Goal: Task Accomplishment & Management: Use online tool/utility

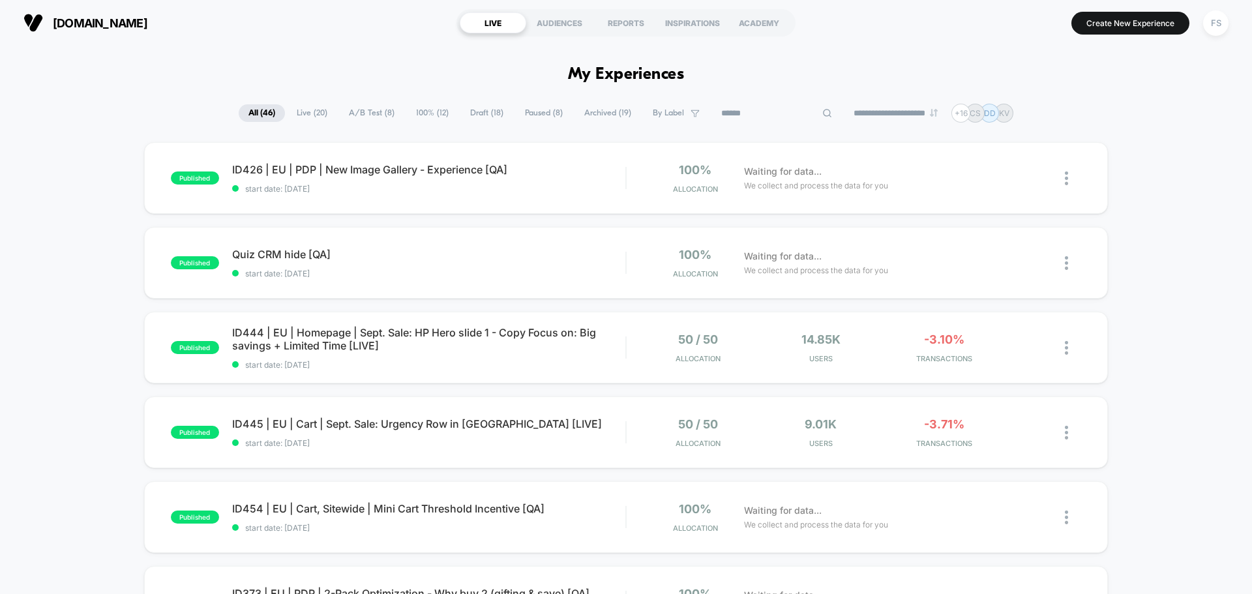
click at [781, 120] on input at bounding box center [776, 114] width 130 height 16
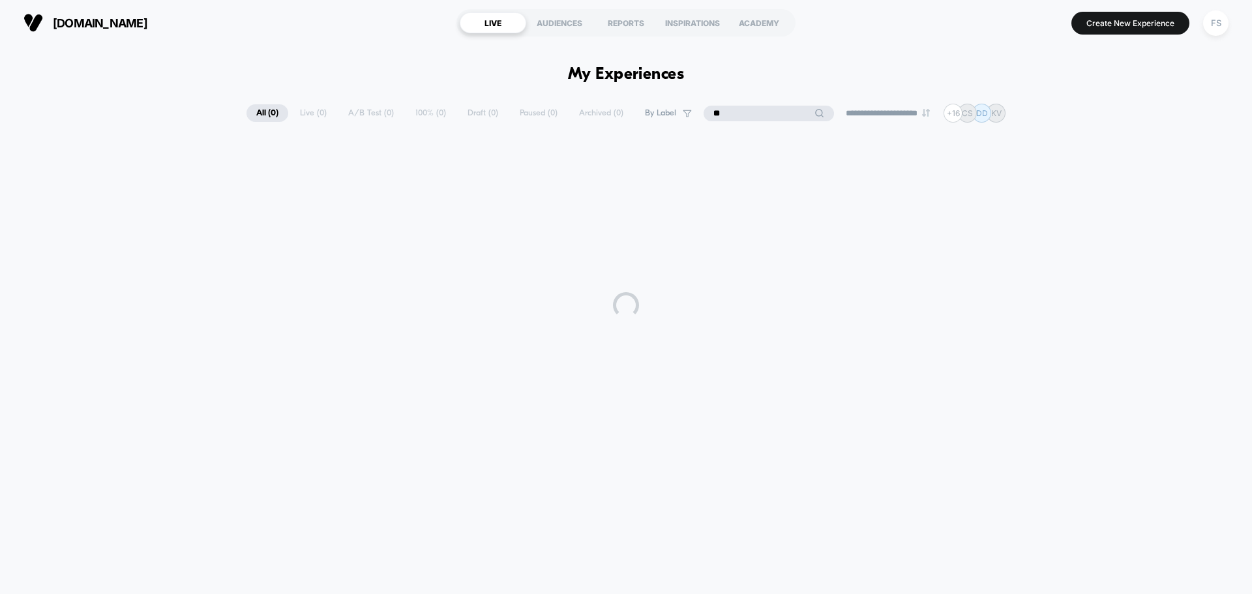
type input "*"
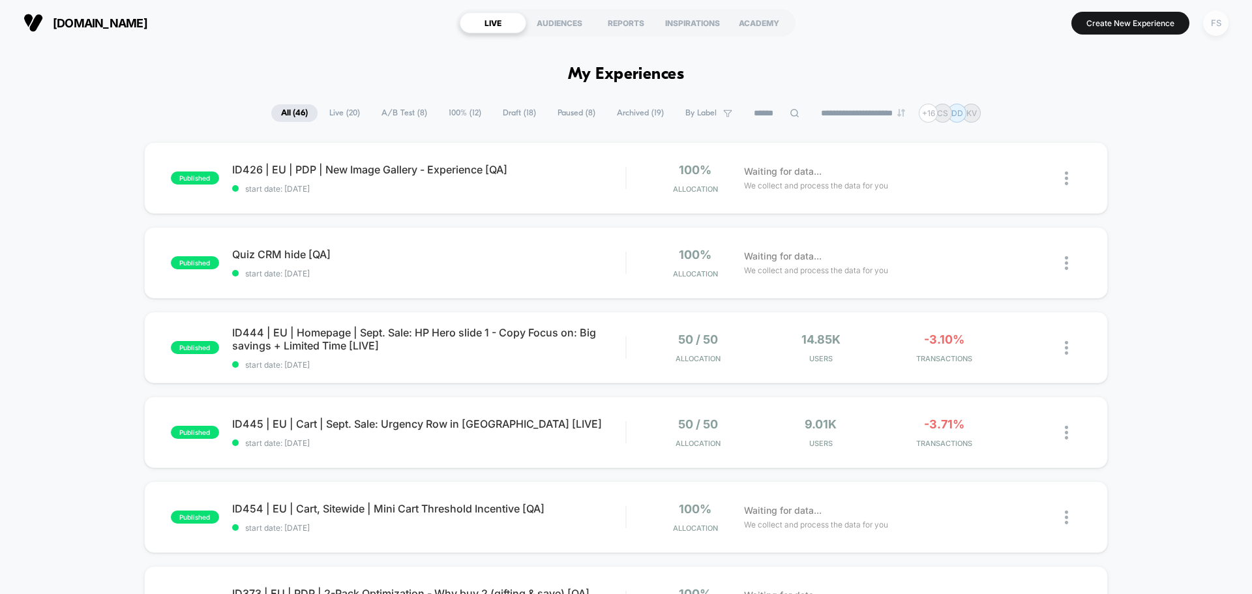
click at [1216, 23] on div "FS" at bounding box center [1215, 22] width 25 height 25
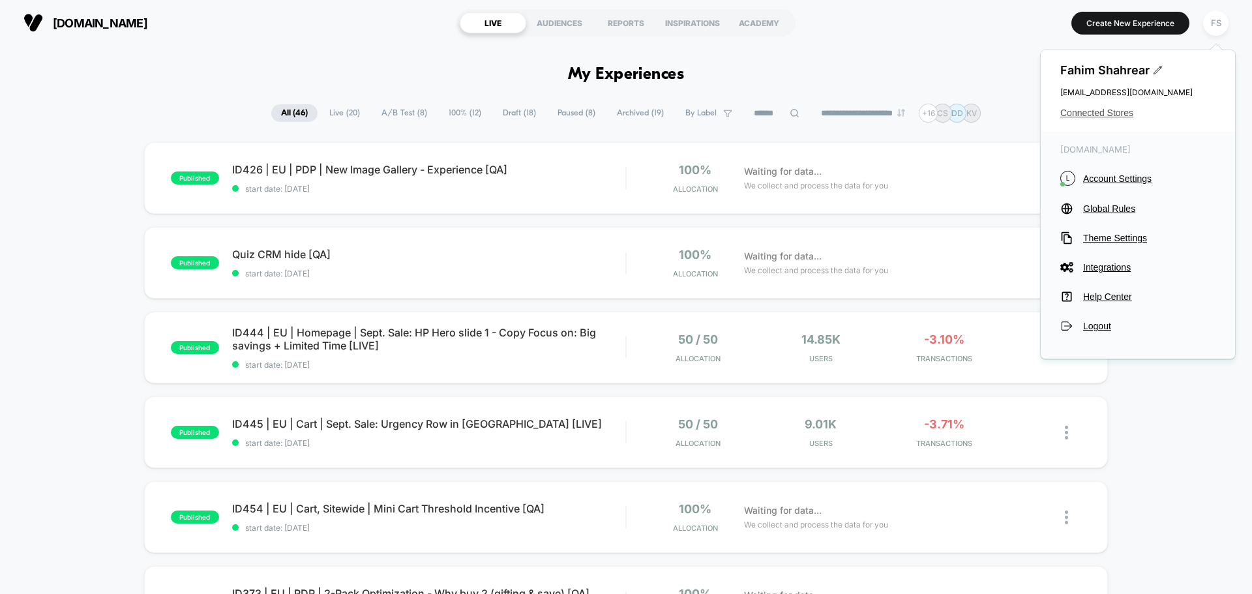
click at [1114, 109] on span "Connected Stores" at bounding box center [1137, 113] width 155 height 10
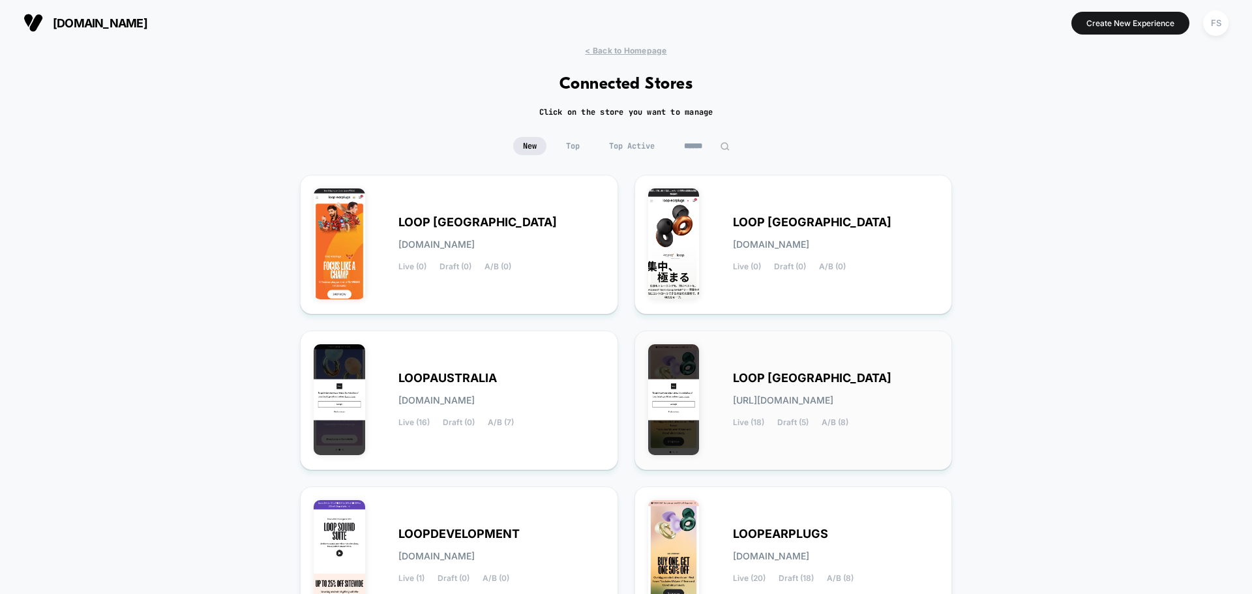
click at [786, 376] on span "LOOP [GEOGRAPHIC_DATA]" at bounding box center [812, 378] width 158 height 9
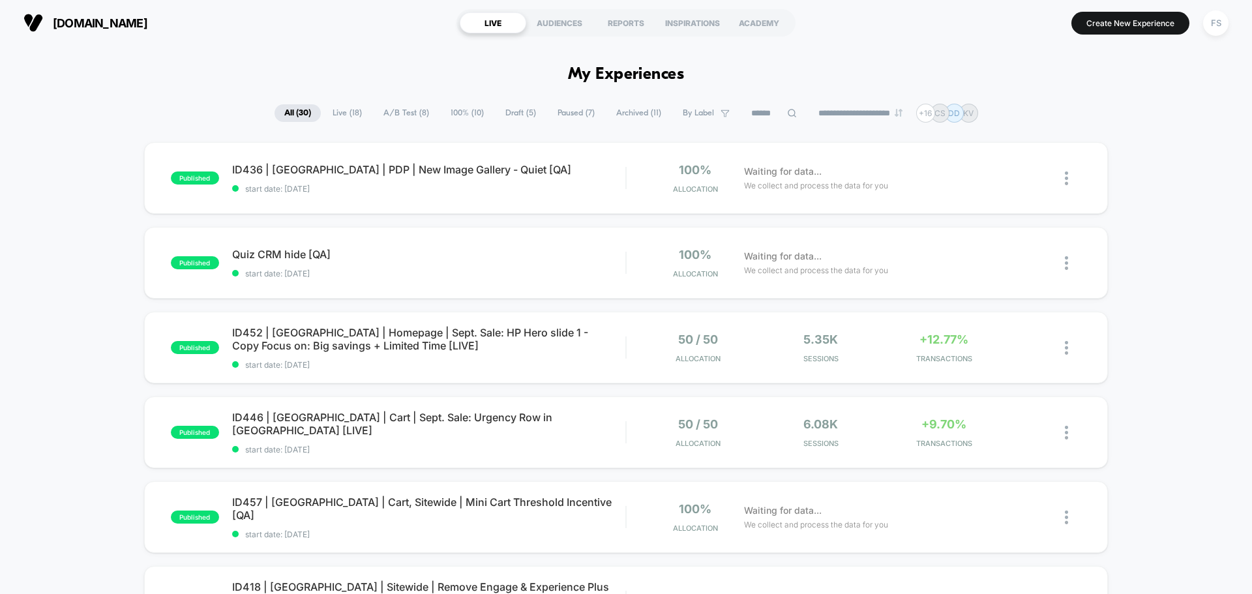
click at [756, 106] on input at bounding box center [774, 114] width 130 height 16
paste input "**********"
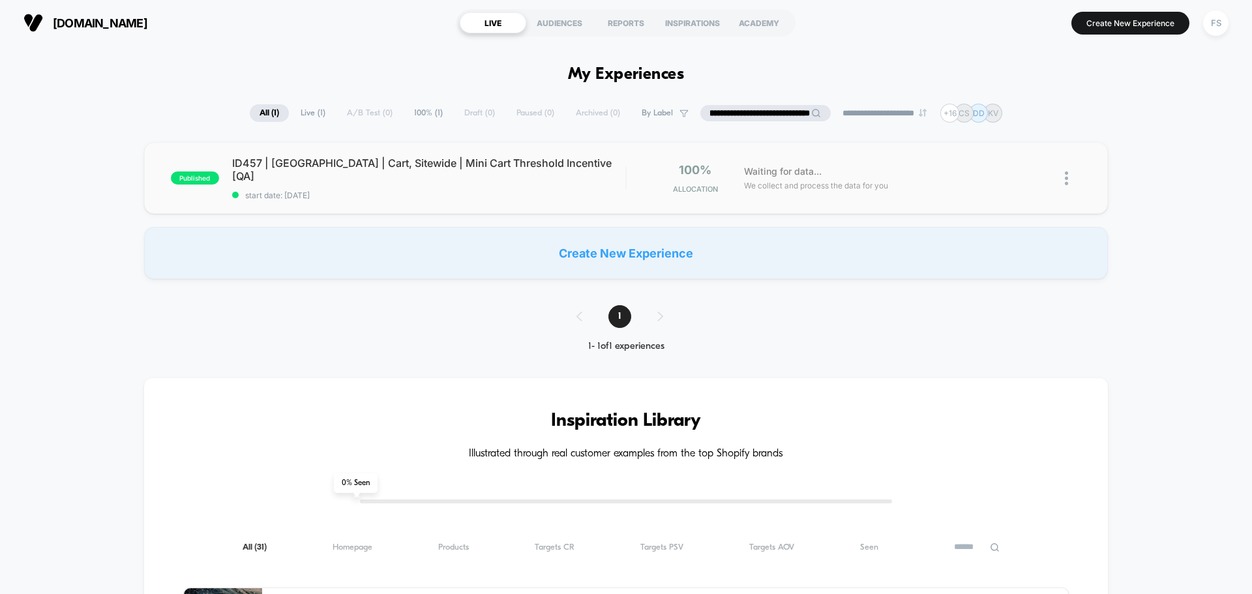
type input "**********"
click at [444, 190] on span "start date: [DATE]" at bounding box center [428, 195] width 393 height 10
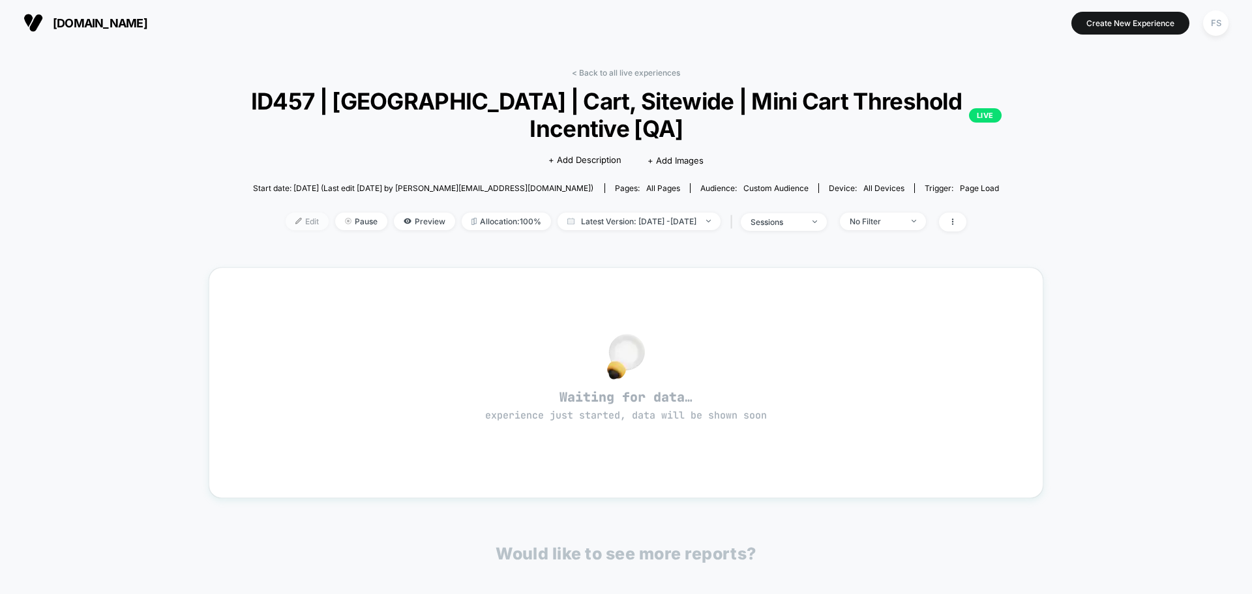
click at [295, 226] on span "Edit" at bounding box center [307, 222] width 43 height 18
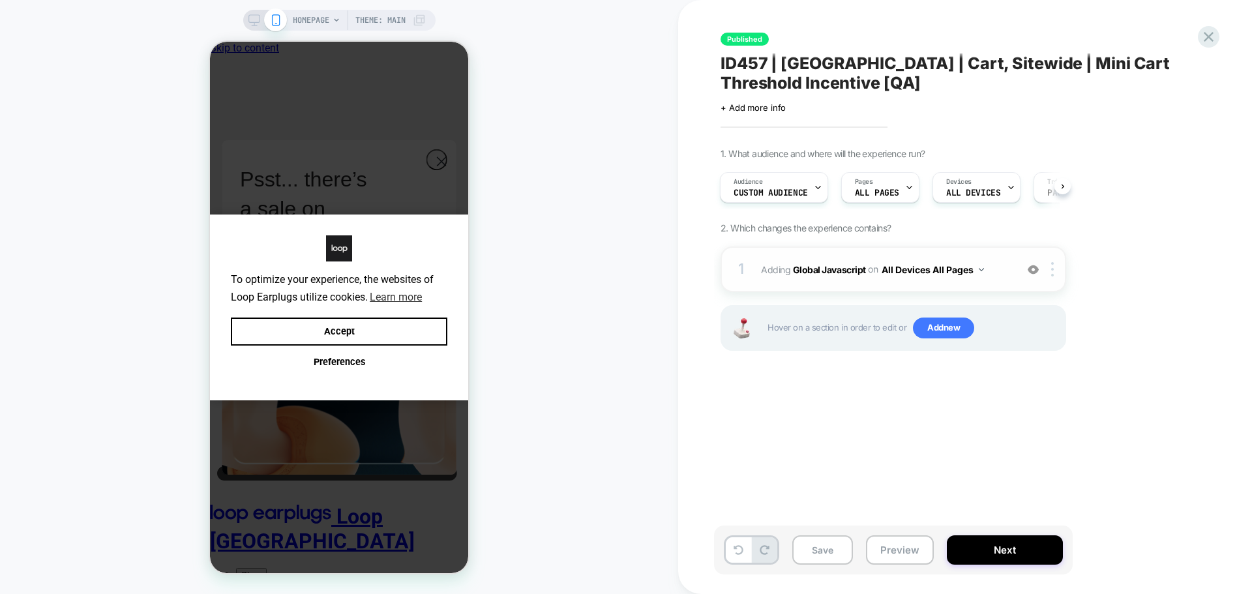
click at [1034, 272] on img at bounding box center [1032, 269] width 11 height 11
click at [936, 323] on span "Add new" at bounding box center [943, 327] width 61 height 21
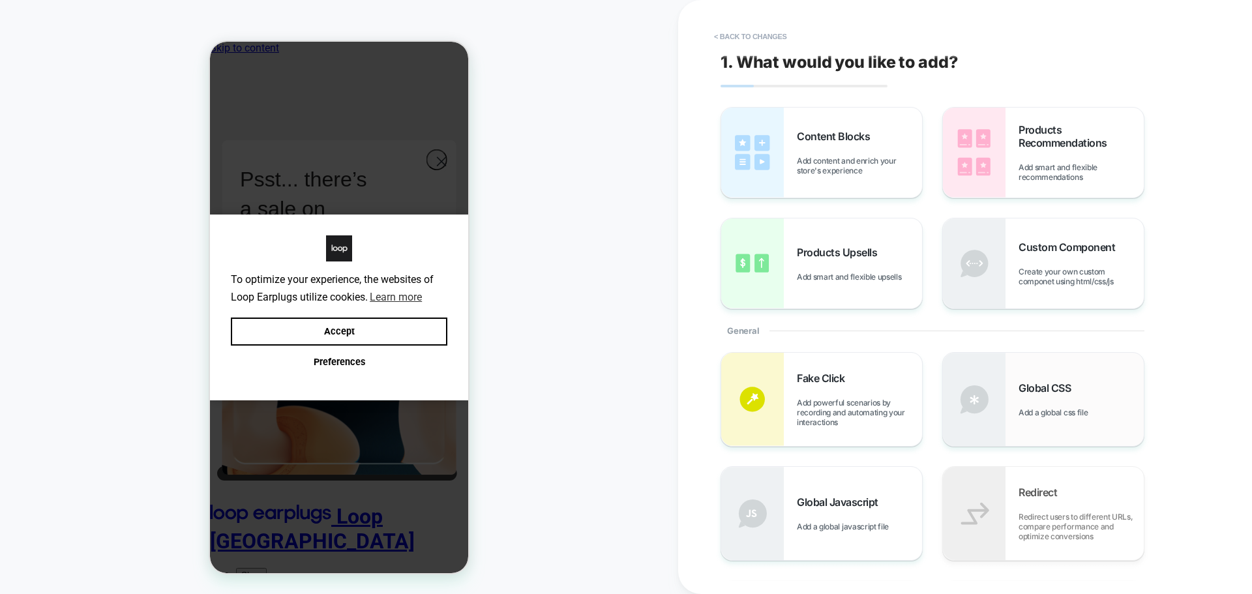
click at [1034, 388] on span "Global CSS" at bounding box center [1047, 387] width 59 height 13
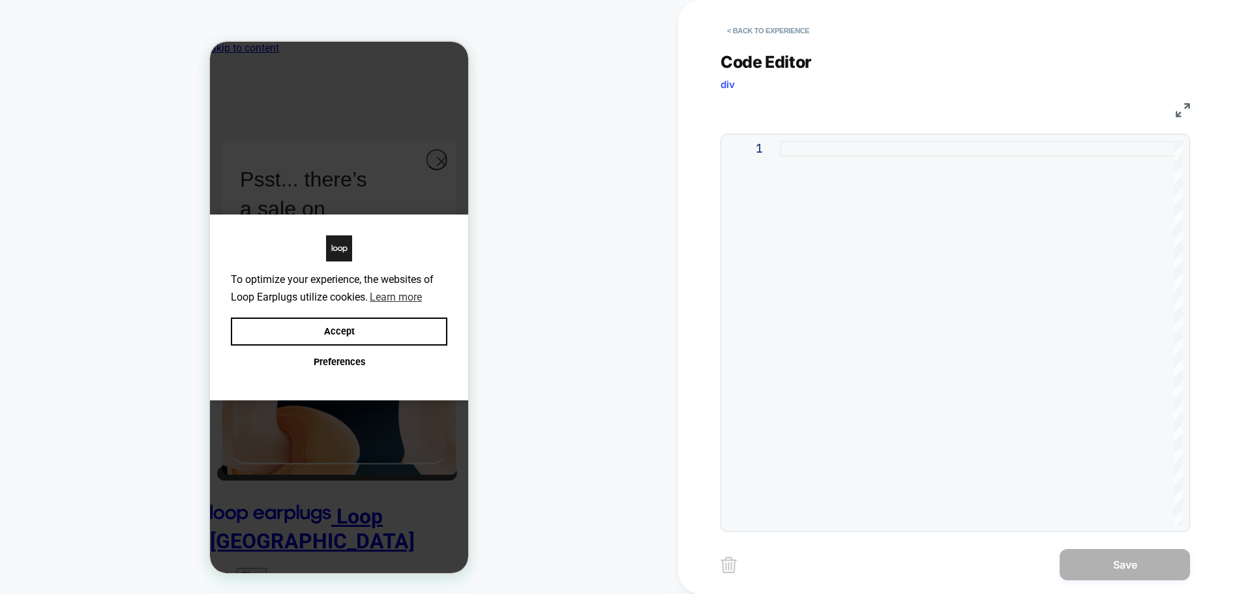
click at [1153, 267] on div at bounding box center [981, 333] width 403 height 384
type textarea "**********"
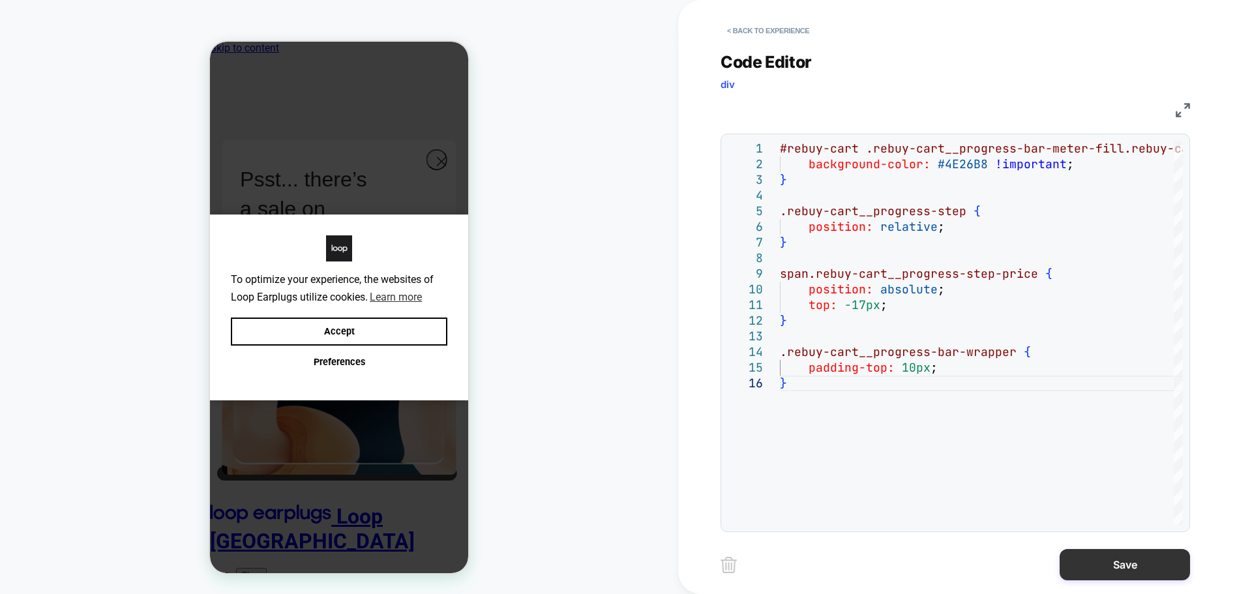
click at [1117, 573] on button "Save" at bounding box center [1124, 564] width 130 height 31
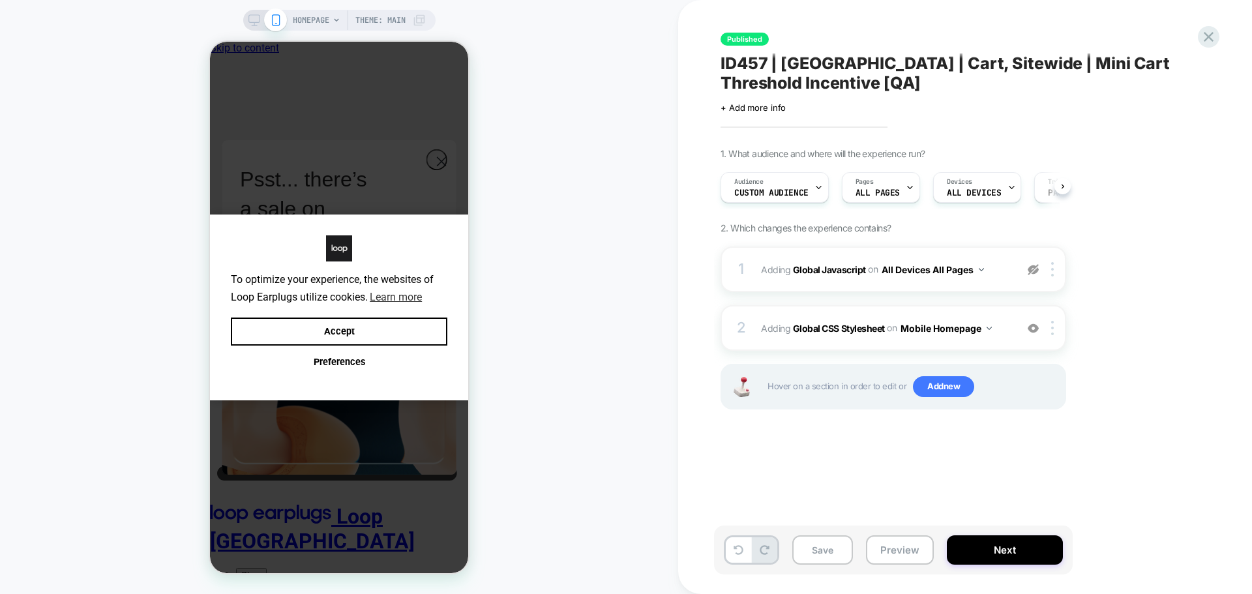
scroll to position [0, 1]
click at [827, 552] on button "Save" at bounding box center [822, 549] width 61 height 29
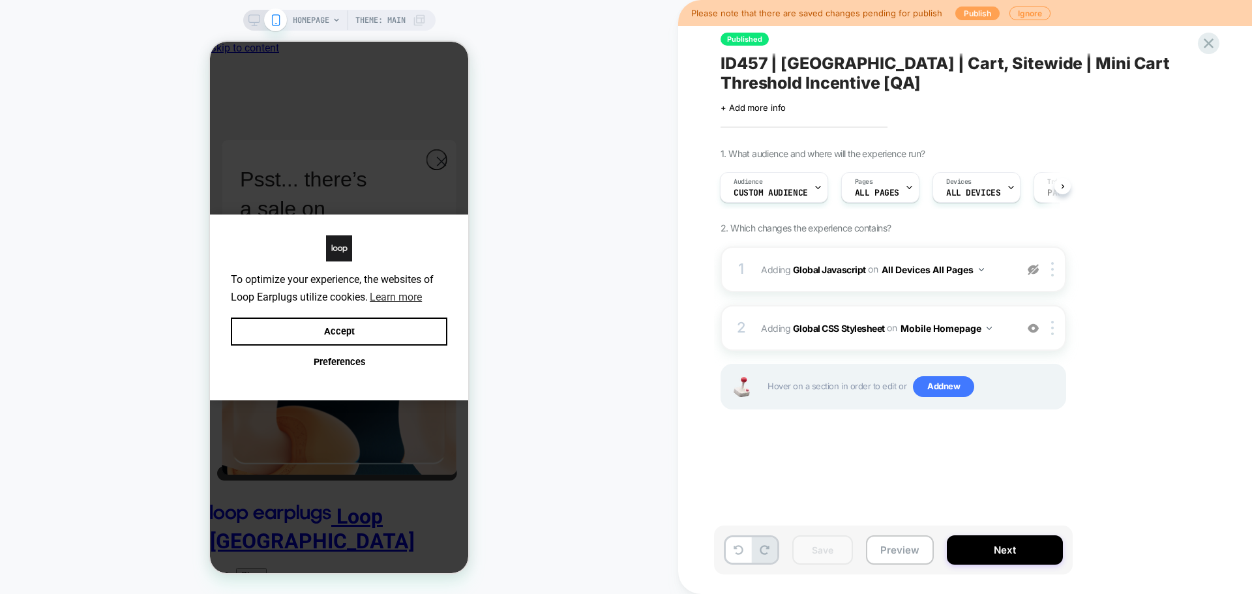
click at [974, 8] on button "Publish" at bounding box center [977, 14] width 44 height 14
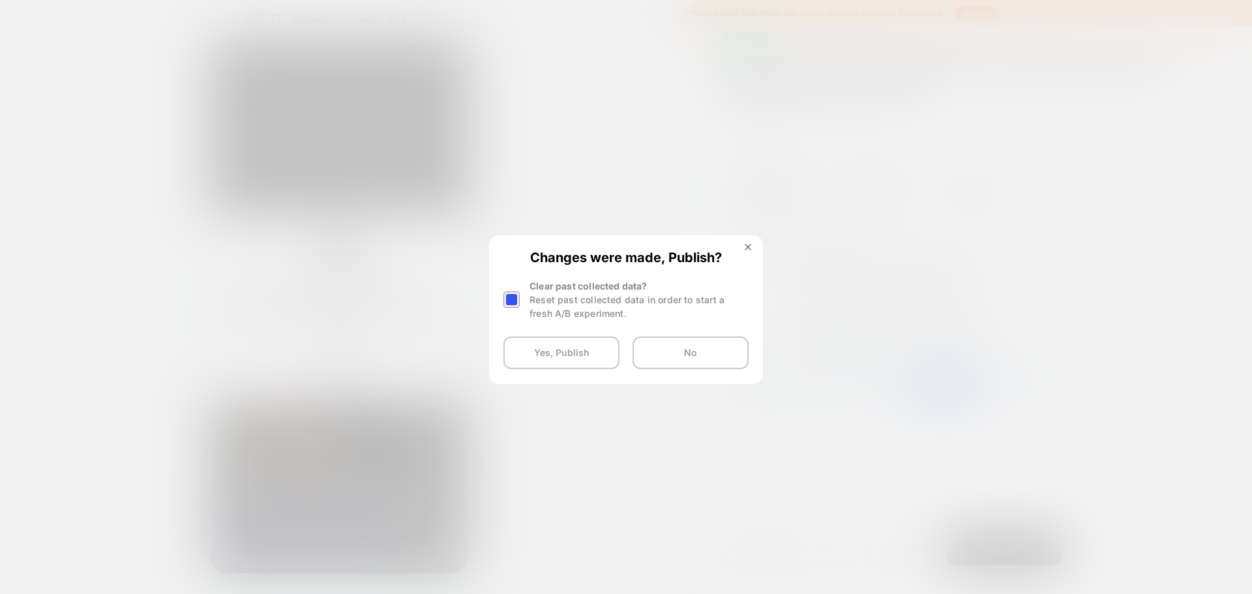
click at [512, 300] on div at bounding box center [511, 299] width 16 height 16
click at [530, 340] on button "Yes, Publish" at bounding box center [561, 352] width 116 height 33
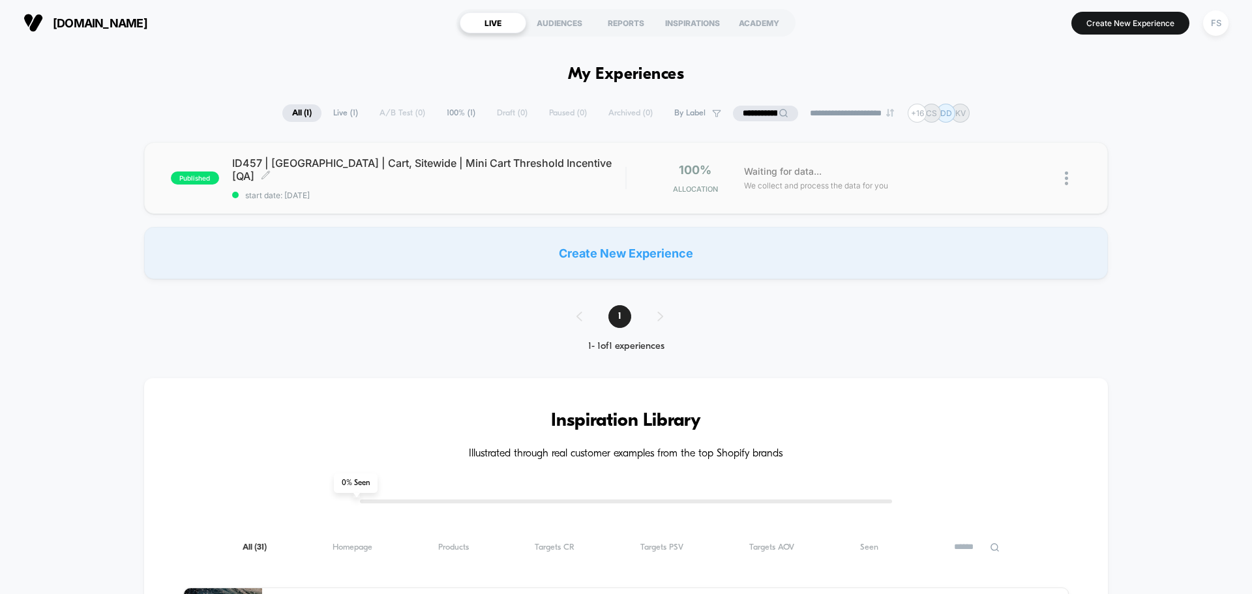
click at [430, 181] on div "ID457 | [GEOGRAPHIC_DATA] | Cart, Sitewide | Mini Cart Threshold Incentive [QA]…" at bounding box center [428, 178] width 393 height 44
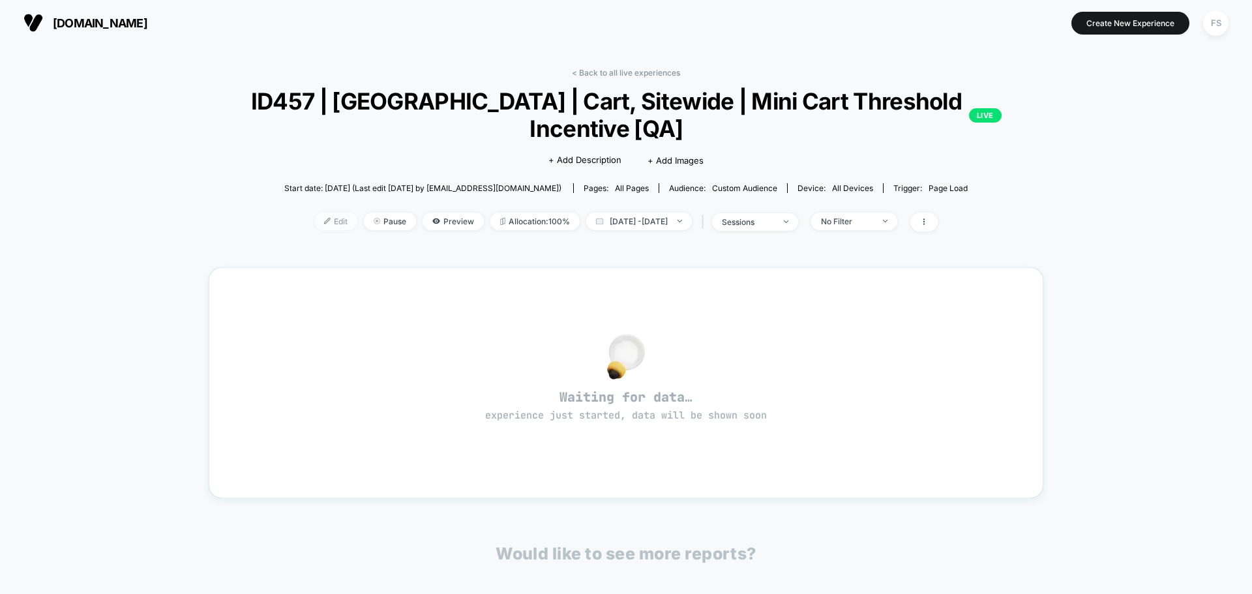
click at [314, 226] on span "Edit" at bounding box center [335, 222] width 43 height 18
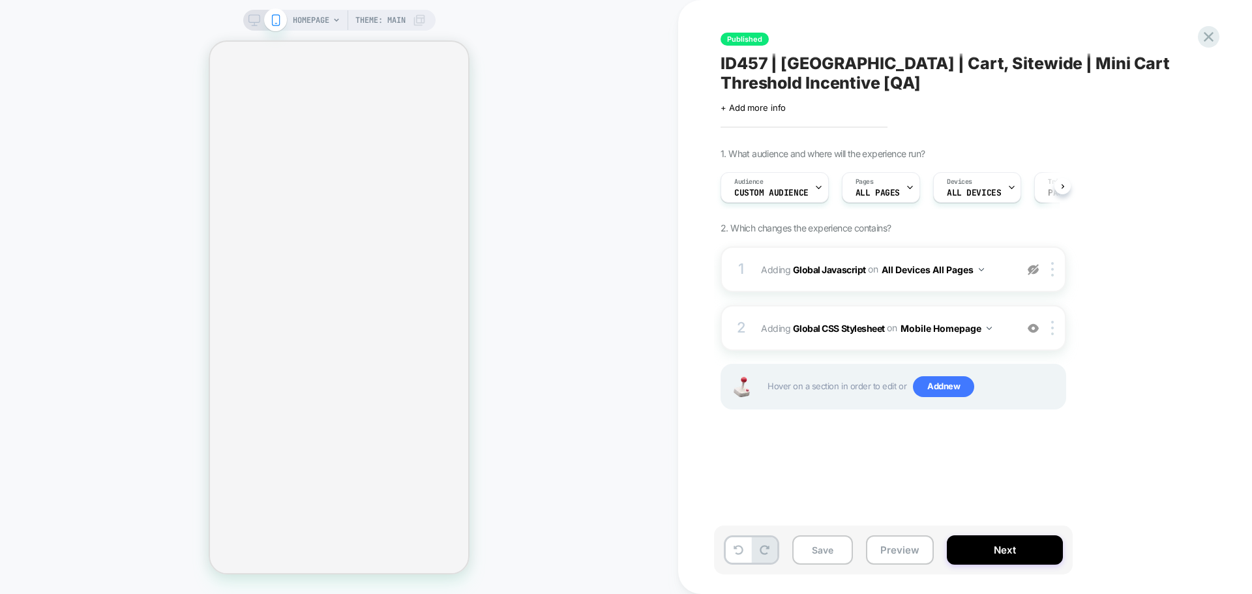
scroll to position [0, 1]
click at [973, 324] on button "Mobile Homepage" at bounding box center [945, 328] width 91 height 19
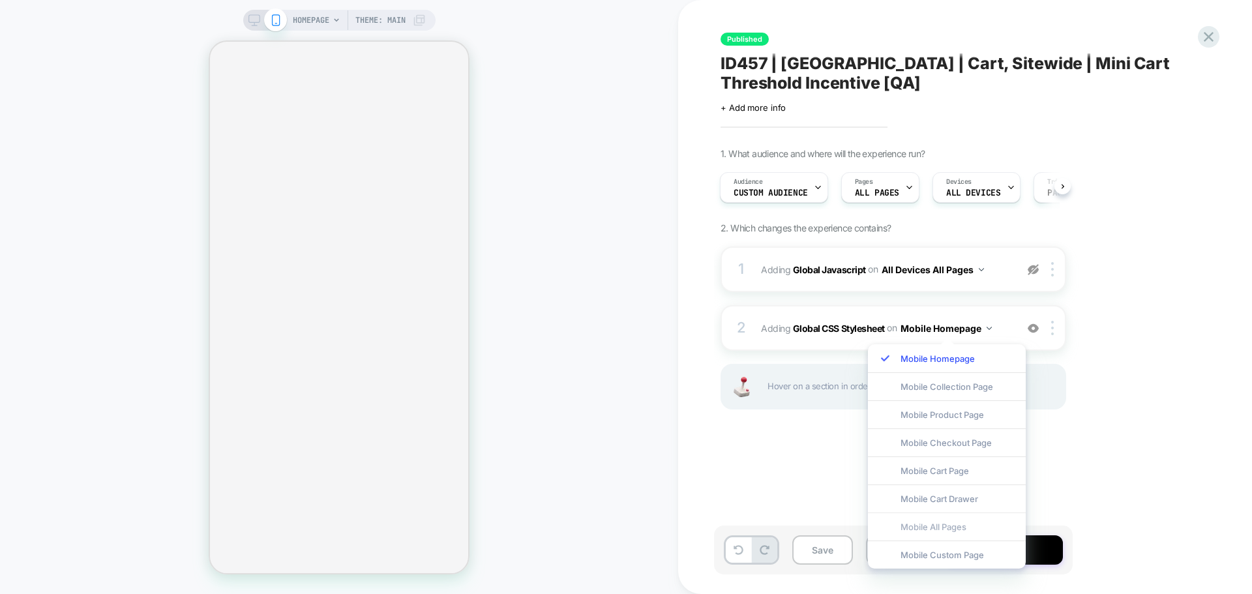
click at [950, 529] on div "Mobile All Pages" at bounding box center [947, 526] width 158 height 28
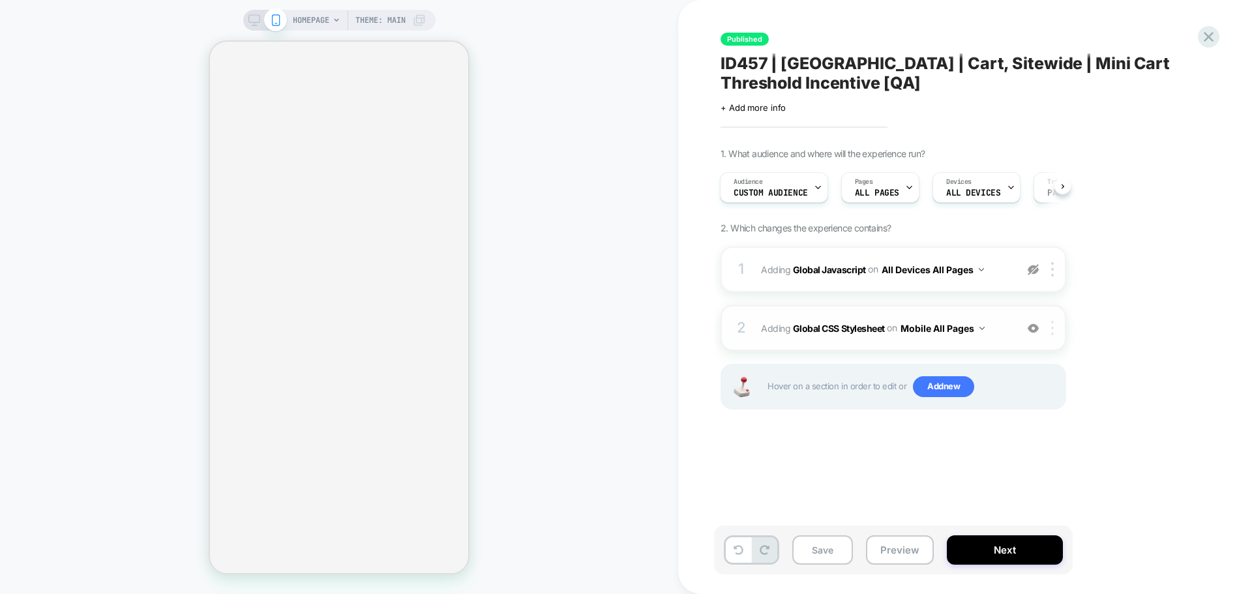
click at [1052, 323] on img at bounding box center [1052, 328] width 3 height 14
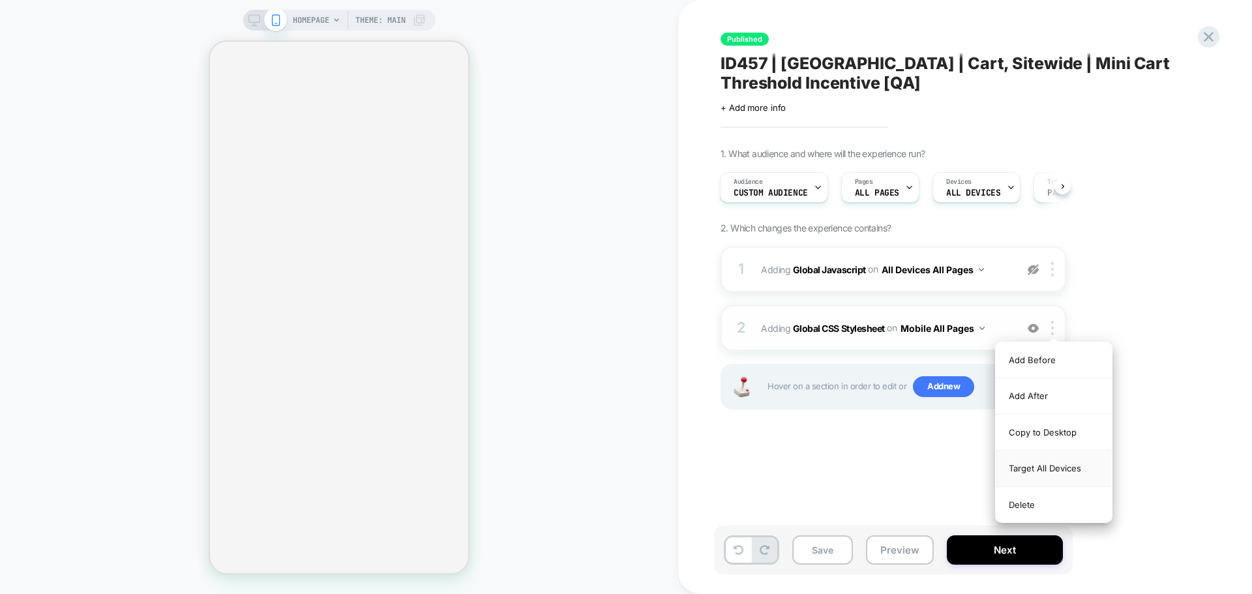
click at [1043, 467] on div "Target All Devices" at bounding box center [1053, 468] width 116 height 36
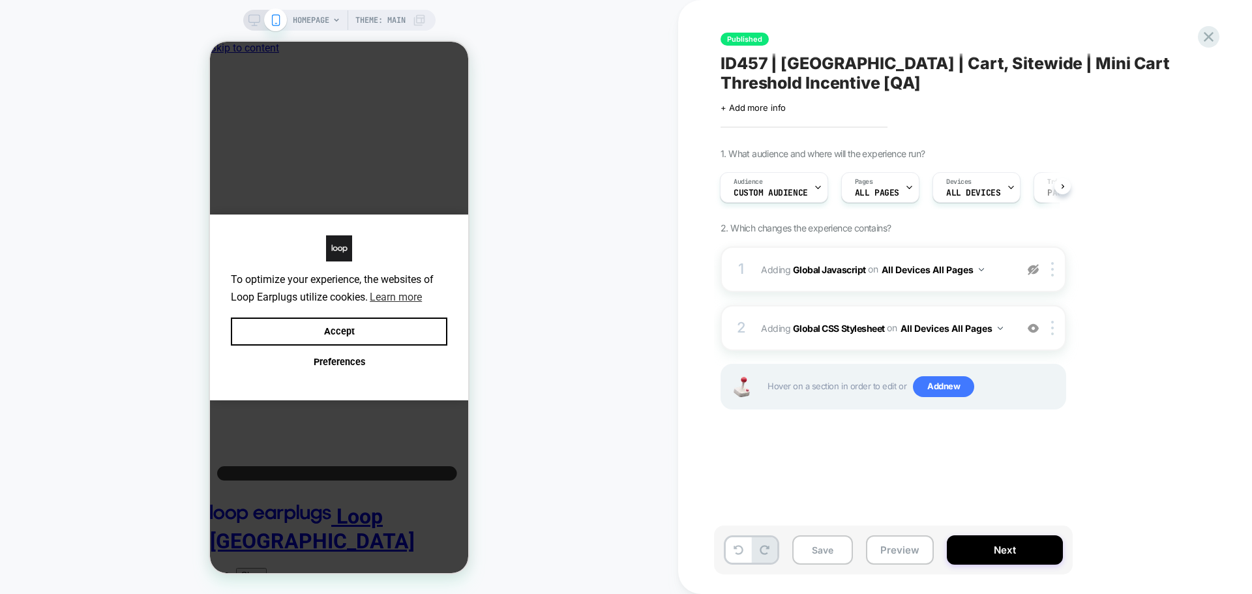
scroll to position [0, 0]
click at [831, 544] on button "Save" at bounding box center [822, 549] width 61 height 29
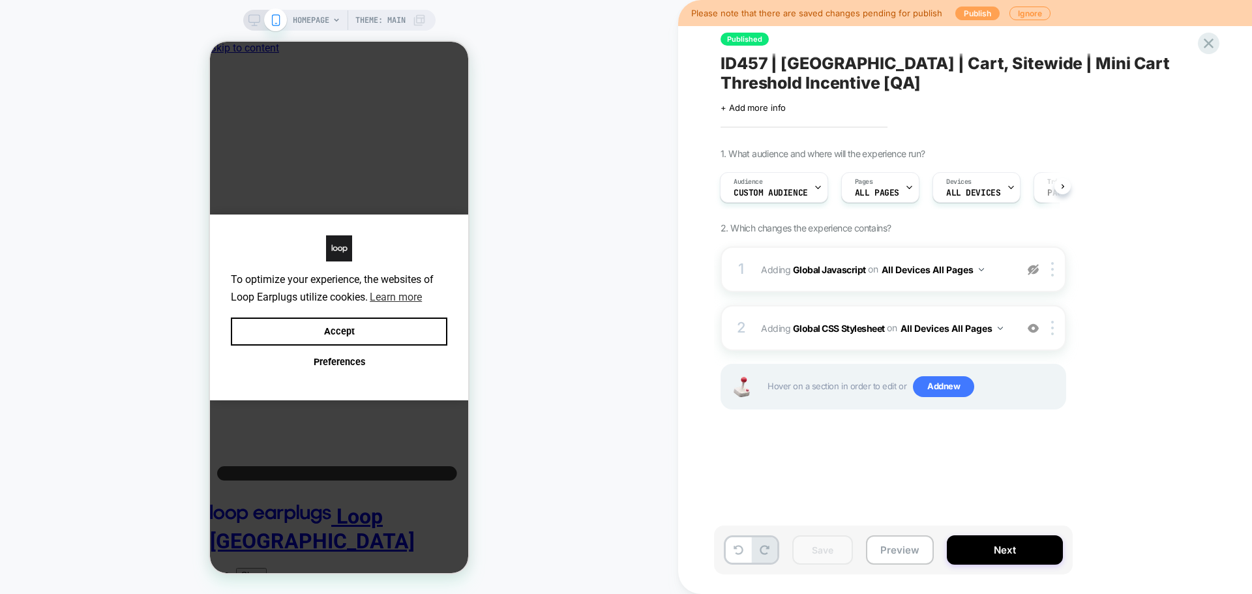
click at [956, 12] on button "Publish" at bounding box center [977, 14] width 44 height 14
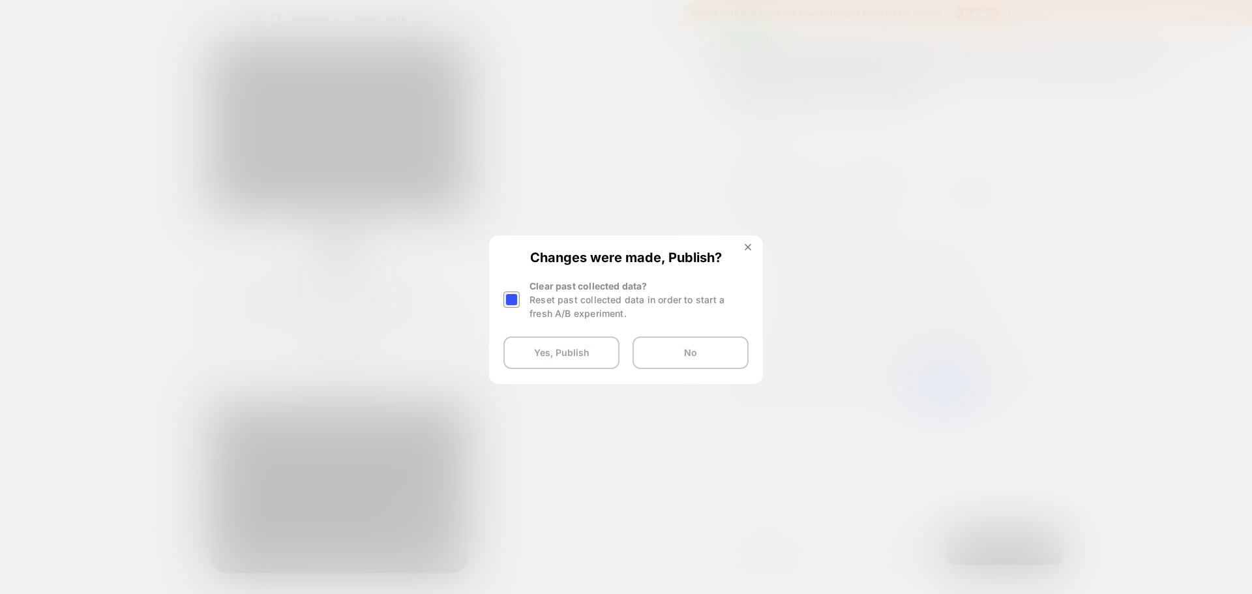
click at [522, 329] on div "Changes were made, Publish? Clear past collected data? Reset past collected dat…" at bounding box center [625, 309] width 271 height 145
click at [518, 308] on div at bounding box center [513, 299] width 20 height 41
click at [512, 307] on div at bounding box center [511, 299] width 16 height 16
click at [534, 362] on button "Yes, Publish" at bounding box center [561, 352] width 116 height 33
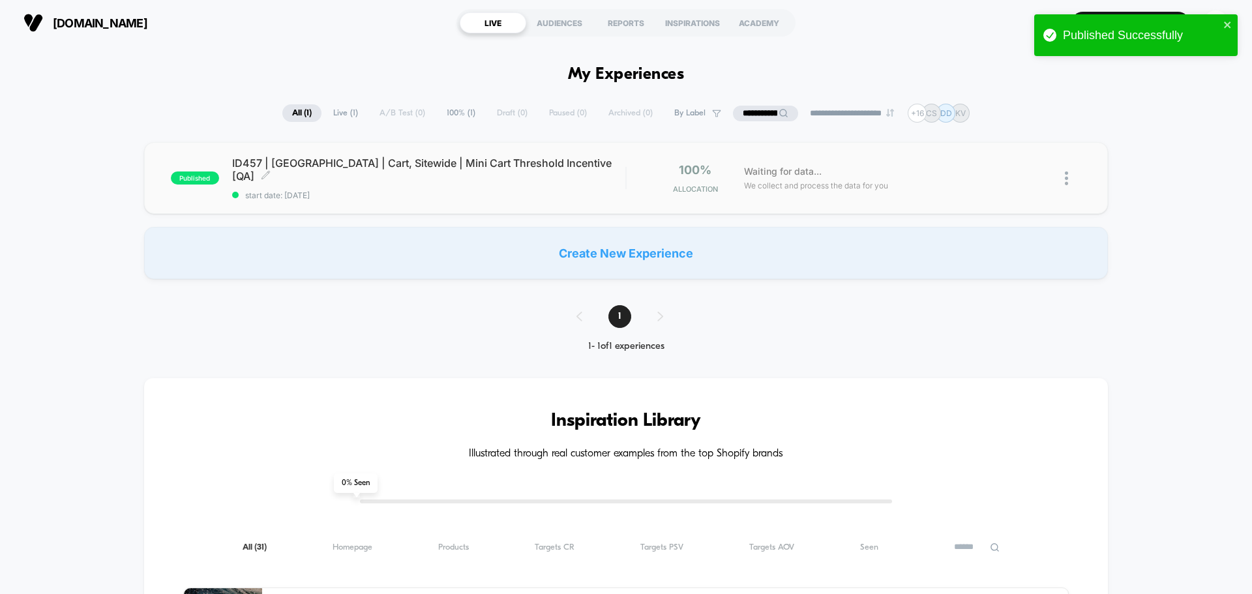
click at [416, 164] on span "ID457 | [GEOGRAPHIC_DATA] | Cart, Sitewide | Mini Cart Threshold Incentive [QA]…" at bounding box center [428, 169] width 393 height 26
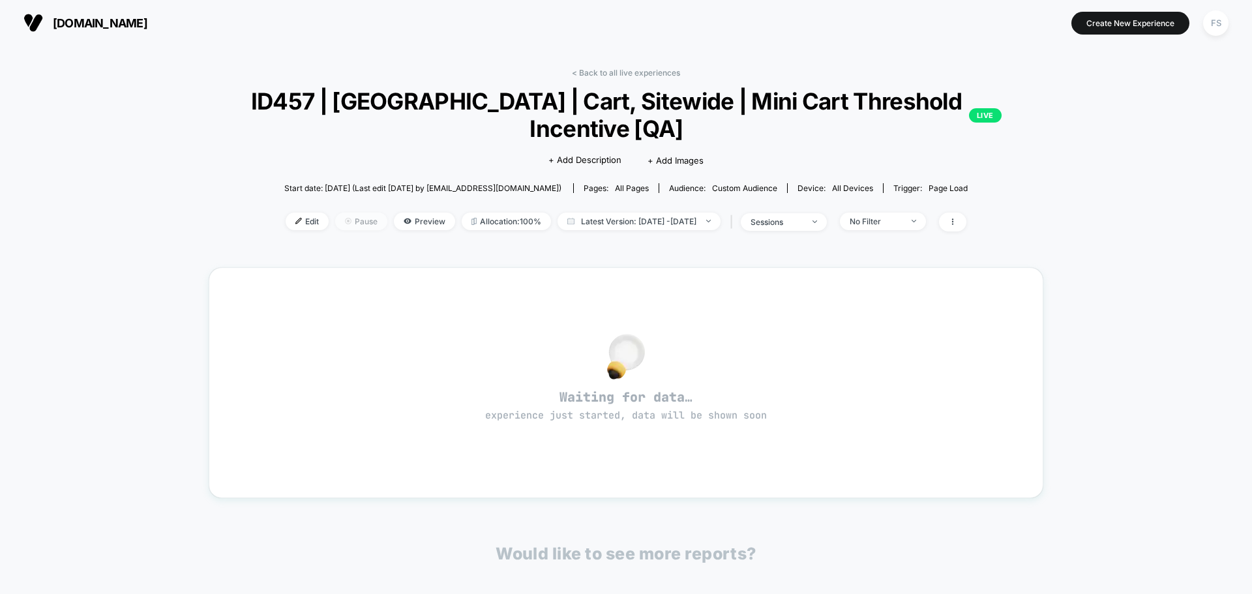
click at [340, 221] on span "Pause" at bounding box center [361, 222] width 52 height 18
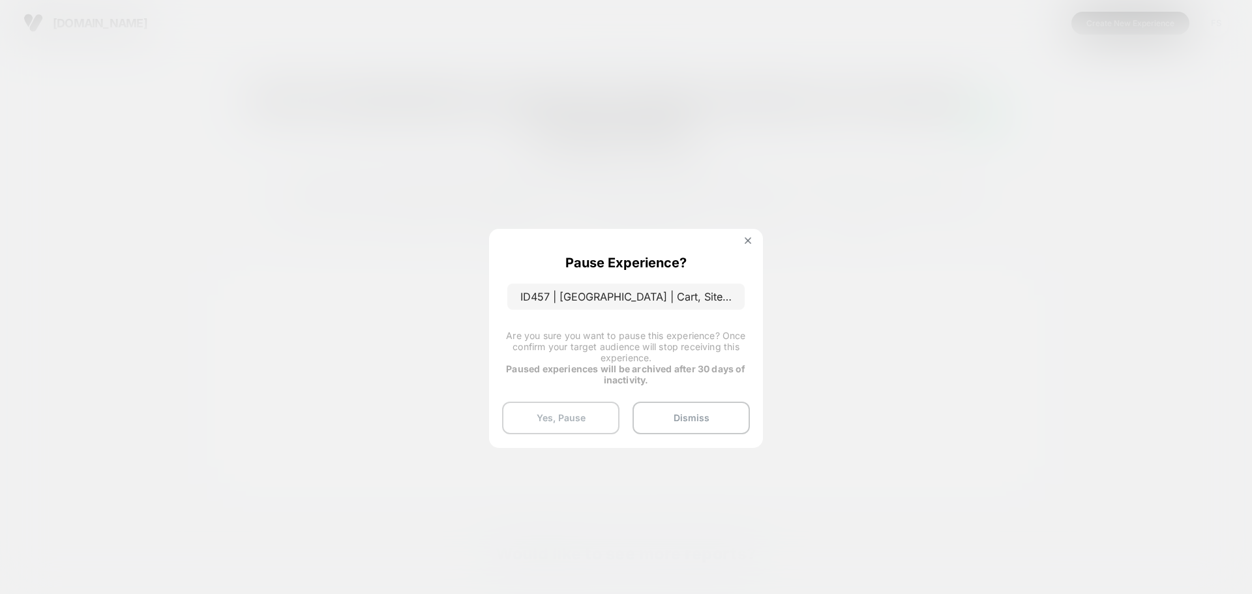
click at [552, 417] on button "Yes, Pause" at bounding box center [560, 418] width 117 height 33
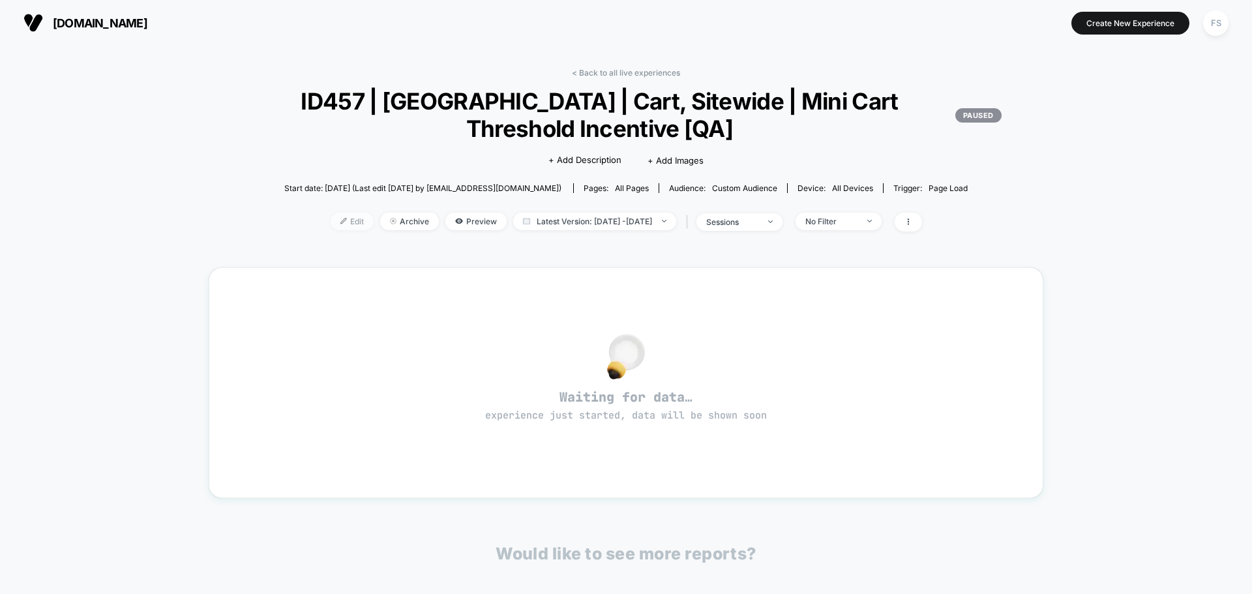
click at [335, 223] on span "Edit" at bounding box center [352, 222] width 43 height 18
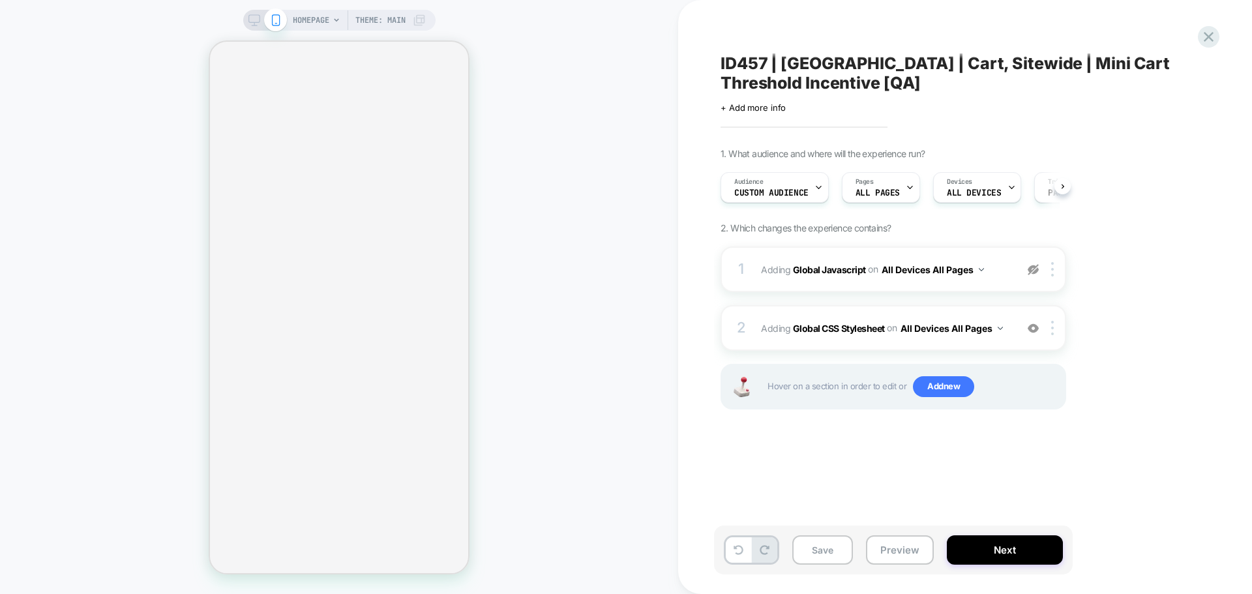
scroll to position [0, 1]
click at [754, 106] on span "+ Add more info" at bounding box center [752, 107] width 65 height 10
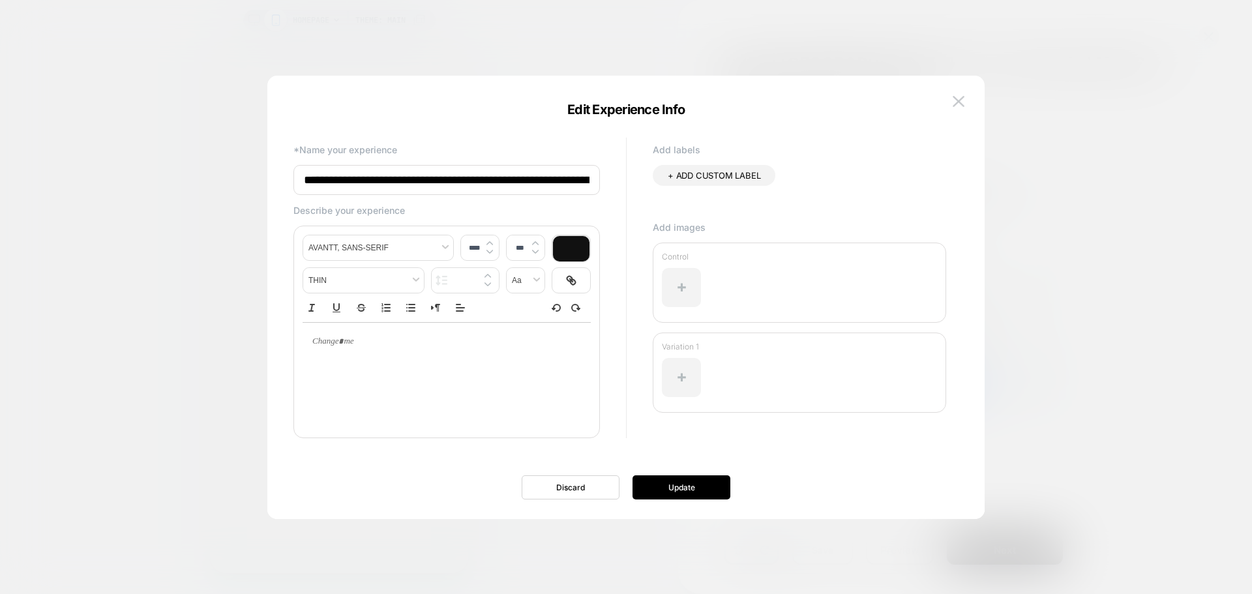
click at [574, 184] on input "**********" at bounding box center [446, 180] width 306 height 30
click at [567, 186] on input "**********" at bounding box center [446, 180] width 306 height 31
click at [572, 184] on input "**********" at bounding box center [446, 180] width 306 height 31
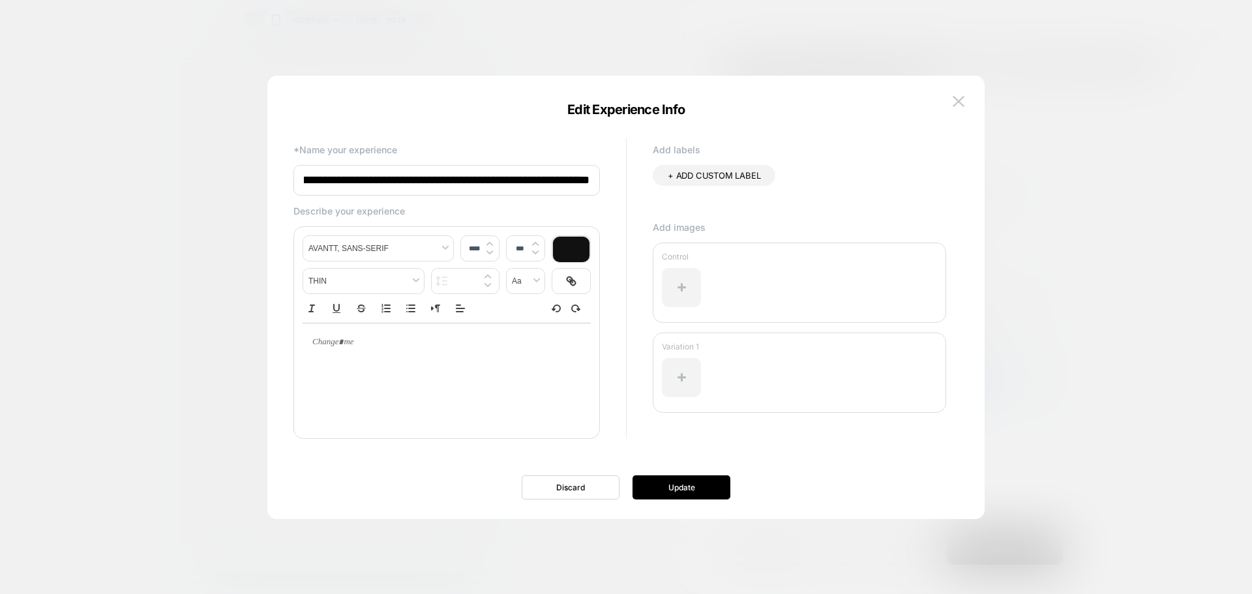
scroll to position [0, 73]
type input "**********"
click at [659, 477] on button "Update" at bounding box center [681, 487] width 98 height 24
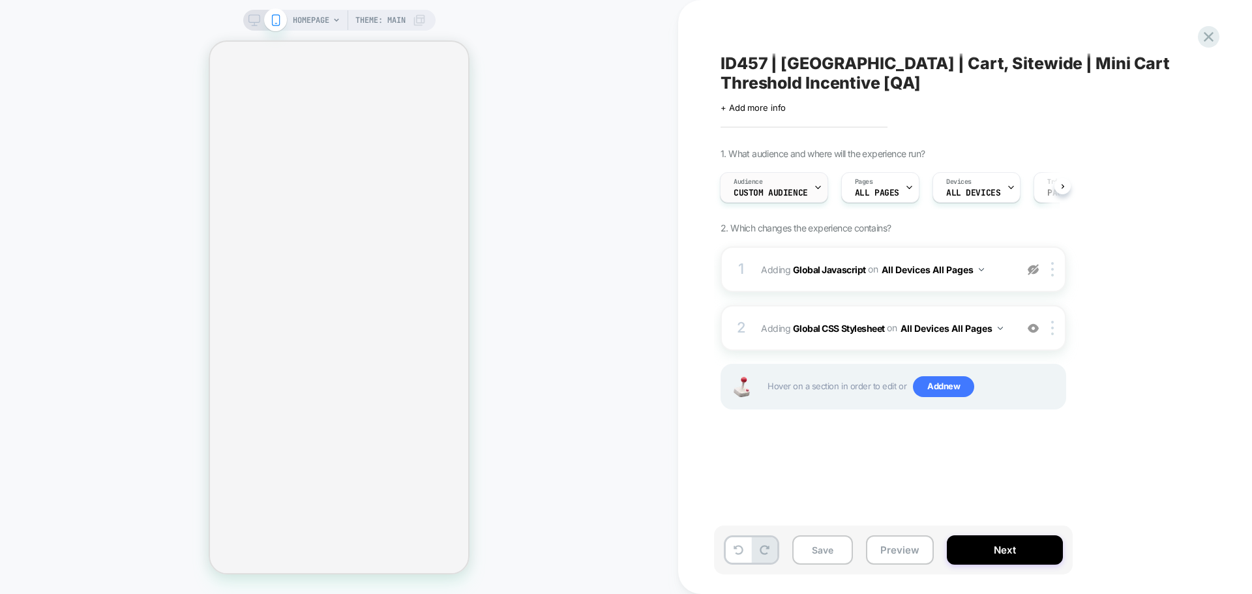
click at [763, 189] on span "Custom Audience" at bounding box center [770, 192] width 74 height 9
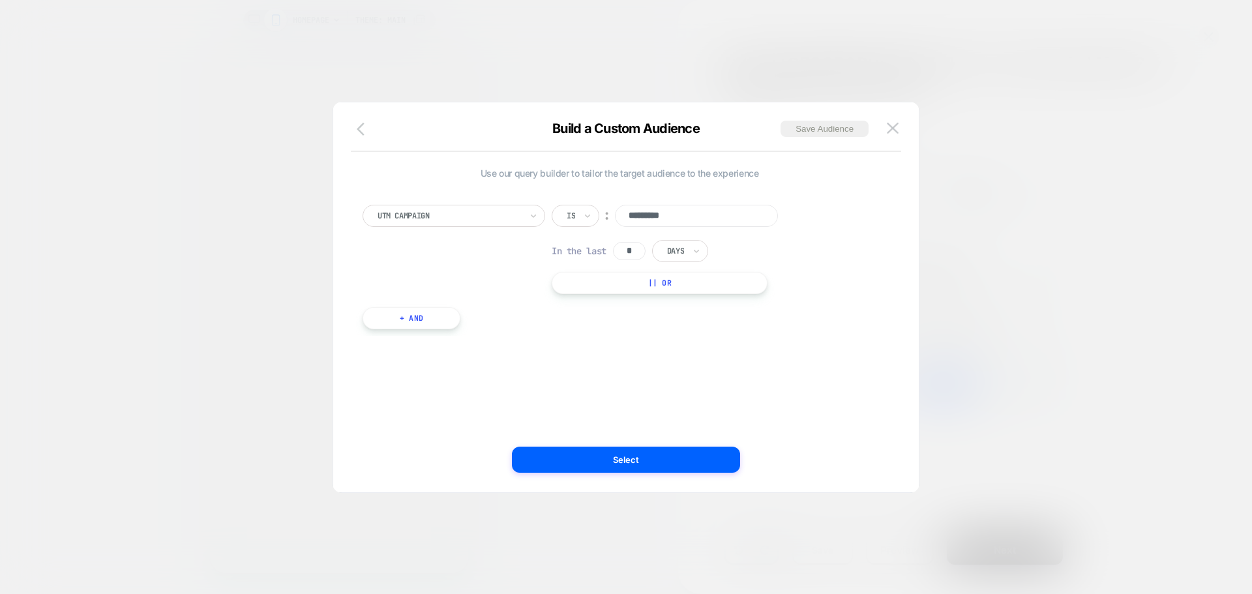
click at [359, 128] on icon "button" at bounding box center [361, 129] width 8 height 13
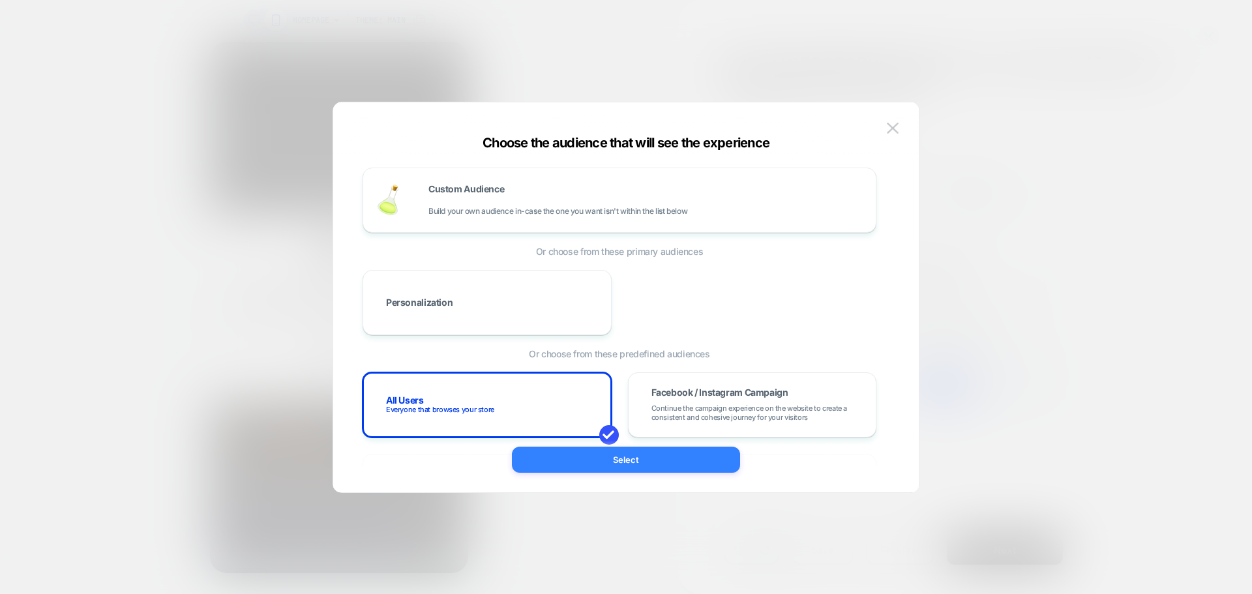
click at [628, 458] on button "Select" at bounding box center [626, 460] width 228 height 26
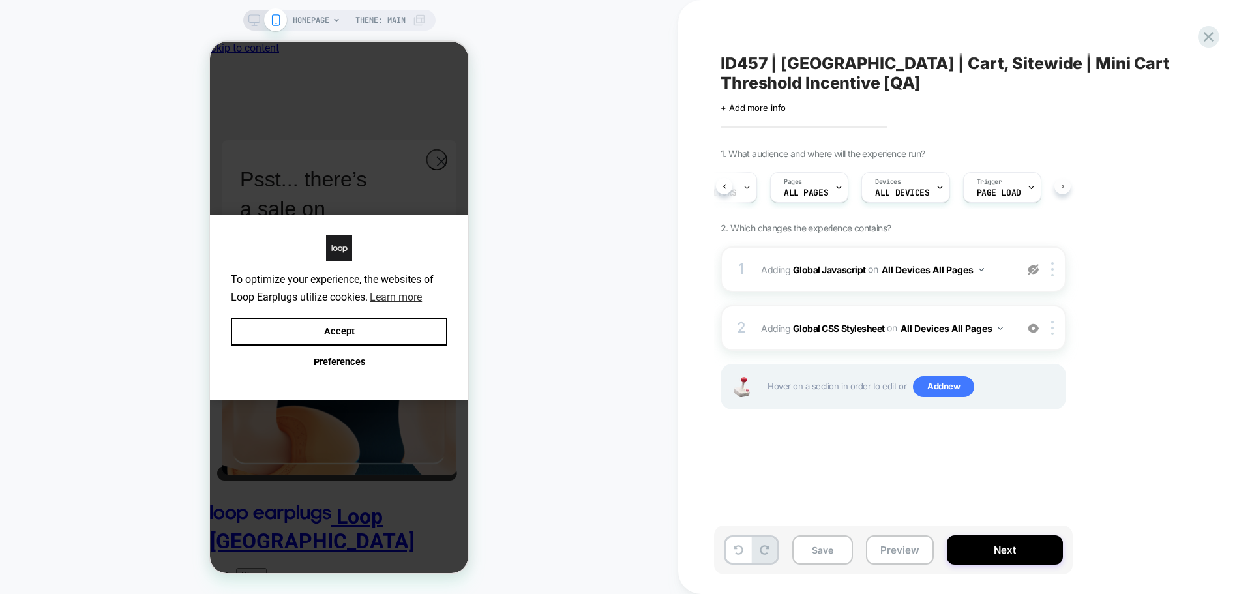
scroll to position [0, 70]
click at [1018, 544] on button "Next" at bounding box center [1005, 549] width 116 height 29
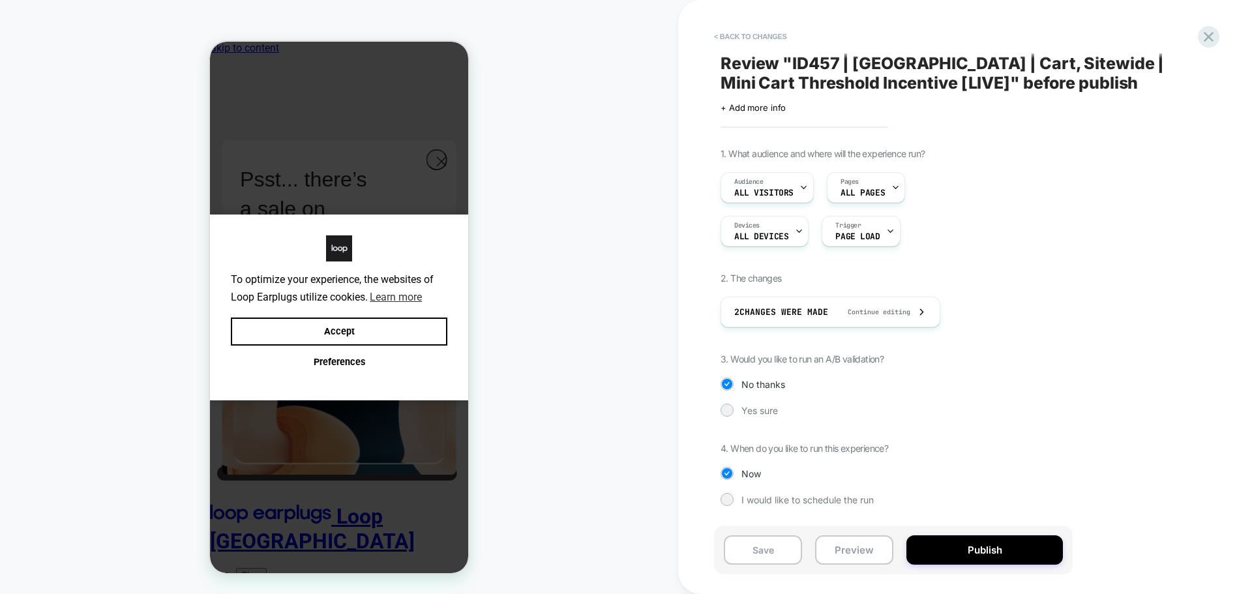
click at [748, 422] on div "1. What audience and where will the experience run? Audience All Visitors Pages…" at bounding box center [958, 336] width 476 height 377
click at [754, 407] on span "Yes sure" at bounding box center [759, 410] width 37 height 11
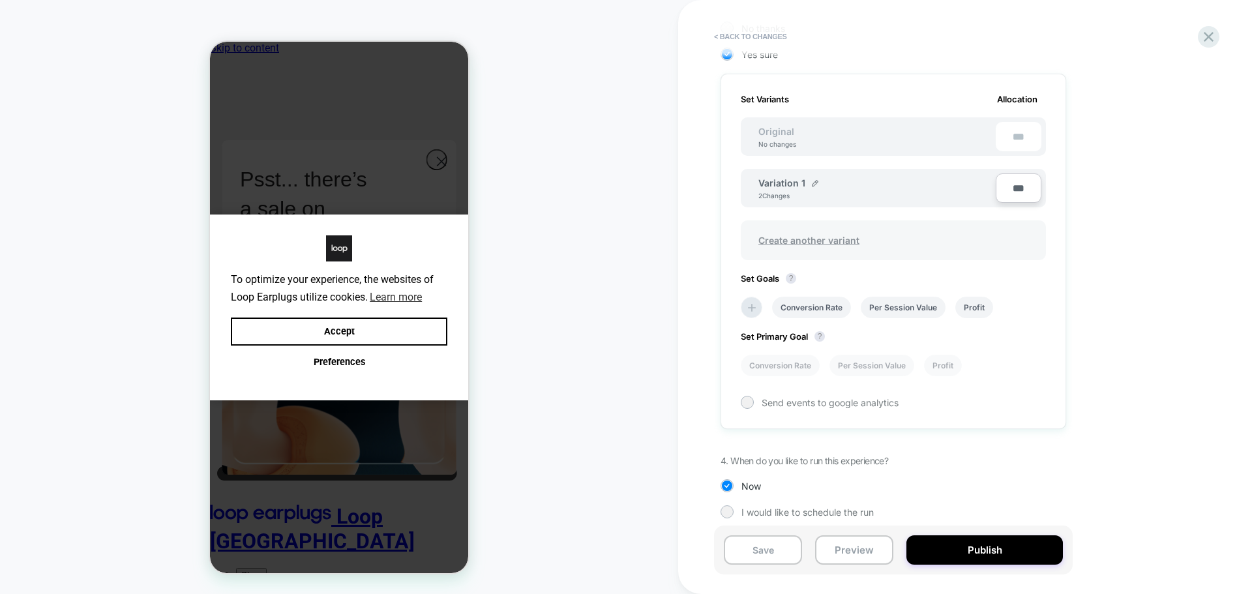
scroll to position [365, 0]
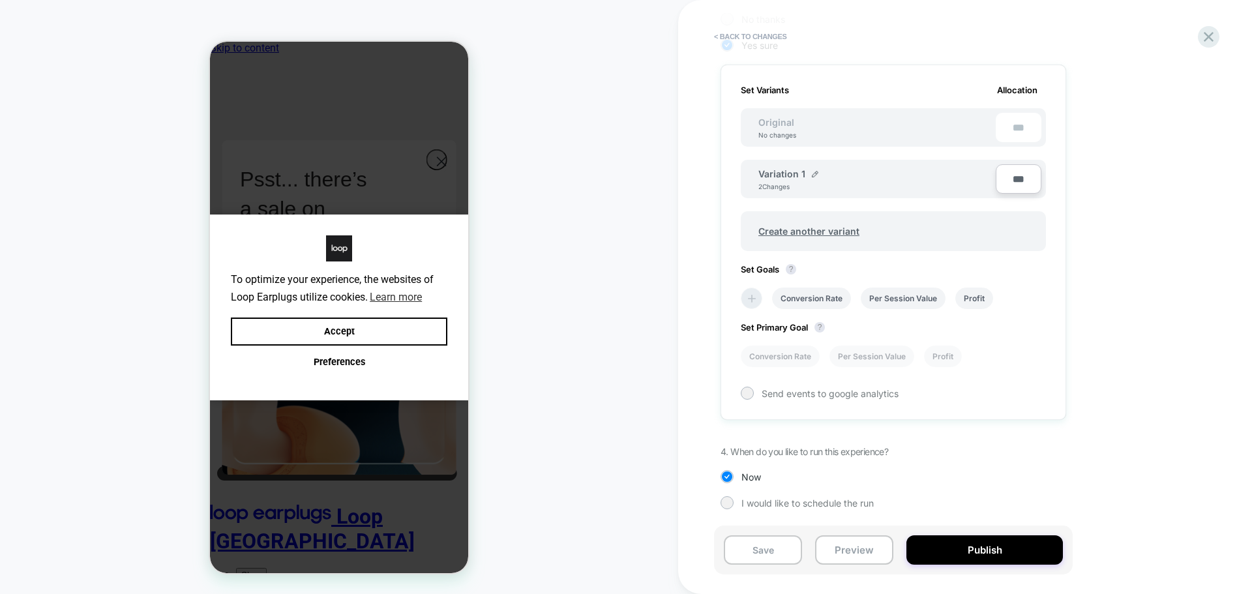
click at [741, 295] on li at bounding box center [752, 298] width 22 height 22
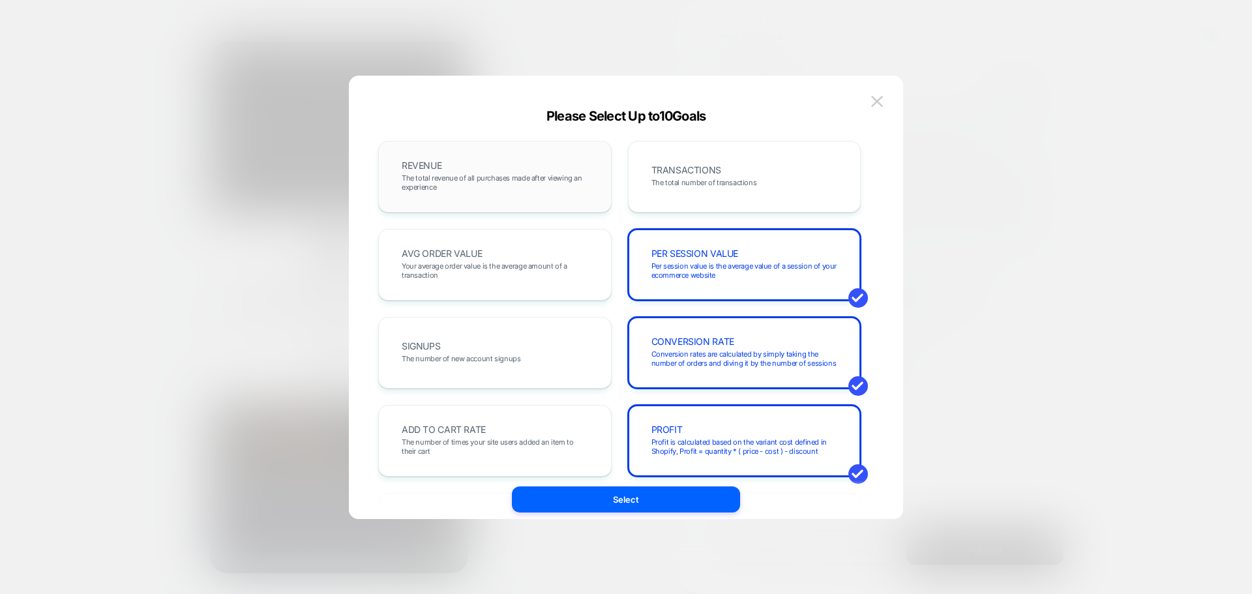
click at [527, 182] on span "The total revenue of all purchases made after viewing an experience" at bounding box center [495, 182] width 186 height 18
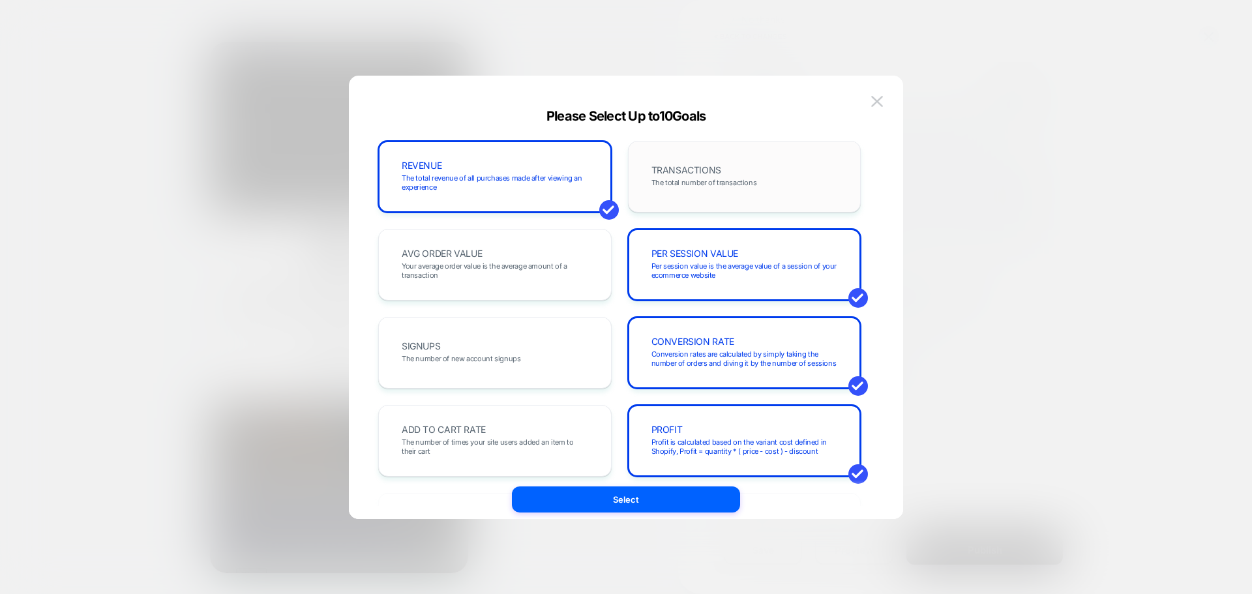
click at [727, 194] on div "TRANSACTIONS The total number of transactions" at bounding box center [744, 177] width 206 height 44
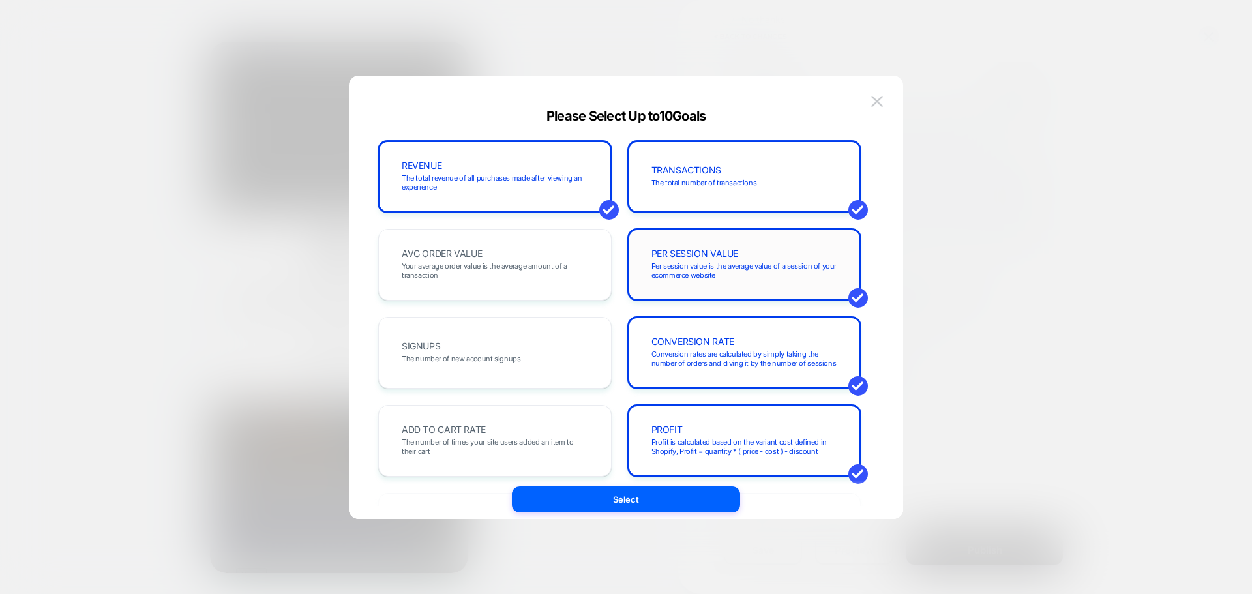
click at [712, 239] on div "PER SESSION VALUE Per session value is the average value of a session of your e…" at bounding box center [744, 265] width 233 height 72
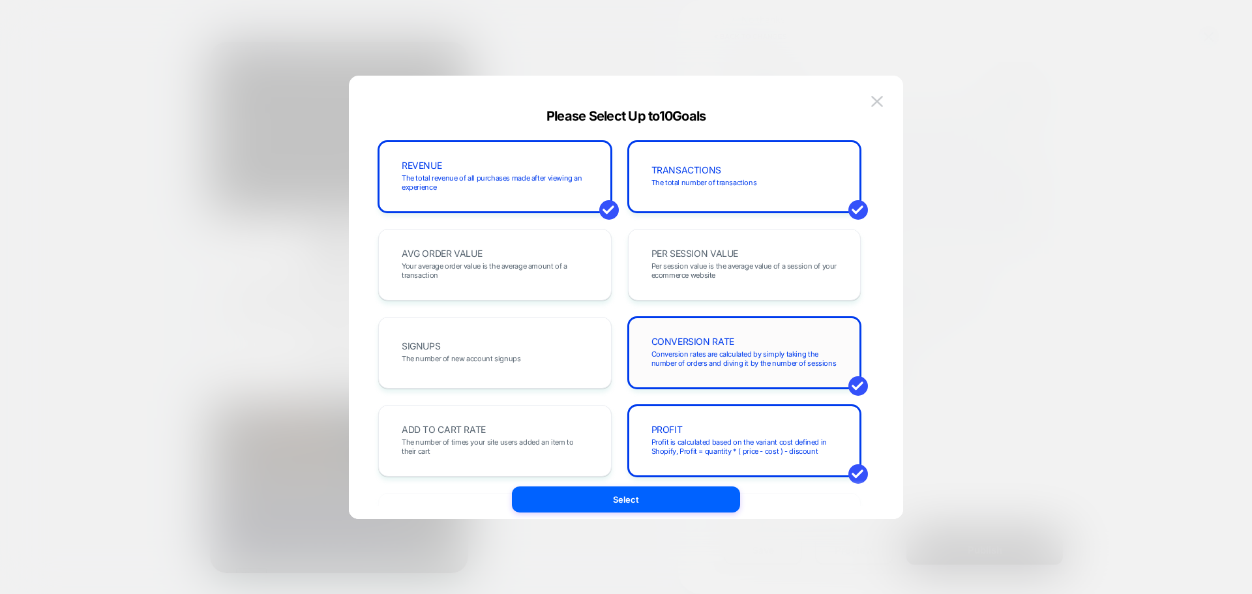
click at [731, 357] on span "Conversion rates are calculated by simply taking the number of orders and divin…" at bounding box center [744, 358] width 186 height 18
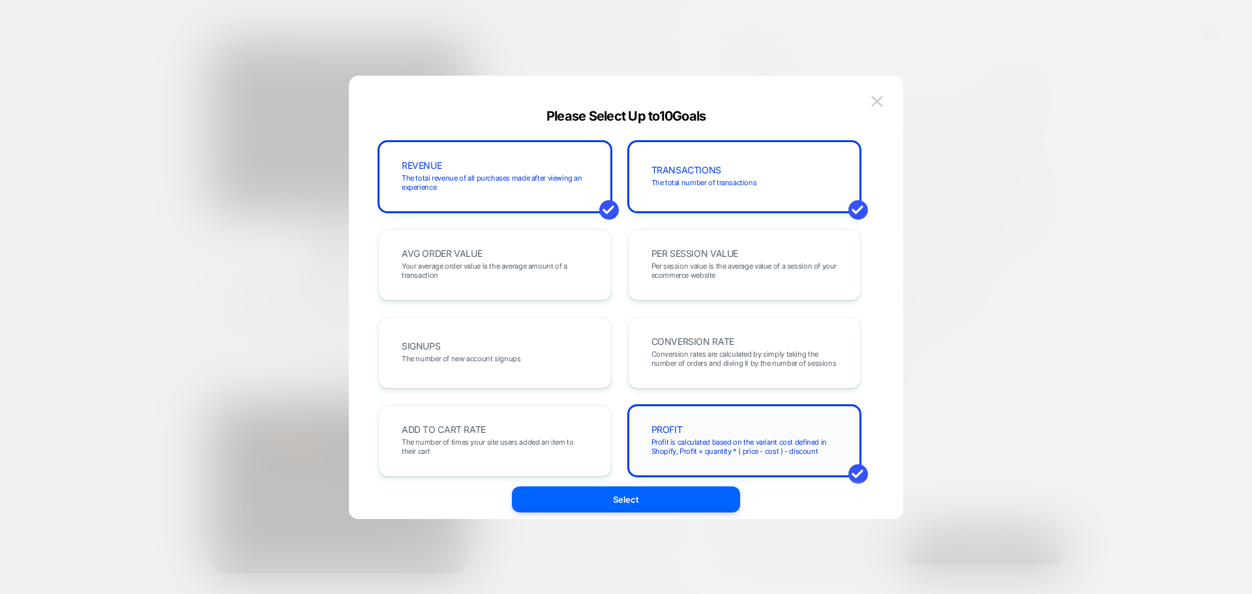
click at [731, 422] on div "PROFIT Profit is calculated based on the variant cost defined in Shopify, Profi…" at bounding box center [744, 441] width 206 height 44
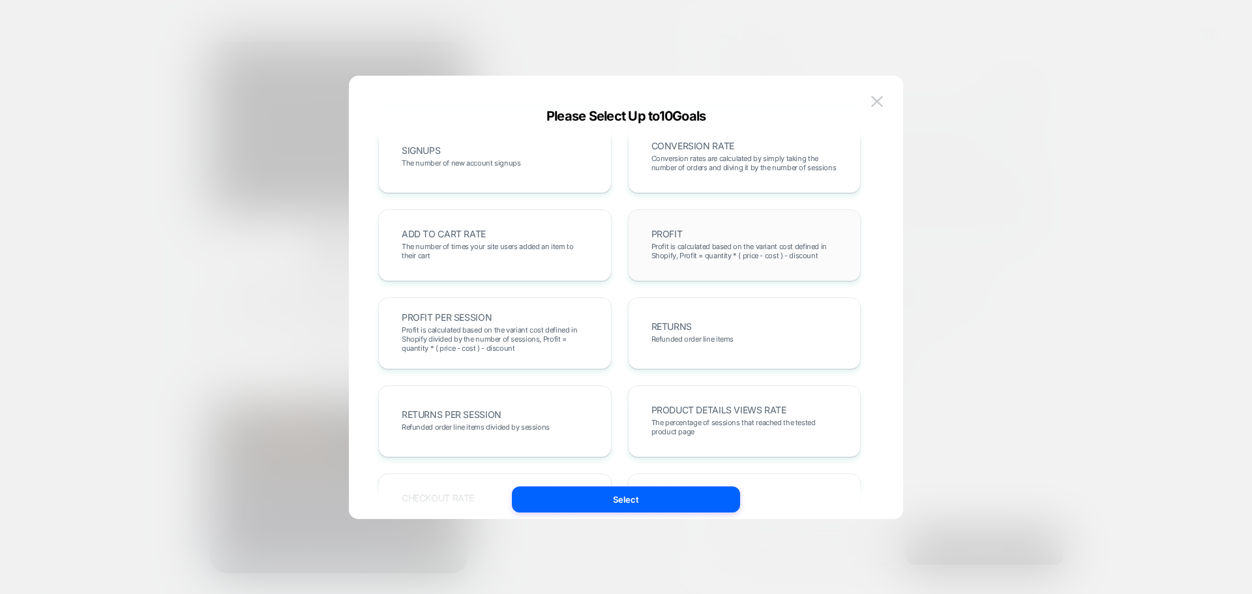
scroll to position [0, 0]
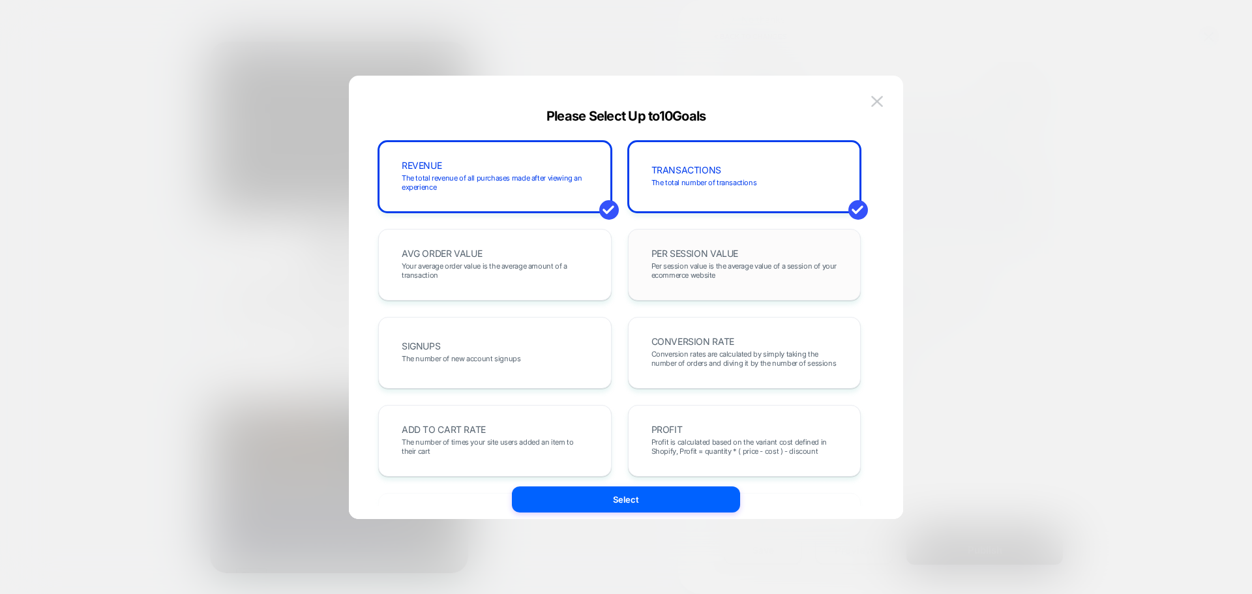
click at [695, 261] on span "Per session value is the average value of a session of your ecommerce website" at bounding box center [744, 270] width 186 height 18
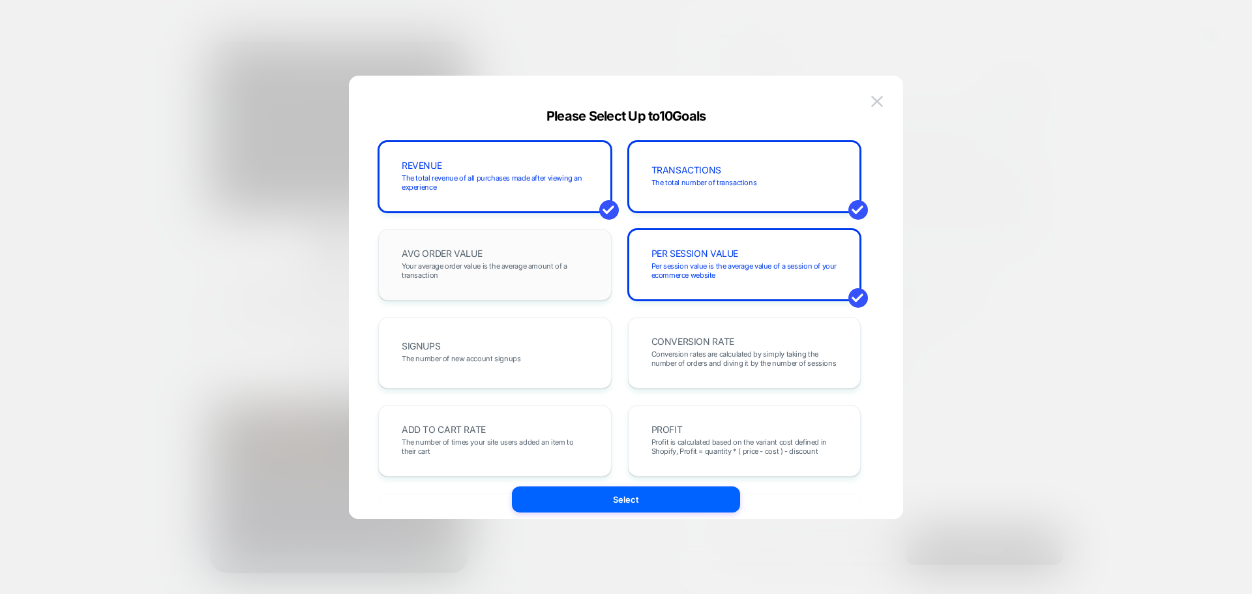
click at [540, 269] on span "Your average order value is the average amount of a transaction" at bounding box center [495, 270] width 186 height 18
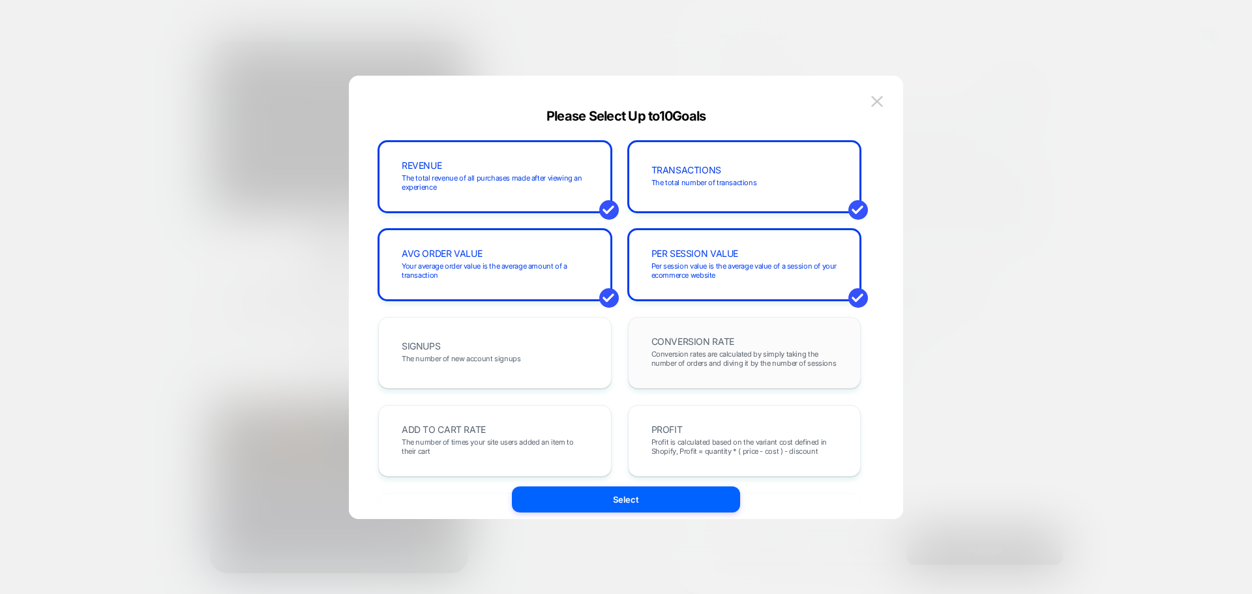
click at [739, 340] on div "CONVERSION RATE Conversion rates are calculated by simply taking the number of …" at bounding box center [744, 353] width 206 height 44
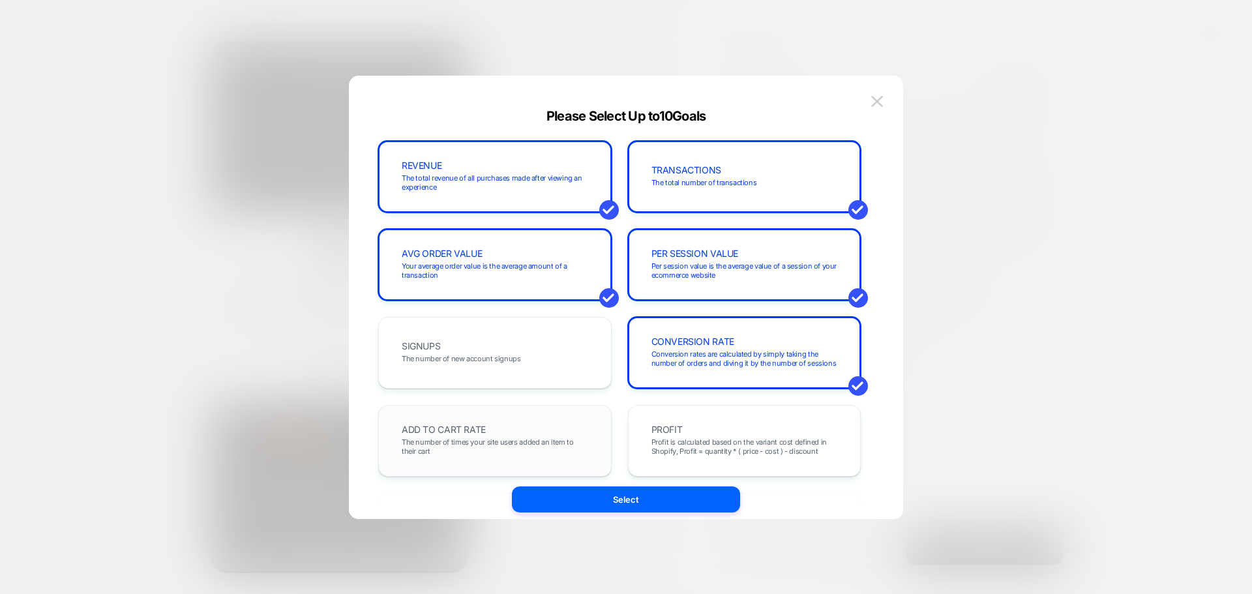
click at [538, 437] on div "ADD TO CART RATE The number of times your site users added an item to their cart" at bounding box center [495, 441] width 206 height 44
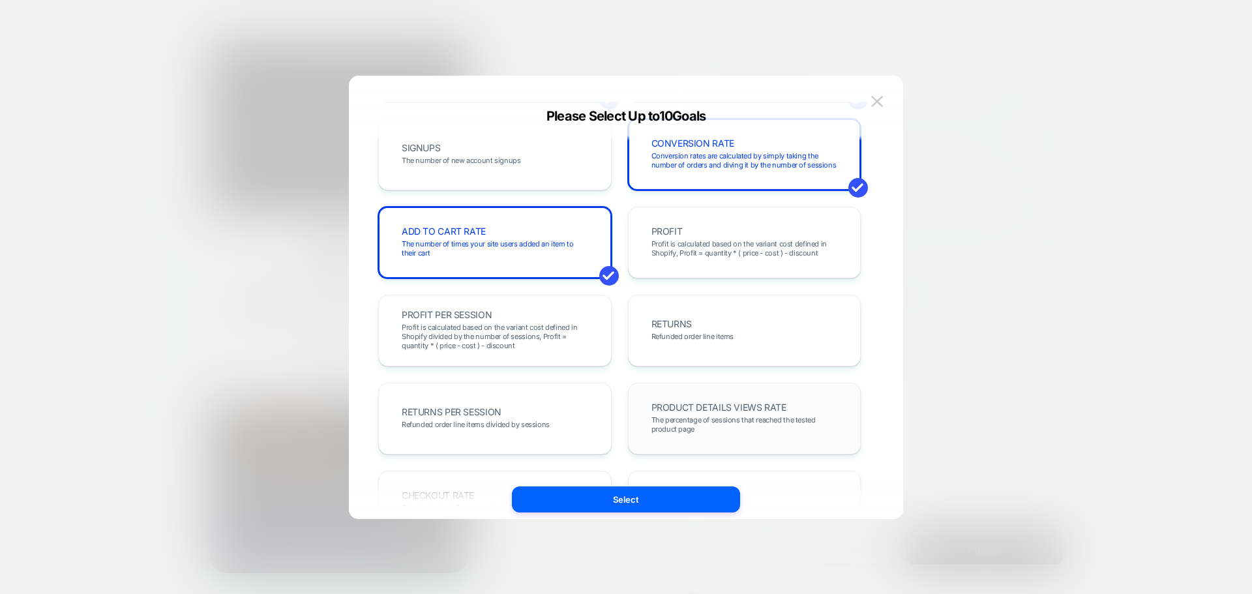
scroll to position [326, 0]
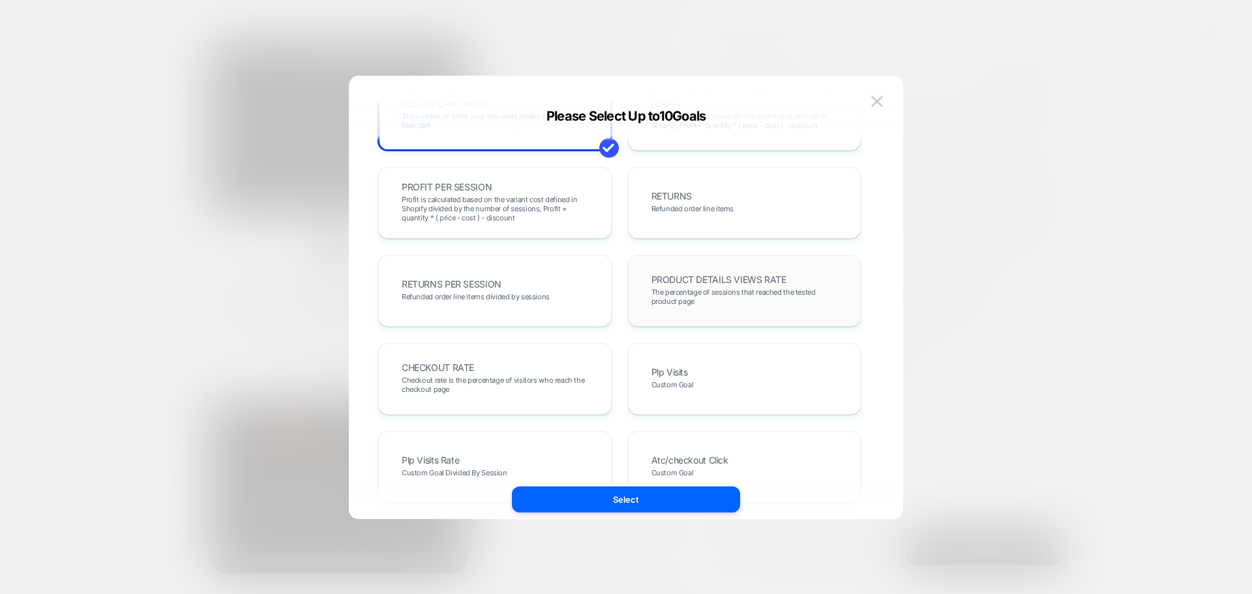
click at [718, 302] on span "The percentage of sessions that reached the tested product page" at bounding box center [744, 296] width 186 height 18
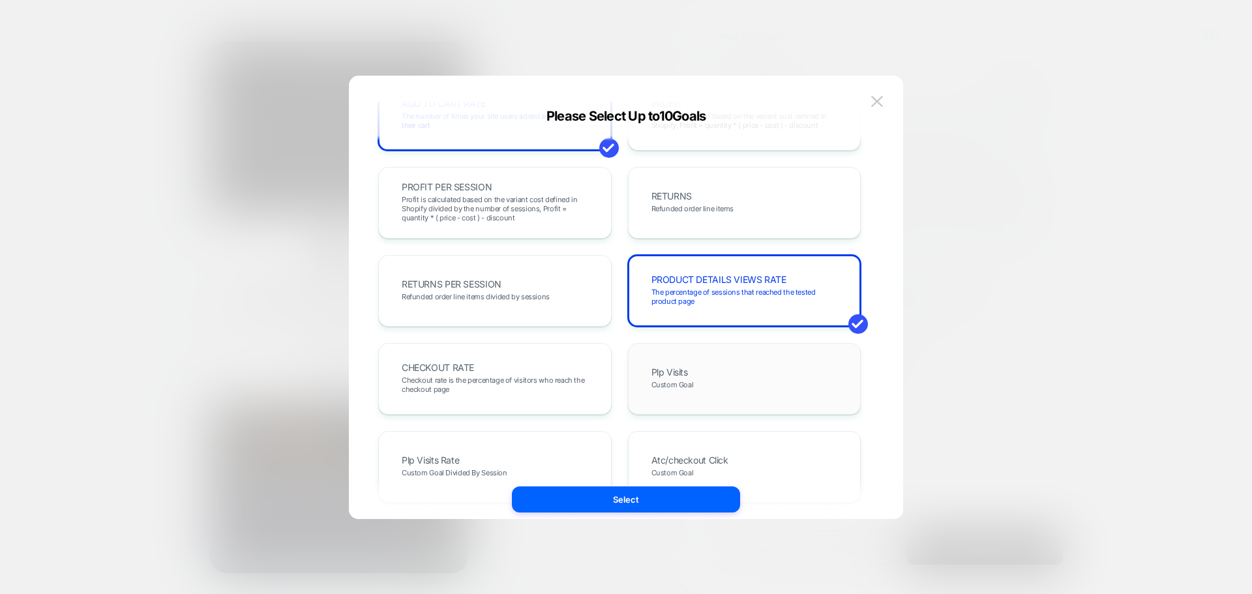
click at [696, 390] on div "Plp Visits Custom Goal" at bounding box center [744, 379] width 206 height 44
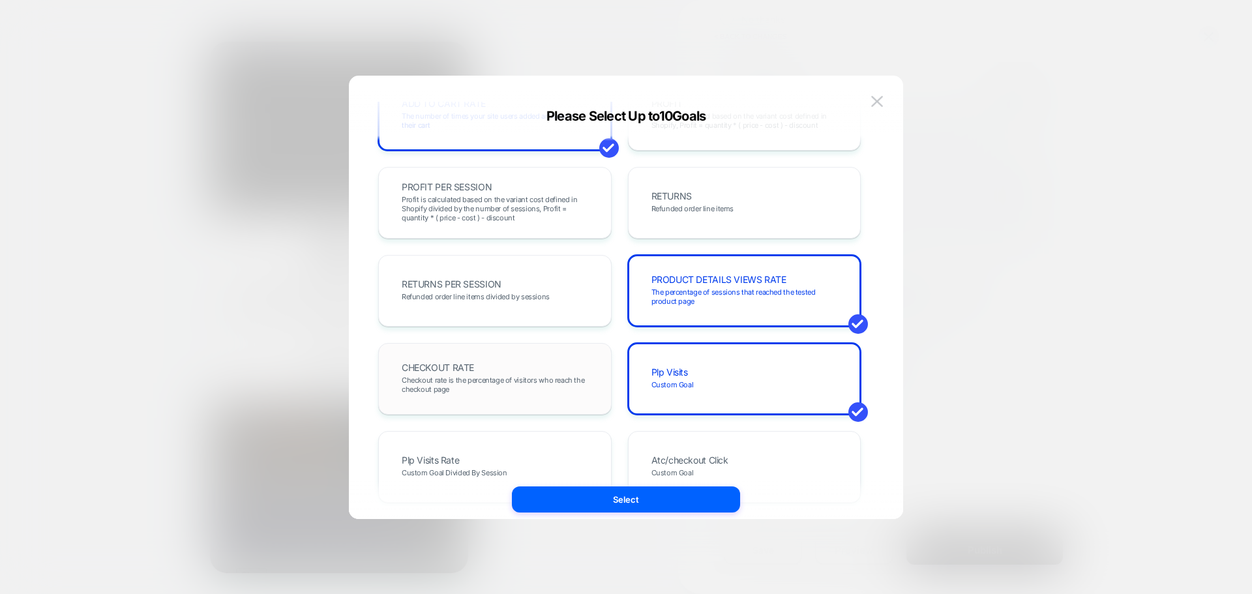
click at [523, 377] on span "Checkout rate is the percentage of visitors who reach the checkout page" at bounding box center [495, 384] width 186 height 18
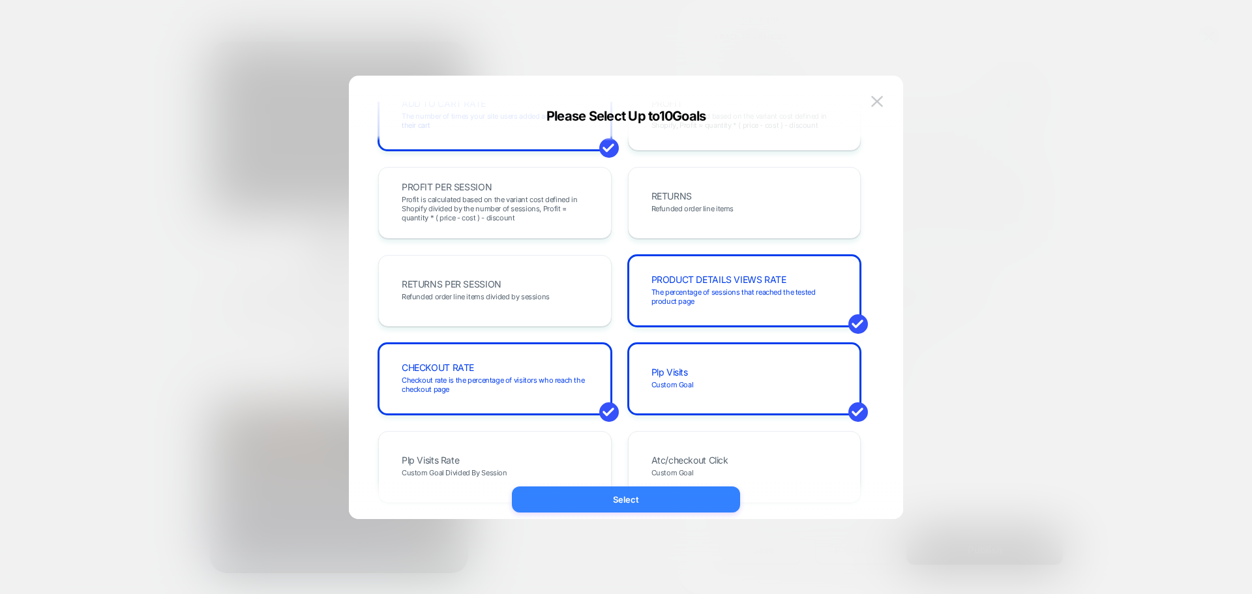
click at [681, 499] on button "Select" at bounding box center [626, 499] width 228 height 26
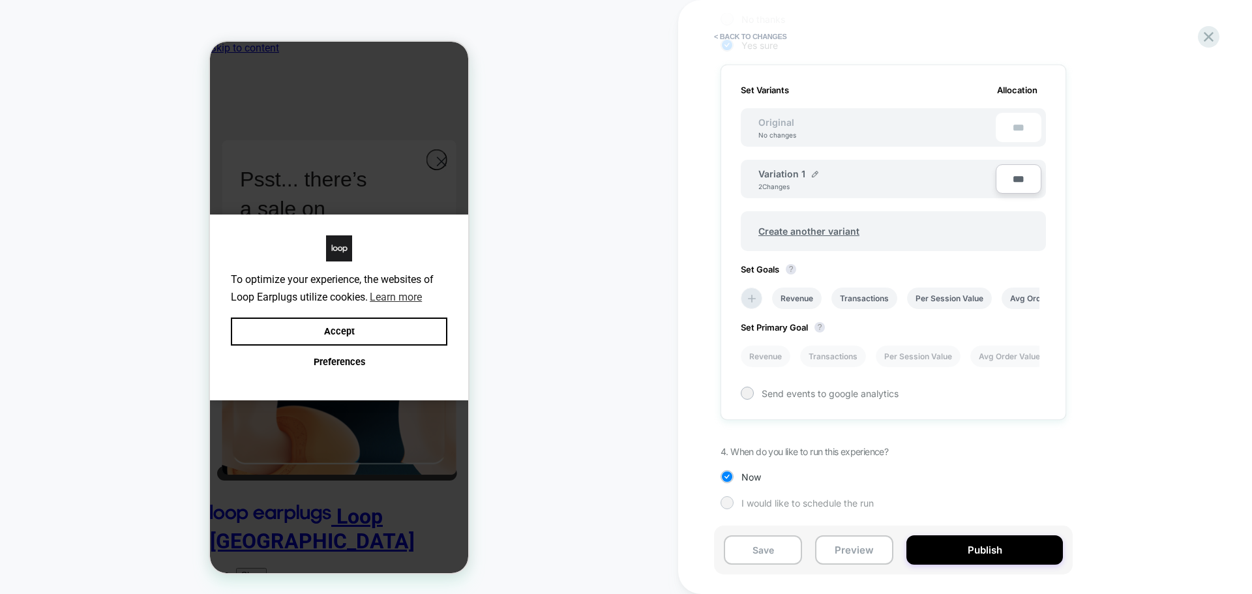
click at [739, 506] on div "I would like to schedule the run" at bounding box center [893, 502] width 346 height 13
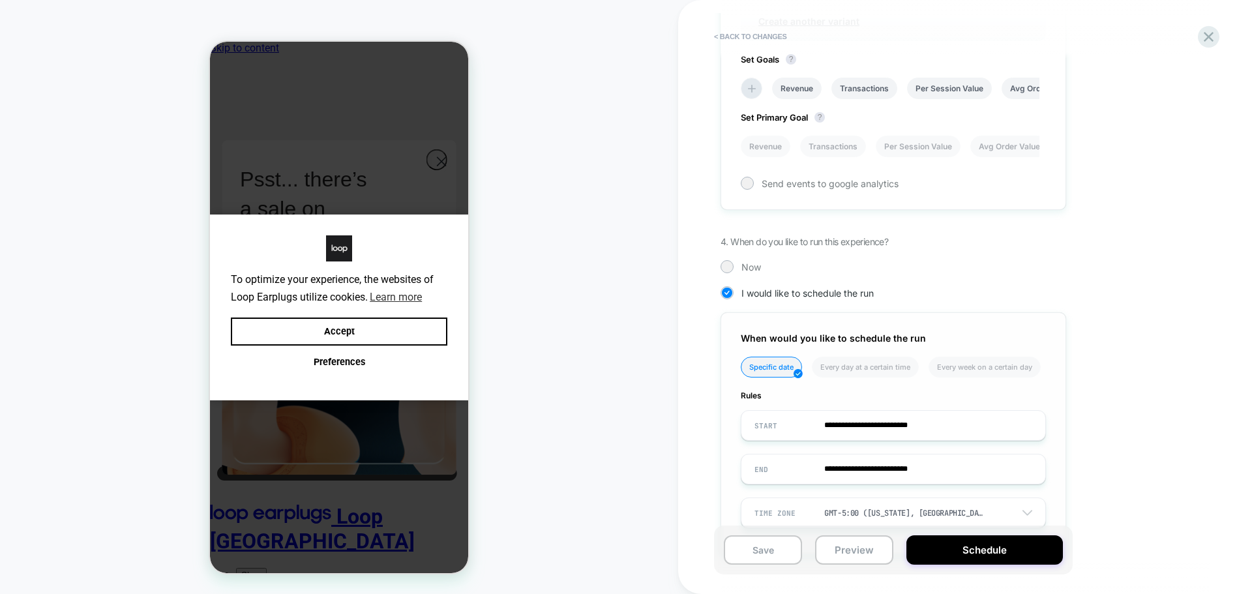
scroll to position [621, 0]
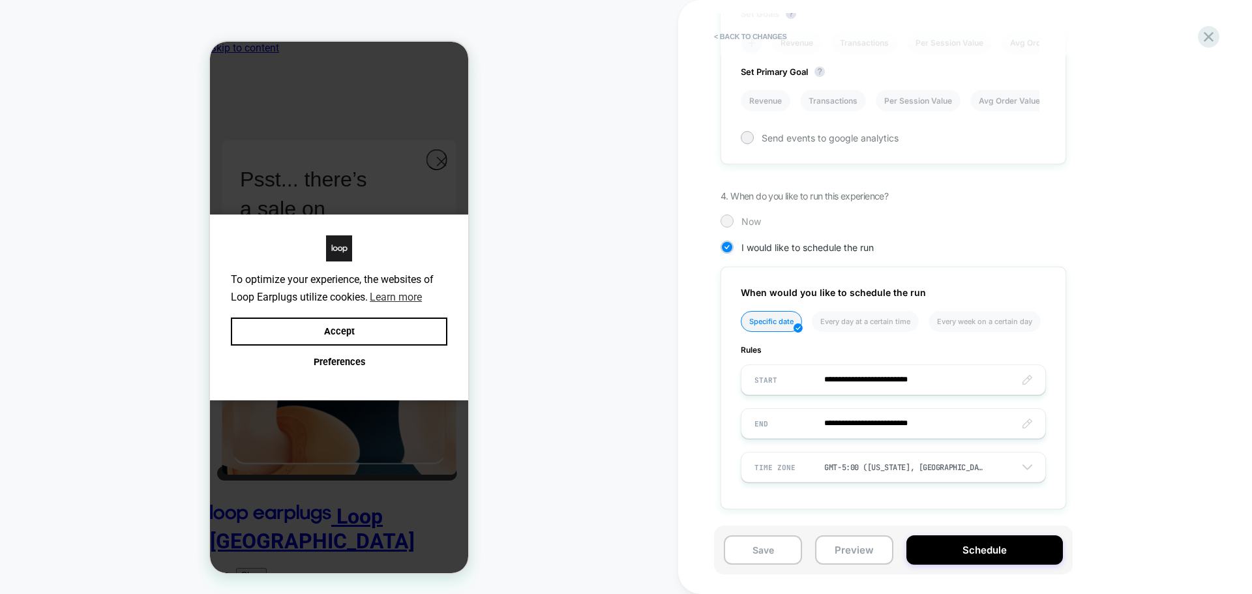
click at [736, 226] on div "Now" at bounding box center [893, 220] width 346 height 13
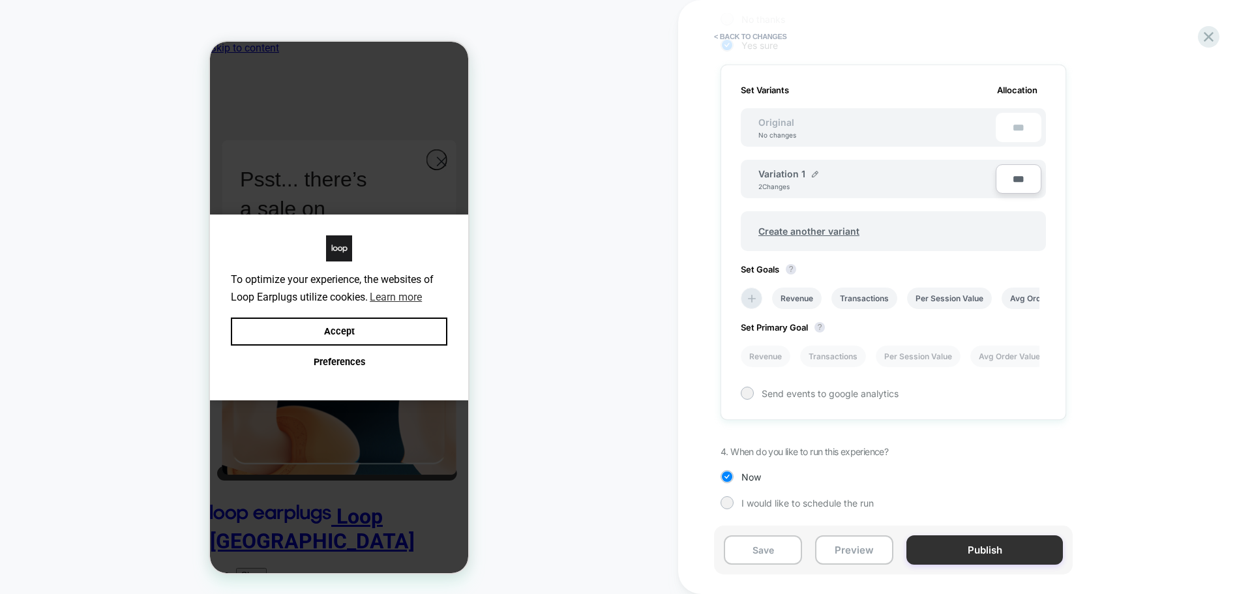
click at [962, 555] on button "Publish" at bounding box center [984, 549] width 156 height 29
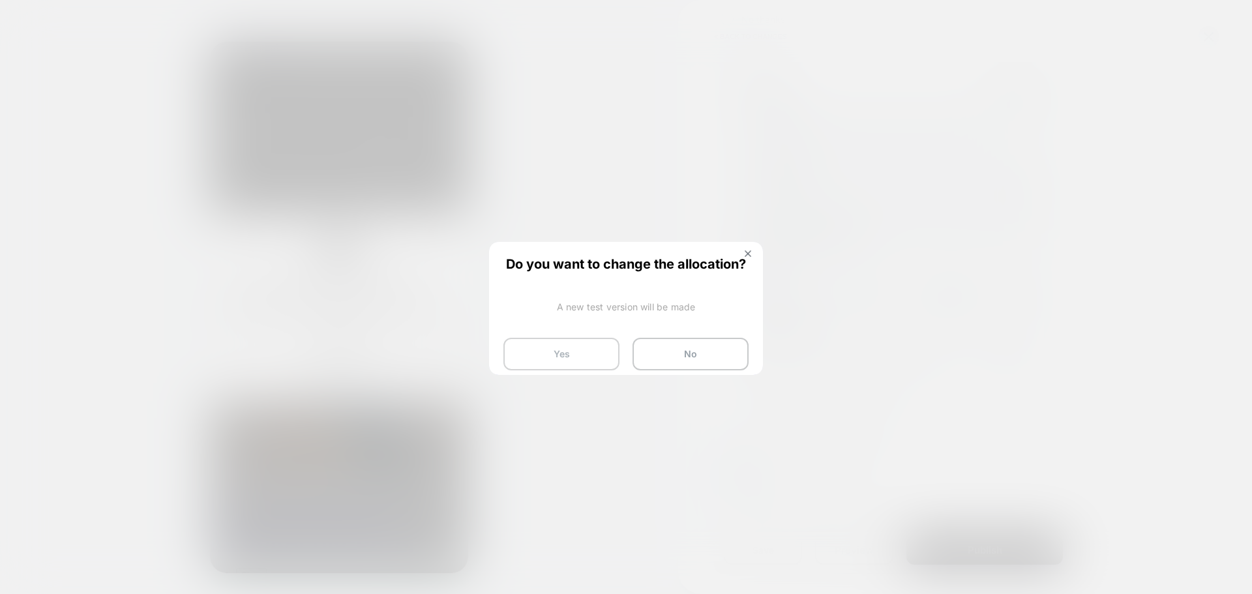
click at [587, 351] on button "Yes" at bounding box center [561, 354] width 116 height 33
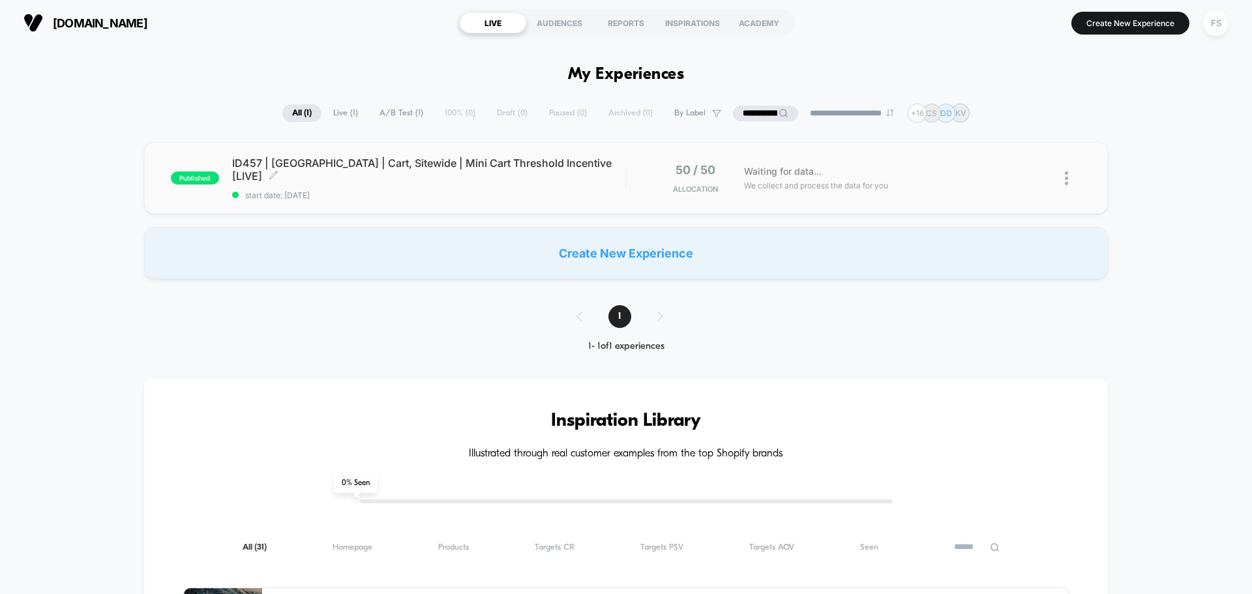
click at [456, 173] on span "ID457 | [GEOGRAPHIC_DATA] | Cart, Sitewide | Mini Cart Threshold Incentive [LIV…" at bounding box center [428, 169] width 393 height 26
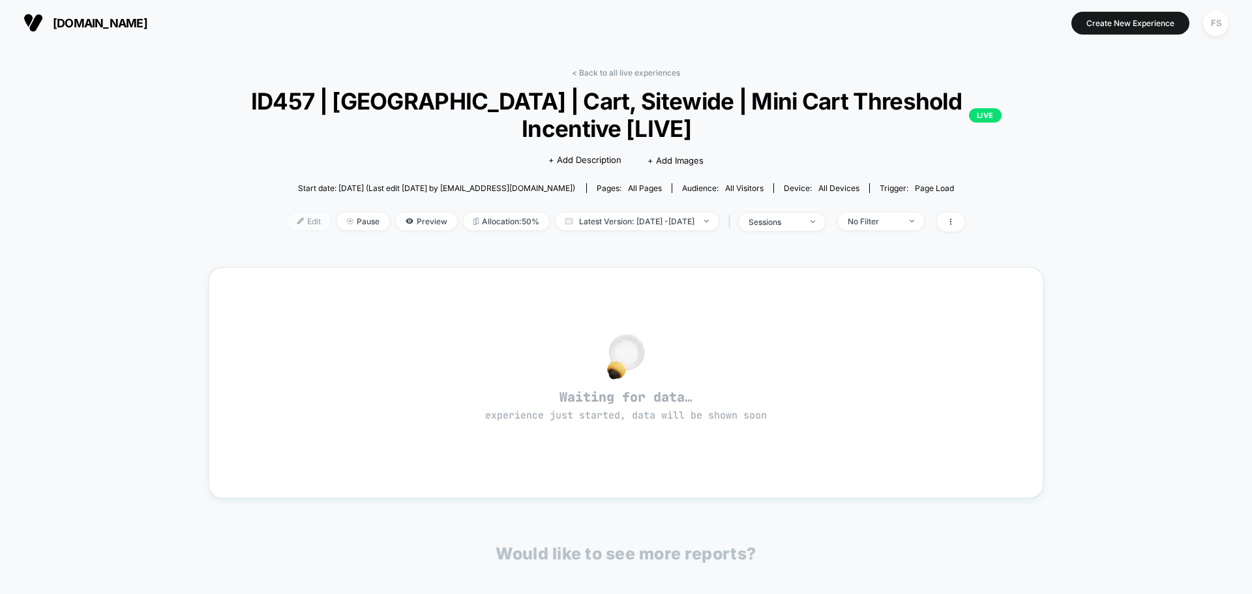
click at [290, 220] on span "Edit" at bounding box center [308, 222] width 43 height 18
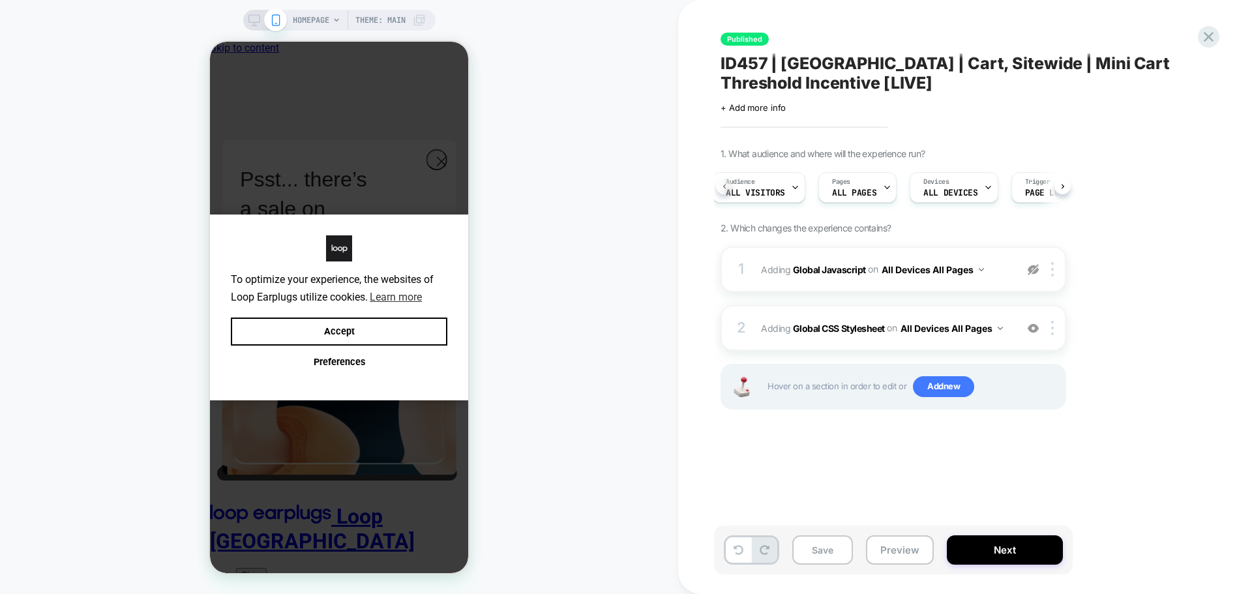
scroll to position [0, 5]
click at [756, 186] on div "Audience All Visitors" at bounding box center [758, 187] width 85 height 29
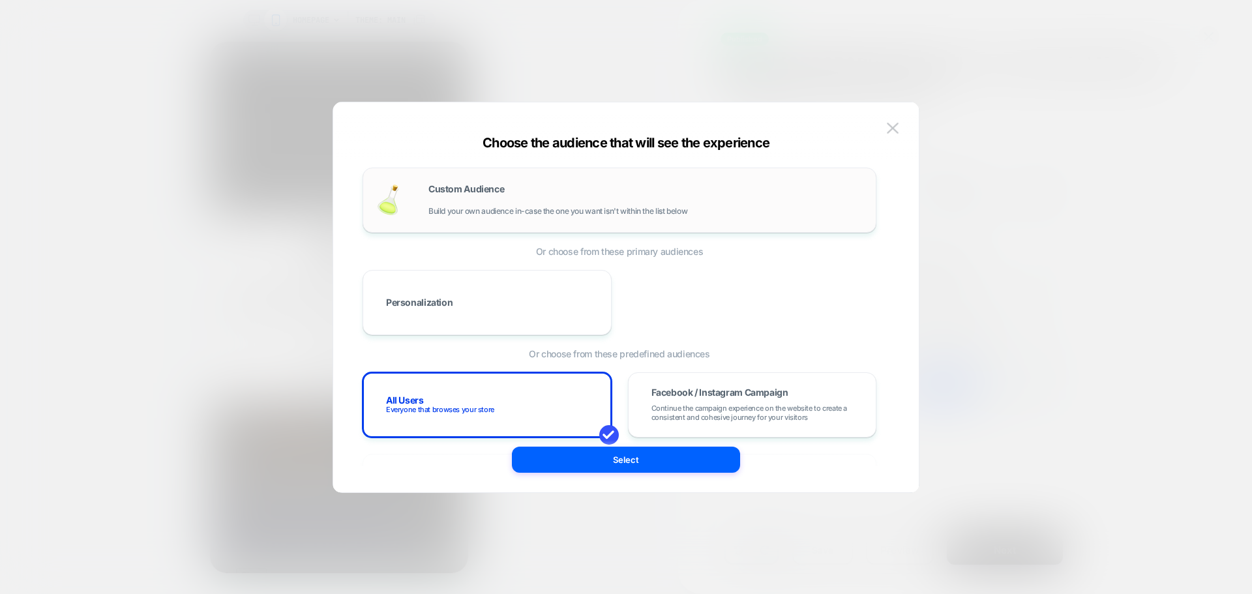
scroll to position [0, 0]
click at [537, 184] on div "Custom Audience Build your own audience in-case the one you want isn't within t…" at bounding box center [645, 199] width 434 height 31
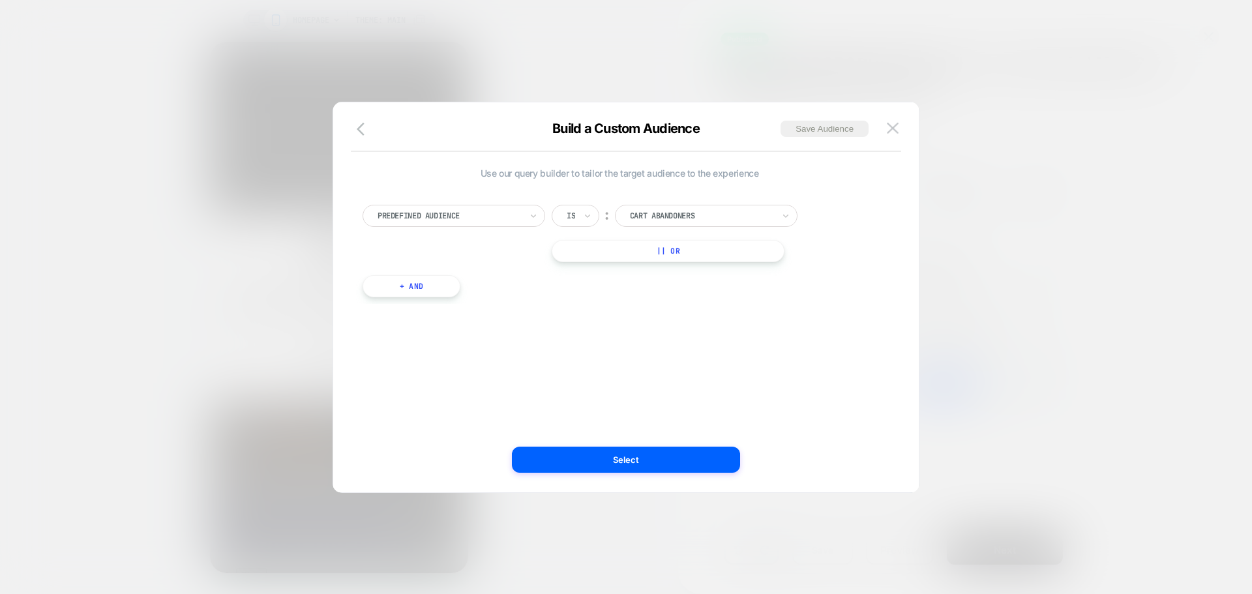
drag, startPoint x: 362, startPoint y: 125, endPoint x: 419, endPoint y: 140, distance: 58.5
click at [362, 125] on icon "button" at bounding box center [361, 129] width 8 height 13
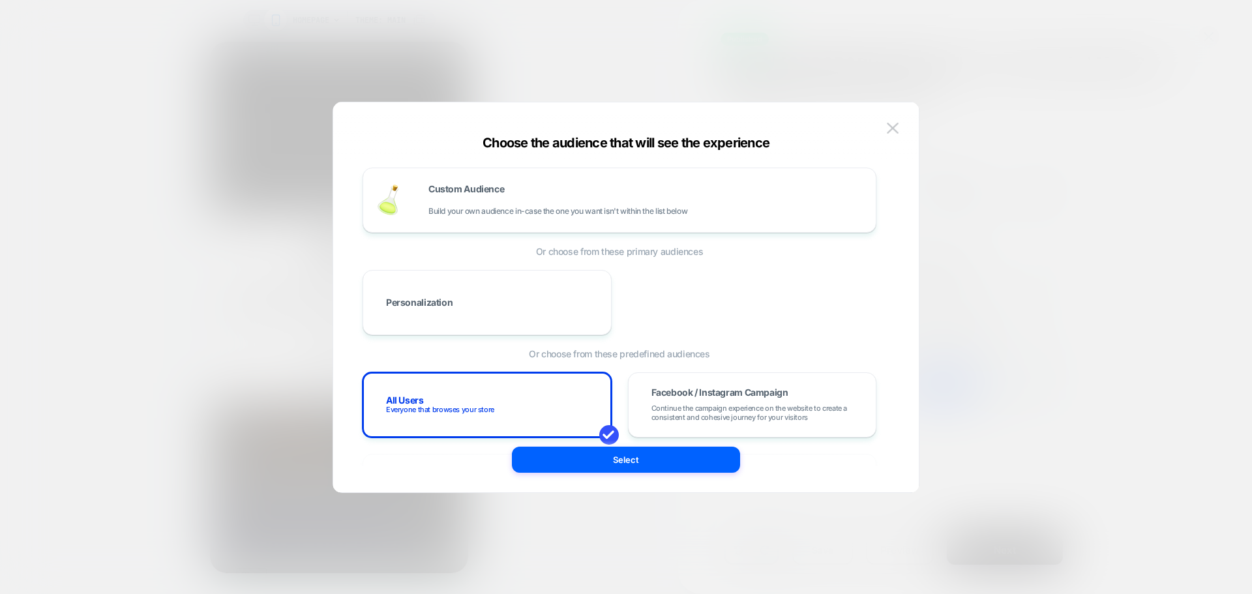
click at [905, 124] on div "Choose the audience that will see the experience Custom Audience Build your own…" at bounding box center [625, 303] width 585 height 377
click at [898, 125] on img at bounding box center [893, 128] width 12 height 11
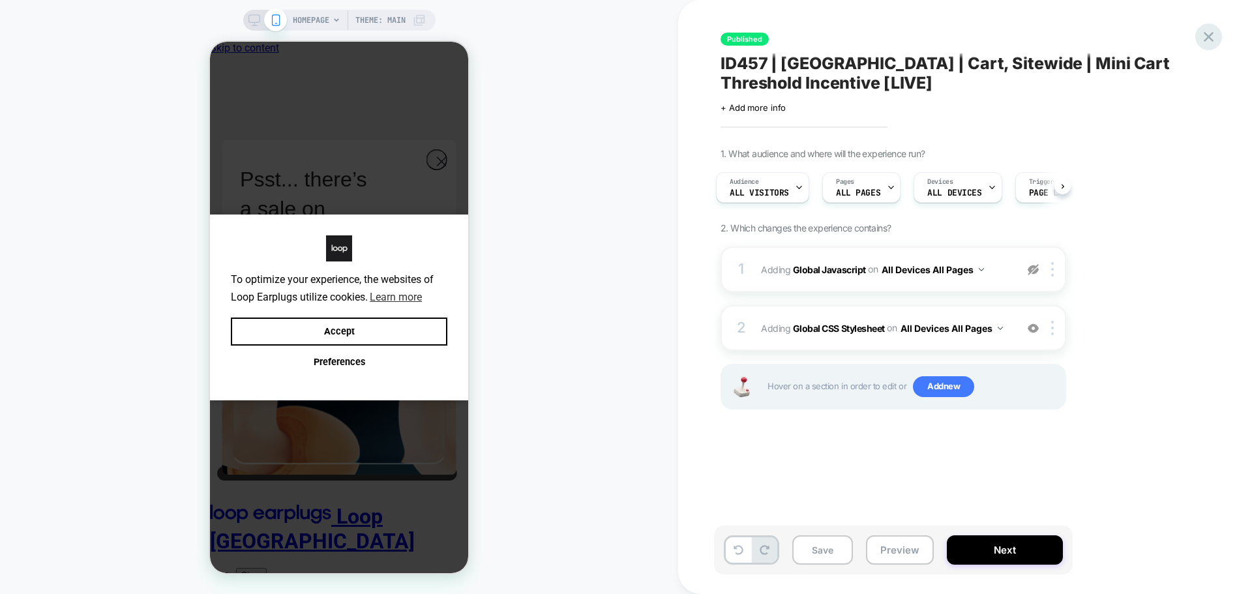
click at [1218, 38] on div at bounding box center [1208, 36] width 27 height 27
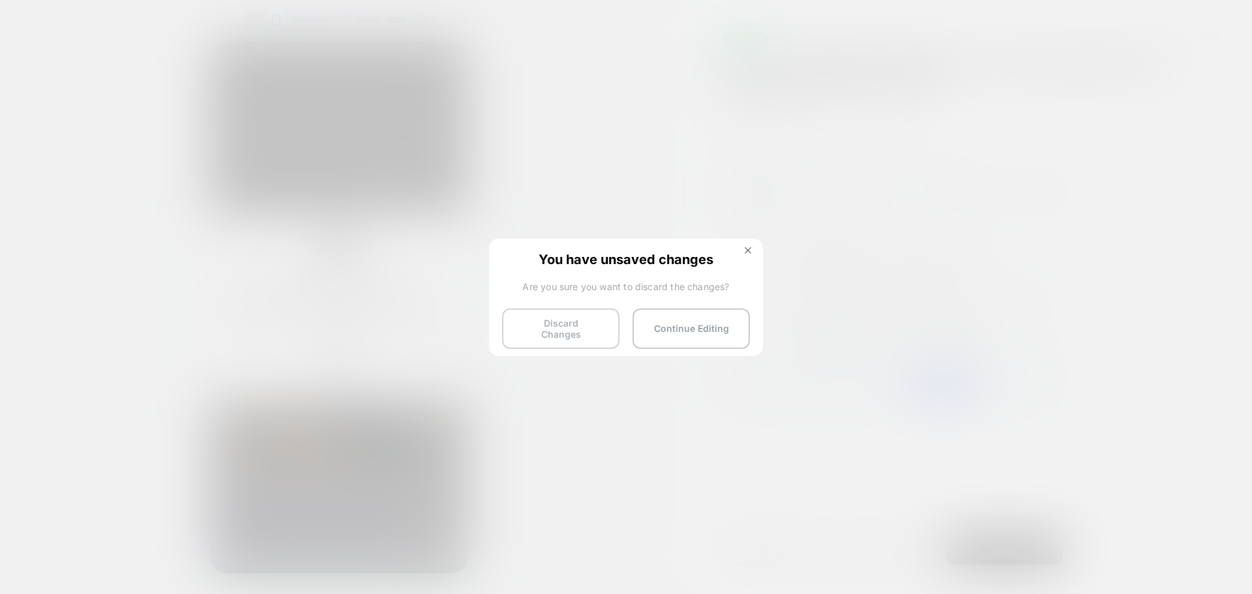
click at [557, 336] on button "Discard Changes" at bounding box center [560, 328] width 117 height 40
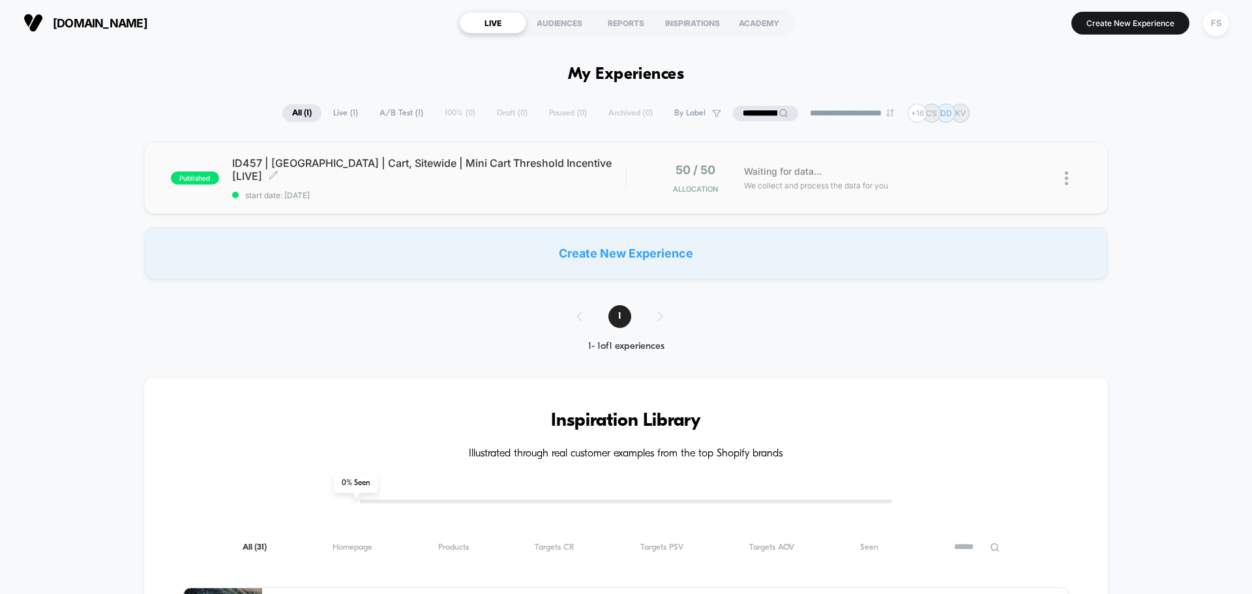
click at [262, 164] on span "ID457 | [GEOGRAPHIC_DATA] | Cart, Sitewide | Mini Cart Threshold Incentive [LIV…" at bounding box center [428, 169] width 393 height 26
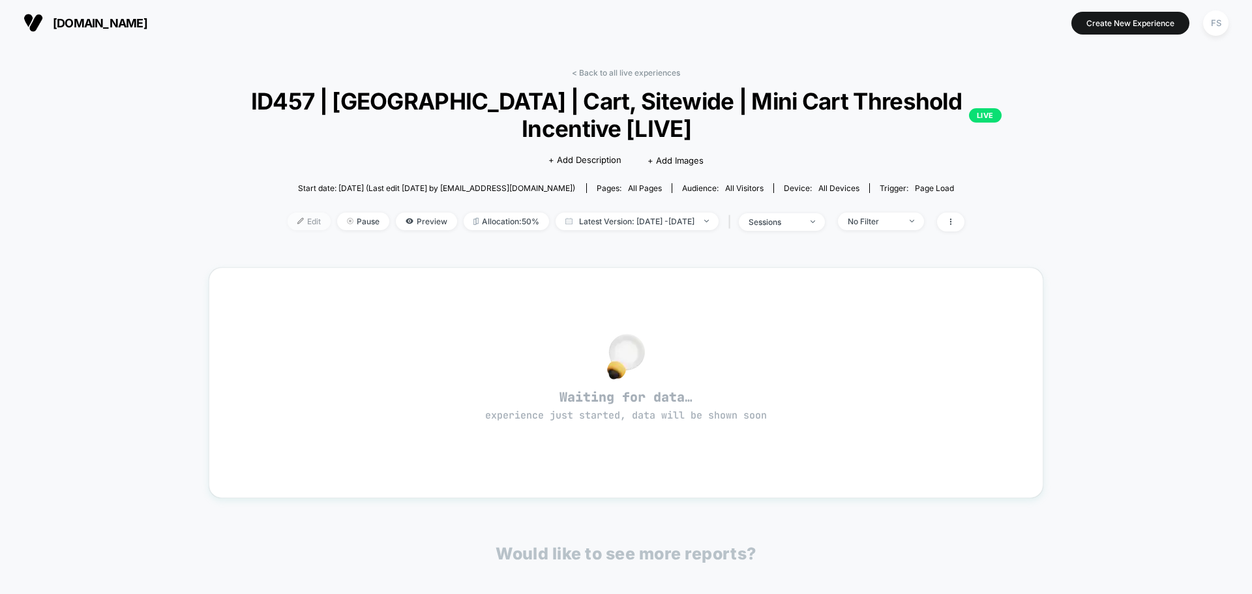
click at [293, 226] on span "Edit" at bounding box center [308, 222] width 43 height 18
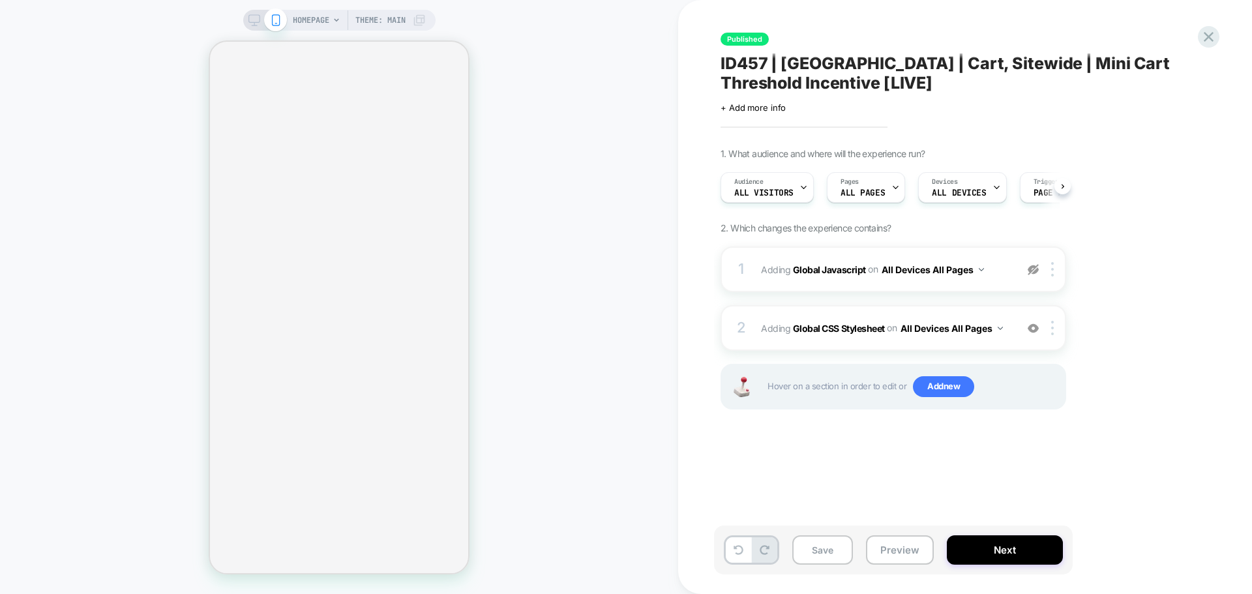
scroll to position [0, 1]
click at [955, 552] on button "Next" at bounding box center [1005, 549] width 116 height 29
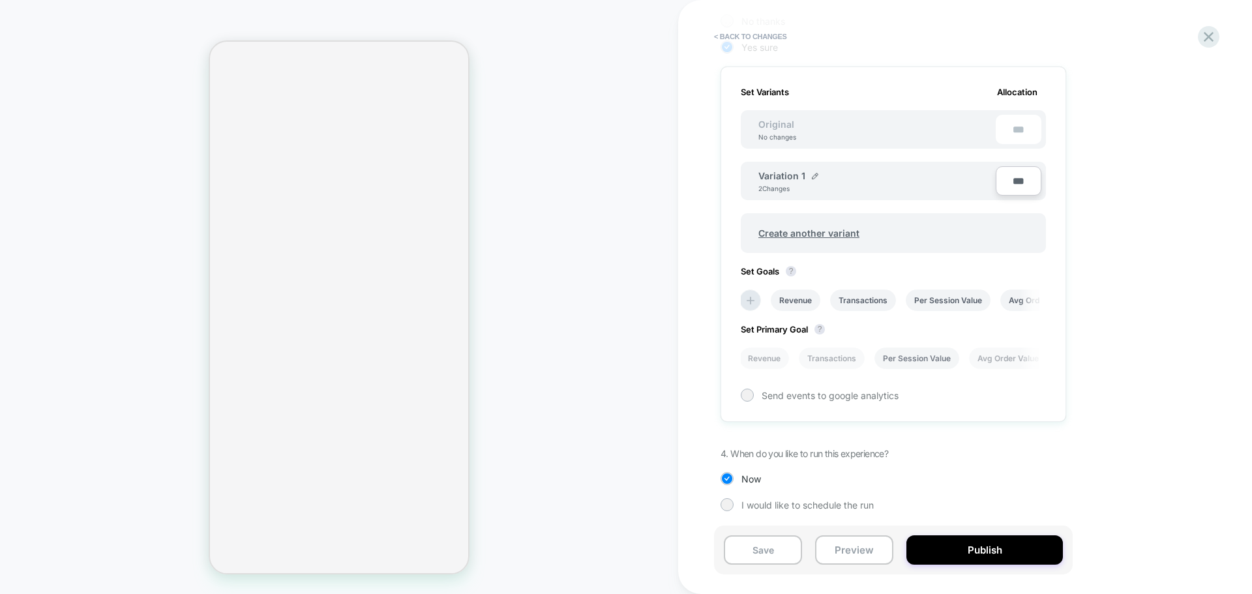
scroll to position [365, 0]
click at [817, 361] on li "Transactions" at bounding box center [832, 357] width 66 height 22
click at [777, 550] on button "Save" at bounding box center [763, 549] width 78 height 29
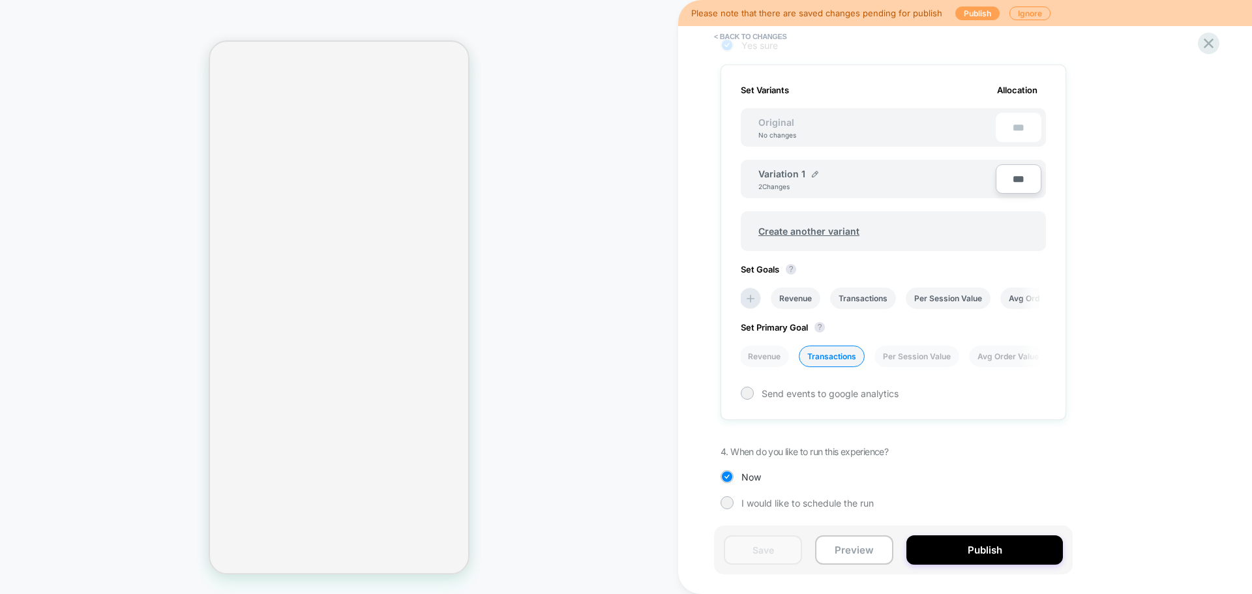
click at [966, 15] on button "Publish" at bounding box center [977, 14] width 44 height 14
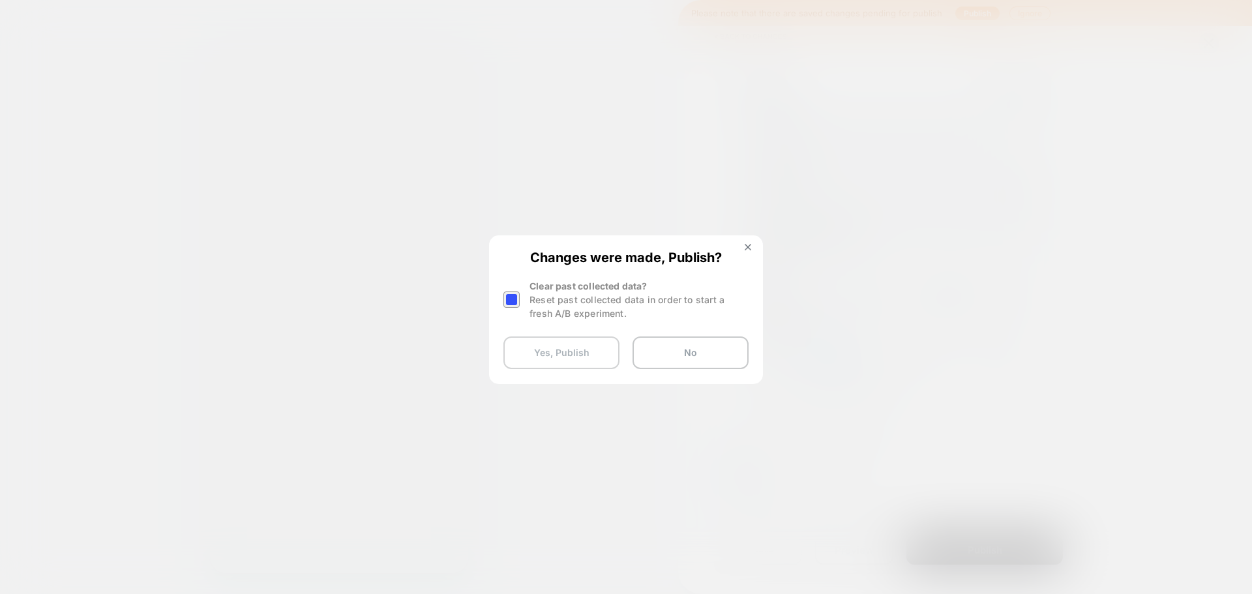
click at [546, 359] on button "Yes, Publish" at bounding box center [561, 352] width 116 height 33
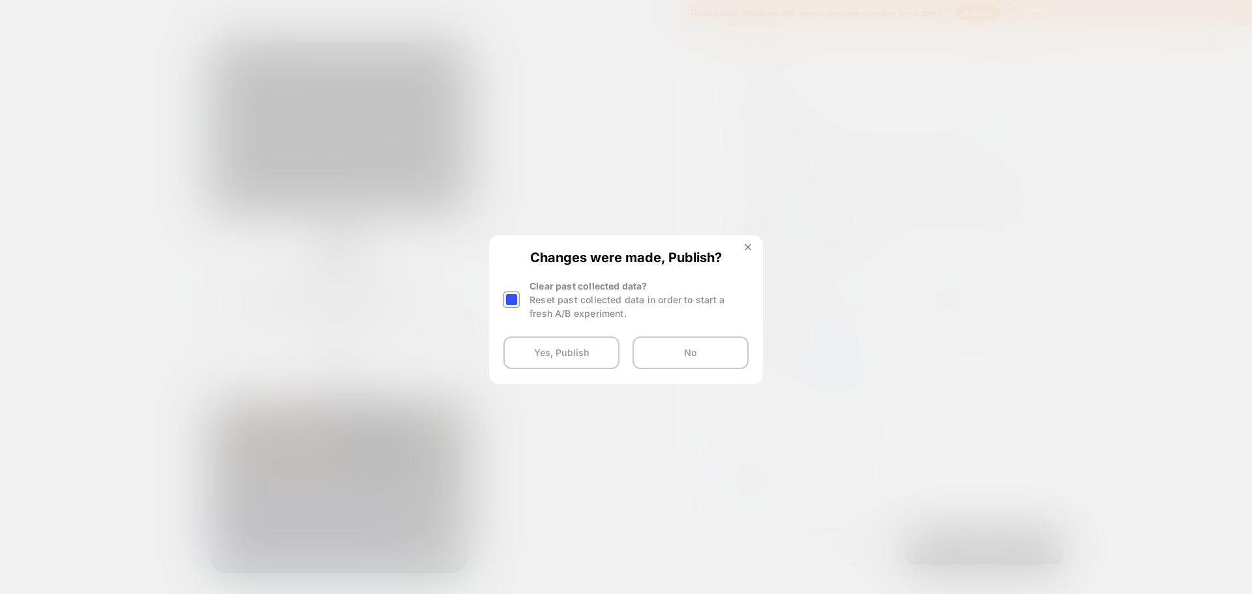
scroll to position [0, 0]
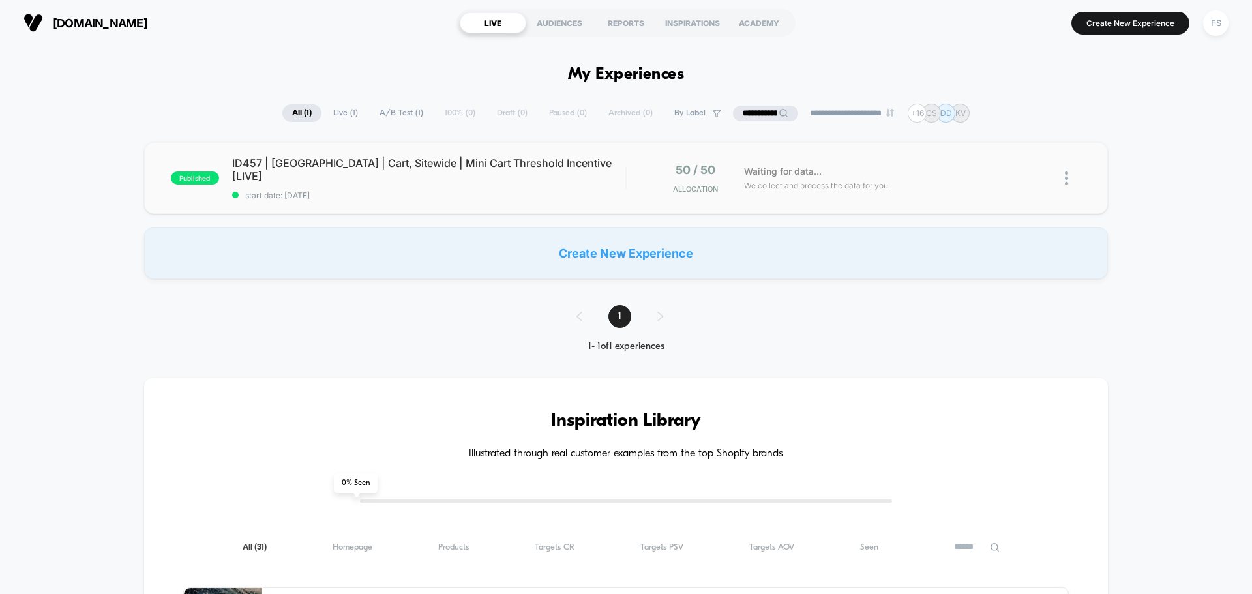
click at [407, 159] on div "published ID457 | [GEOGRAPHIC_DATA] | Cart, Sitewide | Mini Cart Threshold Ince…" at bounding box center [626, 178] width 964 height 72
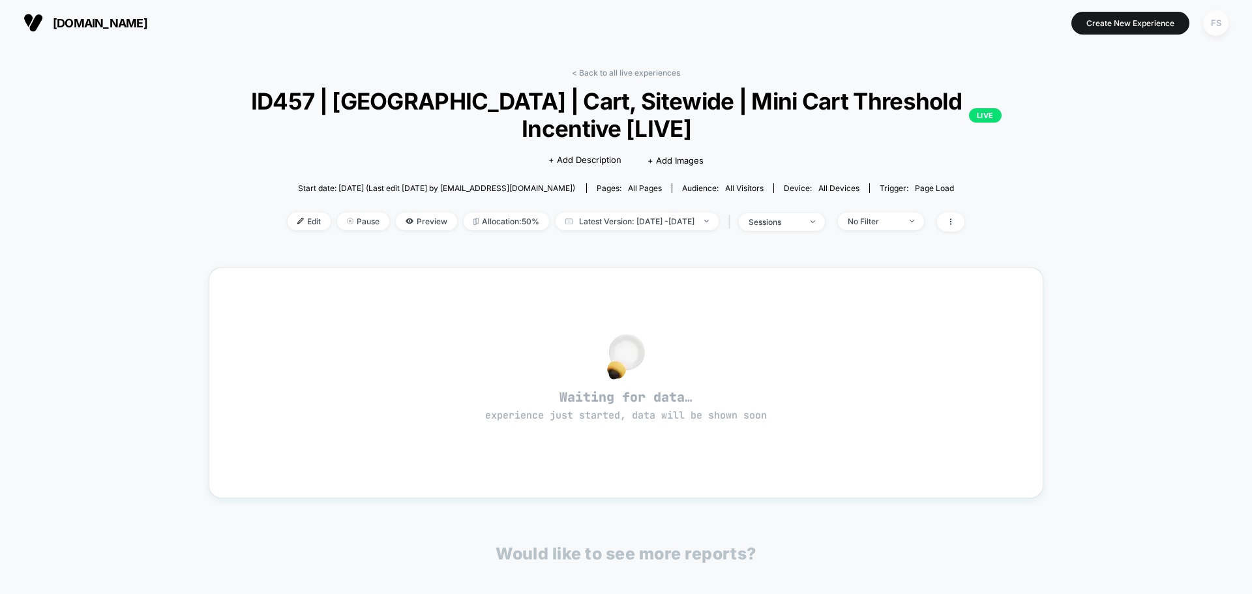
click at [1212, 24] on div "FS" at bounding box center [1215, 22] width 25 height 25
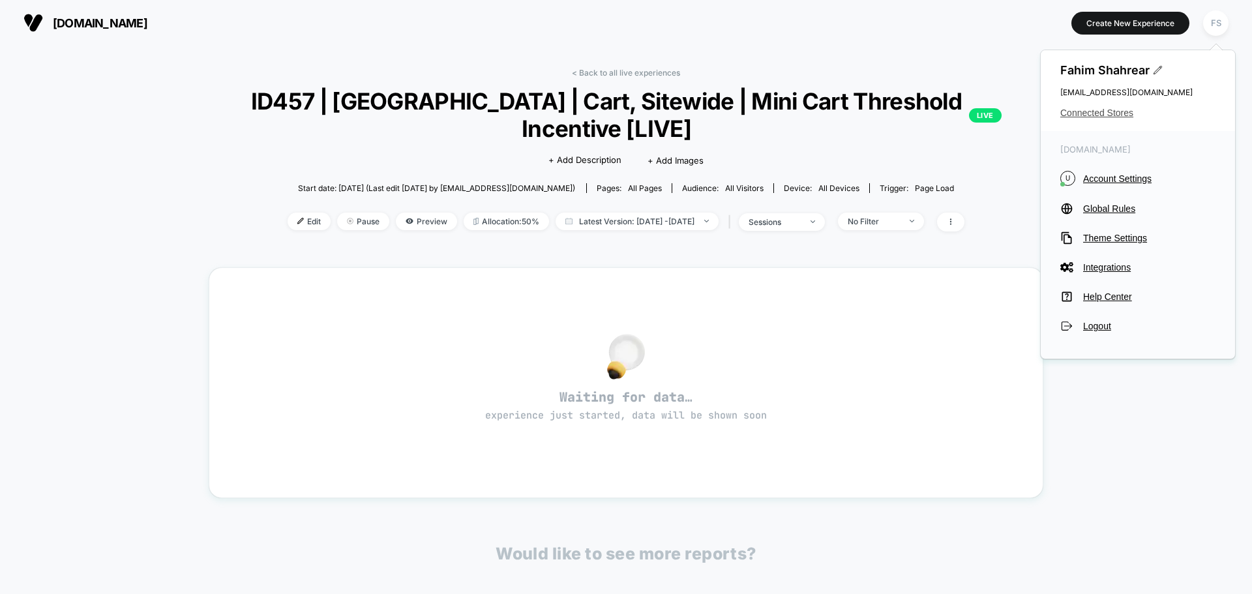
click at [1104, 113] on span "Connected Stores" at bounding box center [1137, 113] width 155 height 10
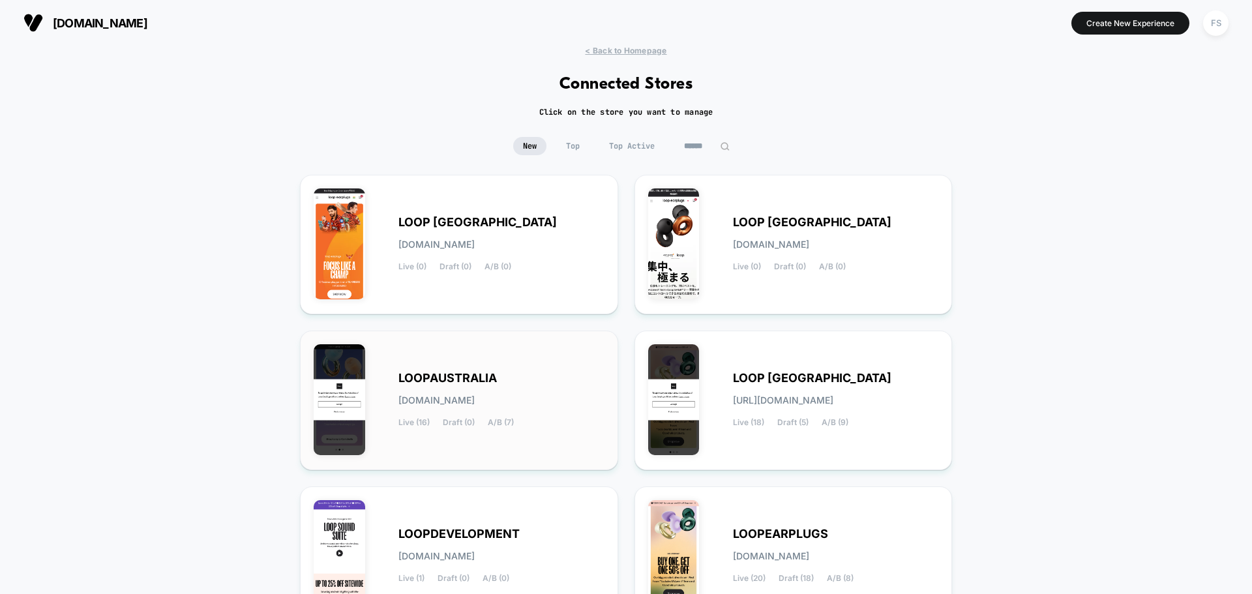
click at [536, 438] on div "LOOPAUSTRALIA [DOMAIN_NAME] Live (16) Draft (0) A/B (7)" at bounding box center [459, 400] width 291 height 112
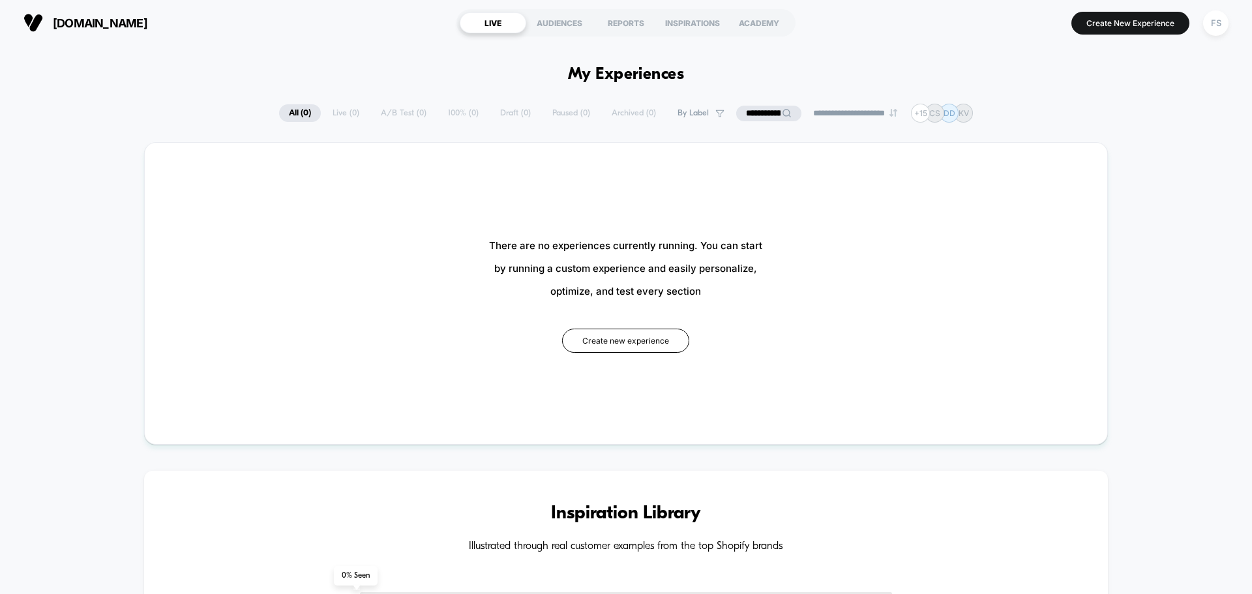
click at [743, 146] on div "There are no experiences currently running. You can start by running a custom e…" at bounding box center [626, 293] width 964 height 302
click at [758, 112] on input "**********" at bounding box center [768, 114] width 130 height 16
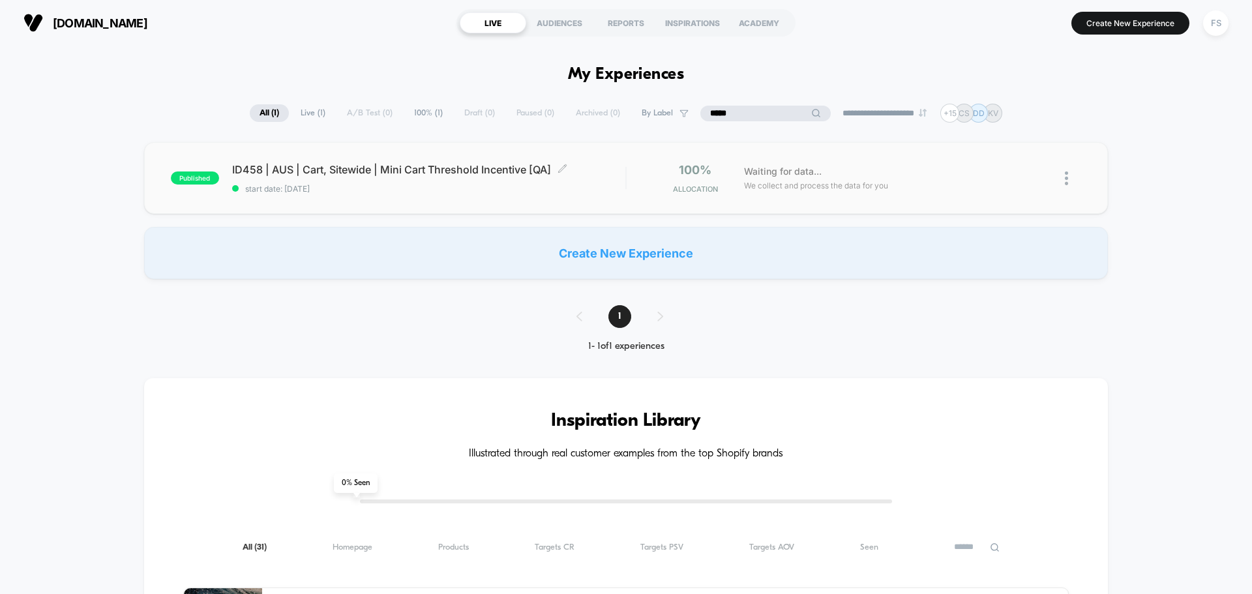
type input "*****"
click at [323, 175] on span "ID458 | AUS | Cart, Sitewide | Mini Cart Threshold Incentive [QA] Click to edit…" at bounding box center [428, 169] width 393 height 13
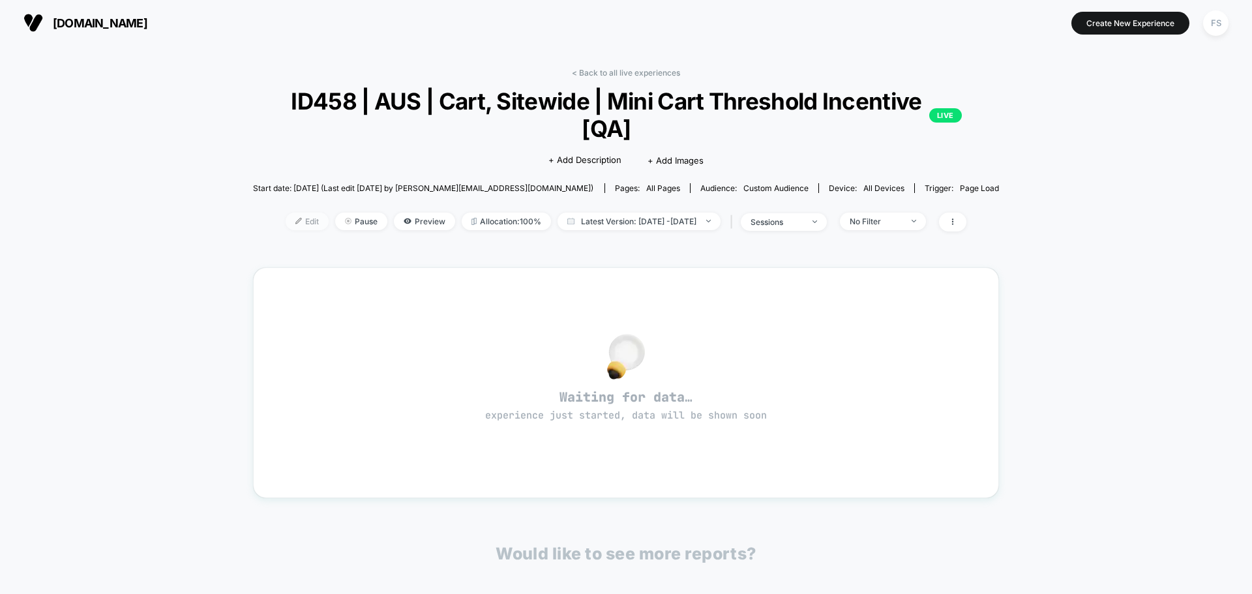
click at [288, 229] on span "Edit" at bounding box center [307, 222] width 43 height 18
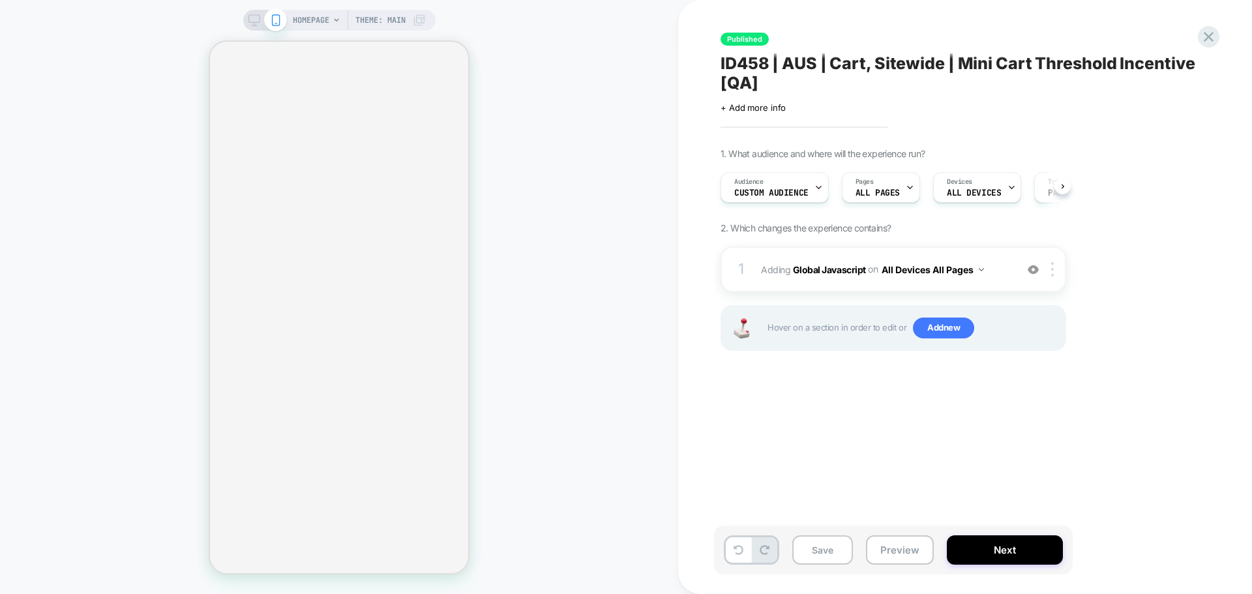
scroll to position [0, 1]
click at [761, 109] on span "+ Add more info" at bounding box center [752, 107] width 65 height 10
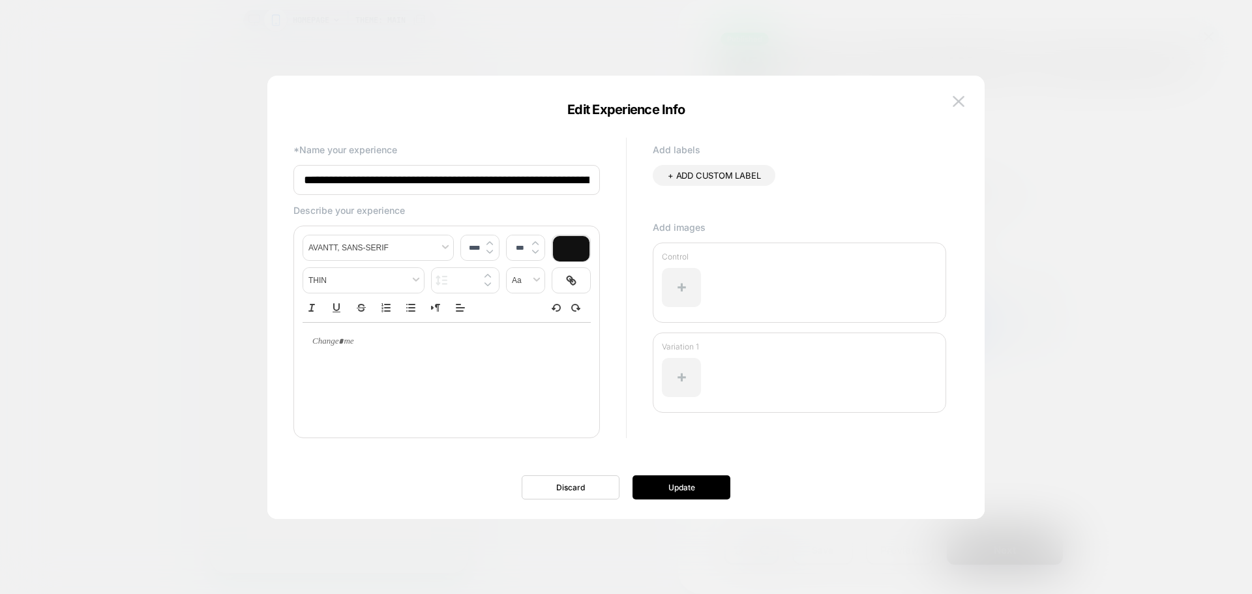
scroll to position [0, 66]
click at [576, 175] on input "**********" at bounding box center [446, 180] width 306 height 31
type input "**********"
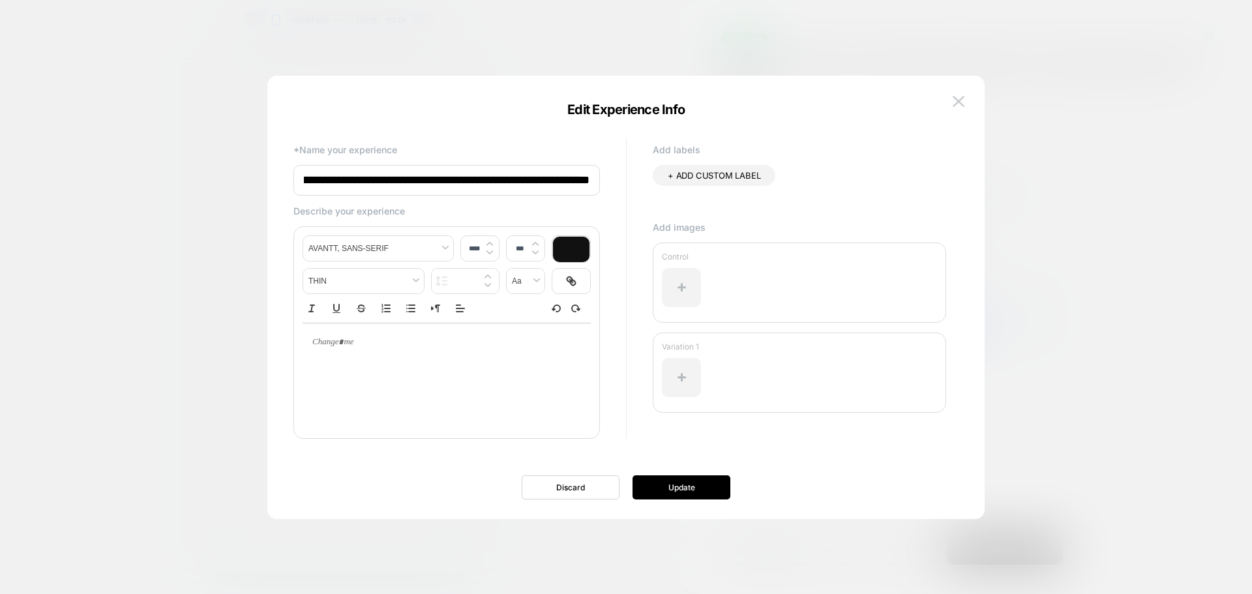
scroll to position [0, 55]
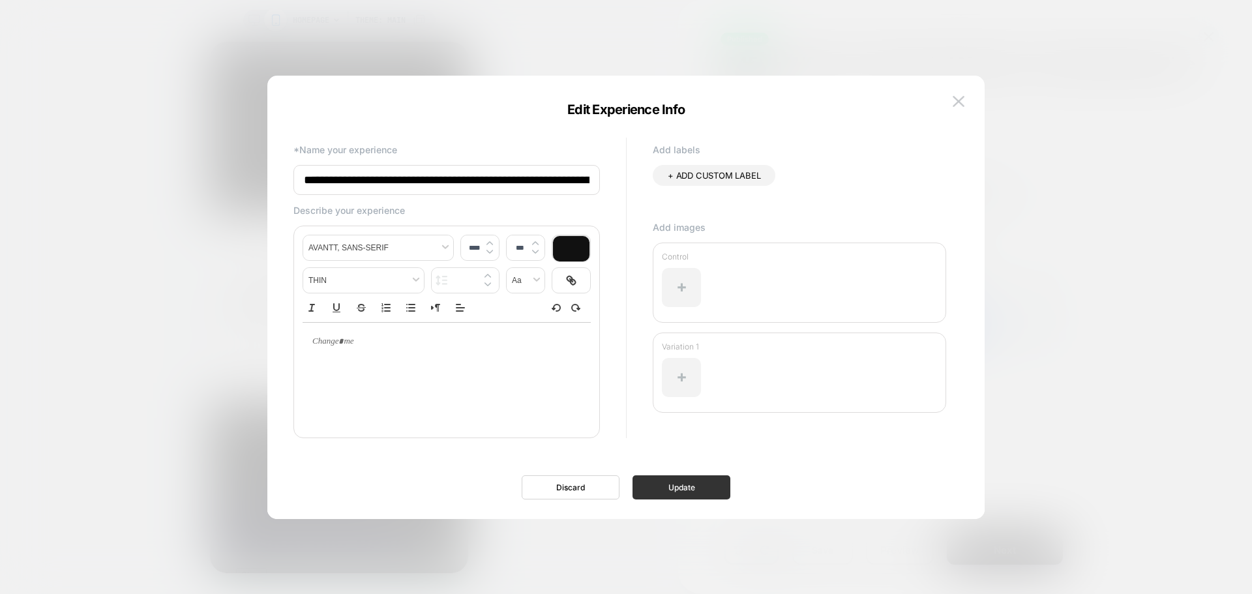
click at [701, 494] on button "Update" at bounding box center [681, 487] width 98 height 24
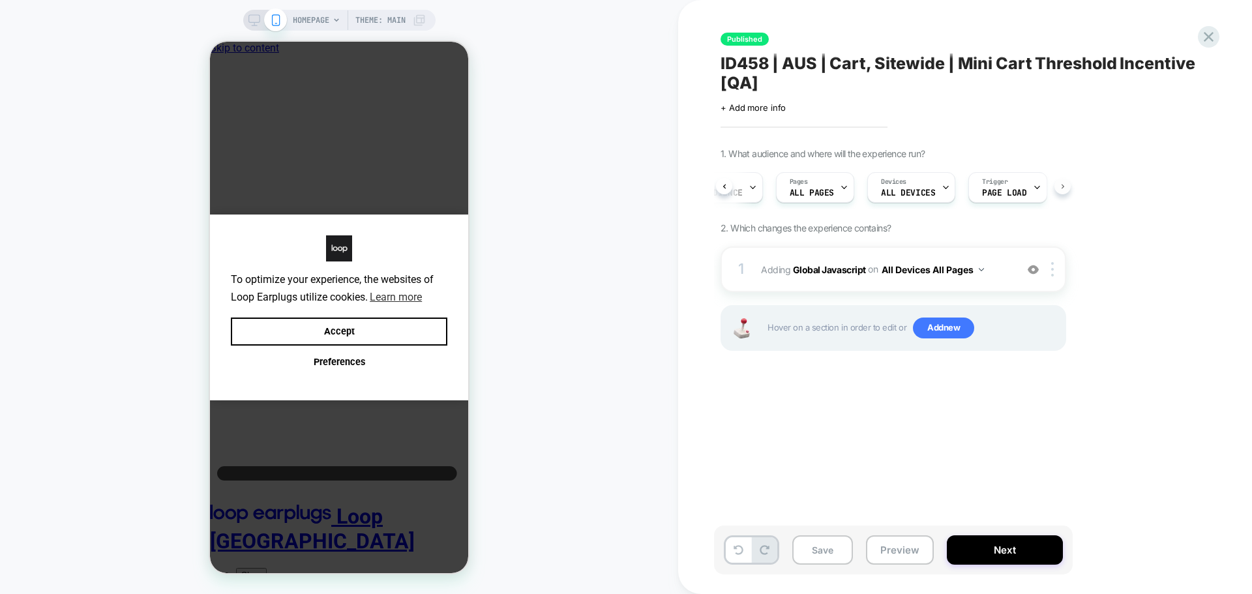
scroll to position [0, 83]
click at [1029, 272] on img at bounding box center [1032, 269] width 11 height 11
click at [934, 324] on span "Add new" at bounding box center [943, 327] width 61 height 21
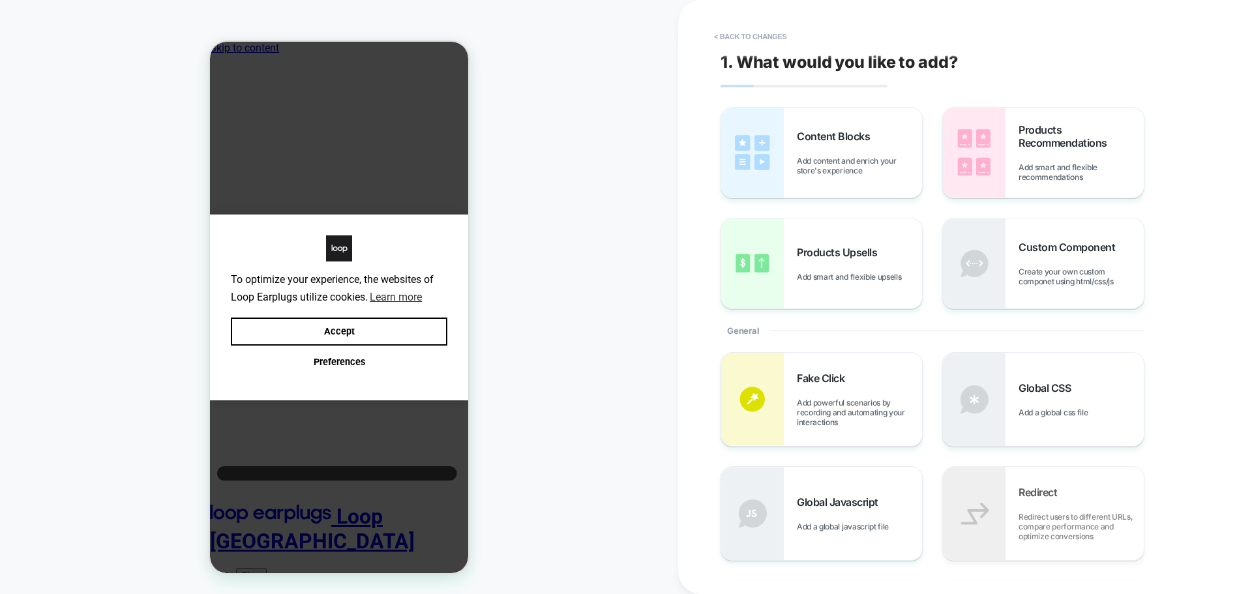
scroll to position [261, 0]
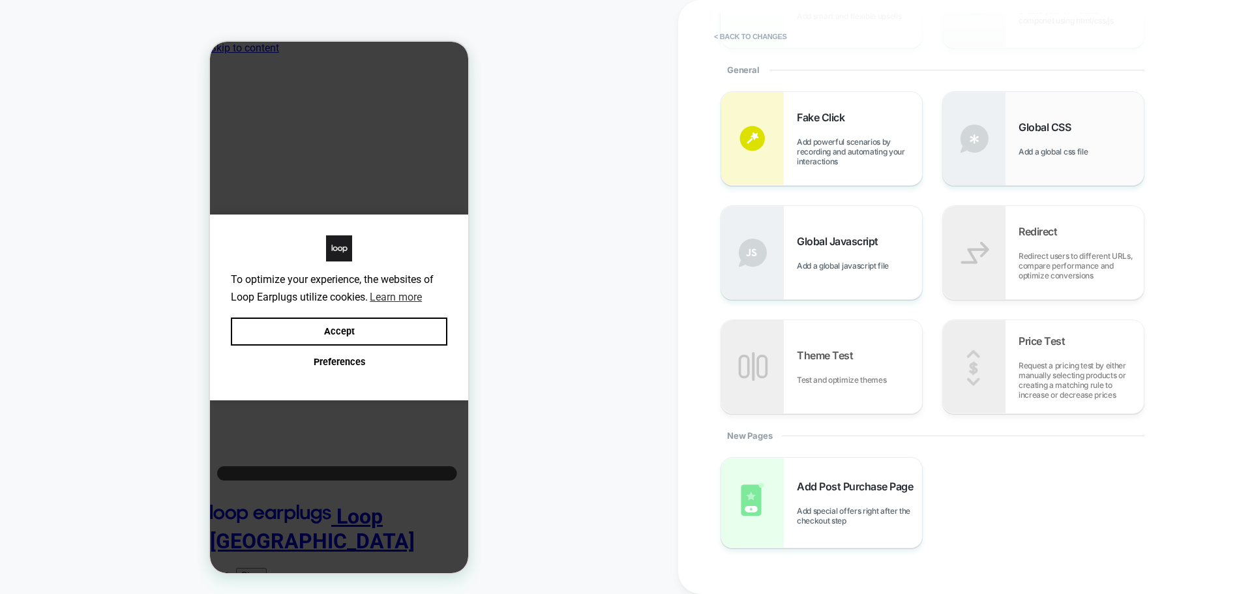
click at [1072, 149] on span "Add a global css file" at bounding box center [1056, 152] width 76 height 10
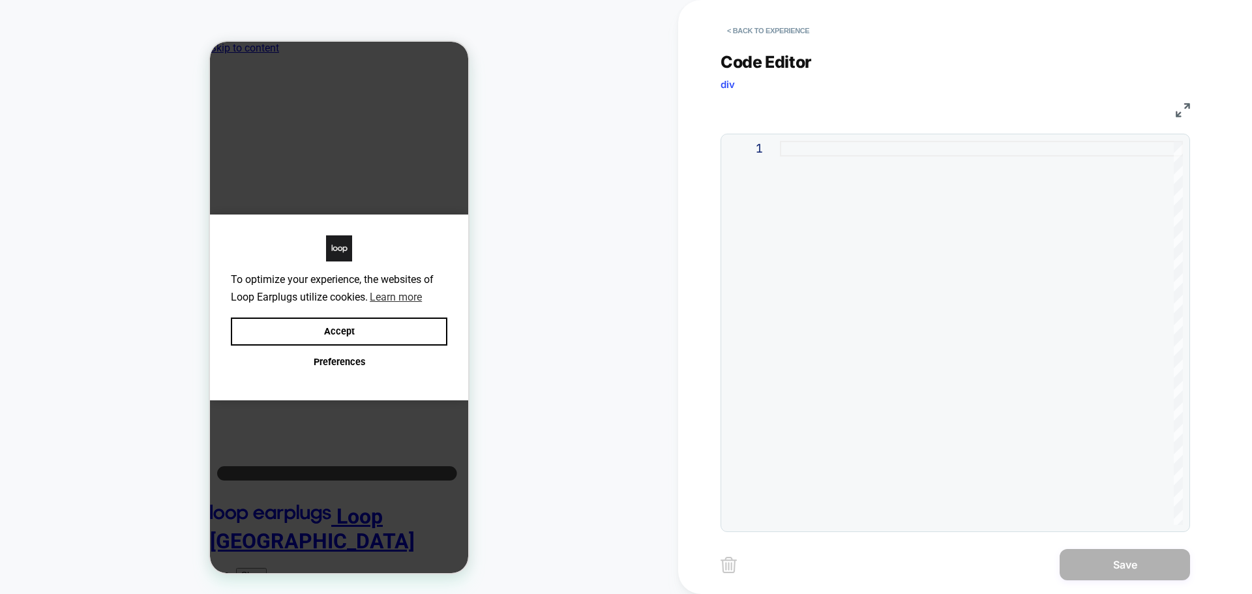
click at [932, 280] on div at bounding box center [981, 333] width 403 height 384
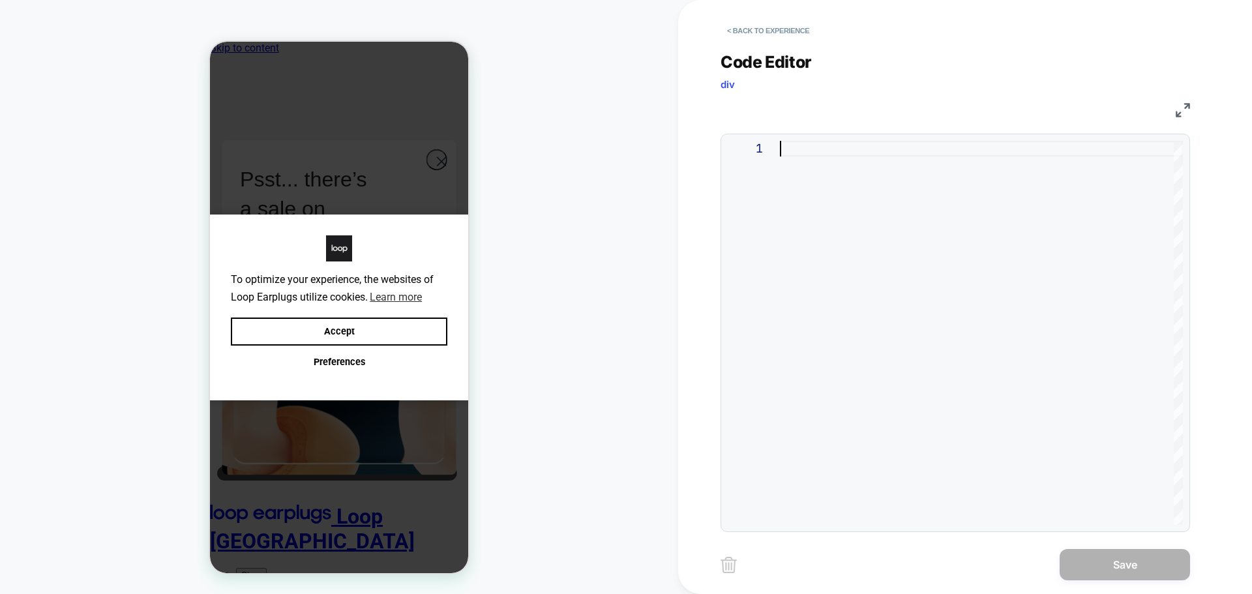
type textarea "**********"
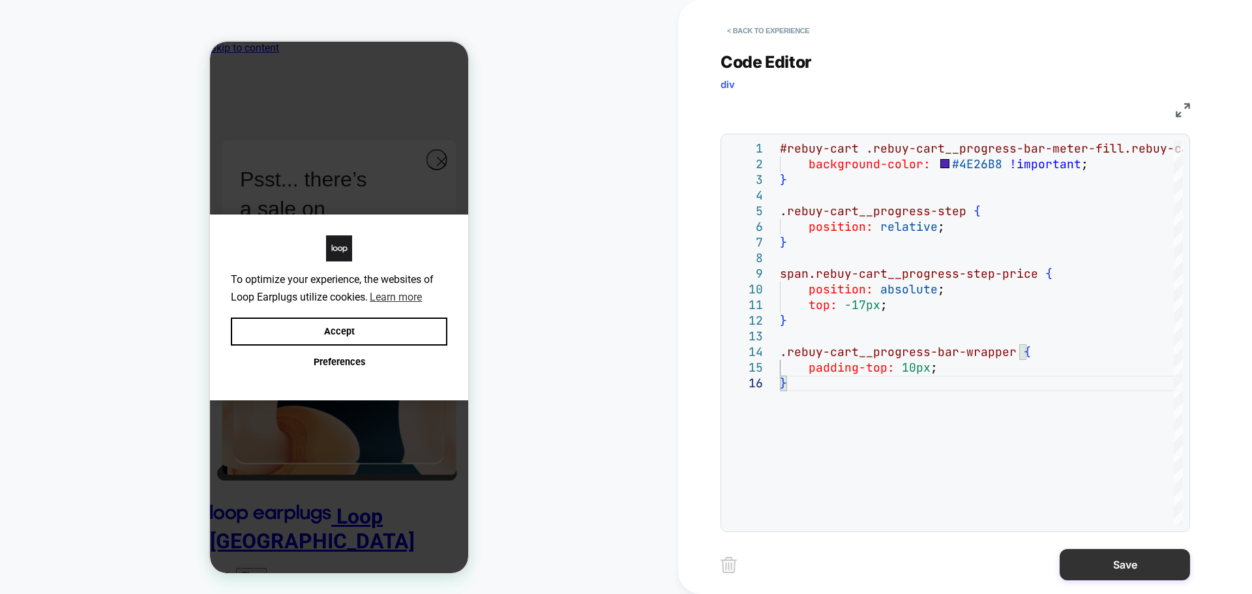
click at [1109, 559] on button "Save" at bounding box center [1124, 564] width 130 height 31
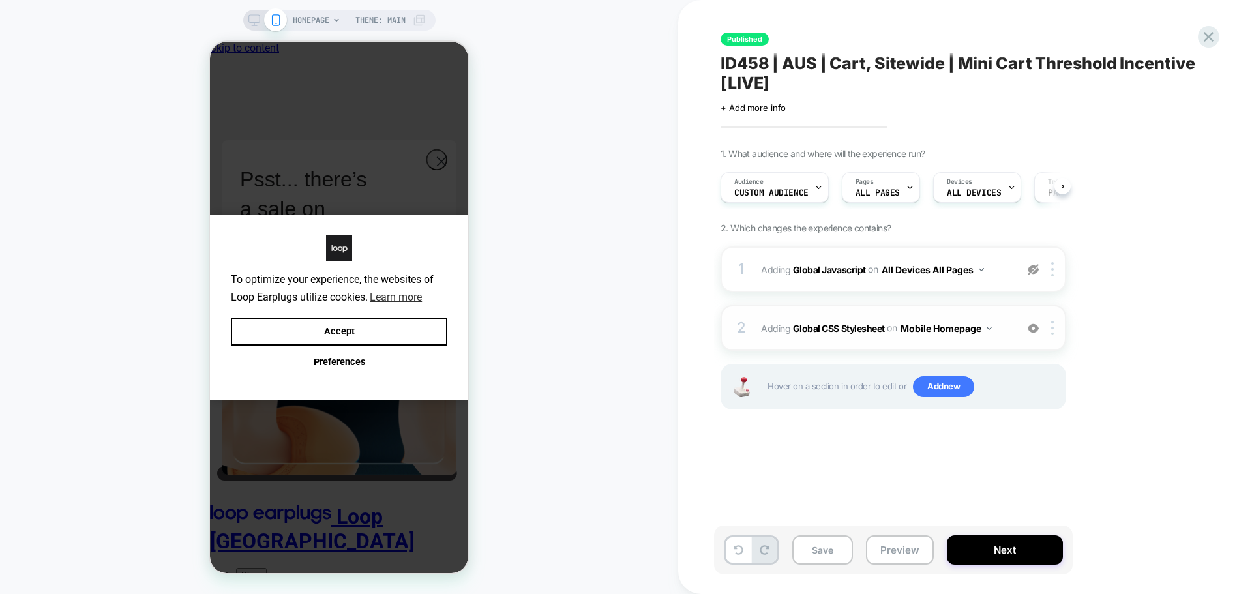
scroll to position [0, 1]
click at [987, 332] on button "Mobile Homepage" at bounding box center [945, 328] width 91 height 19
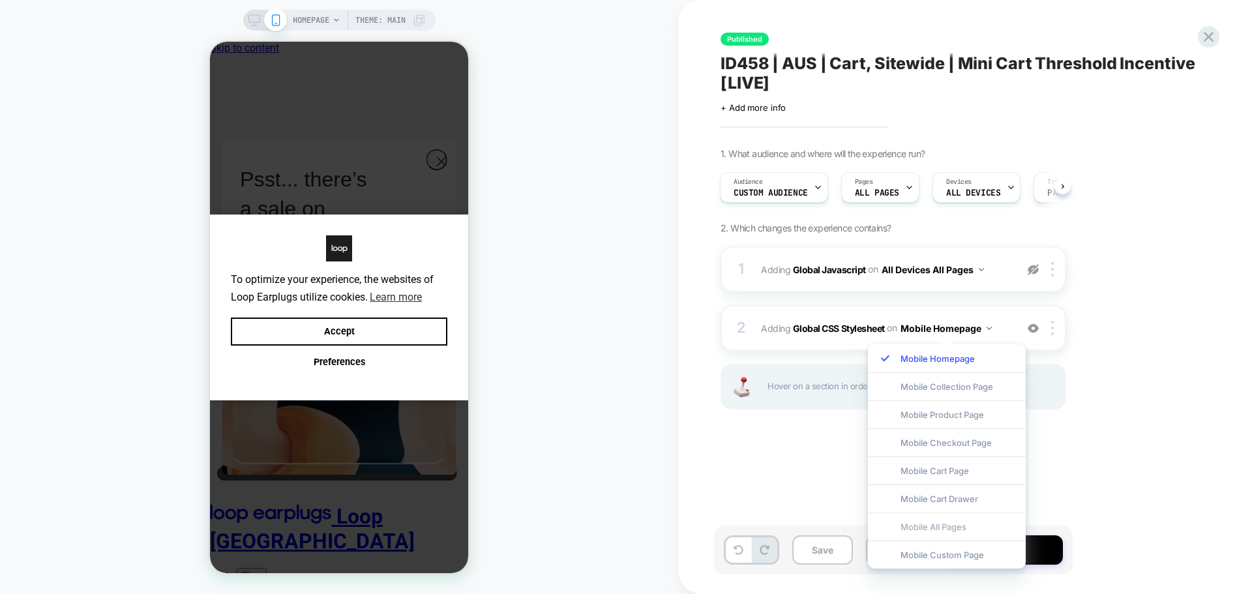
click at [956, 528] on div "Mobile All Pages" at bounding box center [947, 526] width 158 height 28
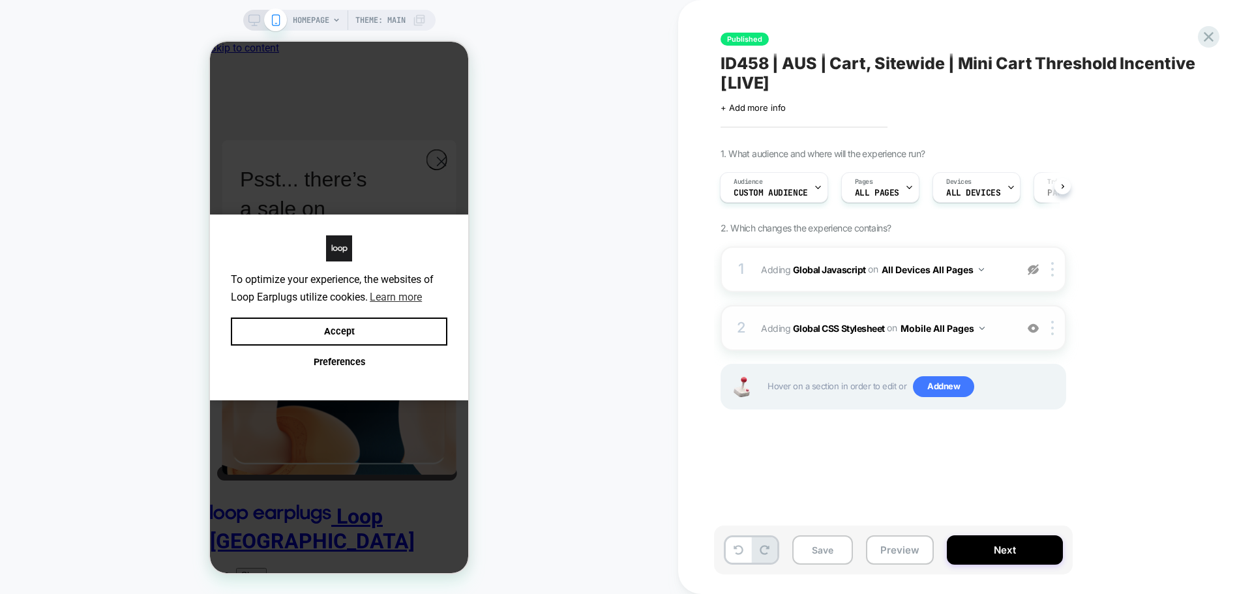
drag, startPoint x: 1054, startPoint y: 331, endPoint x: 1046, endPoint y: 415, distance: 83.8
click at [1053, 331] on div at bounding box center [1055, 328] width 22 height 14
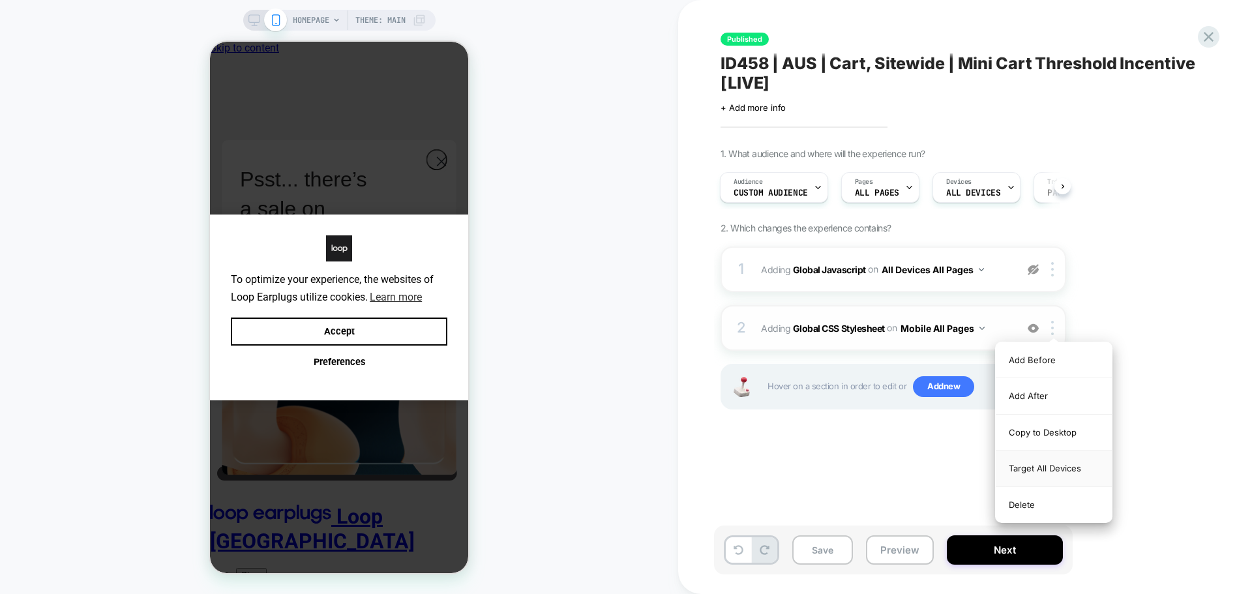
click at [1013, 465] on div "Target All Devices" at bounding box center [1053, 468] width 116 height 36
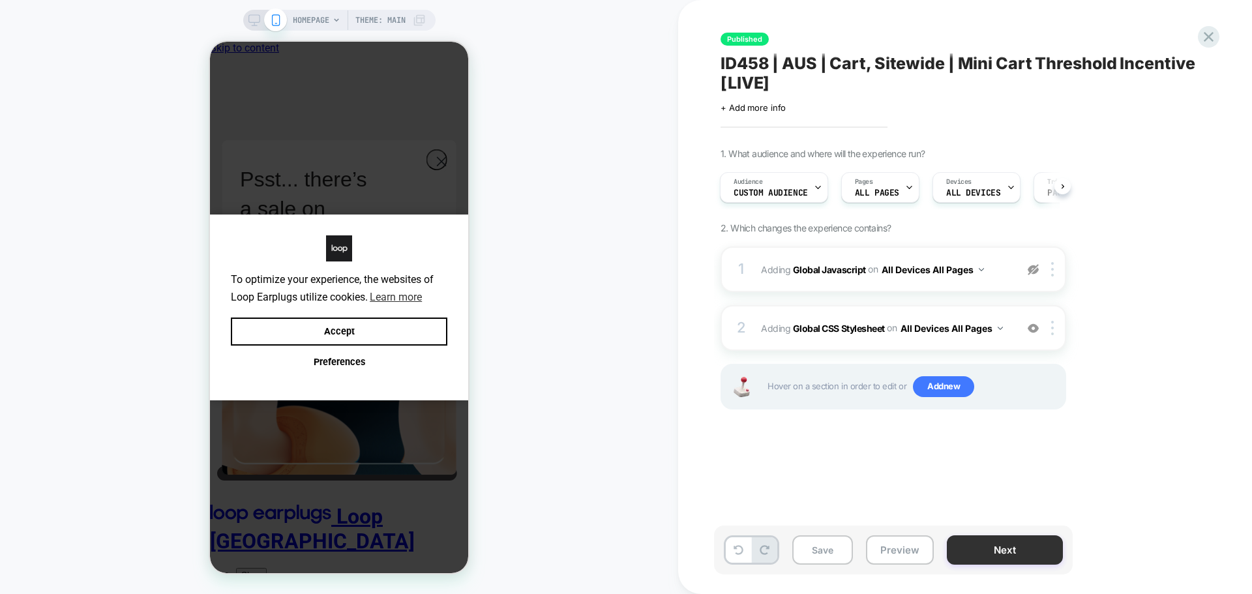
click at [1027, 550] on button "Next" at bounding box center [1005, 549] width 116 height 29
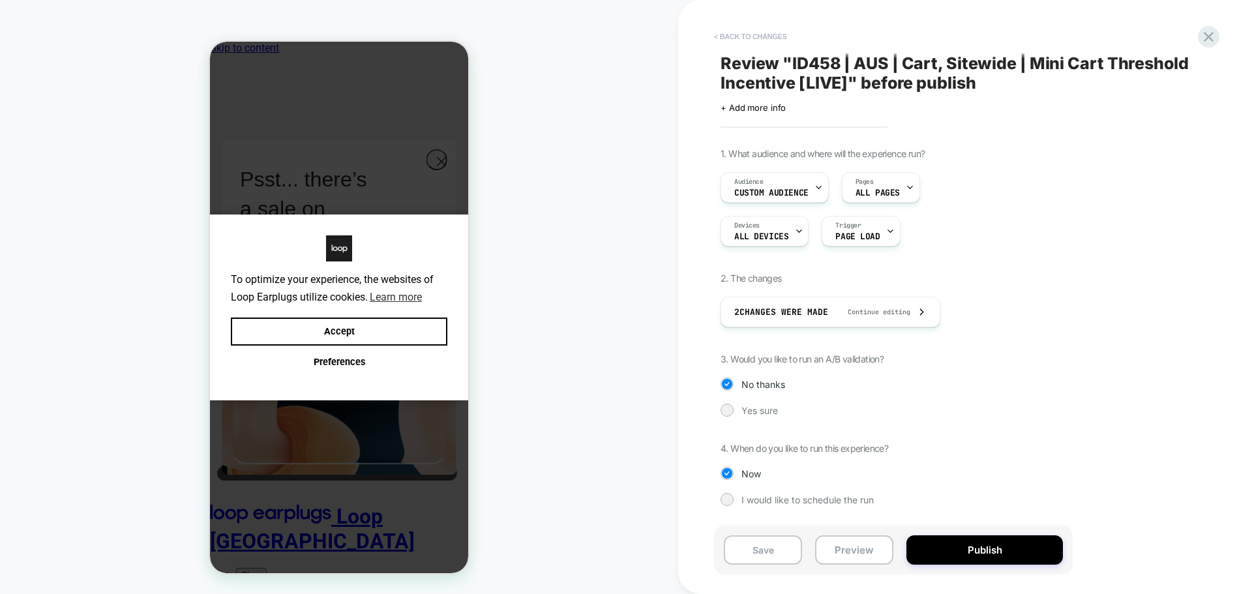
click at [715, 38] on button "< Back to changes" at bounding box center [750, 36] width 86 height 21
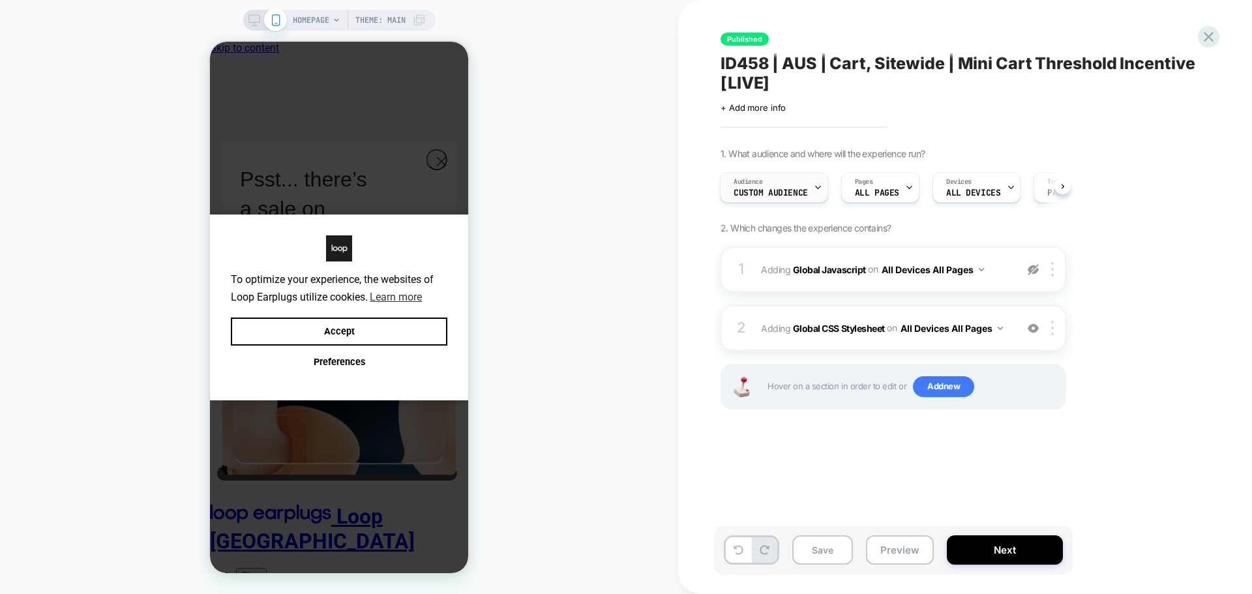
click at [780, 188] on div "Audience Custom Audience" at bounding box center [770, 187] width 100 height 29
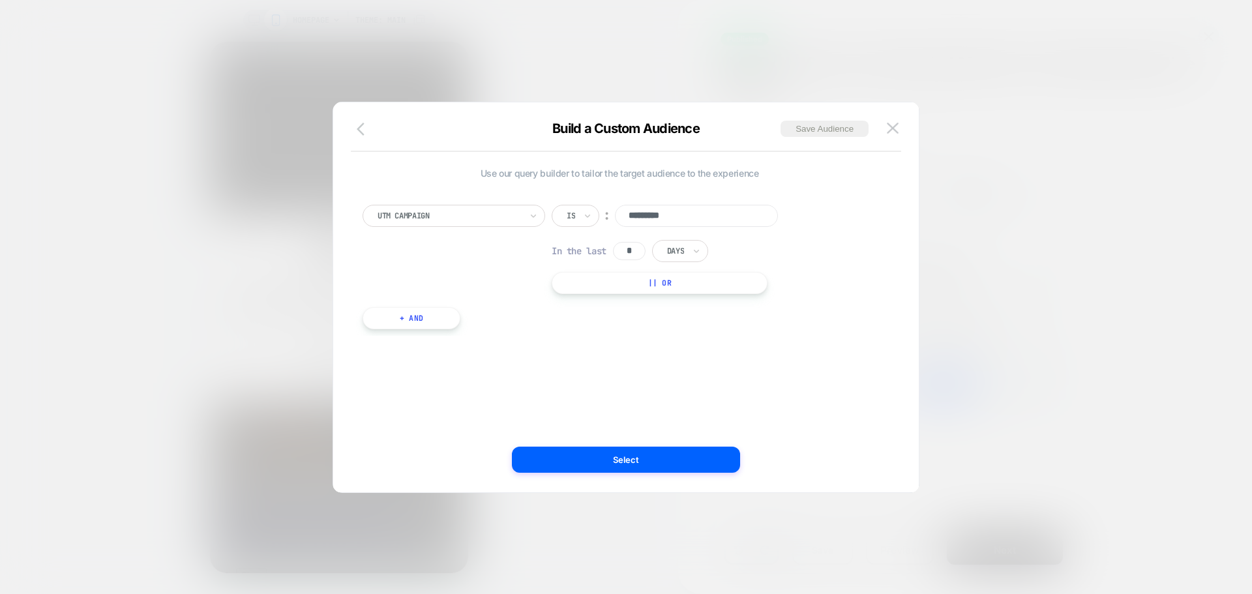
click at [372, 121] on icon "button" at bounding box center [365, 129] width 16 height 16
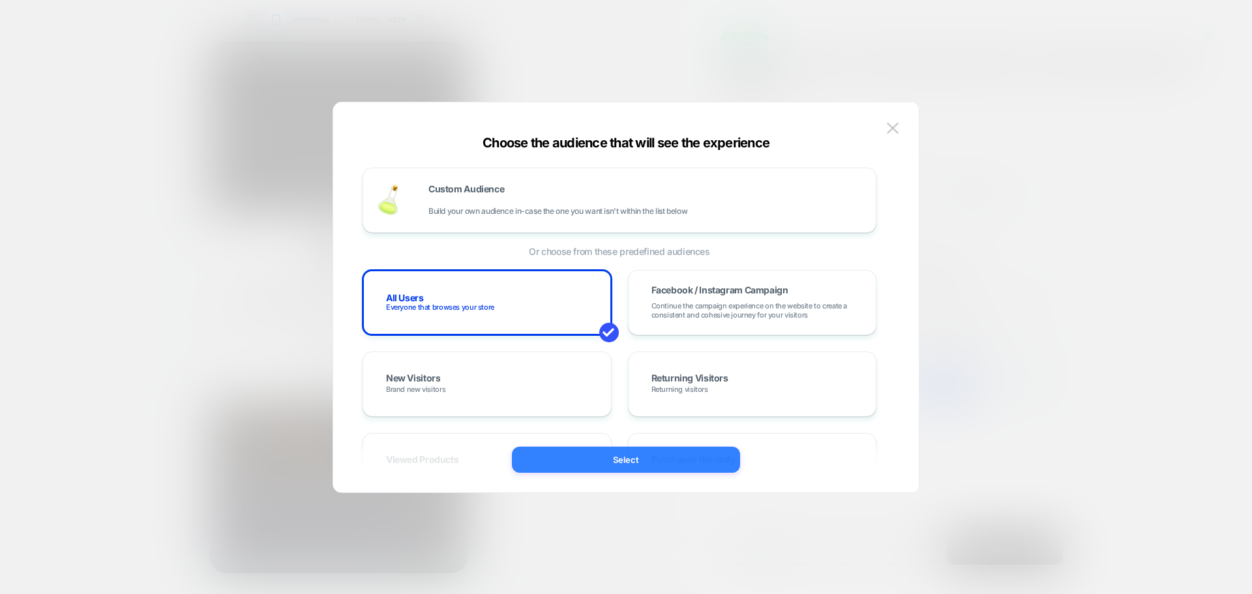
click at [664, 464] on button "Select" at bounding box center [626, 460] width 228 height 26
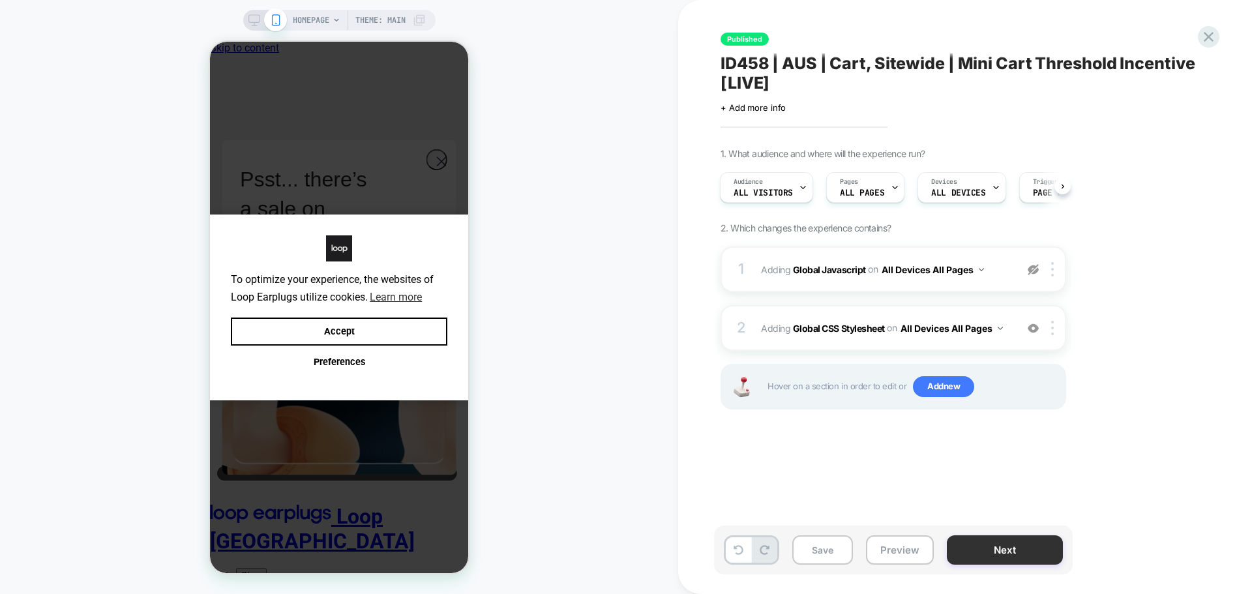
click at [1007, 557] on button "Next" at bounding box center [1005, 549] width 116 height 29
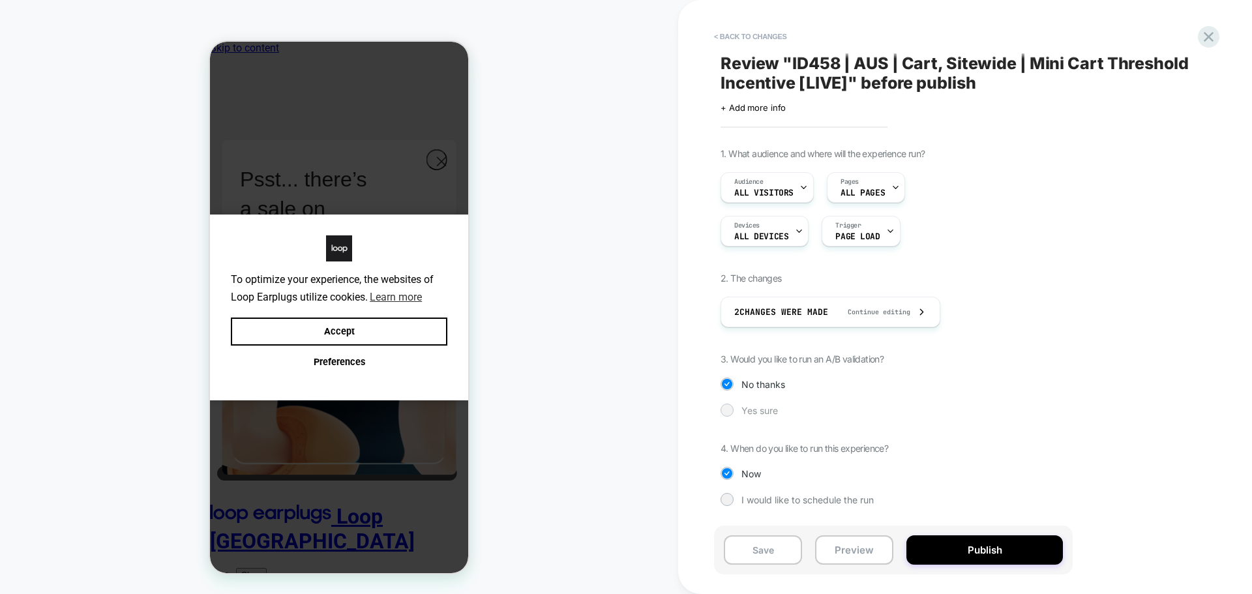
click at [725, 406] on div at bounding box center [727, 410] width 10 height 10
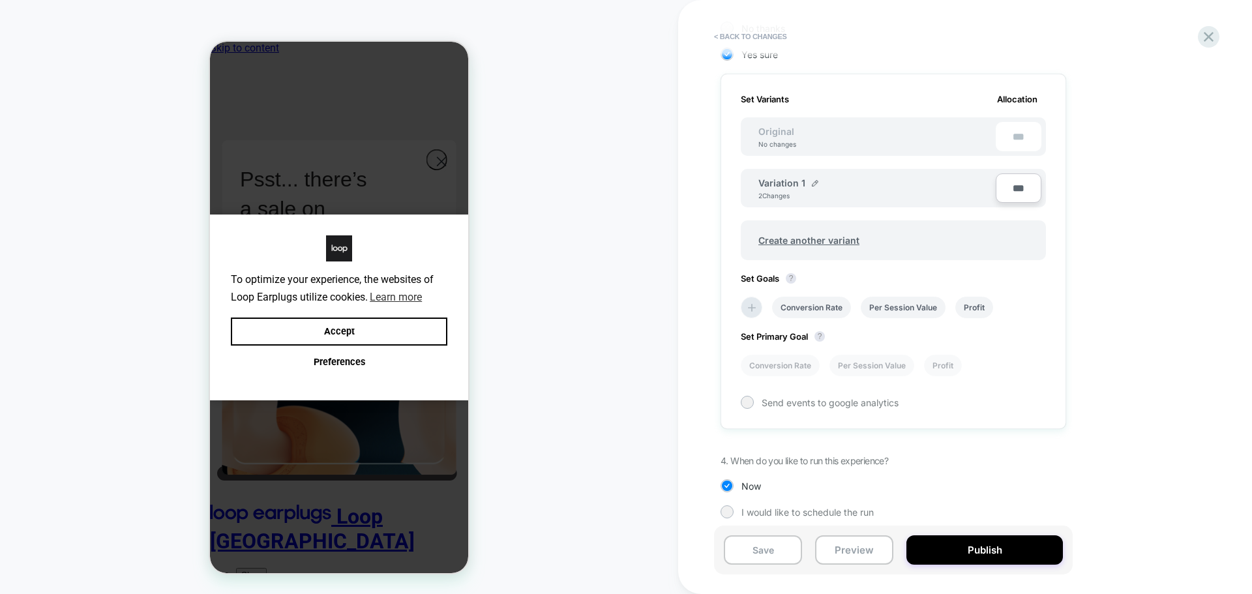
scroll to position [365, 0]
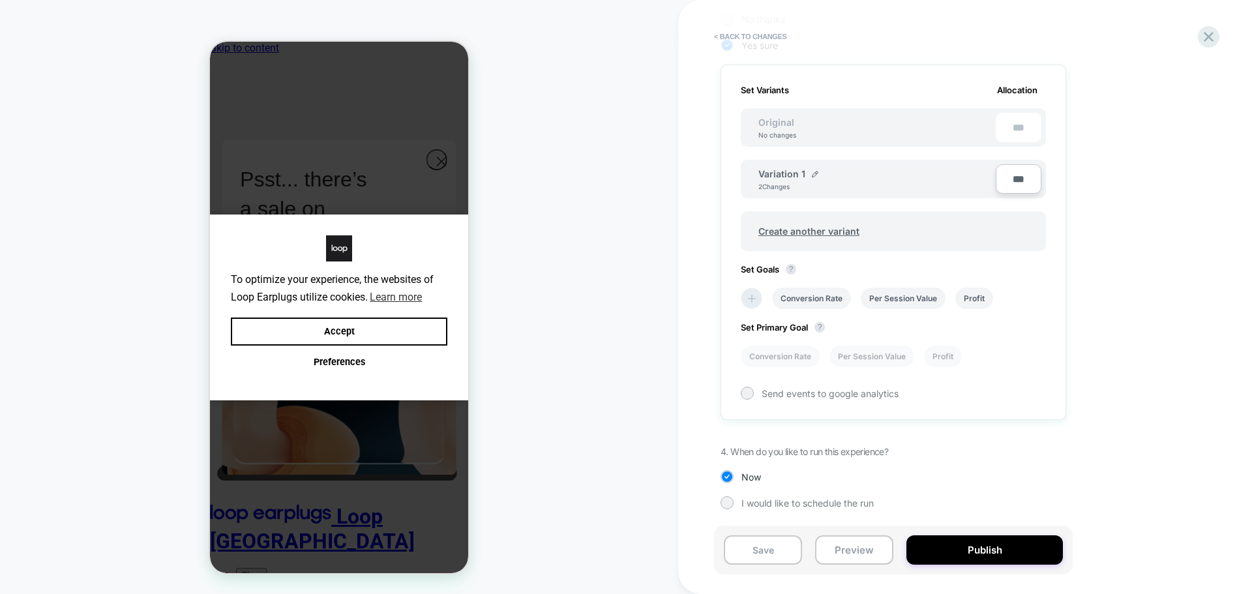
click at [748, 295] on icon at bounding box center [751, 298] width 13 height 13
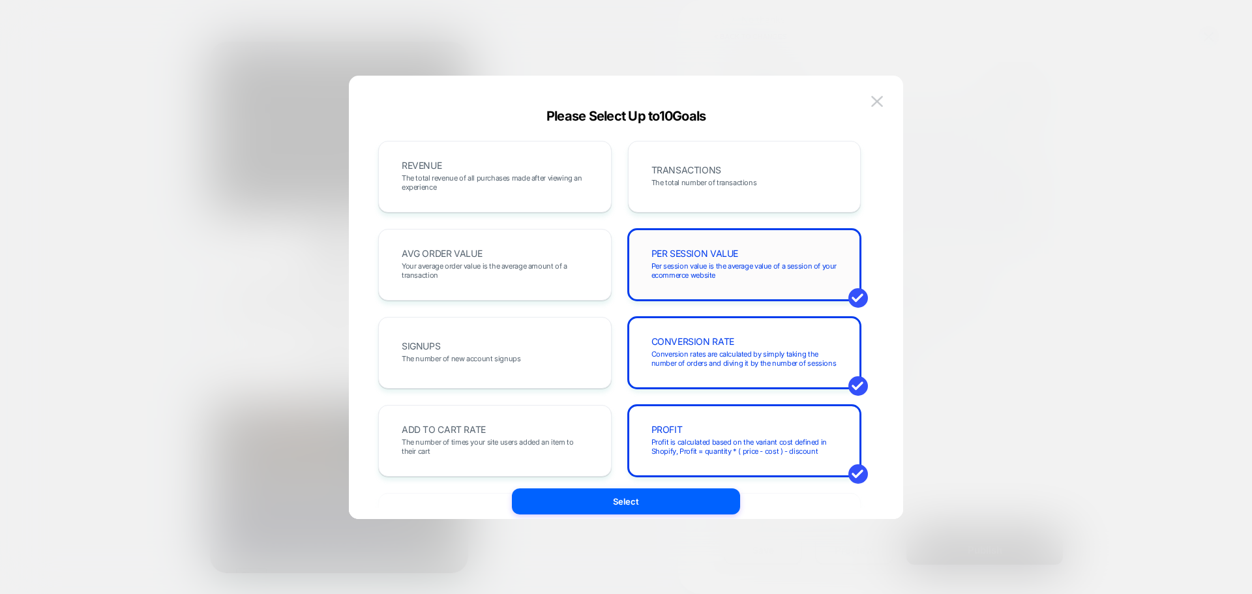
click at [711, 293] on div "PER SESSION VALUE Per session value is the average value of a session of your e…" at bounding box center [744, 265] width 233 height 72
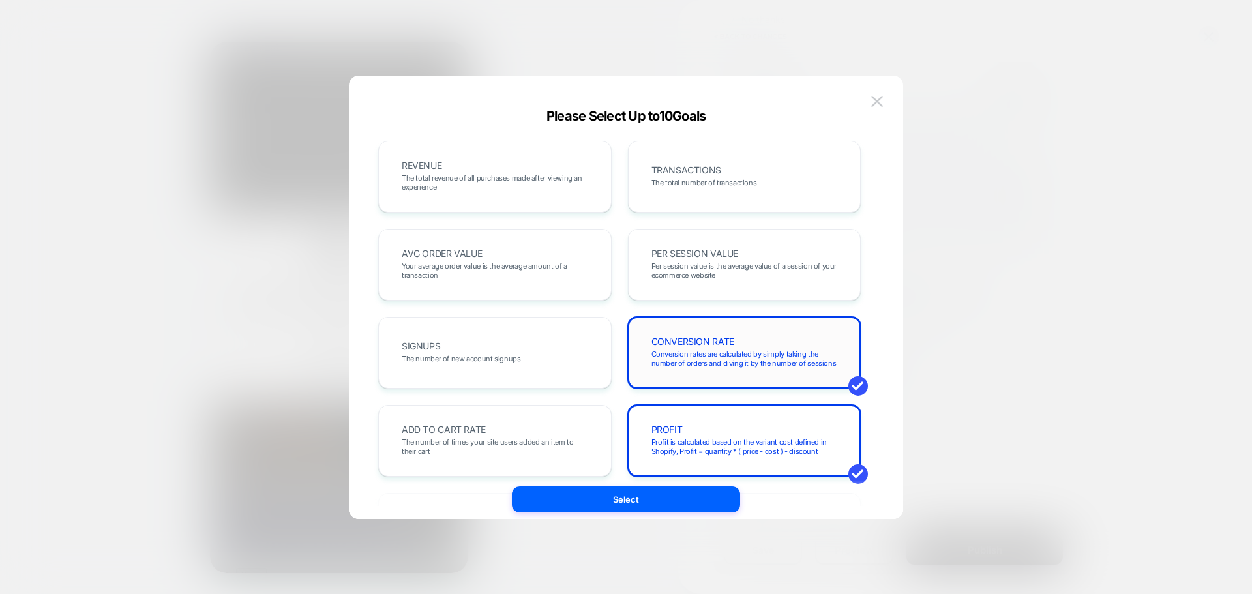
click at [711, 357] on span "Conversion rates are calculated by simply taking the number of orders and divin…" at bounding box center [744, 358] width 186 height 18
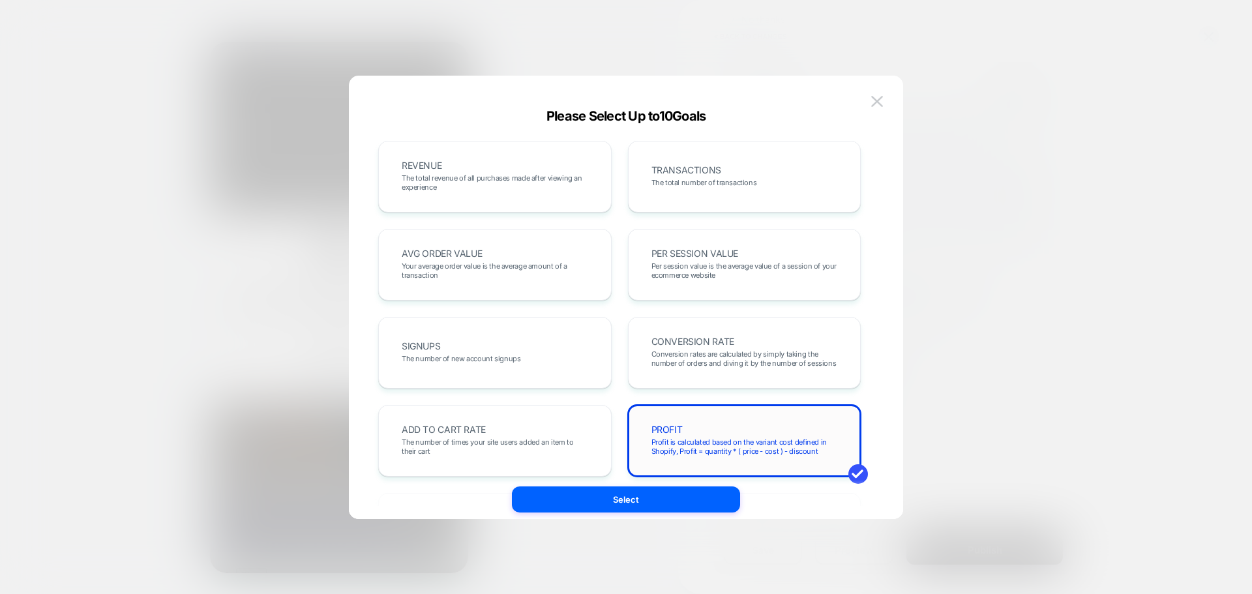
click at [728, 417] on div "PROFIT Profit is calculated based on the variant cost defined in Shopify, Profi…" at bounding box center [744, 441] width 233 height 72
drag, startPoint x: 702, startPoint y: 169, endPoint x: 529, endPoint y: 178, distance: 173.0
click at [703, 169] on span "TRANSACTIONS" at bounding box center [686, 170] width 70 height 9
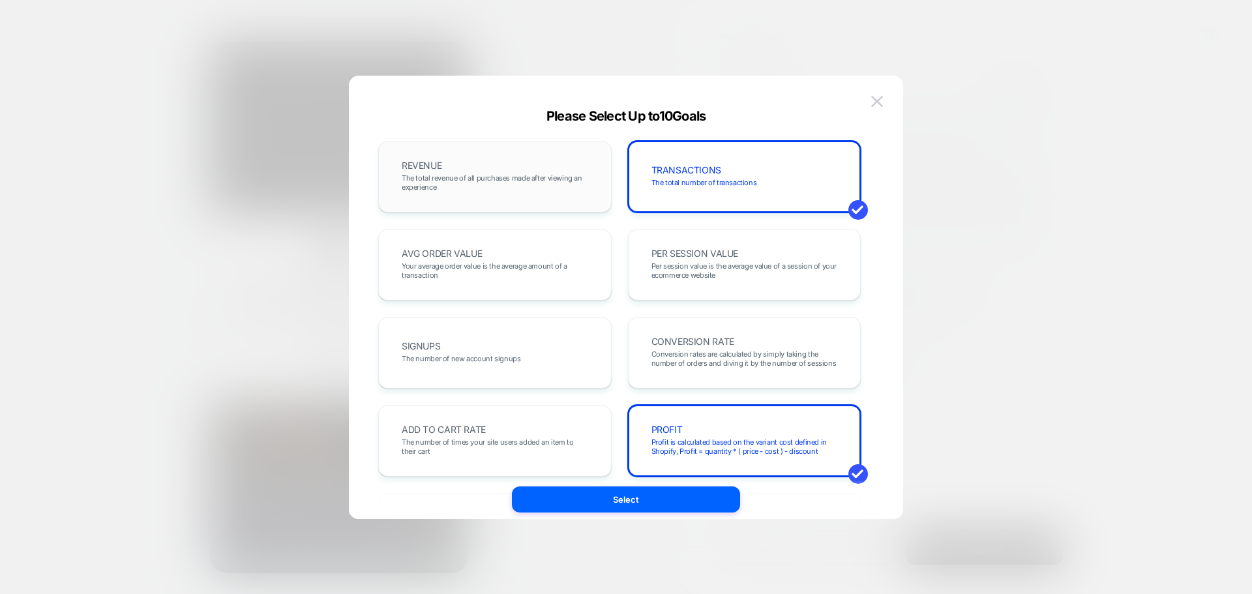
click at [529, 178] on span "The total revenue of all purchases made after viewing an experience" at bounding box center [495, 182] width 186 height 18
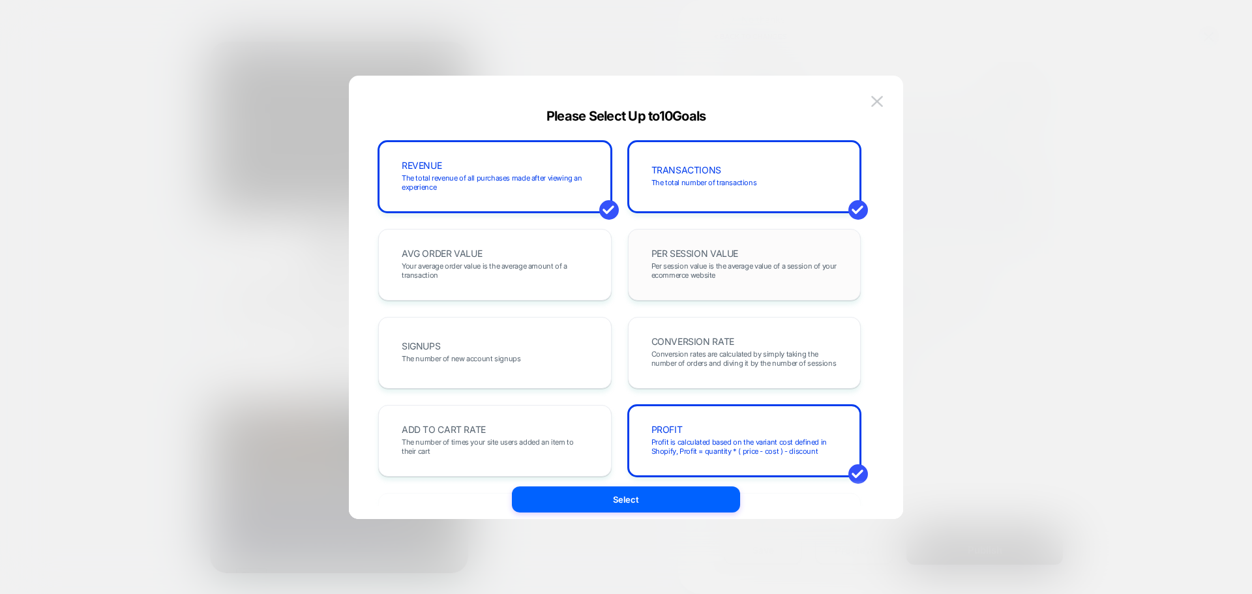
click at [811, 276] on span "Per session value is the average value of a session of your ecommerce website" at bounding box center [744, 270] width 186 height 18
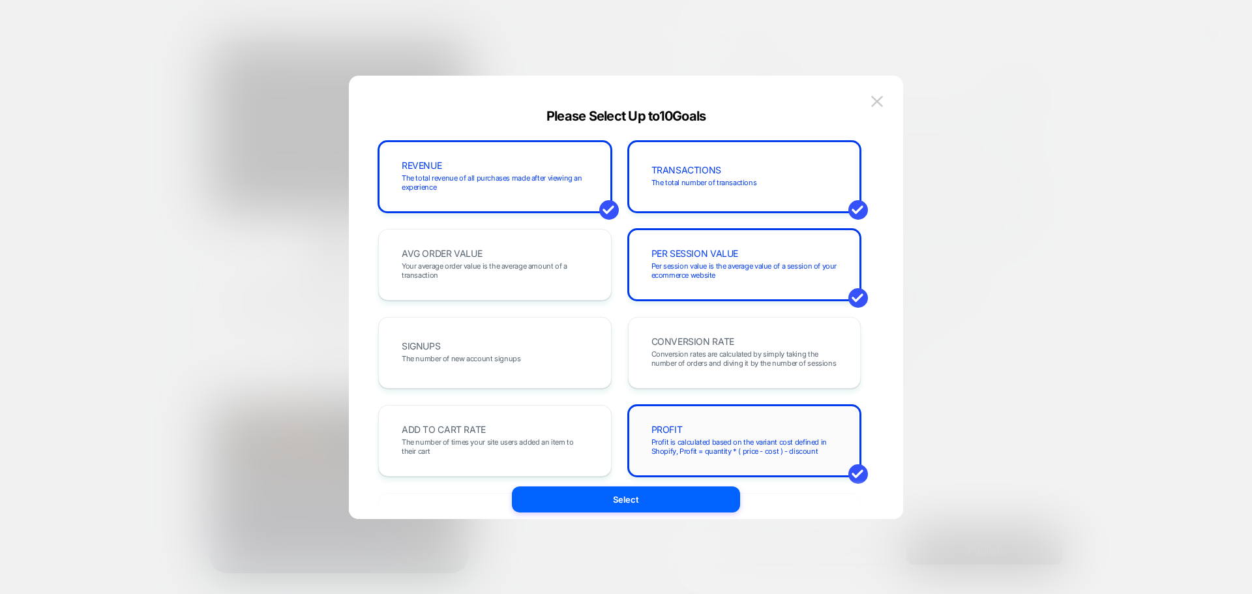
click at [700, 442] on span "Profit is calculated based on the variant cost defined in Shopify, Profit = qua…" at bounding box center [744, 446] width 186 height 18
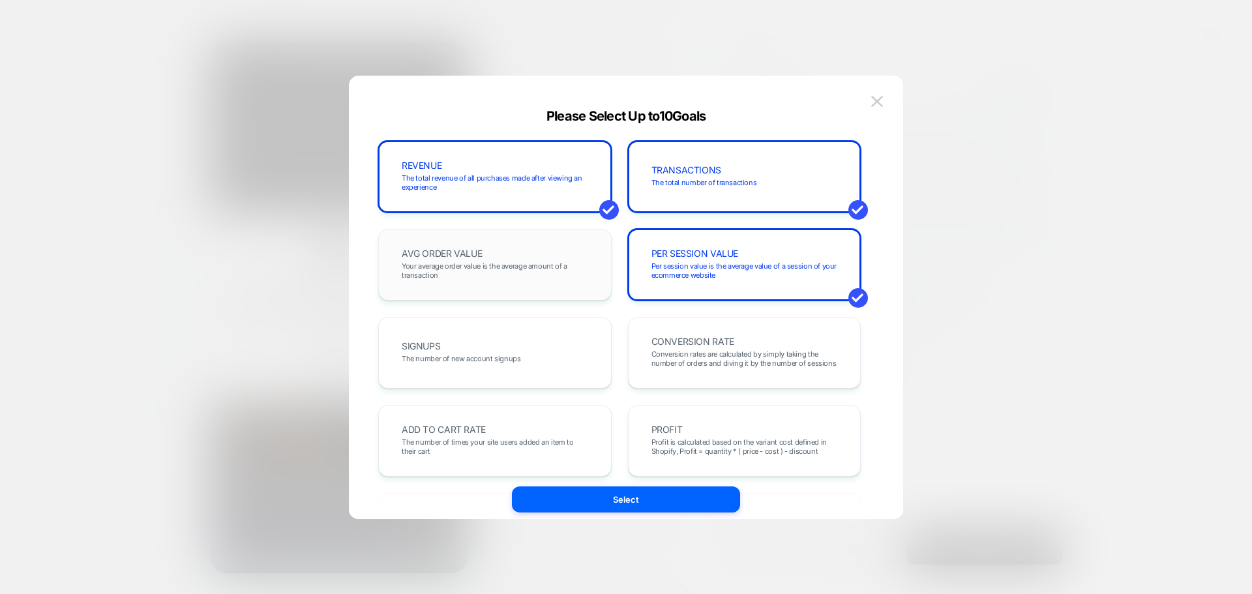
click at [547, 259] on div "AVG ORDER VALUE Your average order value is the average amount of a transaction" at bounding box center [495, 265] width 206 height 44
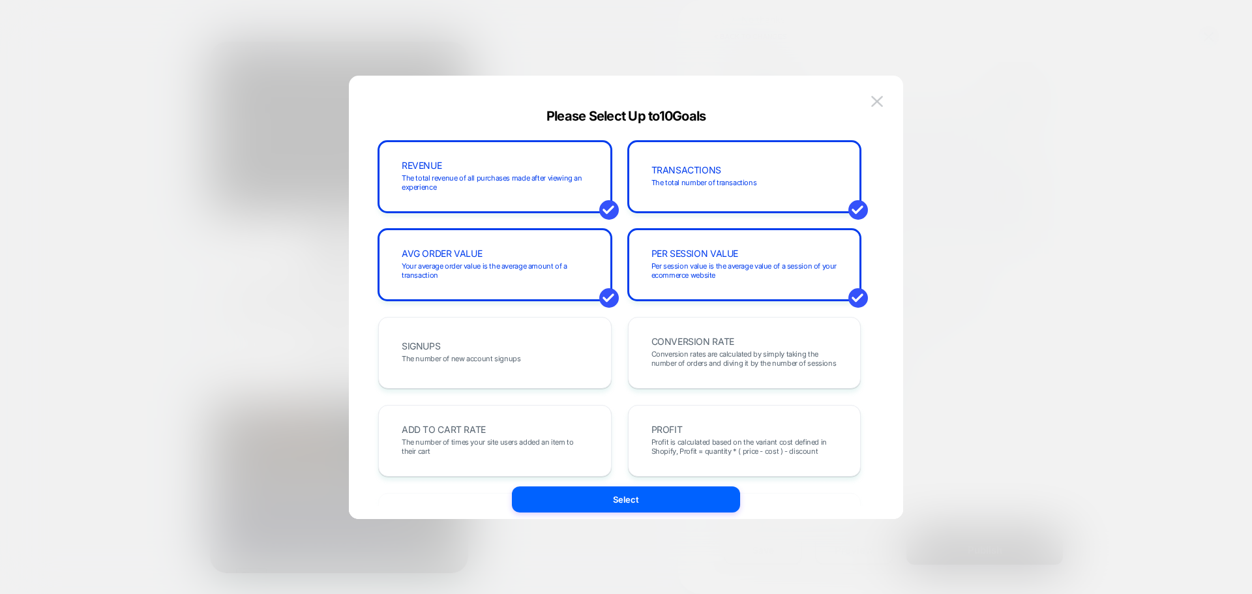
drag, startPoint x: 694, startPoint y: 341, endPoint x: 465, endPoint y: 477, distance: 266.5
click at [693, 341] on span "CONVERSION RATE" at bounding box center [692, 341] width 83 height 9
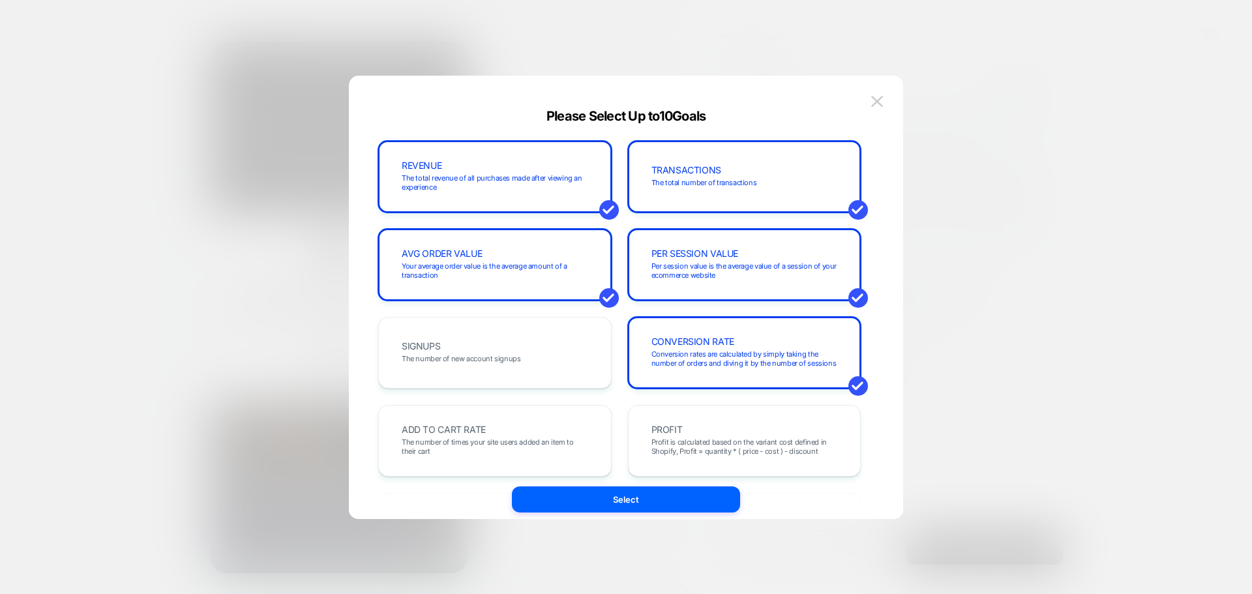
click at [490, 436] on div "ADD TO CART RATE The number of times your site users added an item to their cart" at bounding box center [495, 441] width 206 height 44
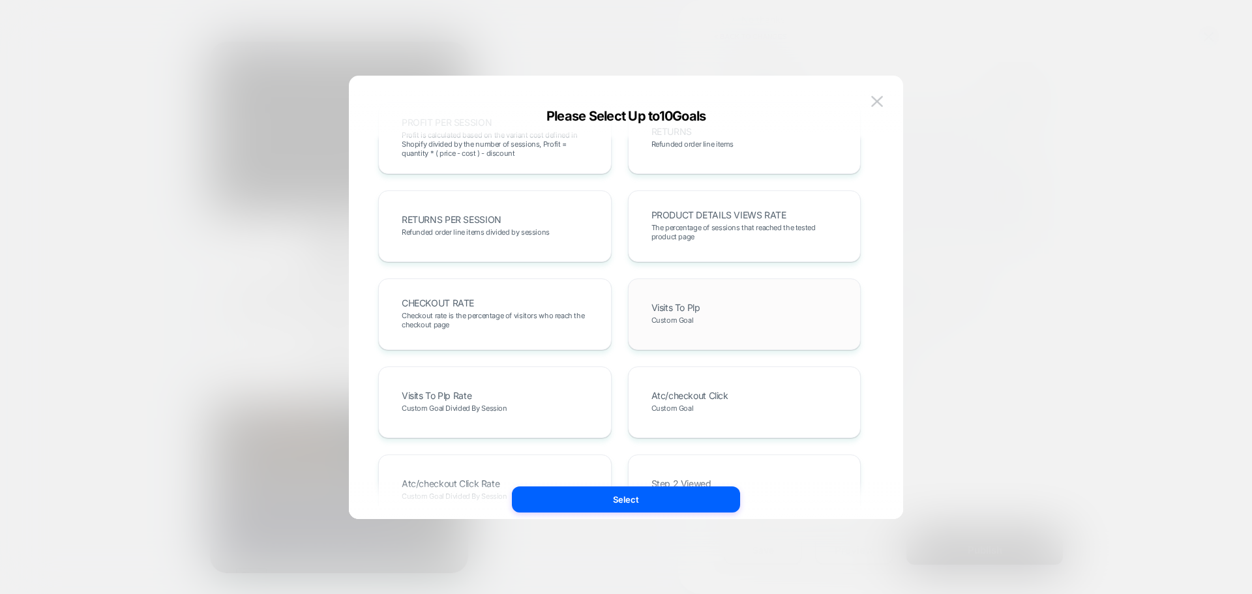
scroll to position [391, 0]
drag, startPoint x: 729, startPoint y: 296, endPoint x: 722, endPoint y: 342, distance: 46.9
click at [729, 299] on div "Visits To Plp Custom Goal" at bounding box center [744, 313] width 206 height 44
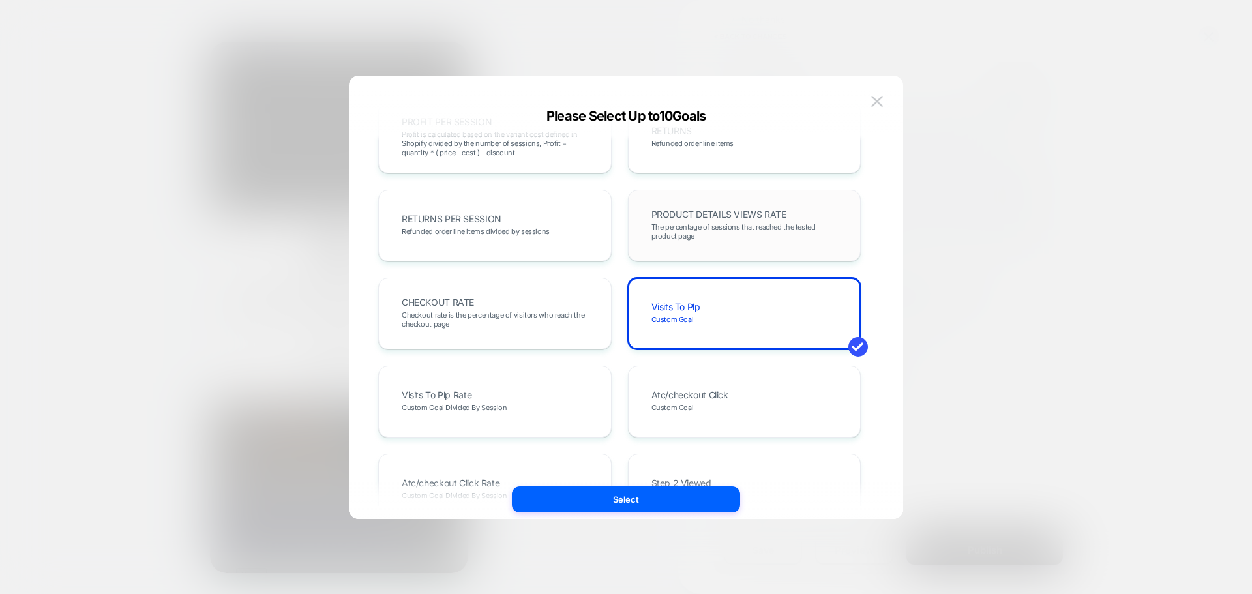
click at [714, 221] on div "PRODUCT DETAILS VIEWS RATE The percentage of sessions that reached the tested p…" at bounding box center [744, 225] width 206 height 44
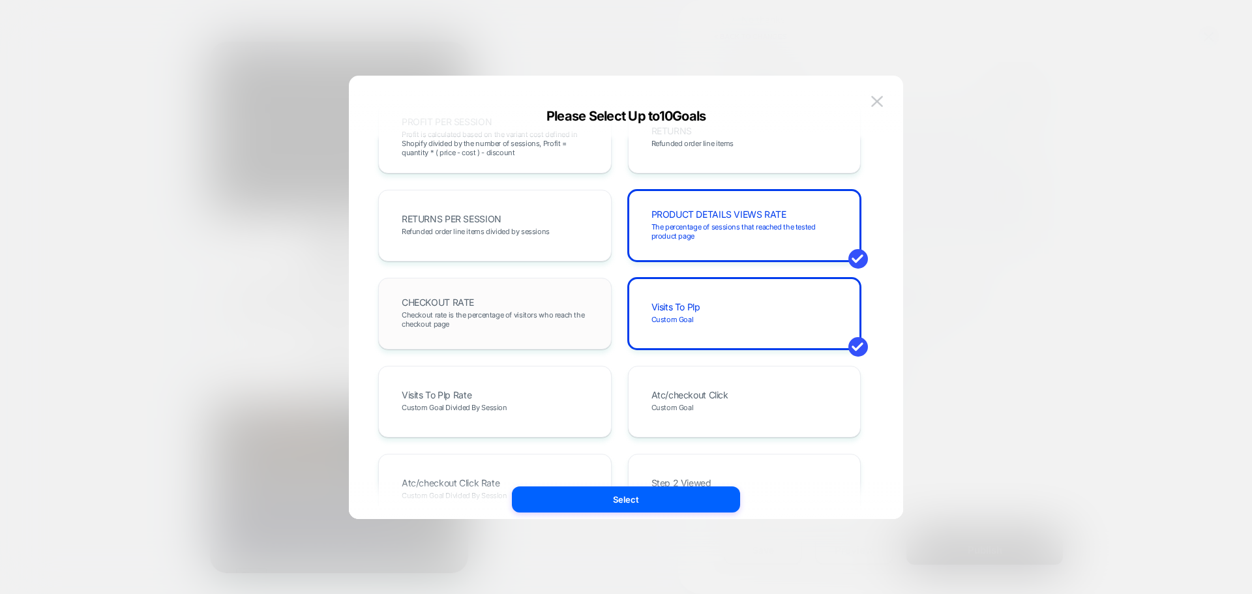
click at [512, 318] on span "Checkout rate is the percentage of visitors who reach the checkout page" at bounding box center [495, 319] width 186 height 18
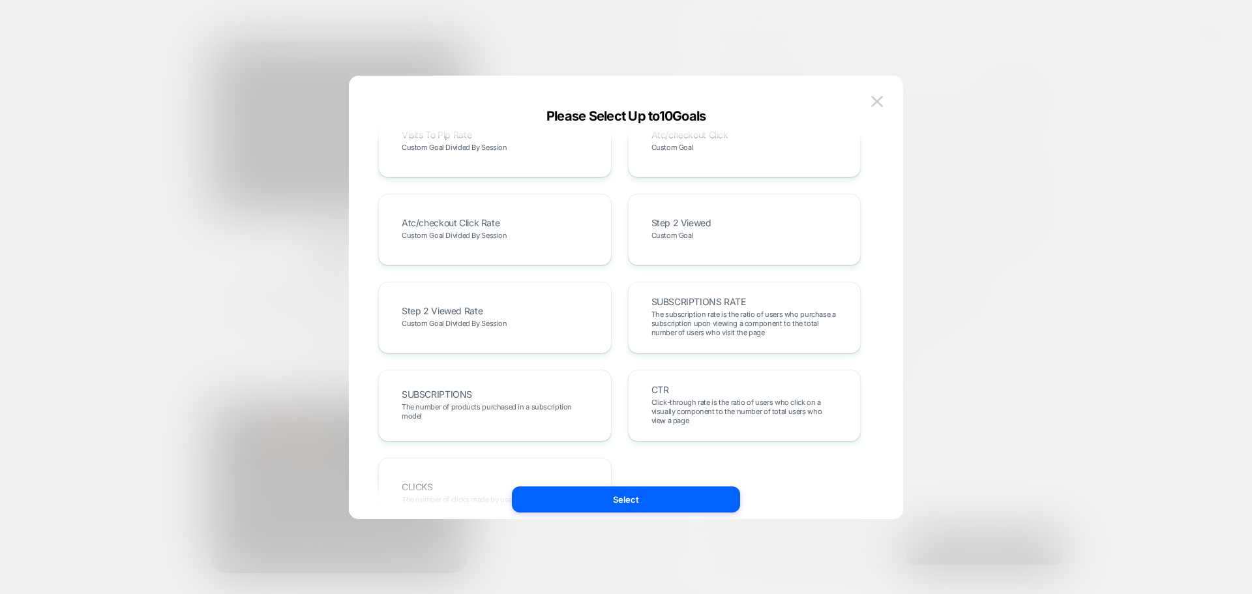
scroll to position [714, 0]
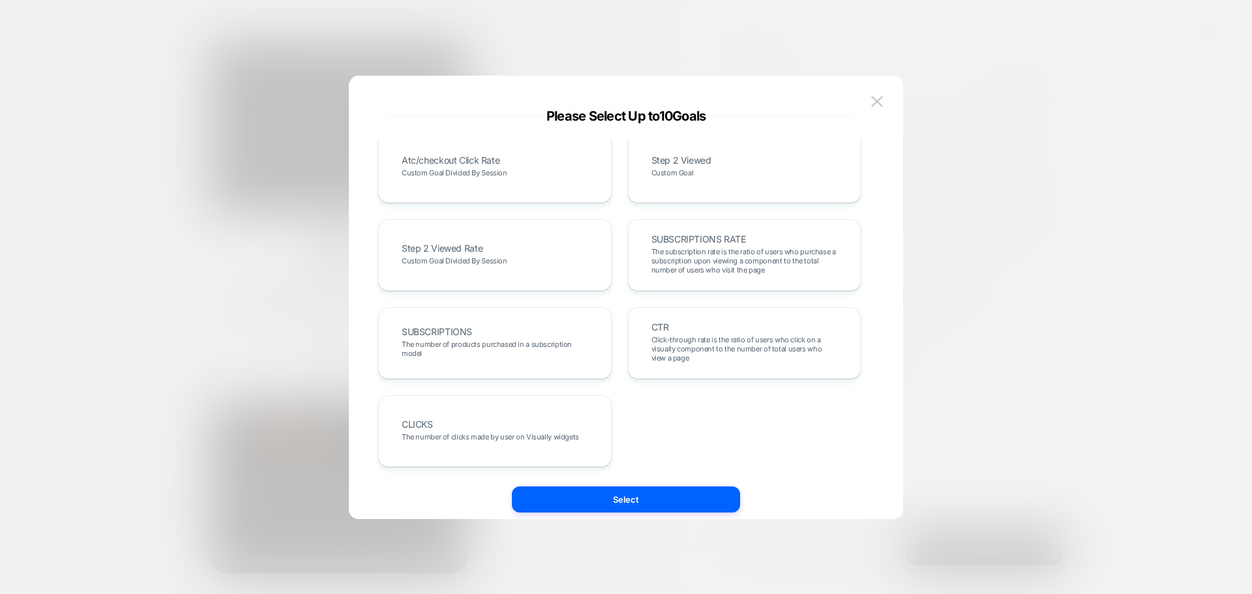
click at [684, 485] on div "REVENUE The total revenue of all purchases made after viewing an experience TRA…" at bounding box center [619, 304] width 515 height 404
click at [684, 497] on button "Select" at bounding box center [626, 499] width 228 height 26
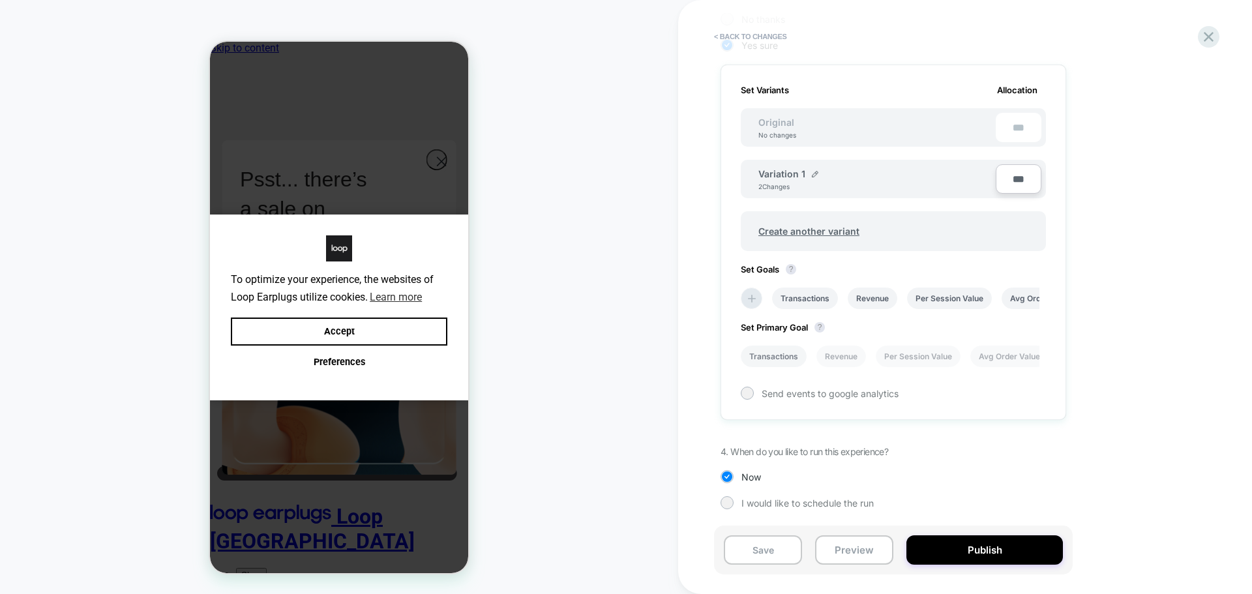
click at [792, 353] on li "Transactions" at bounding box center [774, 357] width 66 height 22
click at [967, 544] on button "Publish" at bounding box center [984, 549] width 156 height 29
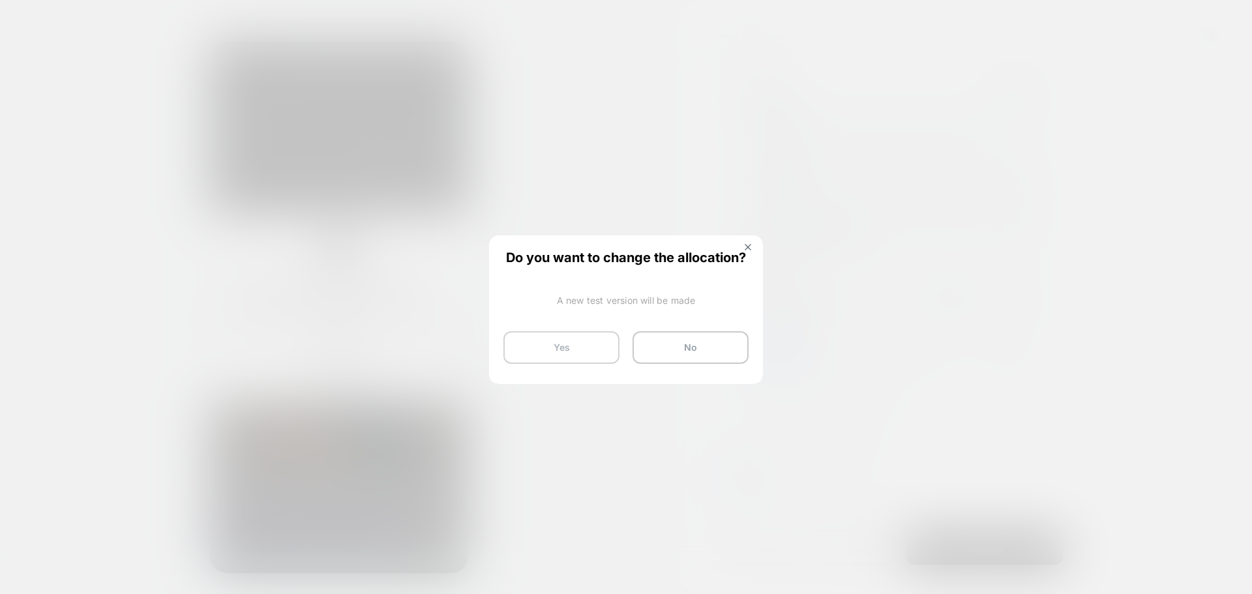
click at [534, 361] on button "Yes" at bounding box center [561, 347] width 116 height 33
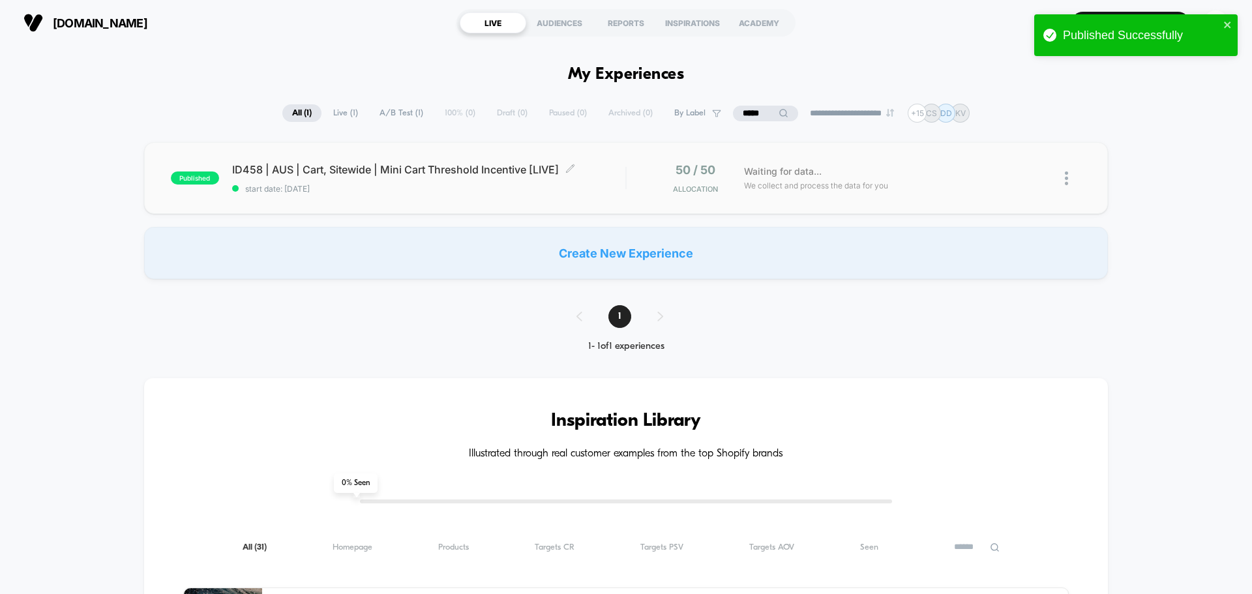
click at [454, 171] on span "ID458 | AUS | Cart, Sitewide | Mini Cart Threshold Incentive [LIVE] Click to ed…" at bounding box center [428, 169] width 393 height 13
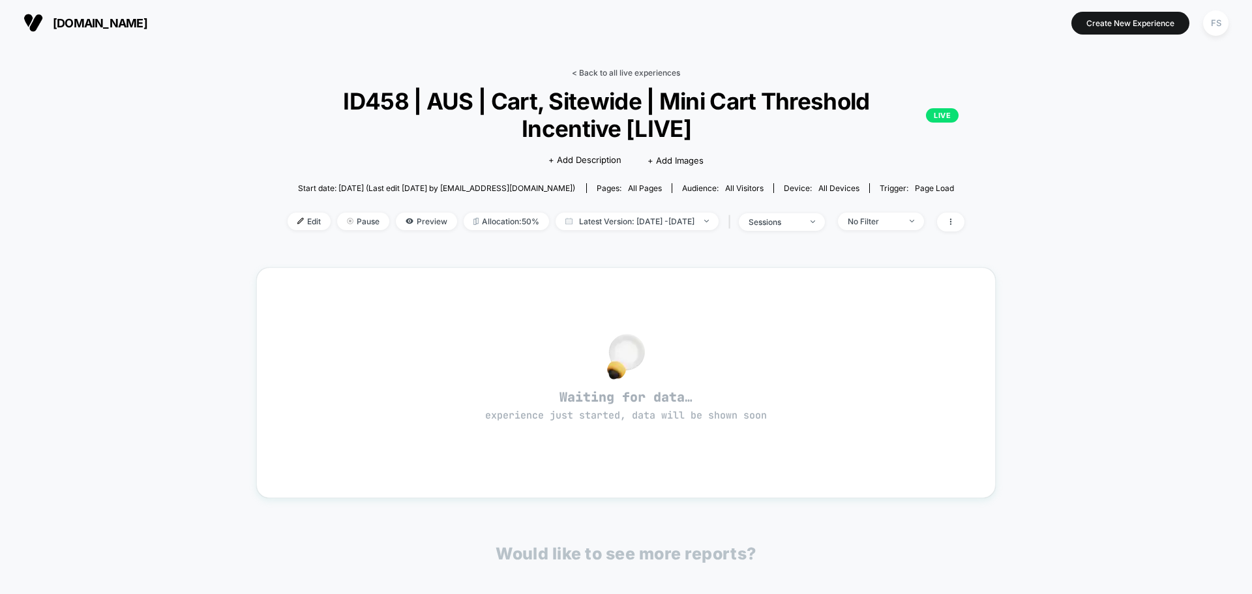
click at [640, 76] on link "< Back to all live experiences" at bounding box center [626, 73] width 108 height 10
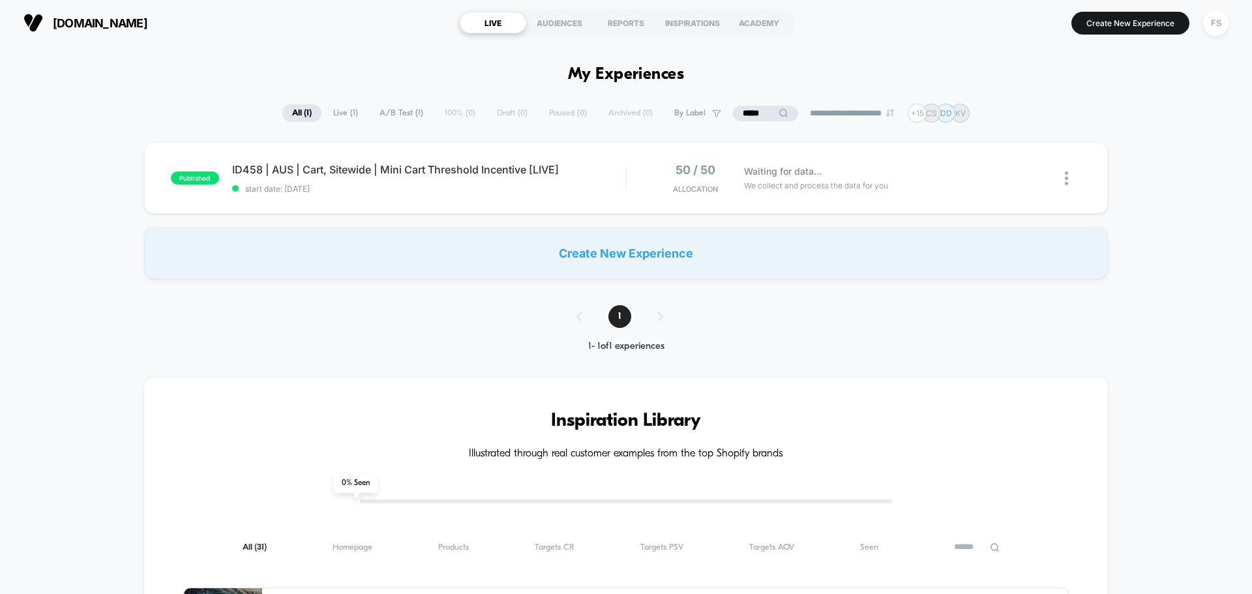
drag, startPoint x: 1106, startPoint y: 1, endPoint x: 922, endPoint y: 70, distance: 195.8
click at [1216, 23] on div "FS" at bounding box center [1215, 22] width 25 height 25
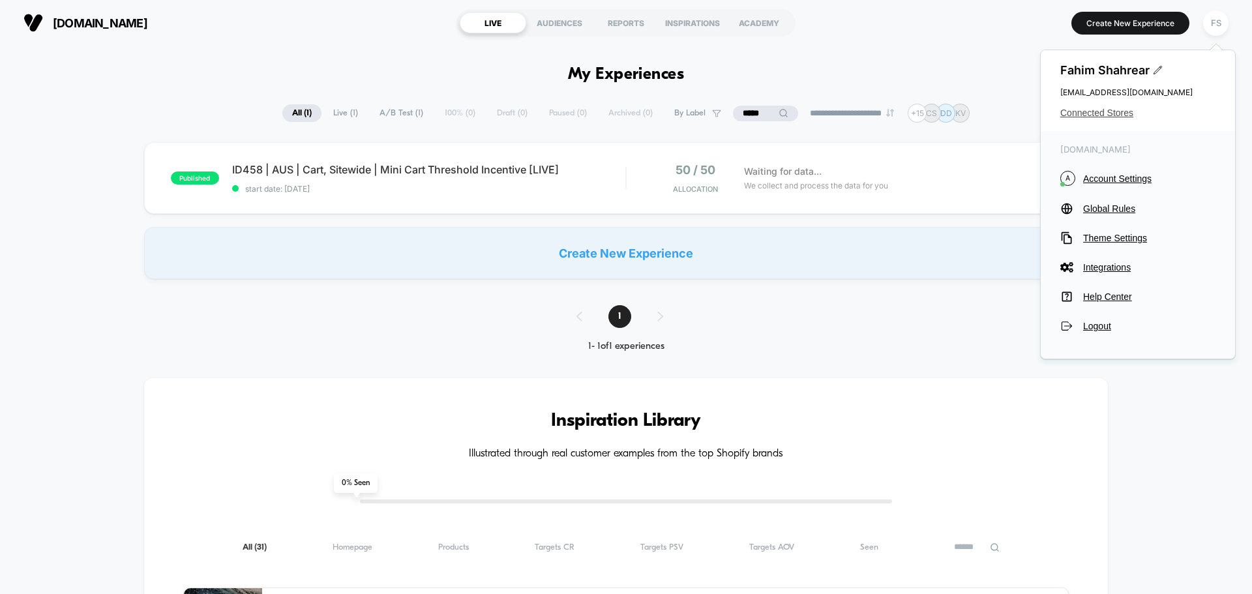
click at [1100, 111] on span "Connected Stores" at bounding box center [1137, 113] width 155 height 10
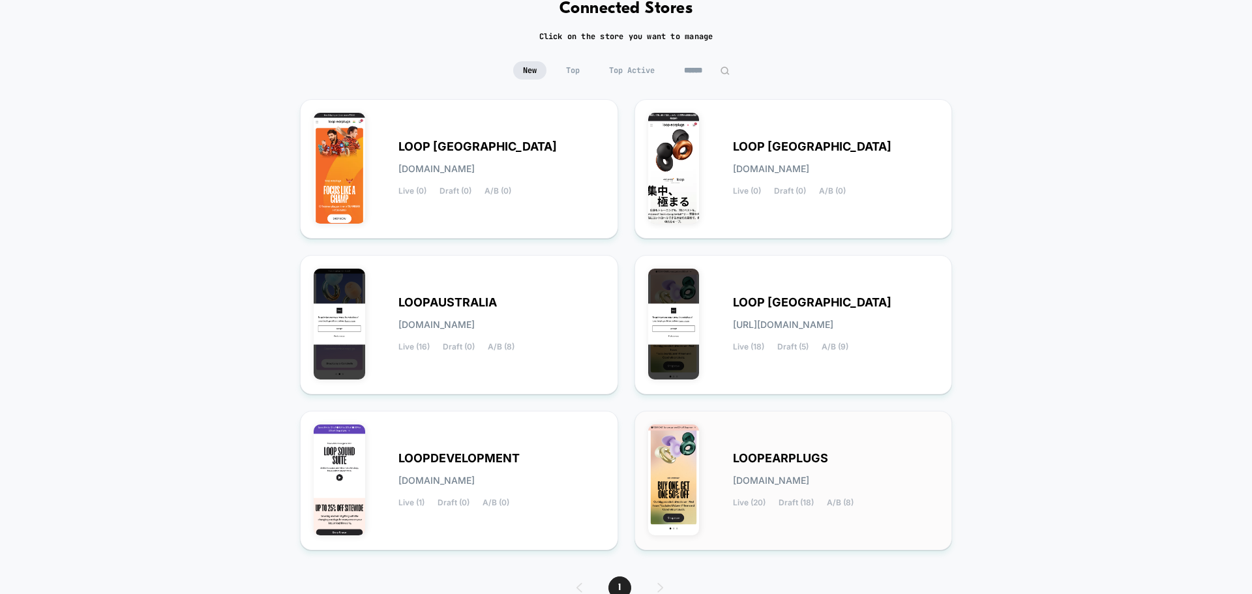
scroll to position [138, 0]
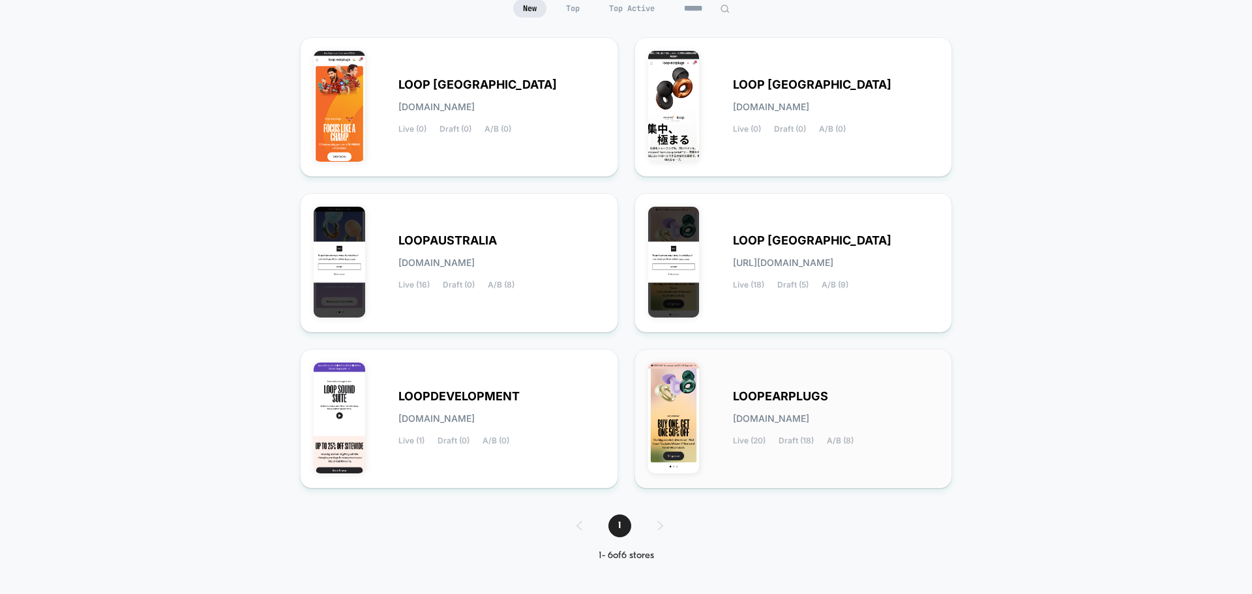
click at [806, 401] on span "LOOPEARPLUGS" at bounding box center [780, 396] width 95 height 9
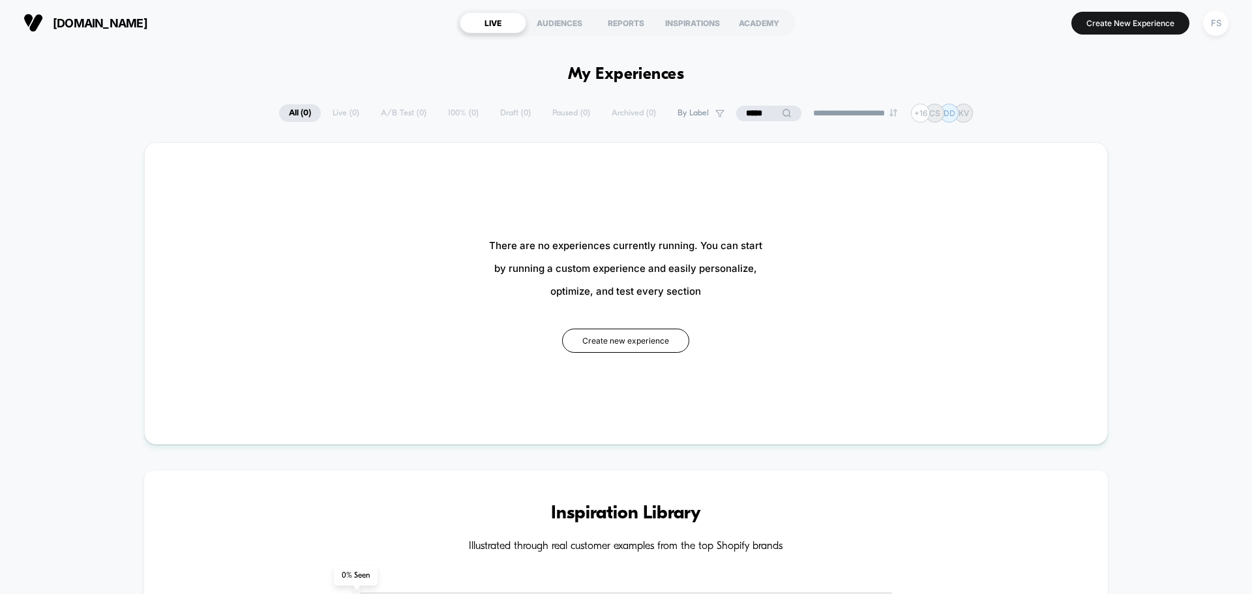
click at [782, 108] on icon at bounding box center [787, 113] width 10 height 10
click at [747, 110] on input "*****" at bounding box center [768, 114] width 130 height 16
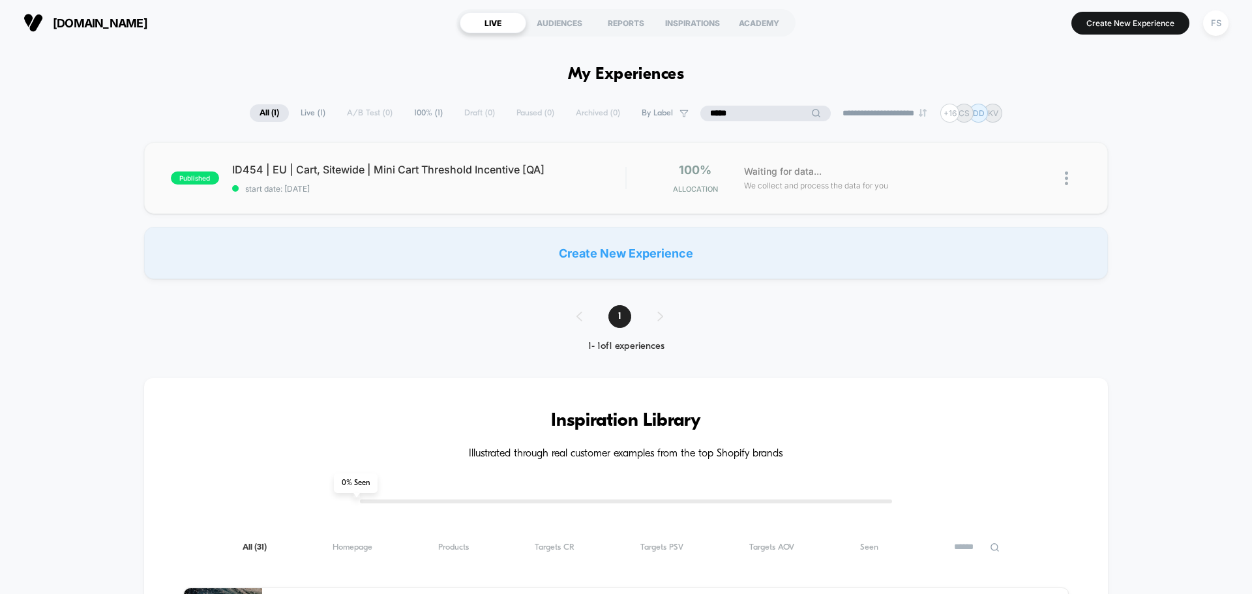
type input "*****"
click at [295, 202] on div "published ID454 | EU | Cart, Sitewide | Mini Cart Threshold Incentive [QA] star…" at bounding box center [626, 178] width 964 height 72
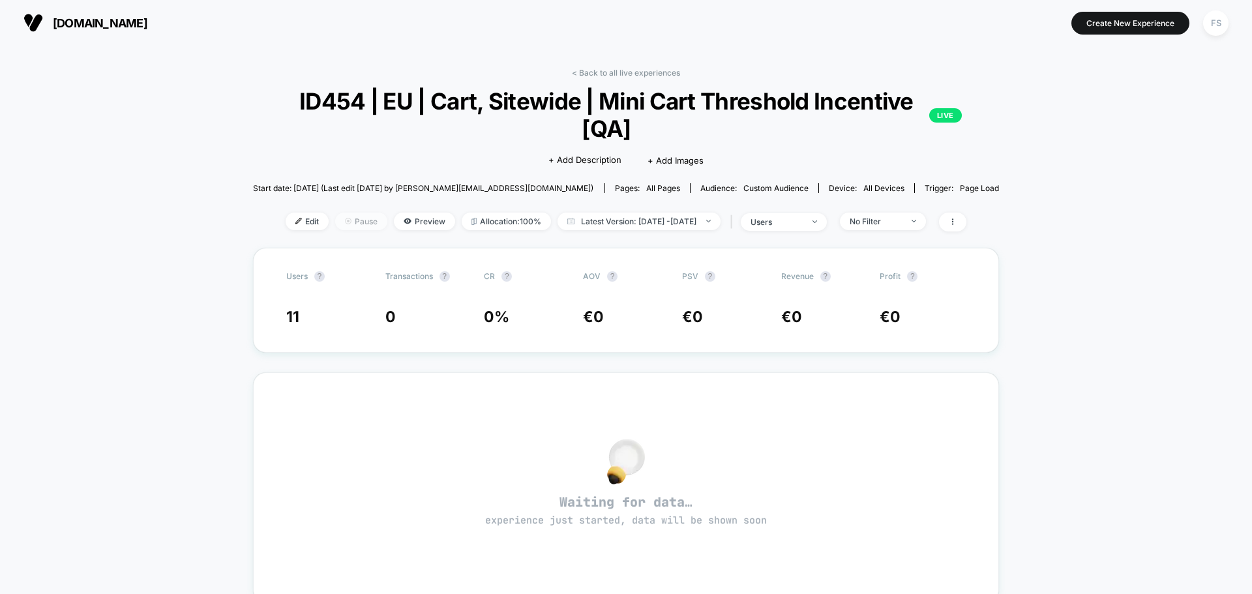
click at [335, 218] on span "Pause" at bounding box center [361, 222] width 52 height 18
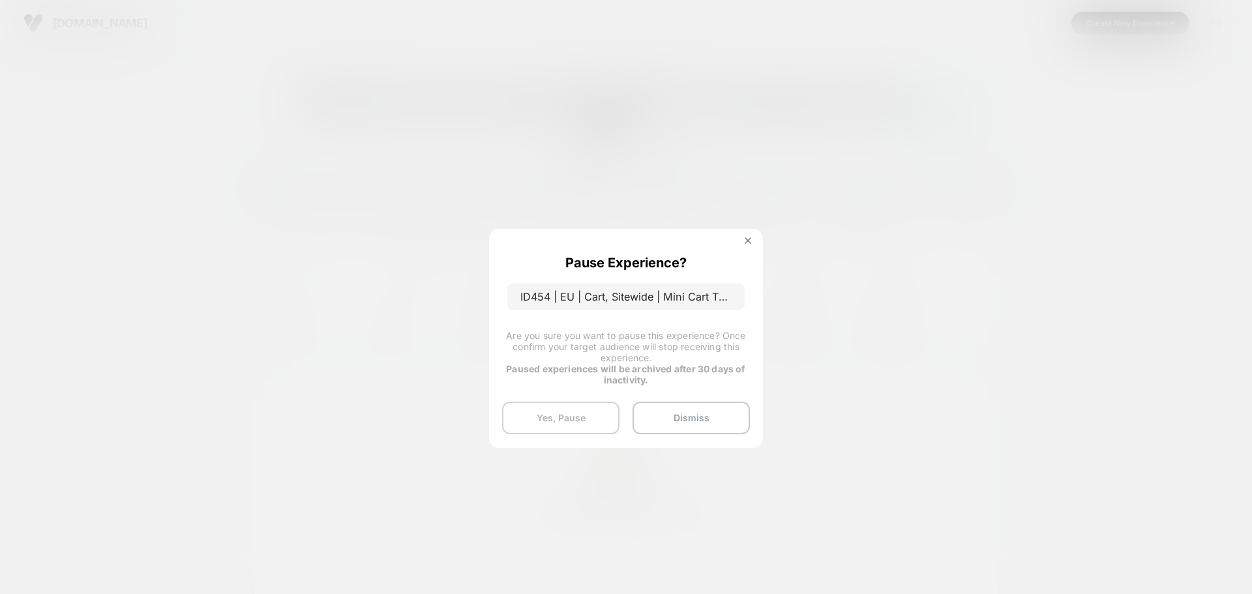
click at [565, 414] on button "Yes, Pause" at bounding box center [560, 418] width 117 height 33
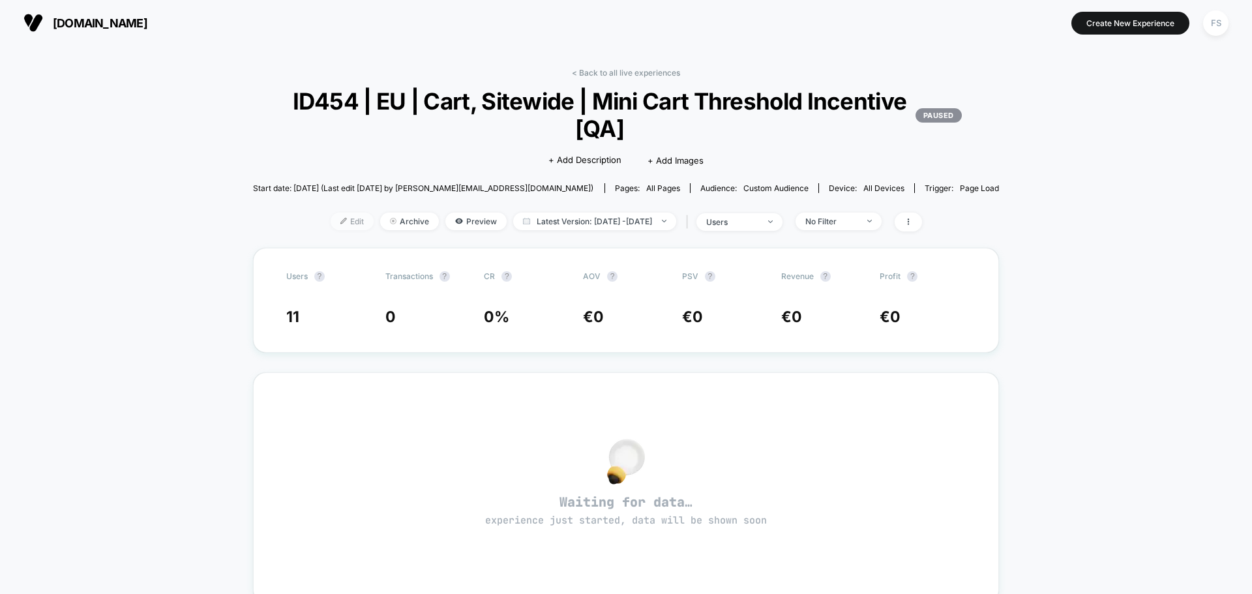
click at [331, 224] on span "Edit" at bounding box center [352, 222] width 43 height 18
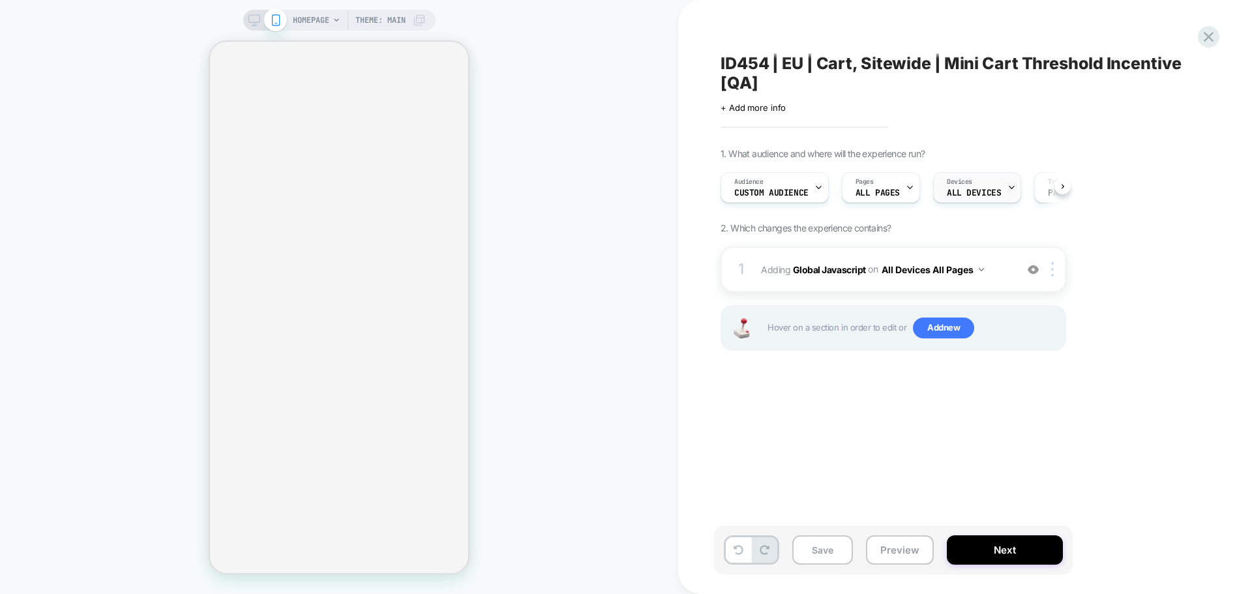
scroll to position [0, 1]
click at [738, 81] on span "ID454 | EU | Cart, Sitewide | Mini Cart Threshold Incentive [QA]" at bounding box center [958, 72] width 476 height 39
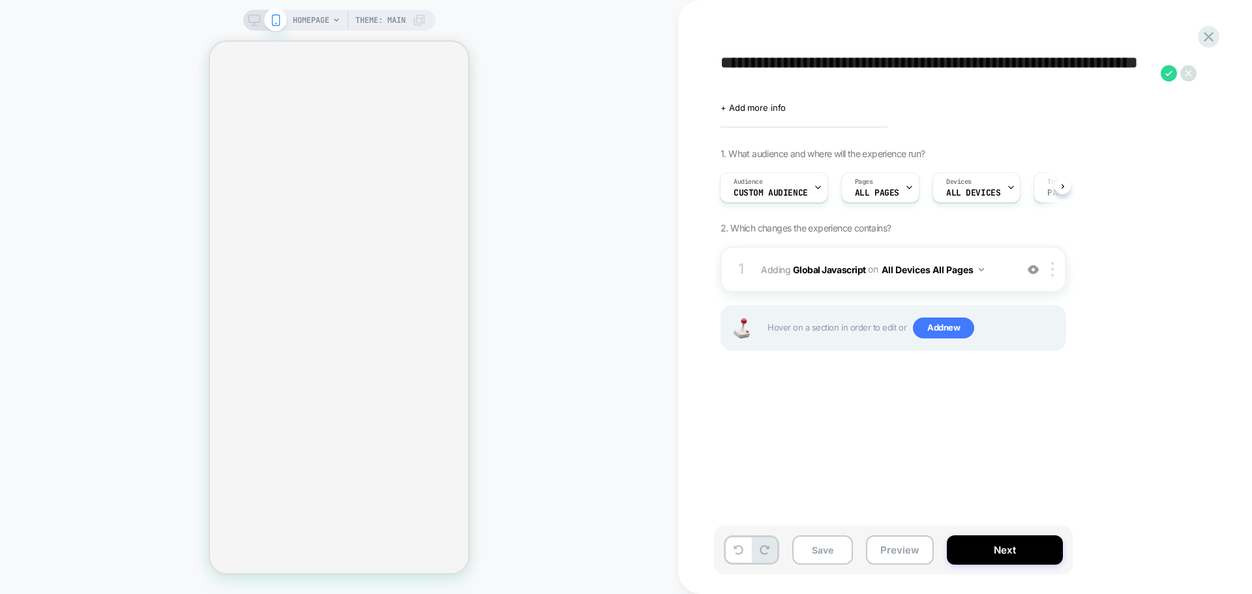
click at [1192, 77] on icon at bounding box center [1188, 73] width 16 height 16
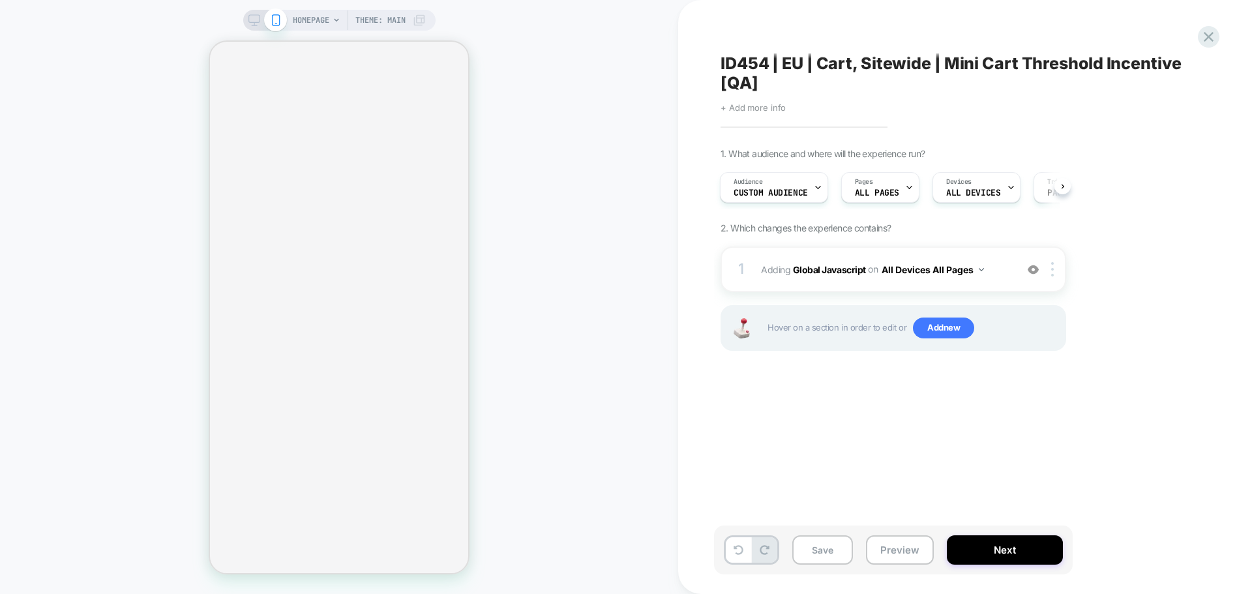
click at [758, 106] on span "+ Add more info" at bounding box center [752, 107] width 65 height 10
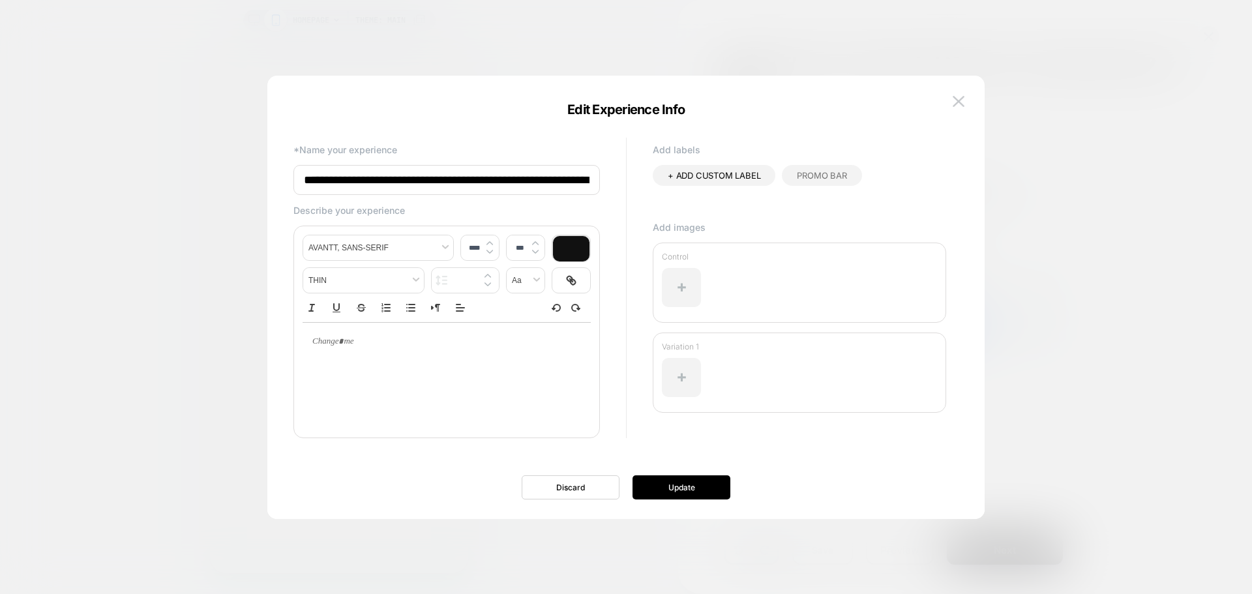
click at [535, 179] on input "**********" at bounding box center [446, 180] width 306 height 30
click at [583, 182] on input "**********" at bounding box center [446, 180] width 306 height 31
click at [583, 181] on input "**********" at bounding box center [446, 180] width 306 height 31
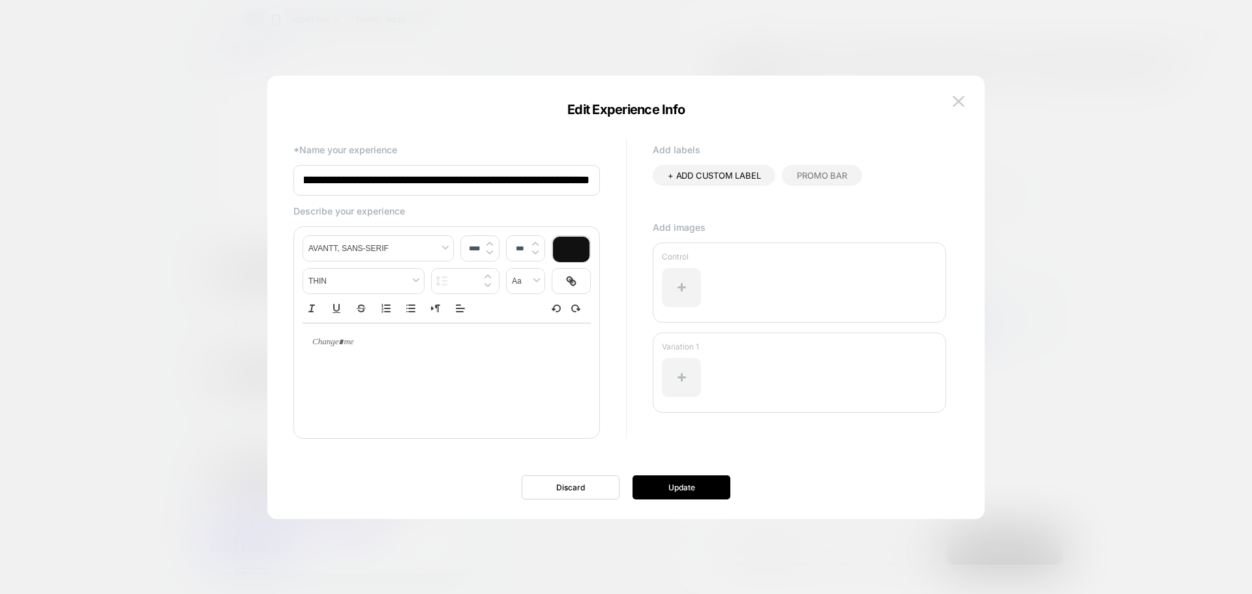
type input "**********"
click at [542, 175] on input "**********" at bounding box center [446, 180] width 306 height 31
click at [669, 492] on button "Update" at bounding box center [681, 487] width 98 height 24
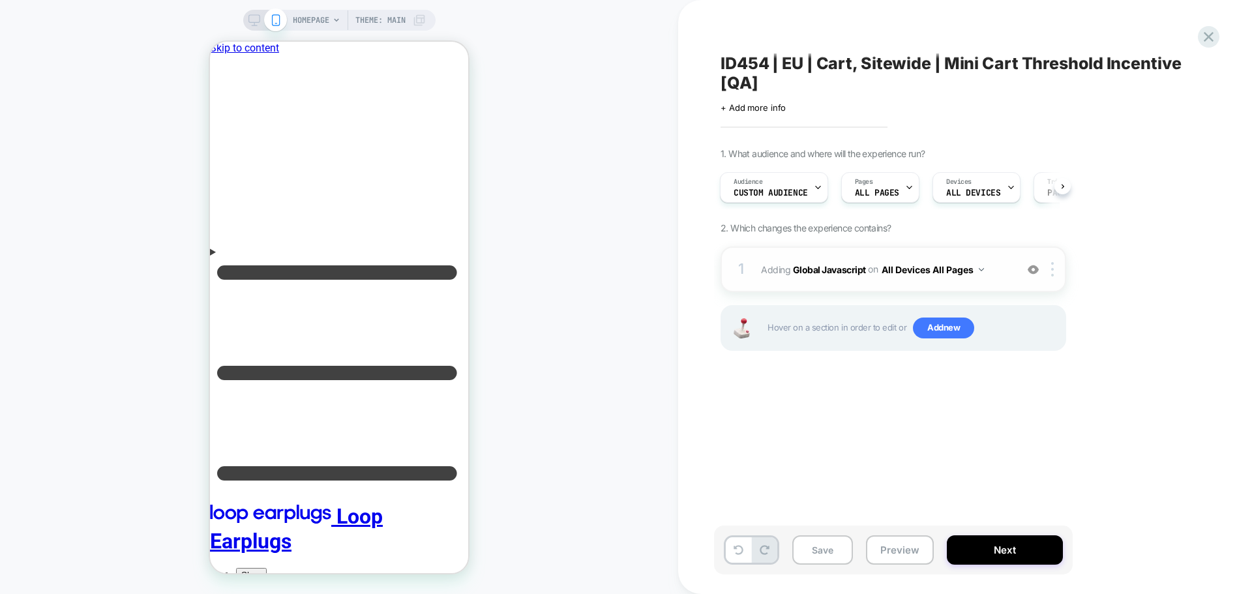
click at [1031, 266] on img at bounding box center [1032, 269] width 11 height 11
click at [756, 189] on span "Custom Audience" at bounding box center [770, 192] width 74 height 9
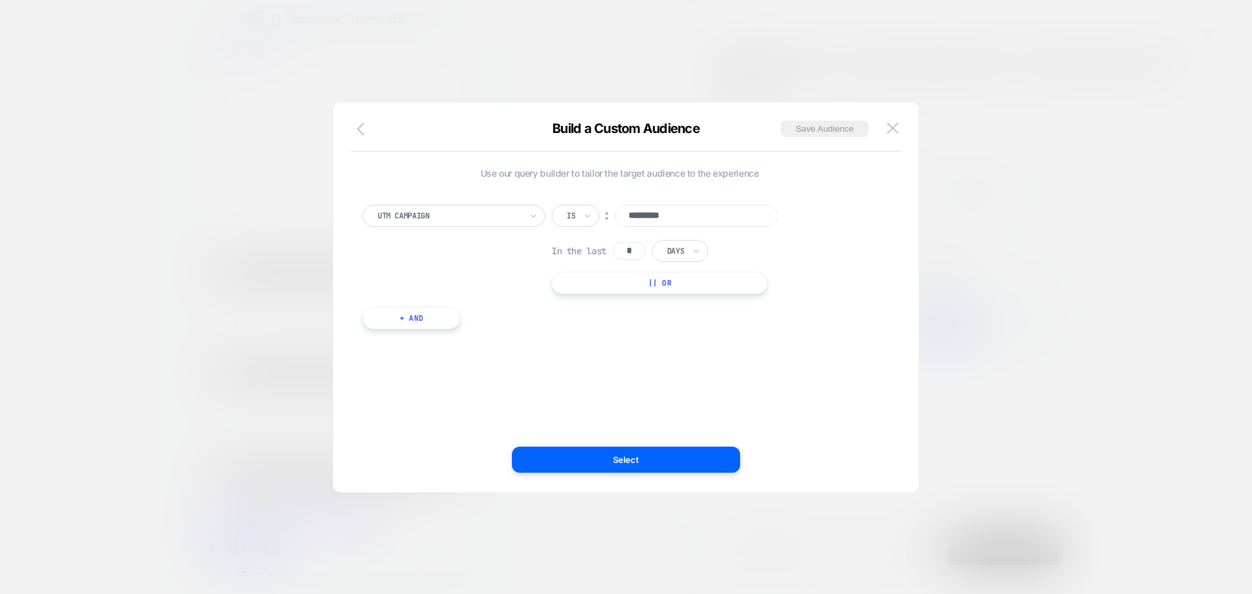
click at [364, 121] on icon "button" at bounding box center [365, 129] width 16 height 16
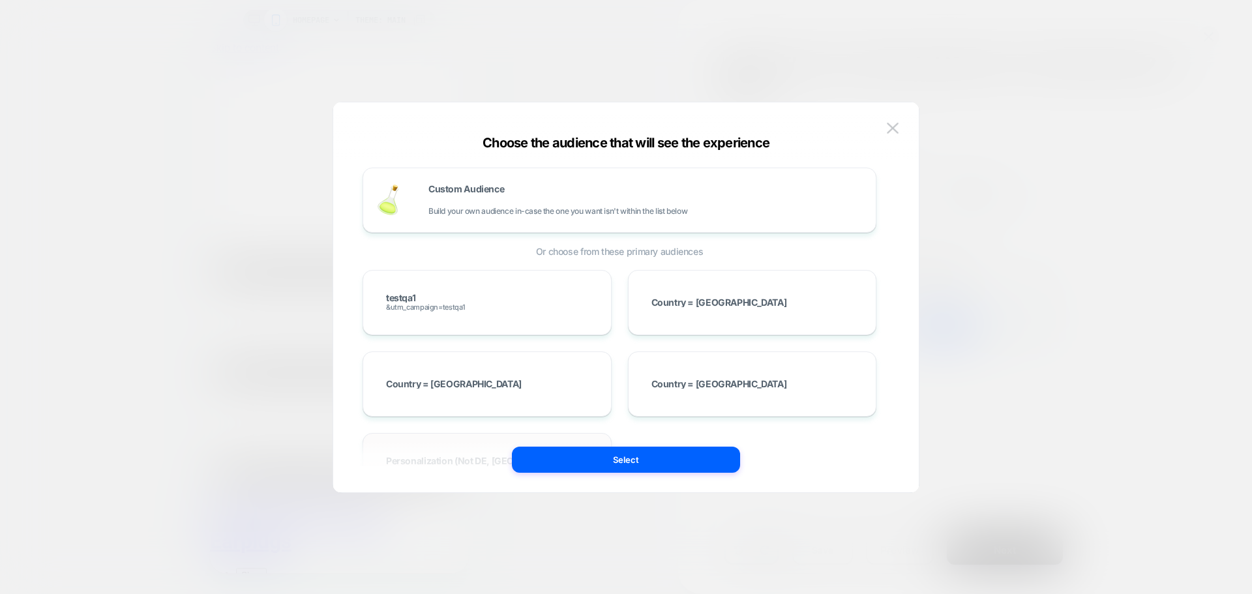
click at [556, 445] on div "Personalization (Not DE, FR, SP)" at bounding box center [486, 465] width 249 height 65
click at [894, 125] on img at bounding box center [893, 128] width 12 height 11
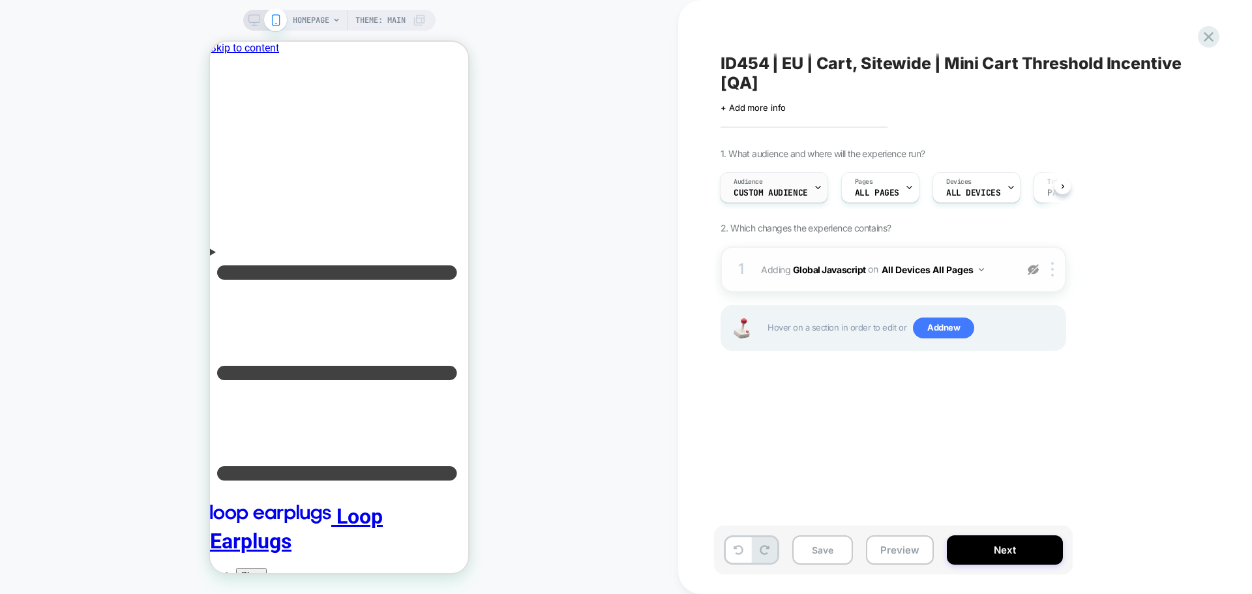
click at [752, 199] on div "Audience Custom Audience" at bounding box center [770, 187] width 100 height 29
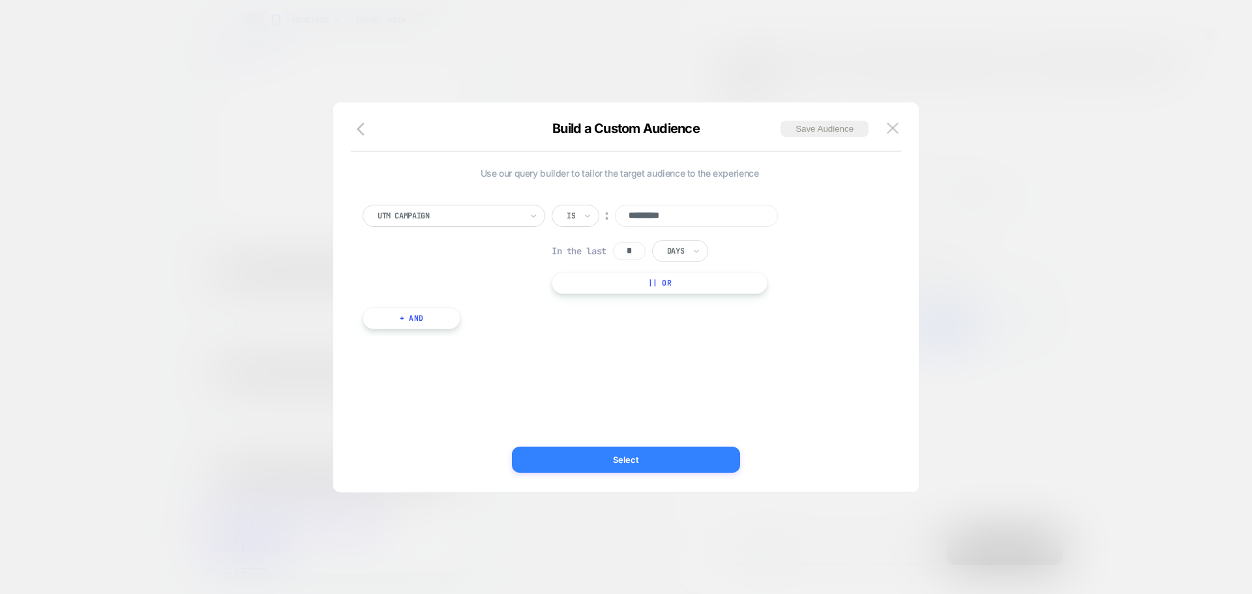
click at [611, 460] on button "Select" at bounding box center [626, 460] width 228 height 26
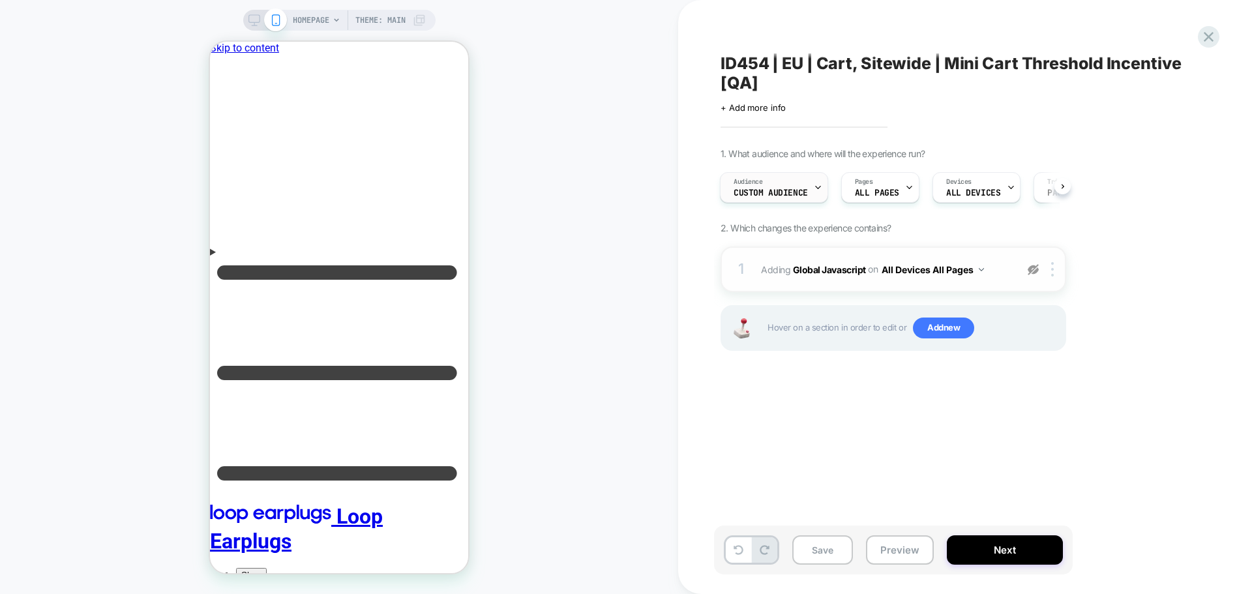
click at [809, 183] on div "Audience Custom Audience" at bounding box center [770, 187] width 100 height 29
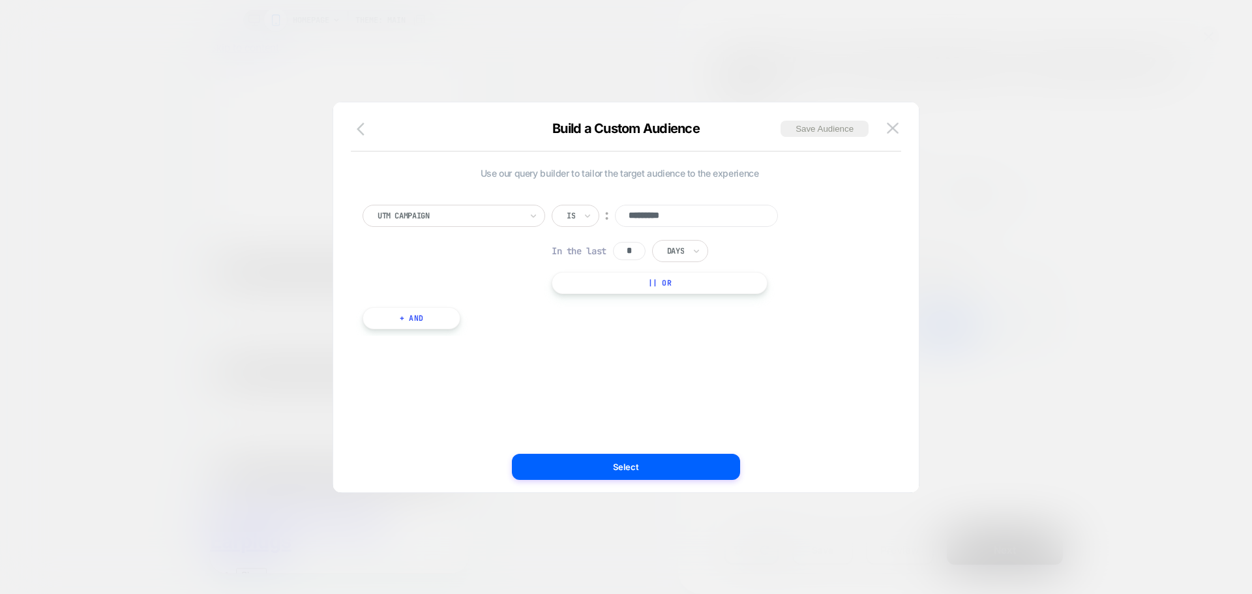
click at [361, 136] on icon "button" at bounding box center [365, 129] width 16 height 16
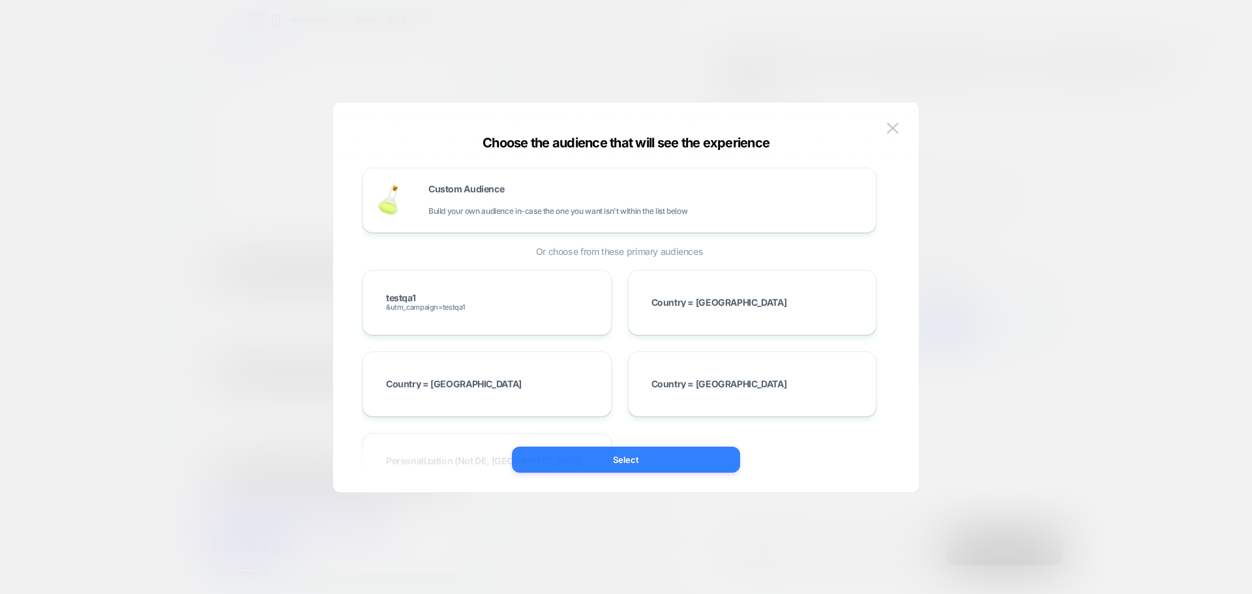
click at [561, 465] on button "Select" at bounding box center [626, 460] width 228 height 26
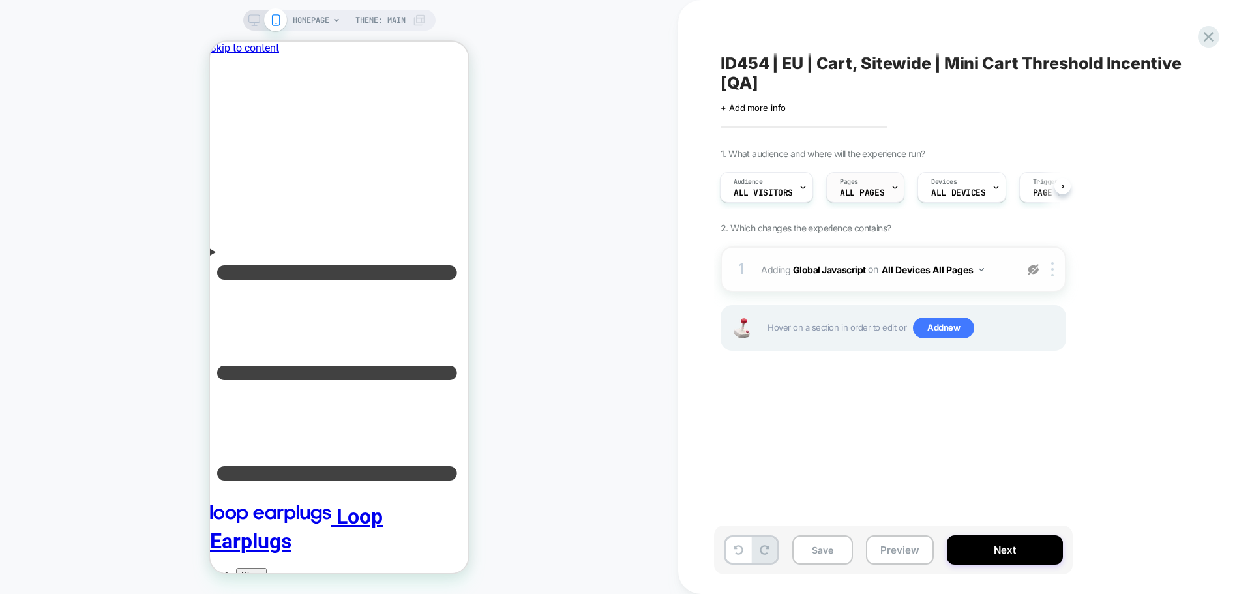
click at [877, 184] on div "Pages ALL PAGES" at bounding box center [862, 187] width 70 height 29
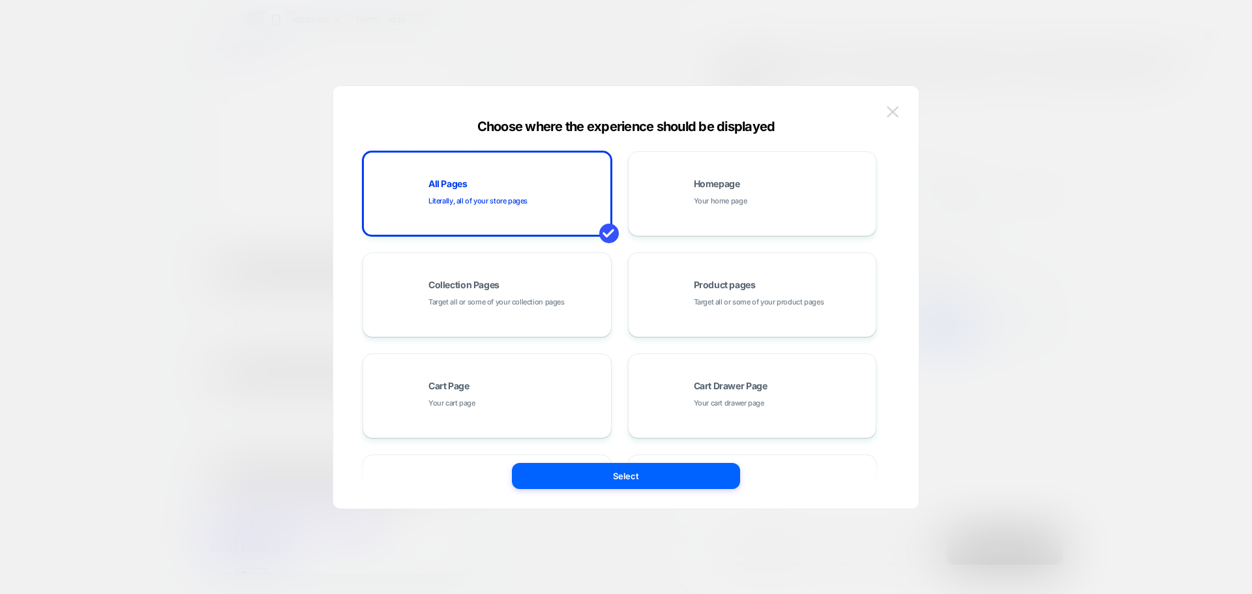
click at [895, 111] on img at bounding box center [893, 111] width 12 height 11
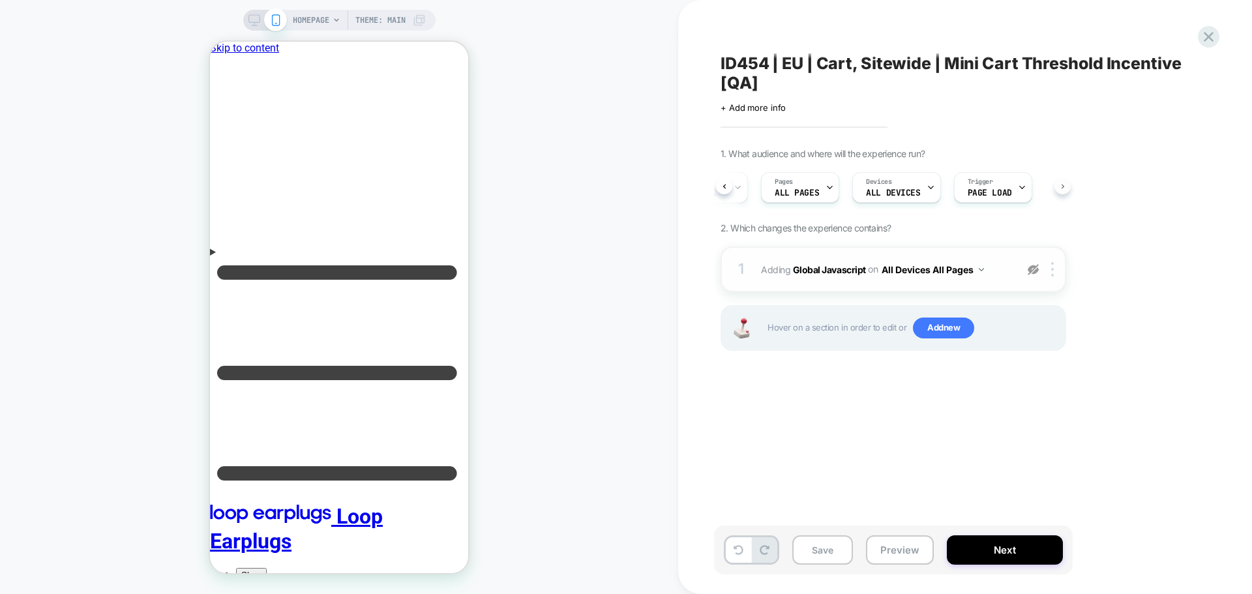
scroll to position [0, 68]
click at [954, 327] on span "Add new" at bounding box center [943, 327] width 61 height 21
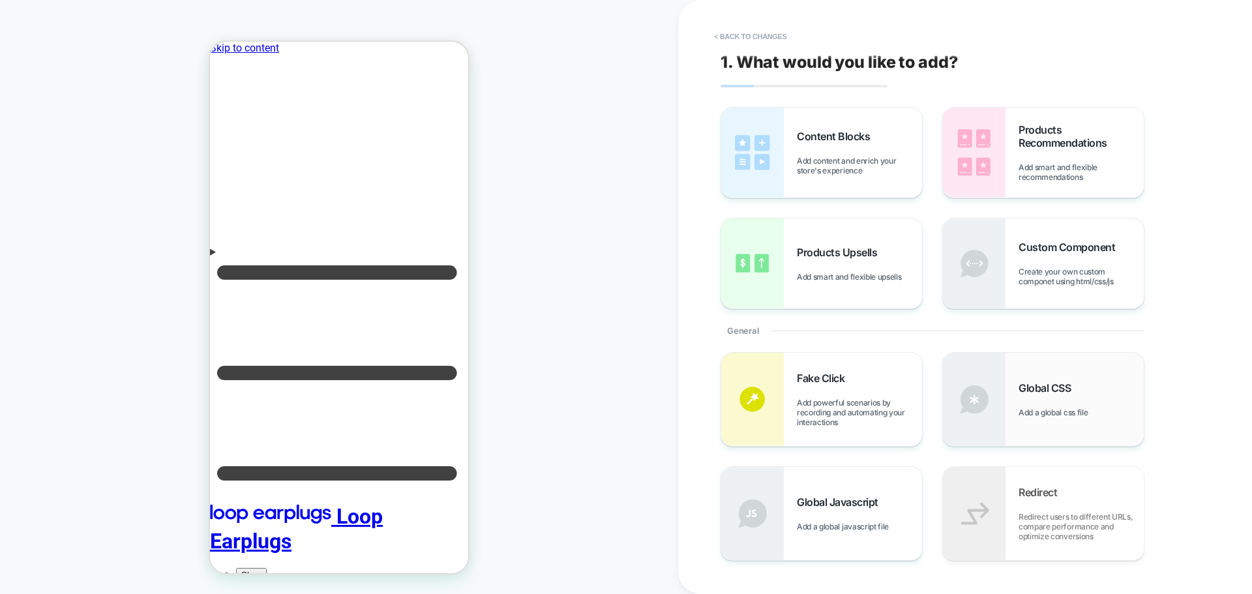
click at [1040, 386] on span "Global CSS" at bounding box center [1047, 387] width 59 height 13
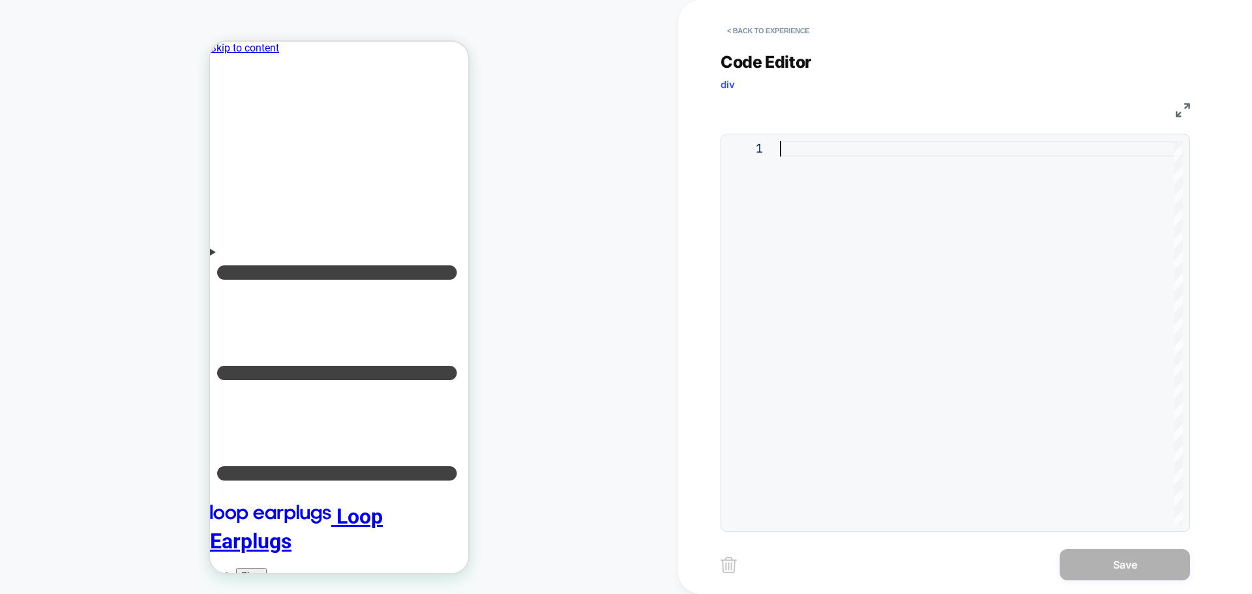
click at [842, 242] on div at bounding box center [981, 333] width 403 height 384
type textarea "**********"
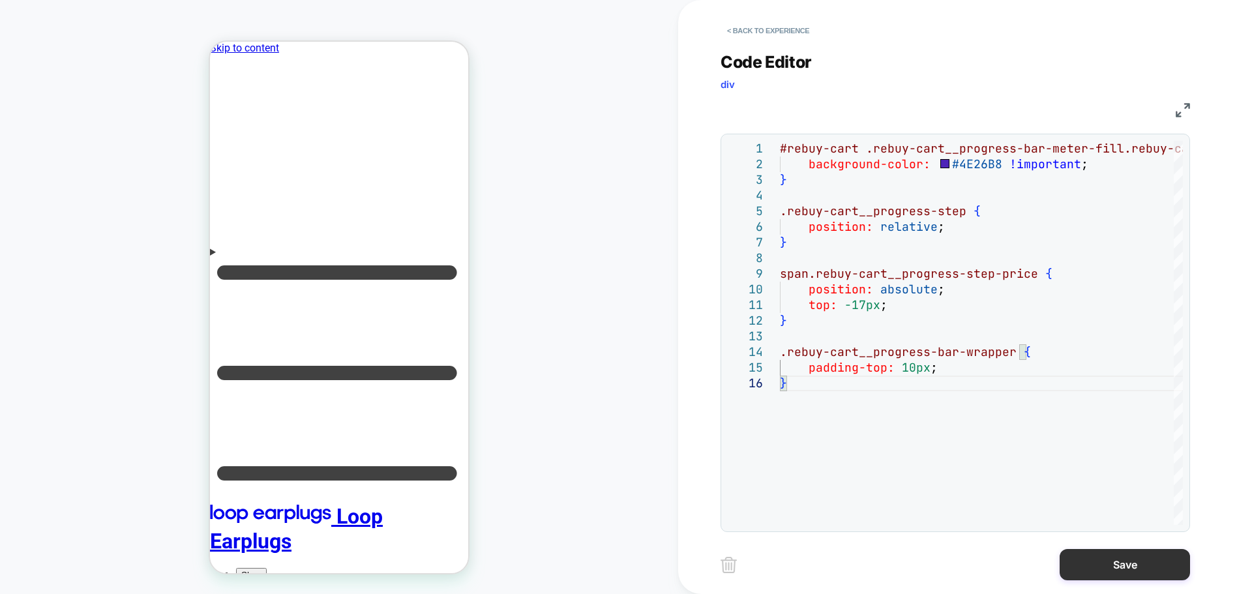
click at [1074, 564] on button "Save" at bounding box center [1124, 564] width 130 height 31
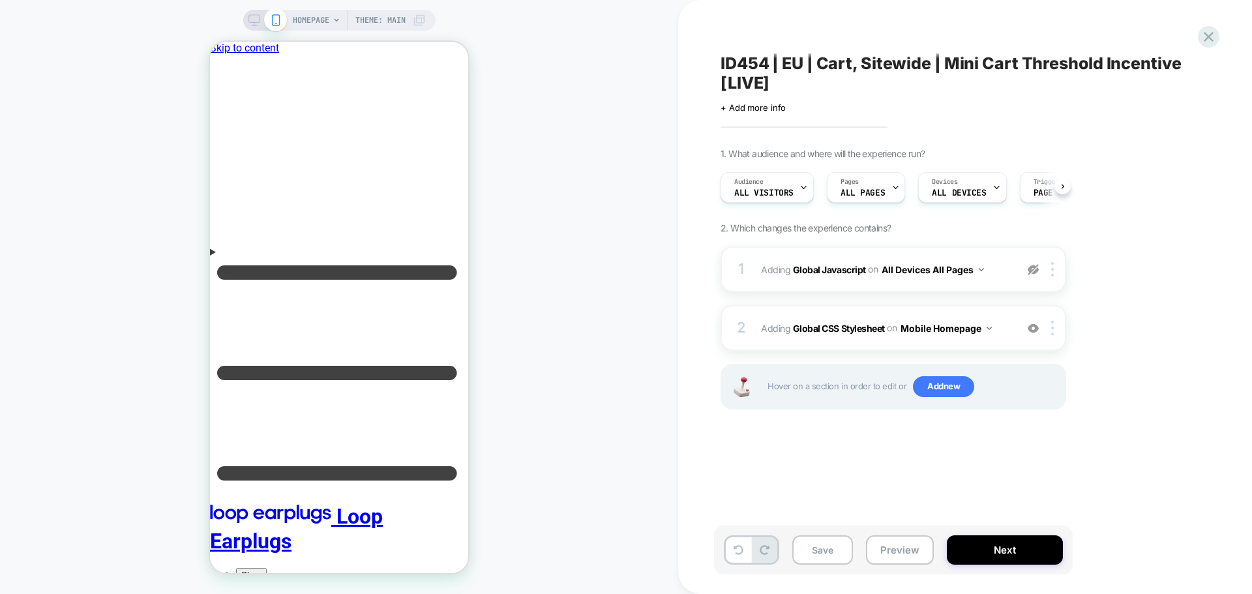
scroll to position [0, 1]
click at [952, 332] on button "Mobile Homepage" at bounding box center [945, 328] width 91 height 19
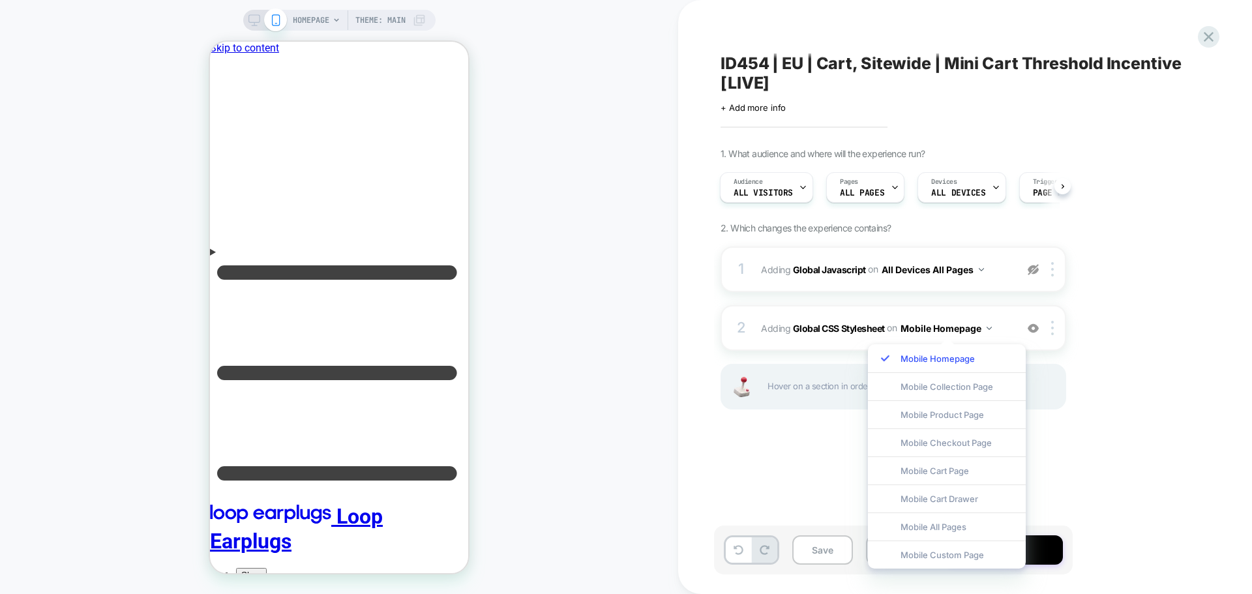
click at [958, 533] on div "Mobile All Pages" at bounding box center [947, 526] width 158 height 28
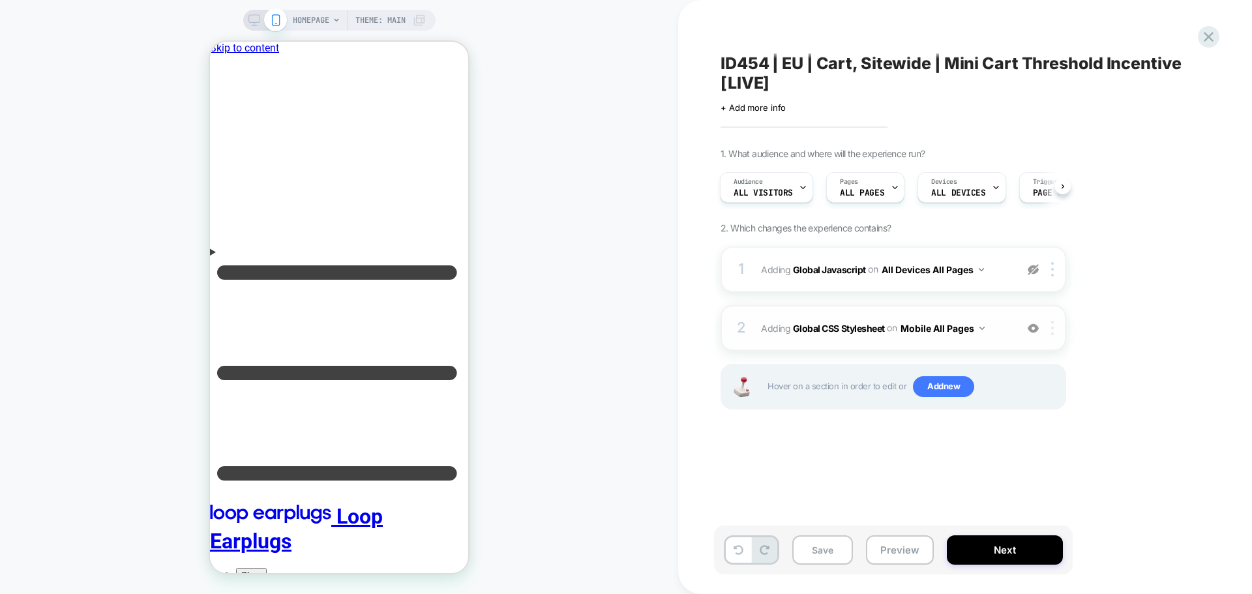
click at [1053, 326] on img at bounding box center [1052, 328] width 3 height 14
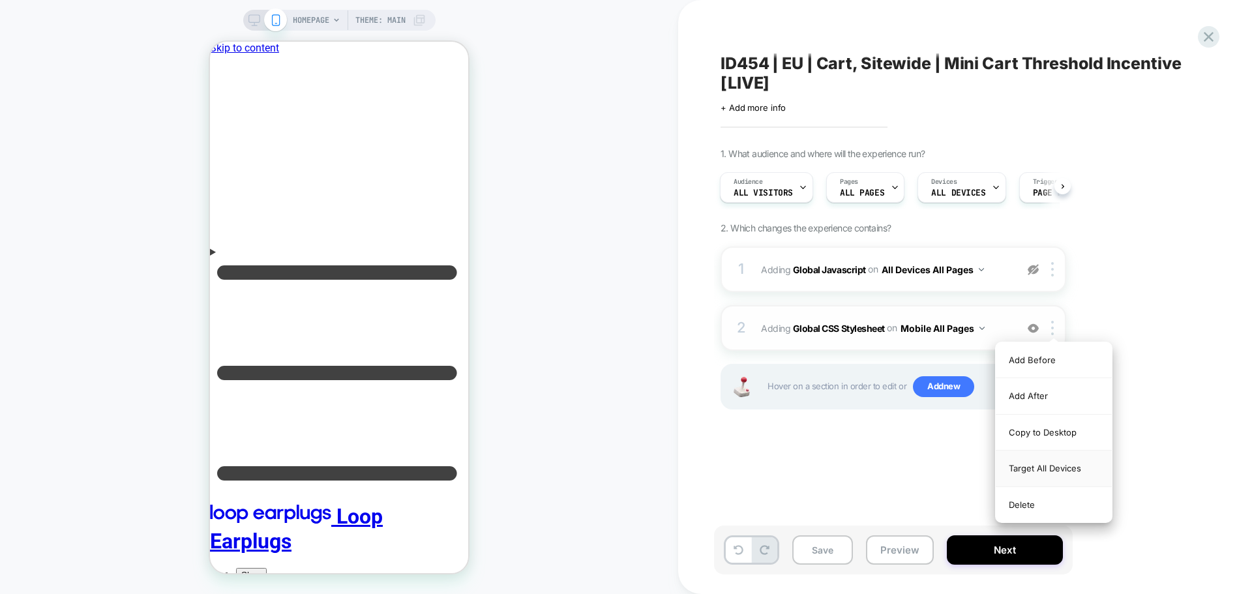
click at [1020, 465] on div "Target All Devices" at bounding box center [1053, 468] width 116 height 36
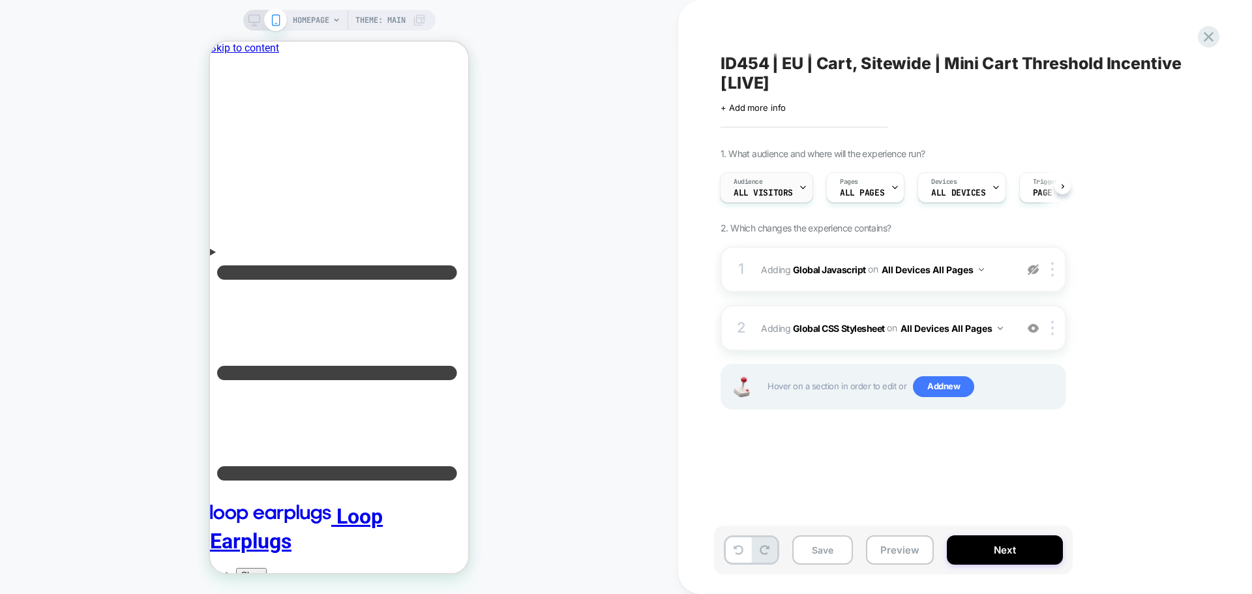
click at [790, 183] on div "Audience All Visitors" at bounding box center [762, 187] width 85 height 29
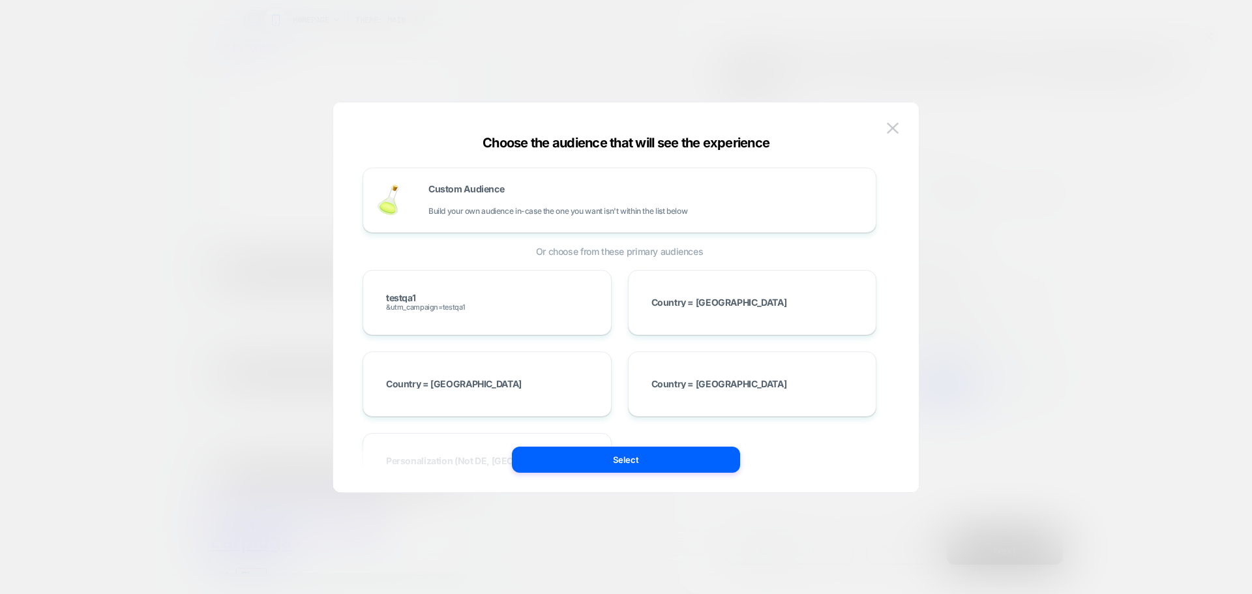
click at [480, 199] on div "Custom Audience Build your own audience in-case the one you want isn't within t…" at bounding box center [645, 199] width 434 height 31
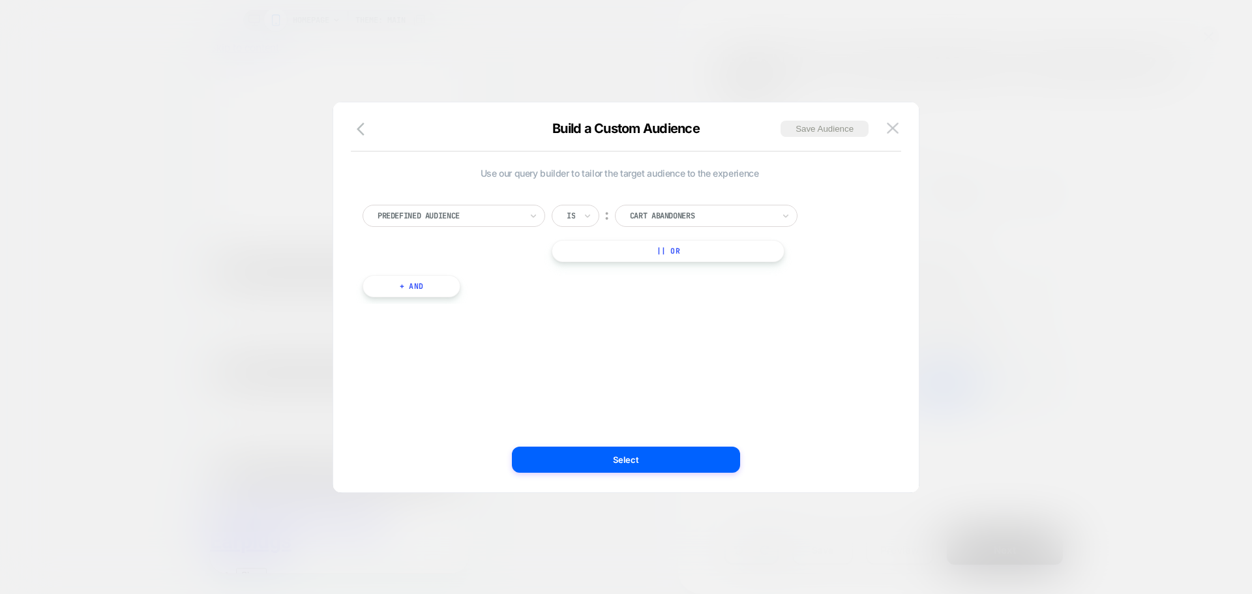
click at [433, 201] on div "Predefined Audience Is ︰ Cart Abandoners || Or + And" at bounding box center [619, 244] width 527 height 119
click at [434, 210] on div at bounding box center [448, 216] width 143 height 12
click at [363, 126] on icon "button" at bounding box center [365, 129] width 16 height 16
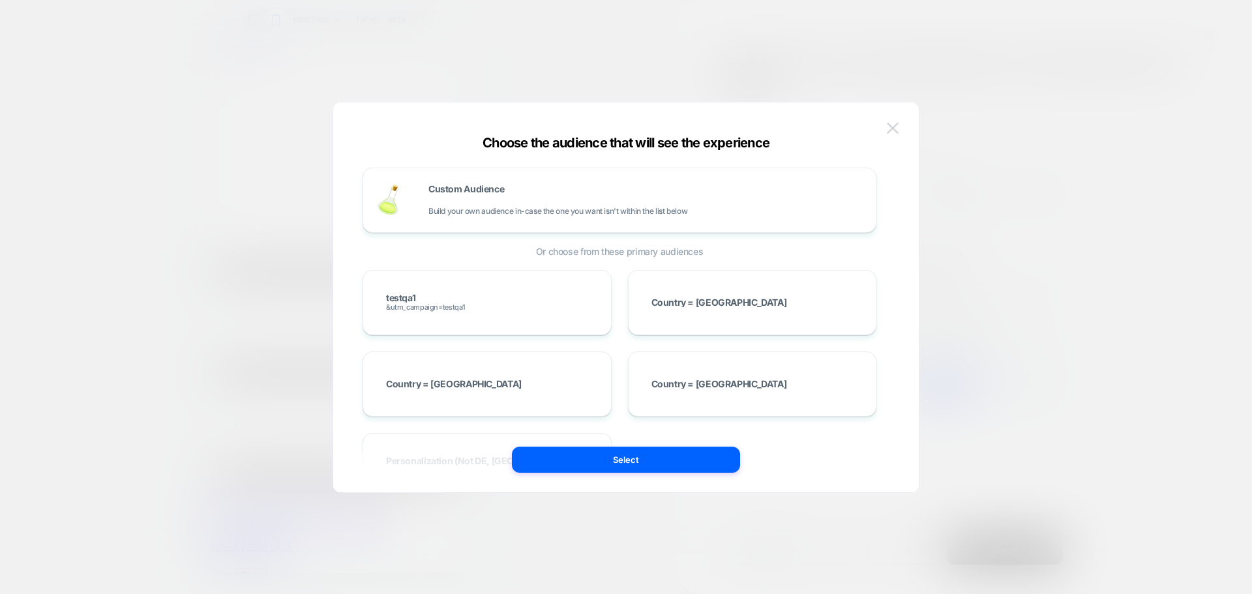
click at [890, 131] on img at bounding box center [893, 128] width 12 height 11
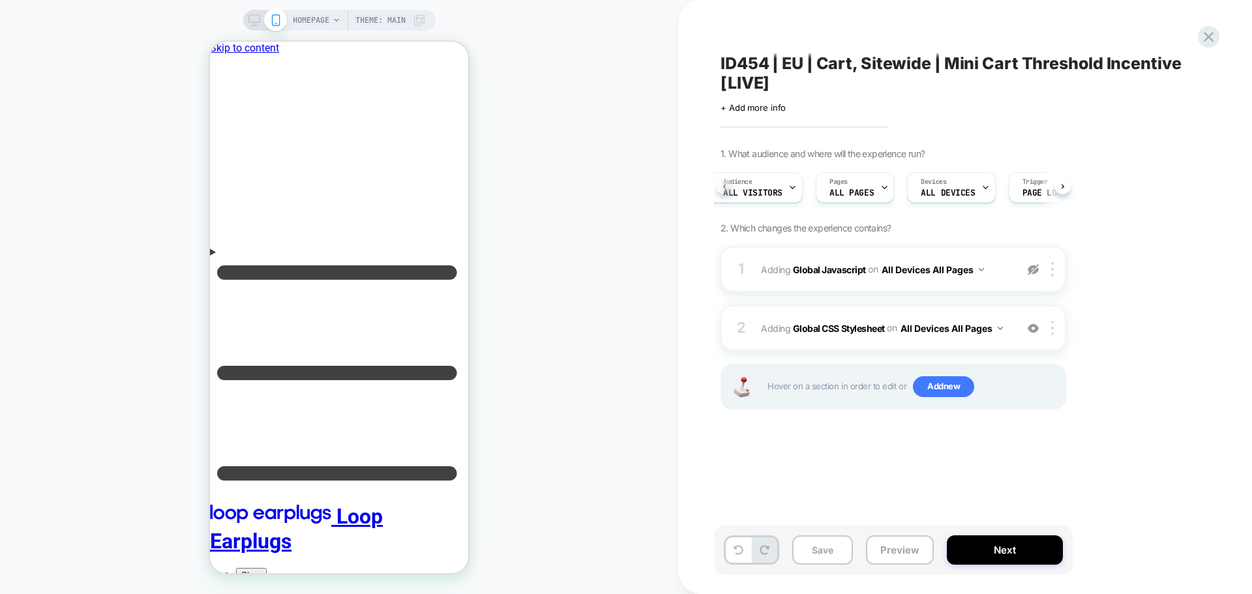
scroll to position [0, 3]
click at [859, 180] on div "Pages ALL PAGES" at bounding box center [859, 187] width 70 height 29
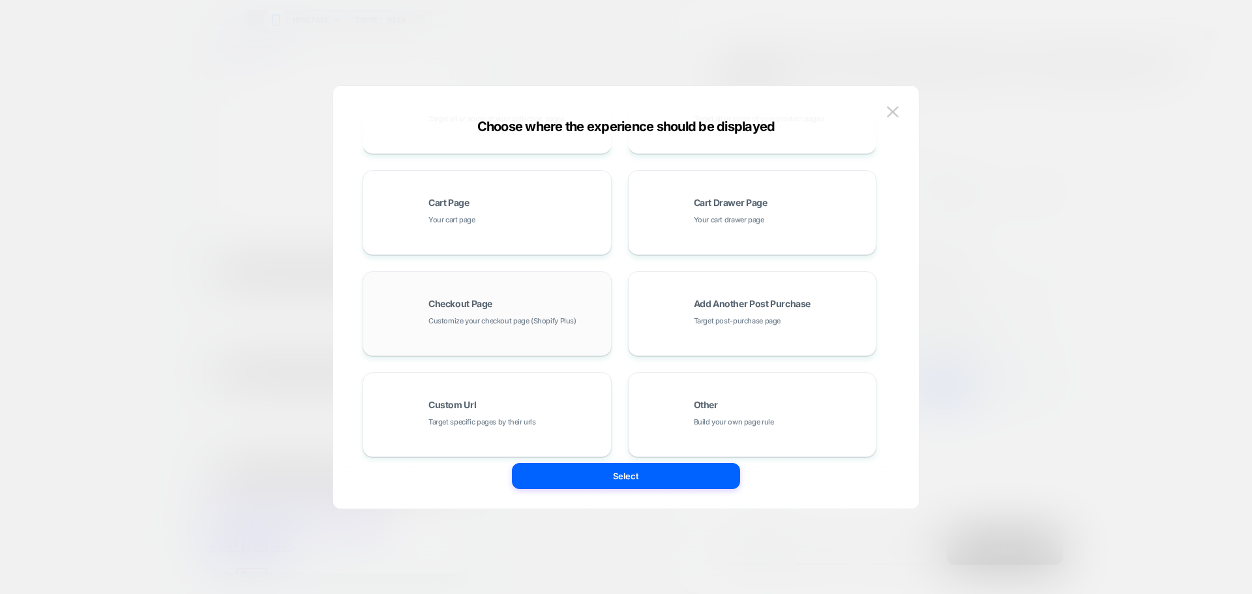
scroll to position [197, 0]
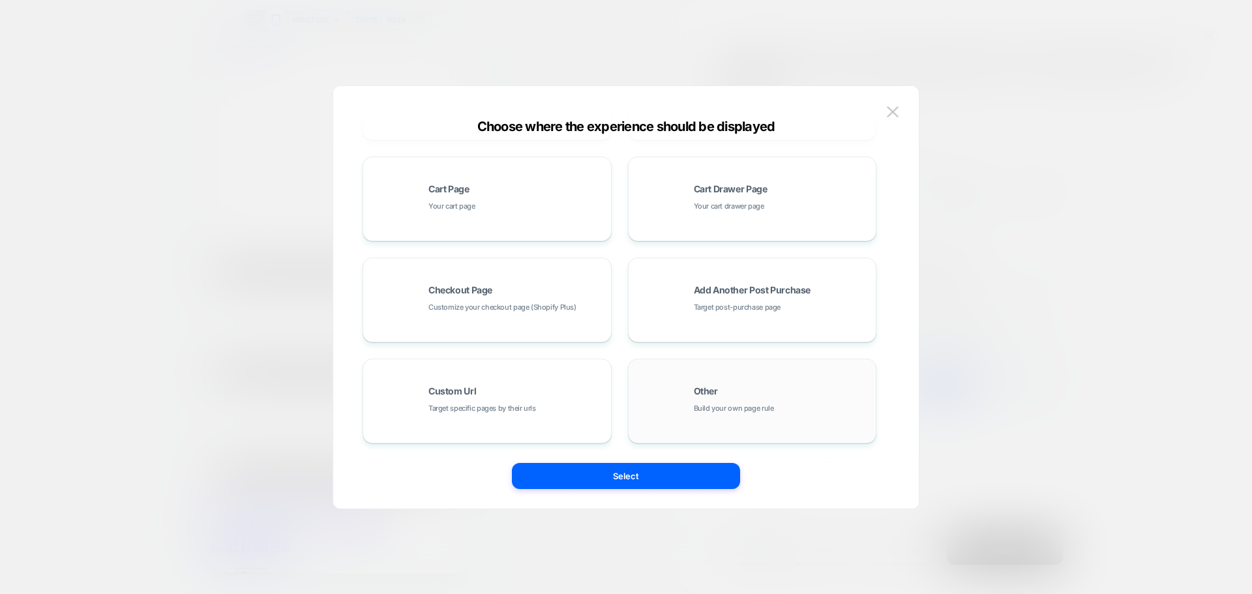
click at [752, 398] on div "Other Build your own page rule" at bounding box center [782, 401] width 176 height 28
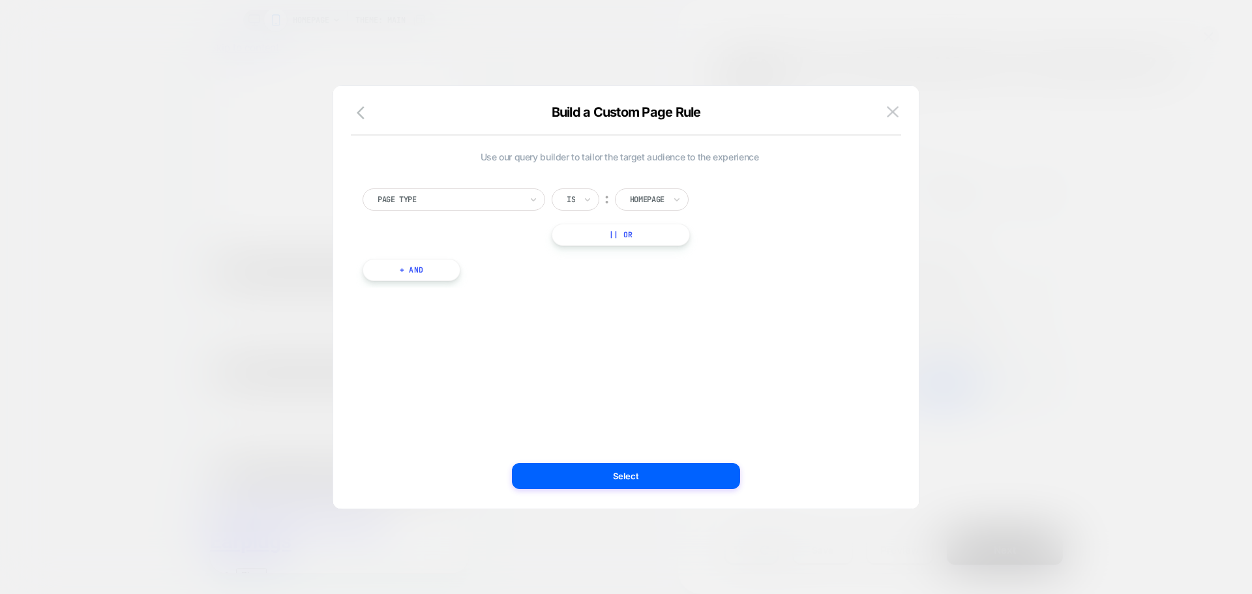
scroll to position [0, 0]
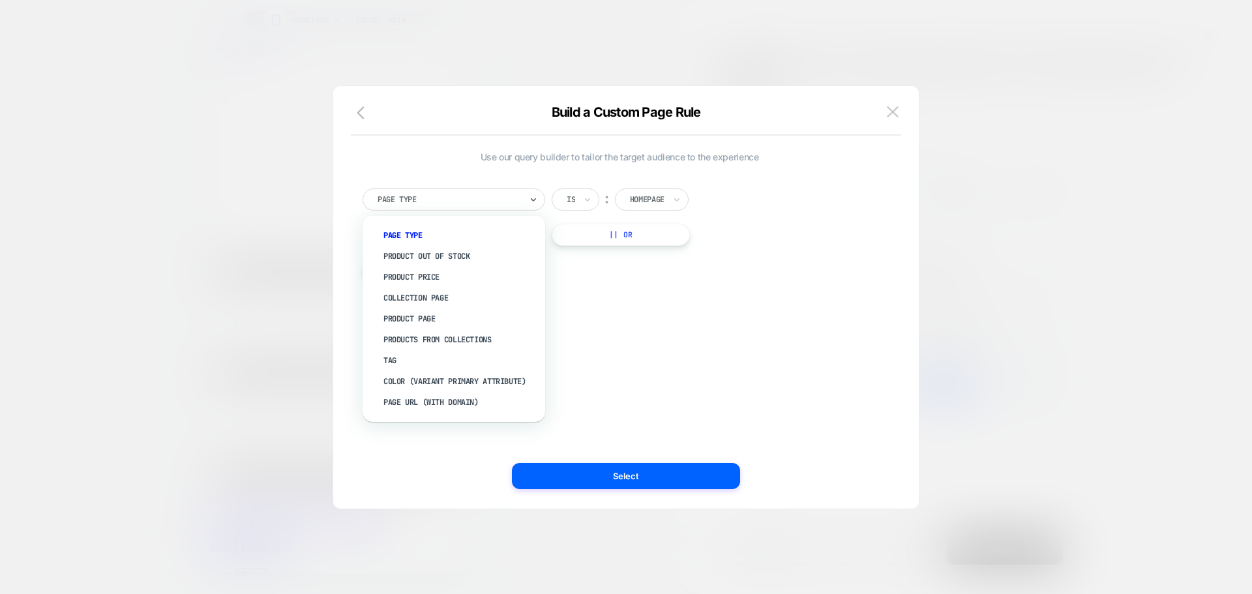
click at [471, 206] on div "Page Type" at bounding box center [449, 199] width 146 height 14
click at [480, 404] on div "Page Url (WITH DOMAIN)" at bounding box center [459, 402] width 169 height 21
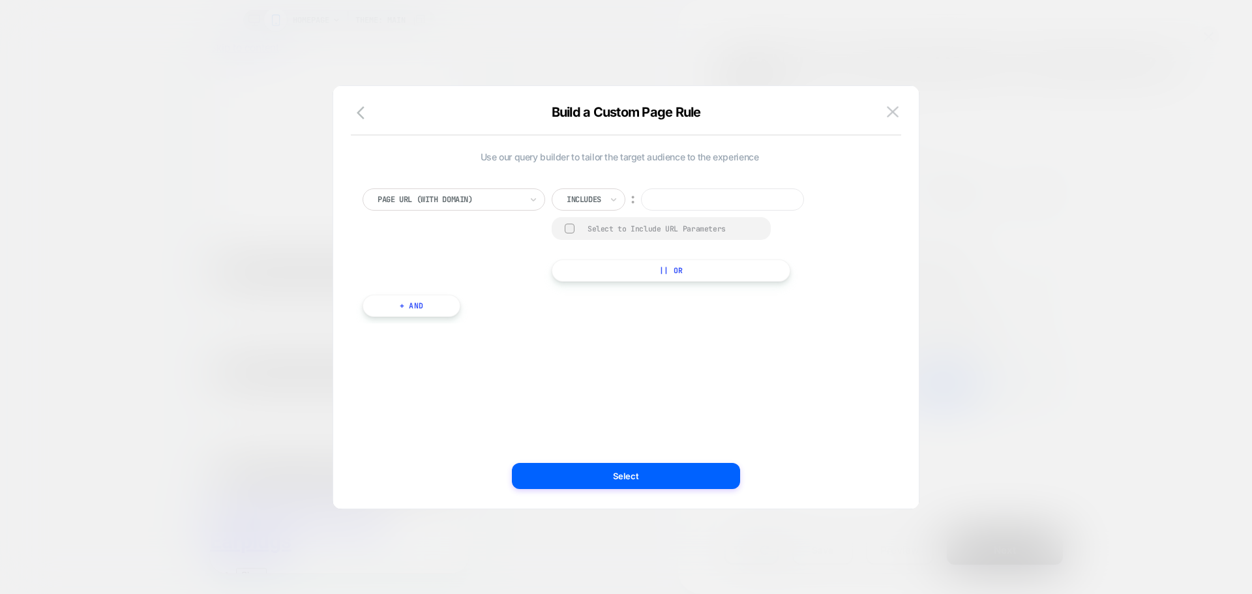
click at [613, 207] on div at bounding box center [613, 199] width 9 height 21
click at [585, 201] on div at bounding box center [584, 200] width 35 height 12
click at [586, 295] on div "Not includes" at bounding box center [607, 297] width 85 height 21
click at [750, 192] on input at bounding box center [739, 199] width 163 height 22
paste input "*******"
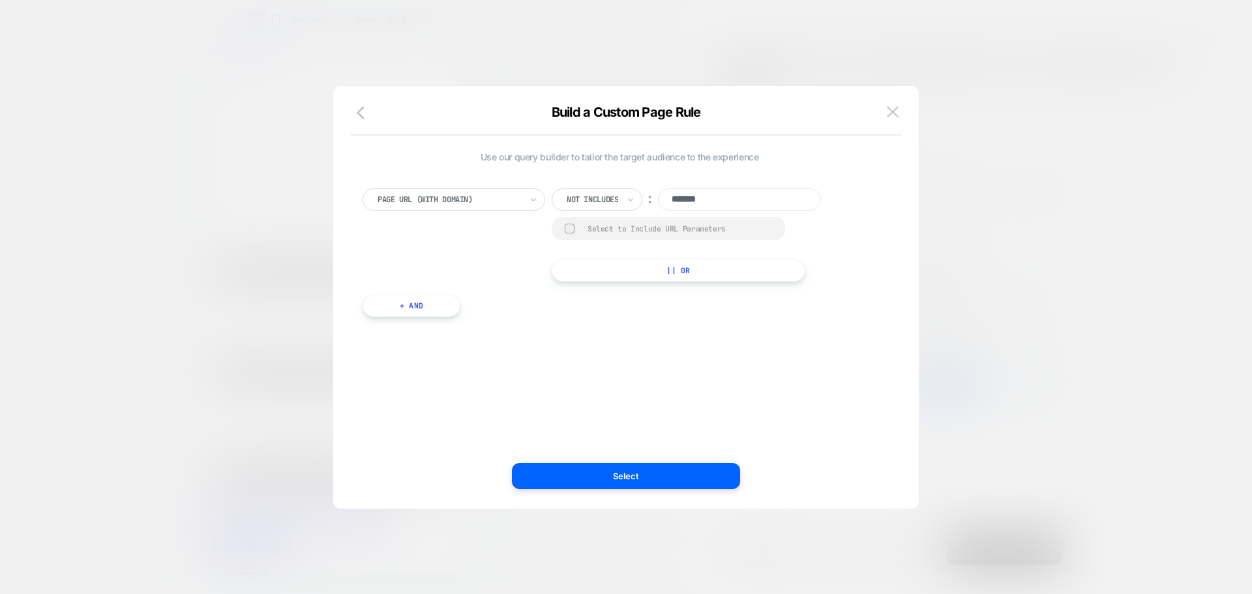
type input "*******"
click at [636, 272] on button "|| Or" at bounding box center [679, 270] width 254 height 22
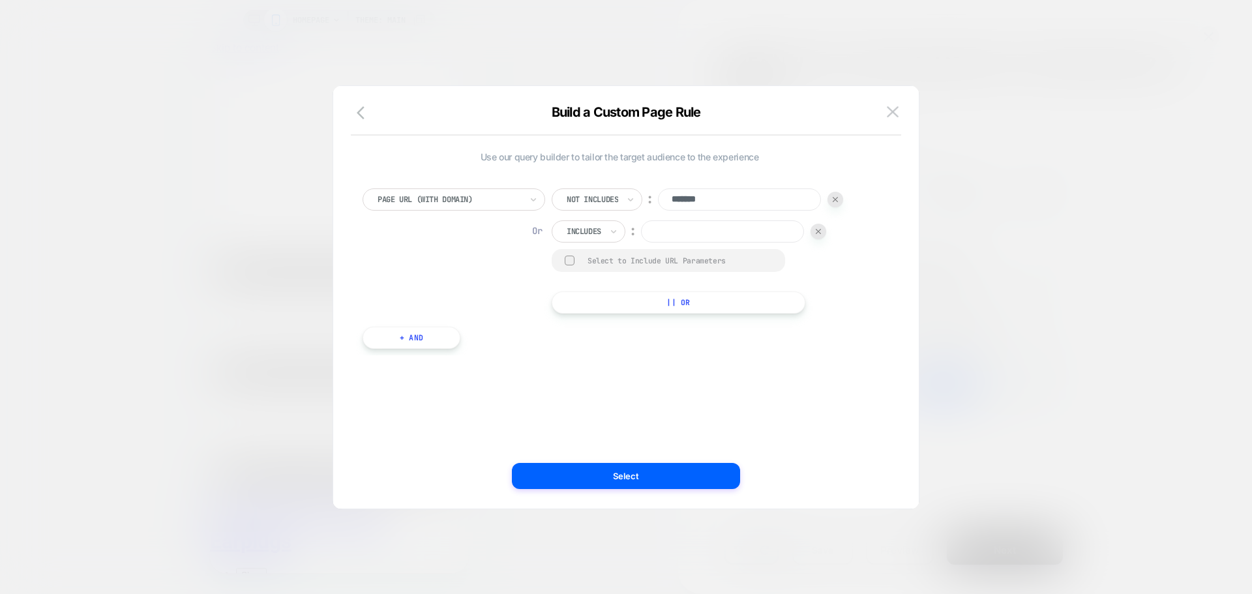
paste input "******"
type input "******"
click at [662, 309] on button "|| Or" at bounding box center [679, 302] width 254 height 22
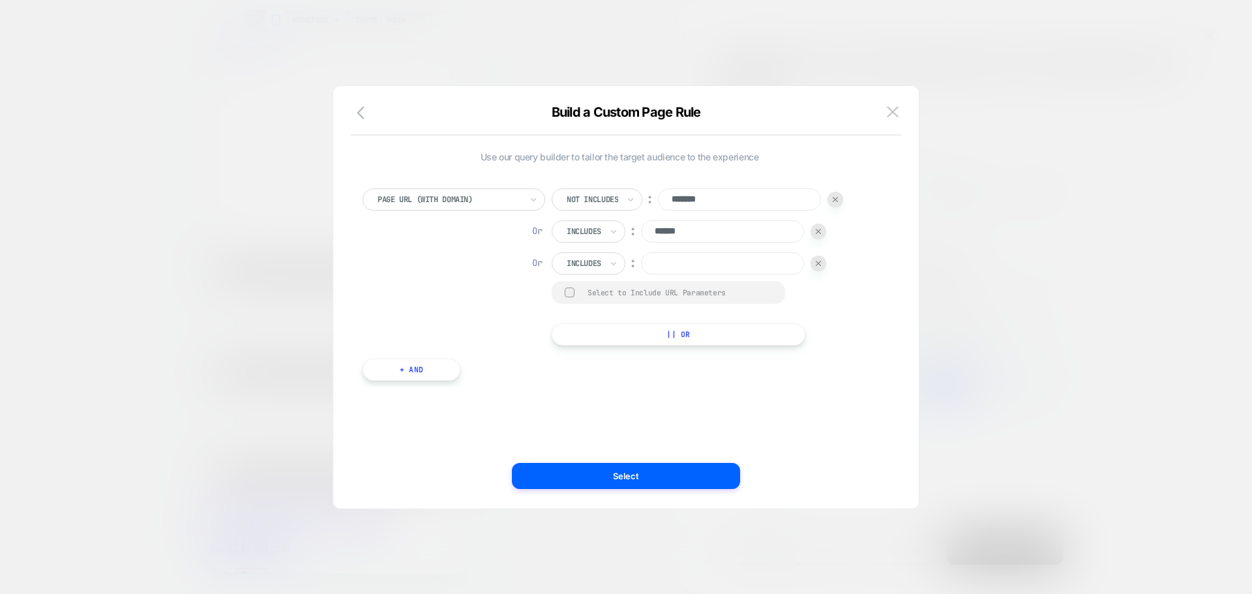
paste input "******"
type input "*******"
click at [713, 231] on input "******" at bounding box center [722, 231] width 163 height 22
type input "*******"
click at [598, 334] on button "|| Or" at bounding box center [679, 334] width 254 height 22
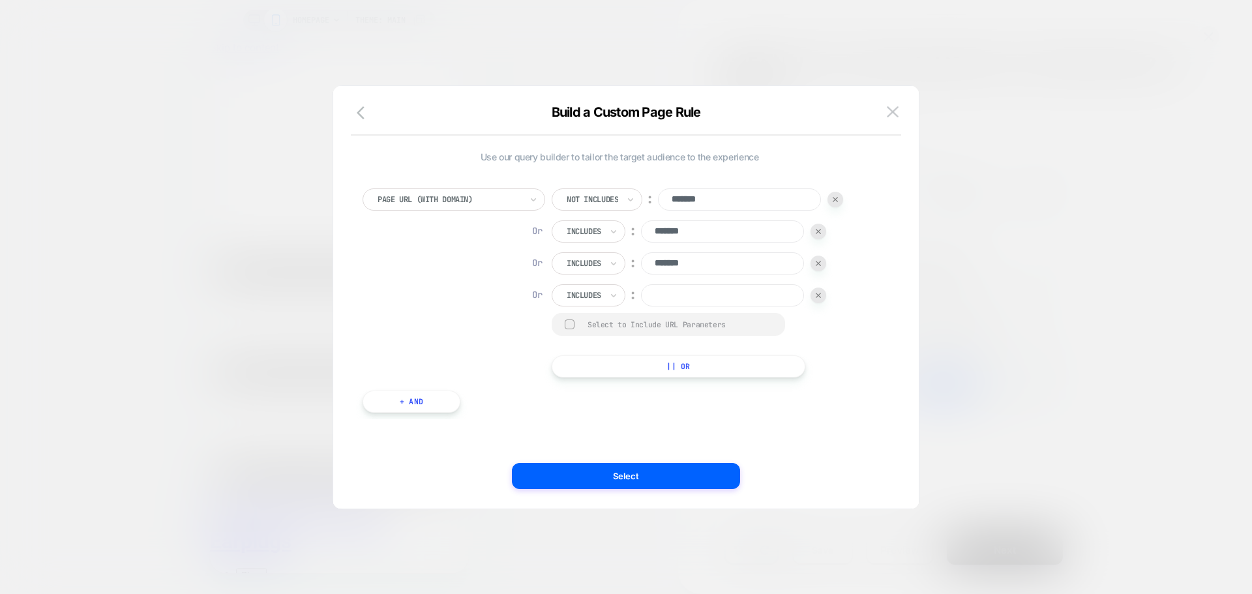
click at [688, 288] on input at bounding box center [722, 295] width 163 height 22
paste input "*******"
type input "*******"
click at [643, 368] on button "|| Or" at bounding box center [679, 366] width 254 height 22
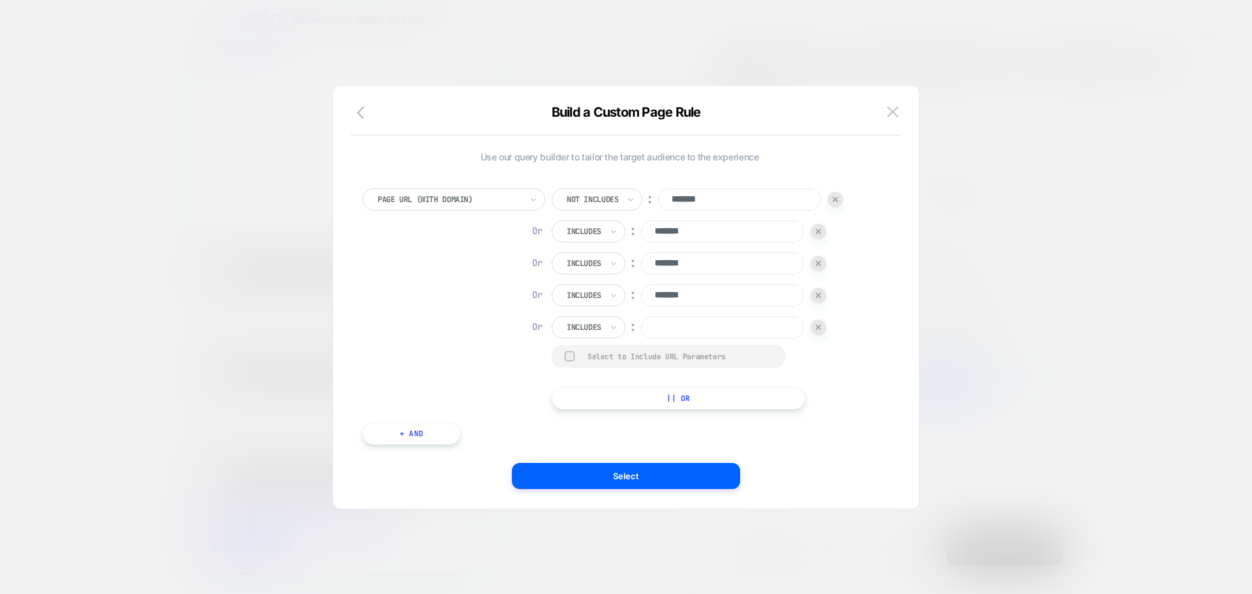
paste input "*******"
type input "*******"
click at [606, 394] on button "|| Or" at bounding box center [679, 398] width 254 height 22
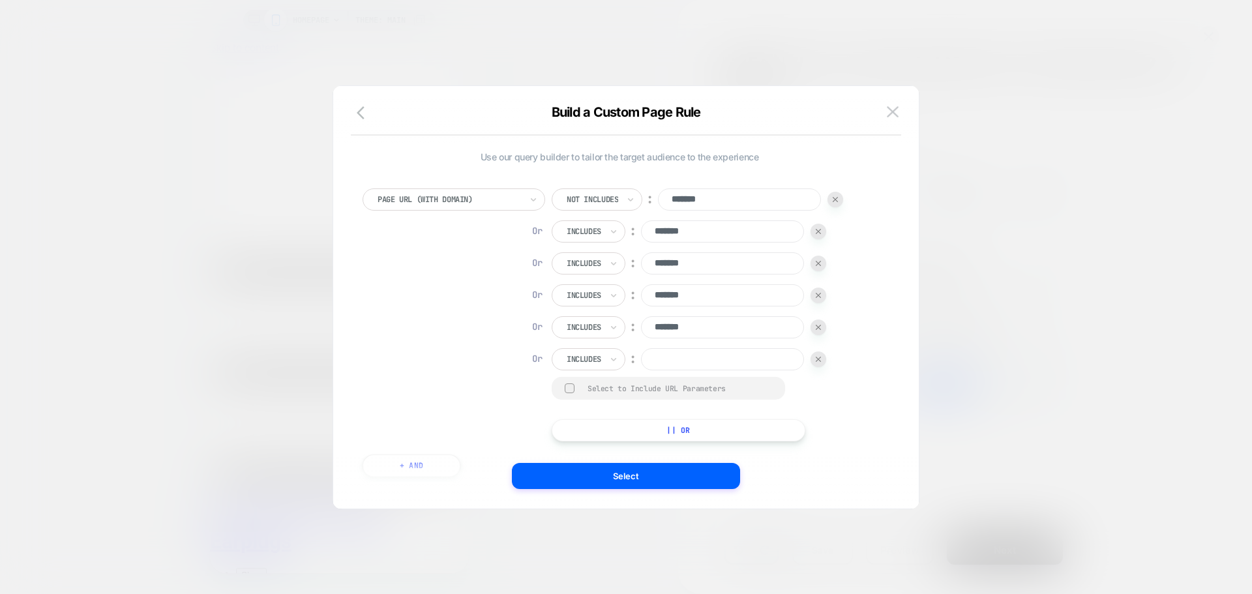
click at [705, 362] on input at bounding box center [722, 359] width 163 height 22
paste input "*******"
type input "*******"
click at [593, 229] on div at bounding box center [584, 232] width 35 height 12
click at [604, 326] on div "Not includes" at bounding box center [607, 329] width 85 height 21
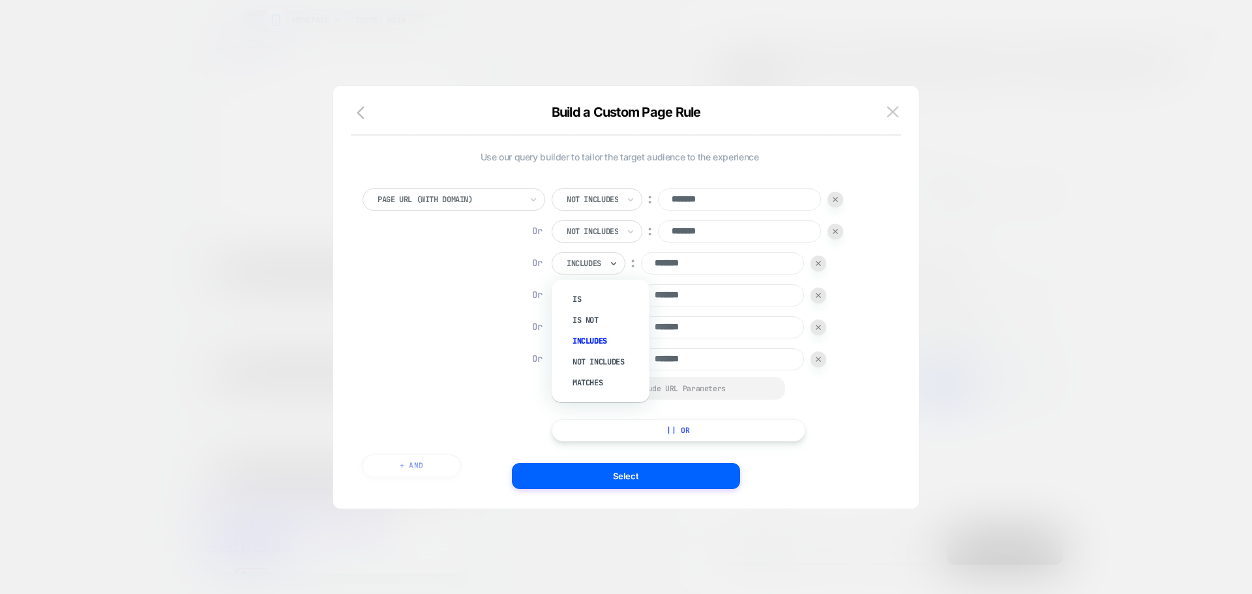
click at [600, 258] on div at bounding box center [584, 264] width 35 height 12
click at [601, 366] on div "Not includes" at bounding box center [607, 361] width 85 height 21
click at [604, 297] on div "Includes" at bounding box center [589, 295] width 74 height 22
click at [618, 390] on div "Not includes" at bounding box center [607, 393] width 85 height 21
click at [591, 324] on div at bounding box center [584, 327] width 35 height 12
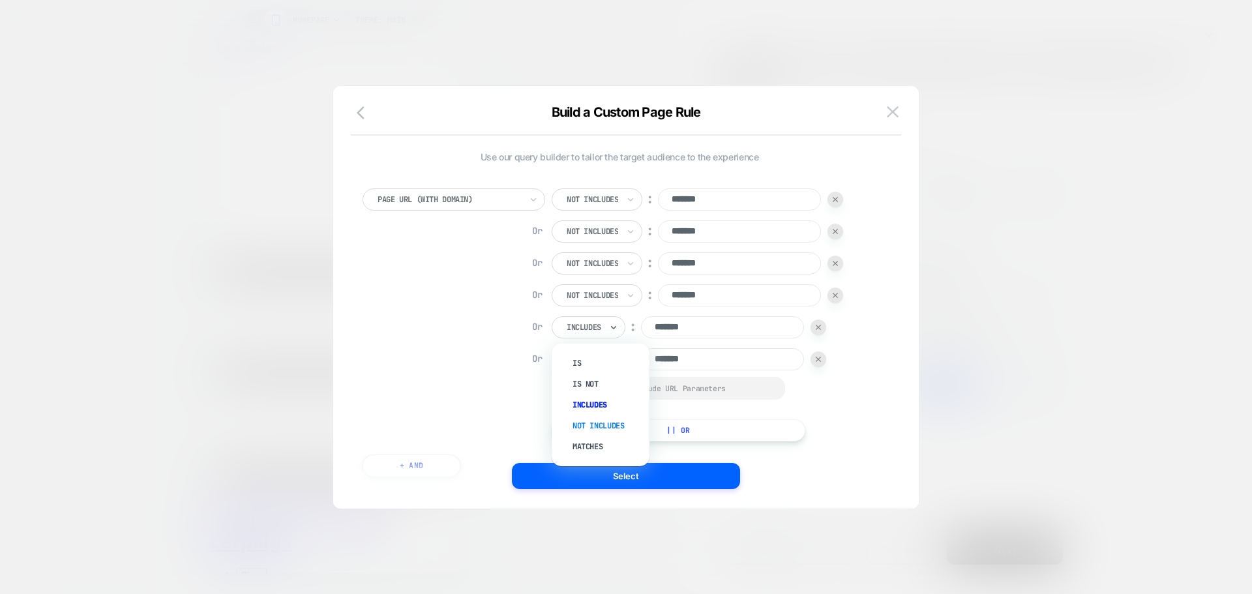
click at [618, 426] on div "Not includes" at bounding box center [607, 425] width 85 height 21
click at [604, 364] on div "Includes" at bounding box center [589, 359] width 74 height 22
click at [617, 453] on div "Not includes" at bounding box center [607, 457] width 85 height 21
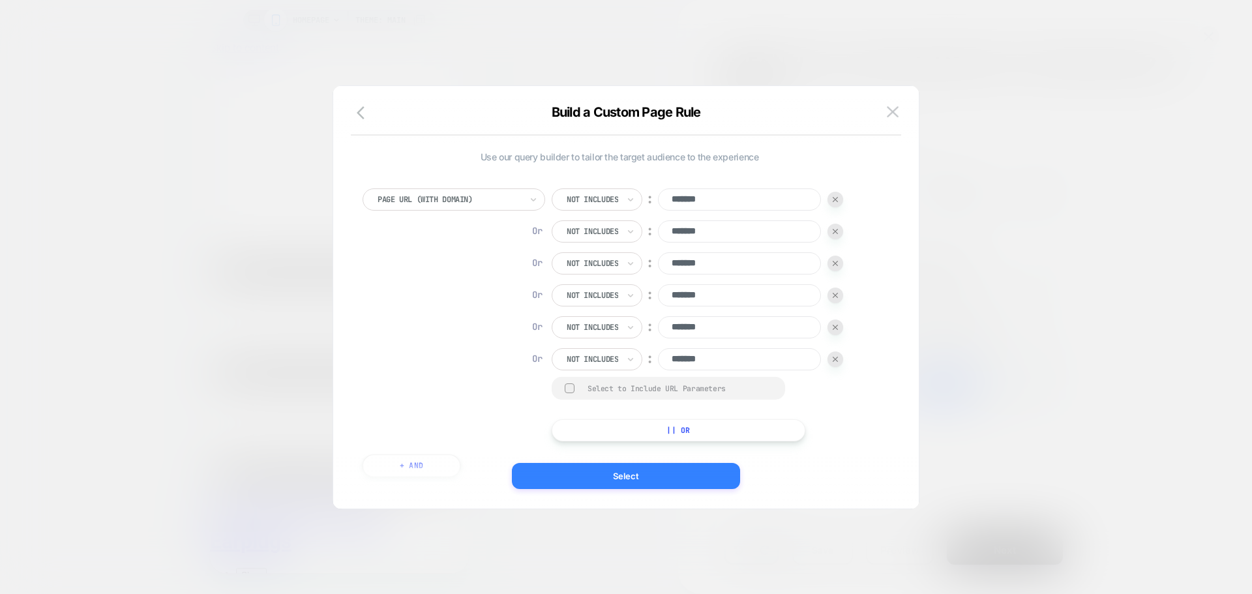
click at [620, 477] on button "Select" at bounding box center [626, 476] width 228 height 26
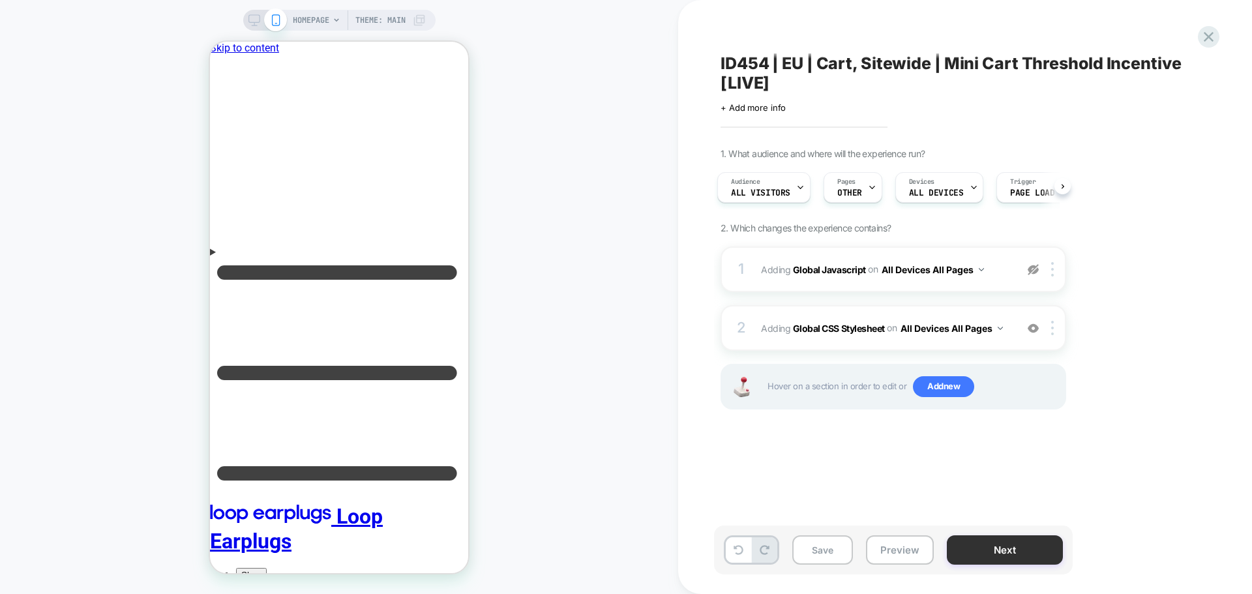
click at [1047, 556] on button "Next" at bounding box center [1005, 549] width 116 height 29
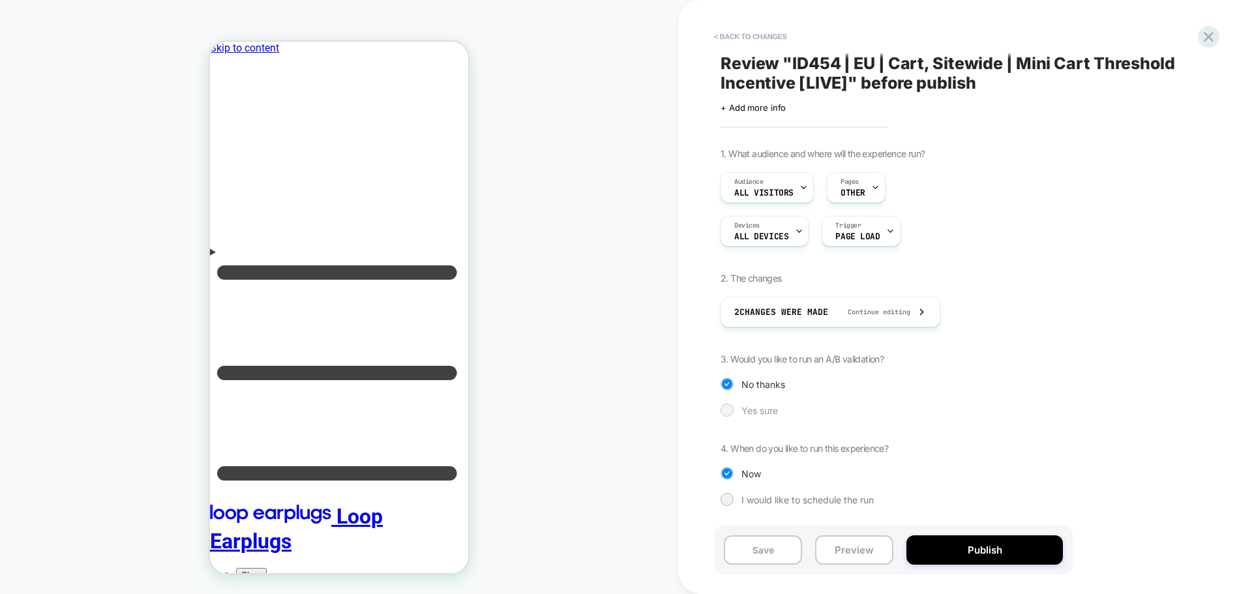
click at [761, 409] on span "Yes sure" at bounding box center [759, 410] width 37 height 11
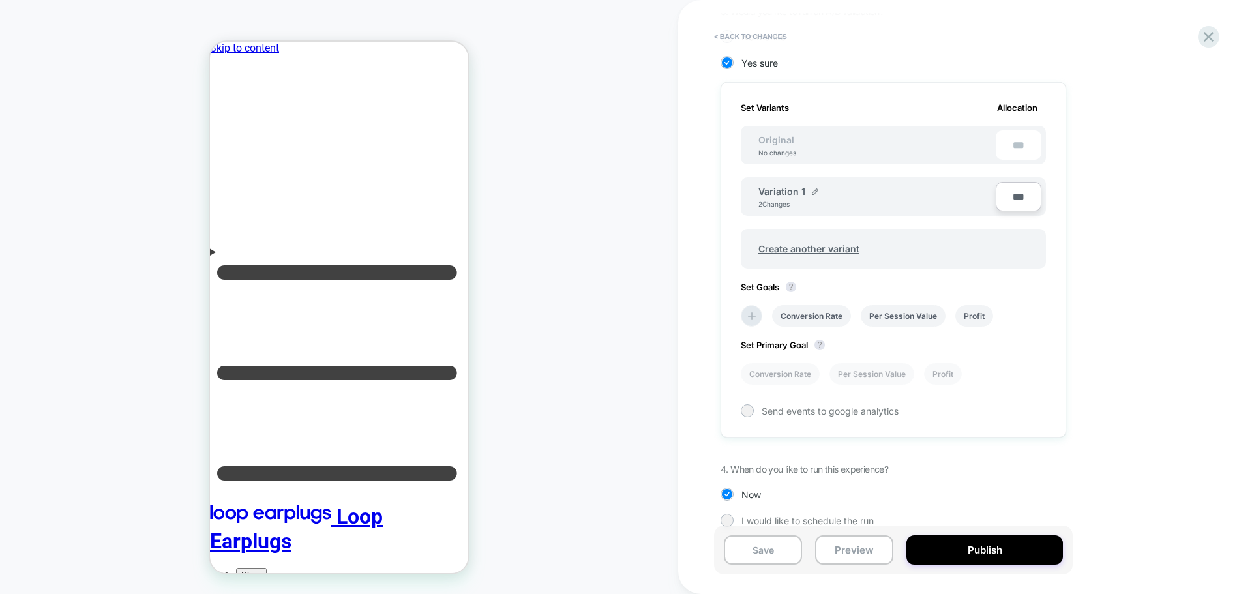
scroll to position [365, 0]
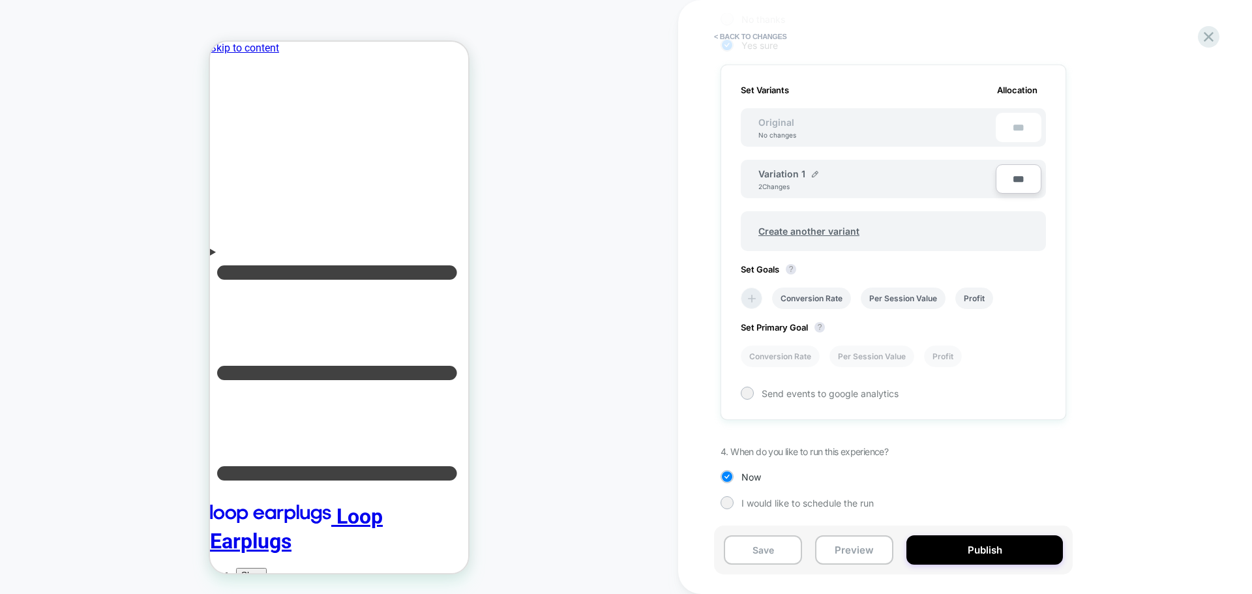
click at [755, 302] on icon at bounding box center [751, 298] width 13 height 13
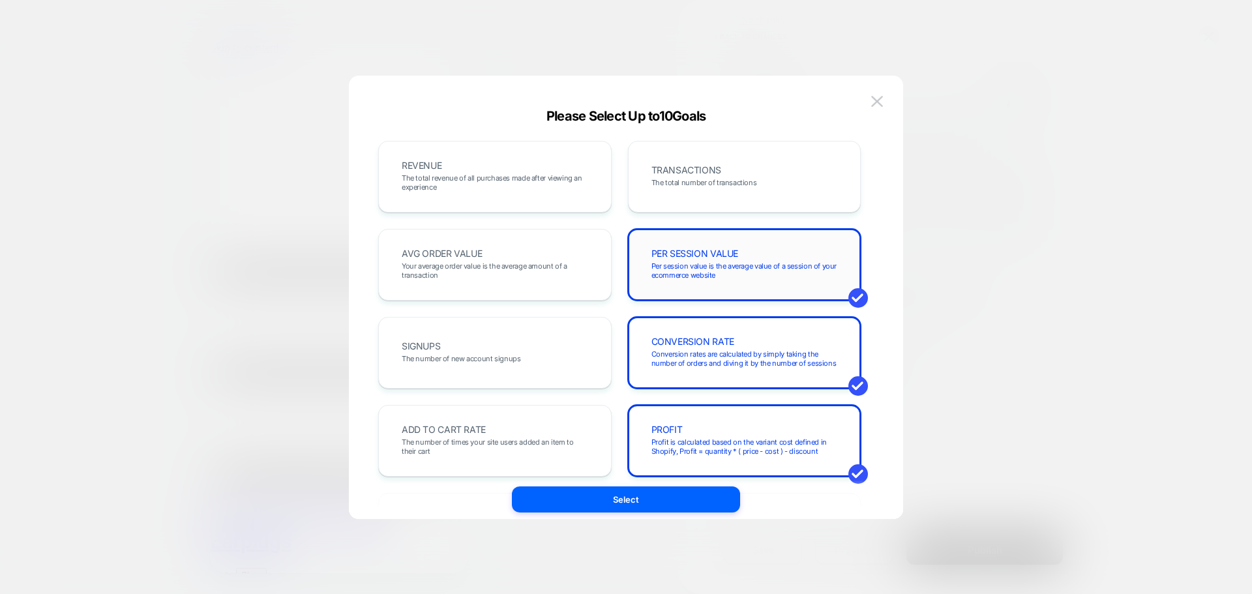
click at [709, 265] on span "Per session value is the average value of a session of your ecommerce website" at bounding box center [744, 270] width 186 height 18
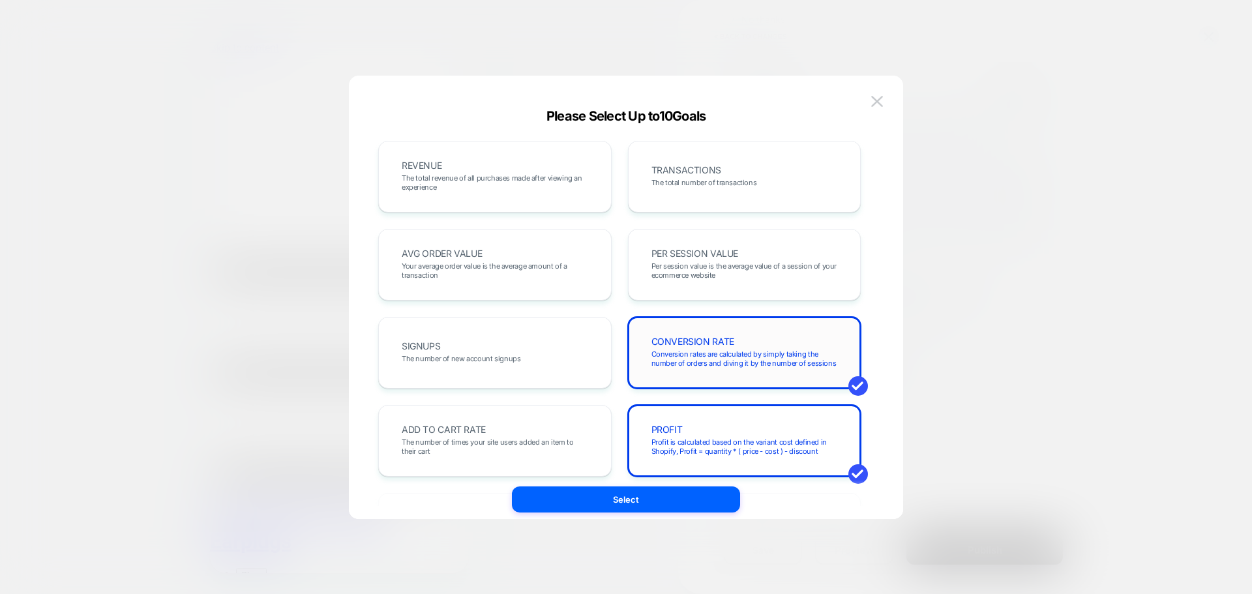
click at [744, 344] on div "CONVERSION RATE Conversion rates are calculated by simply taking the number of …" at bounding box center [744, 353] width 206 height 44
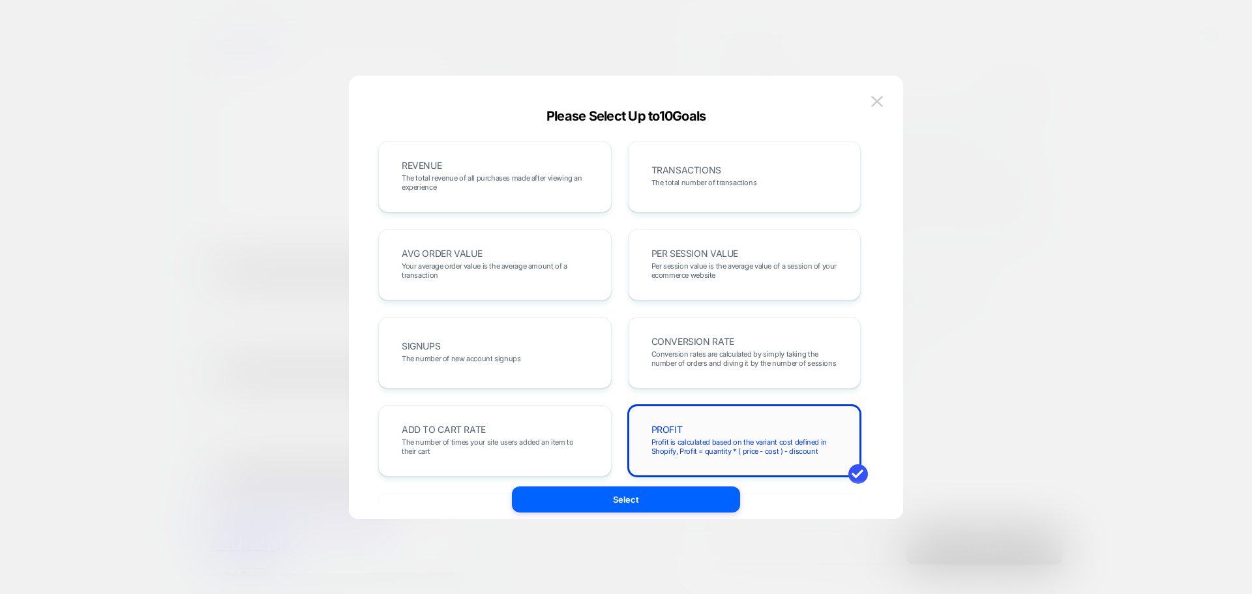
click at [735, 409] on div "PROFIT Profit is calculated based on the variant cost defined in Shopify, Profi…" at bounding box center [744, 441] width 233 height 72
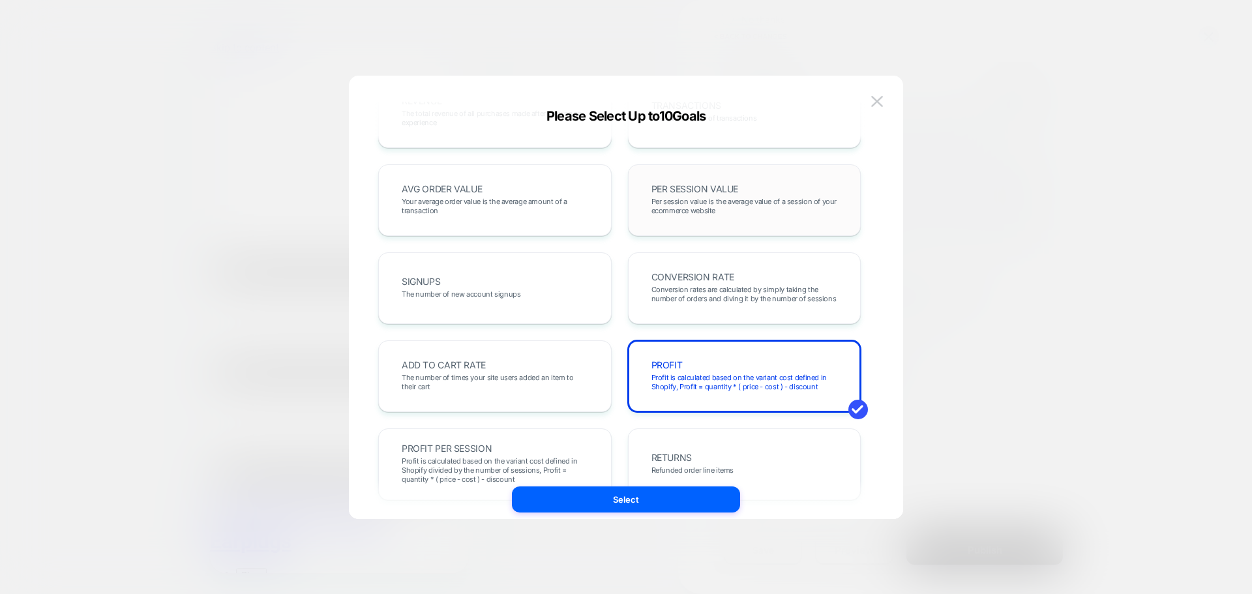
scroll to position [0, 0]
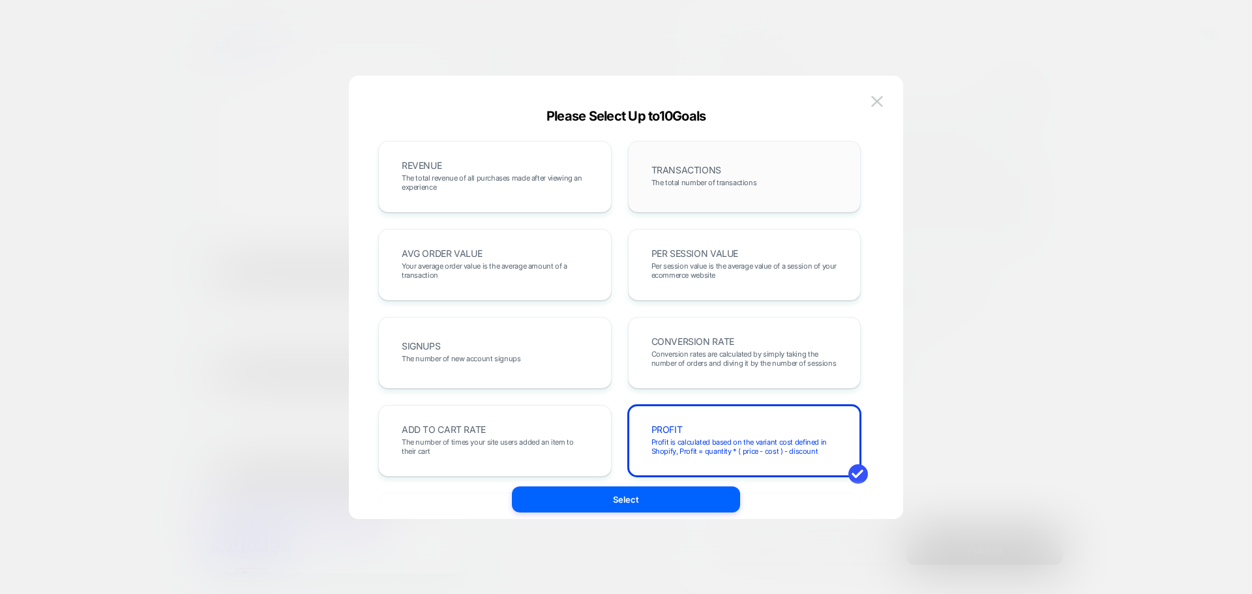
click at [712, 166] on span "TRANSACTIONS" at bounding box center [686, 170] width 70 height 9
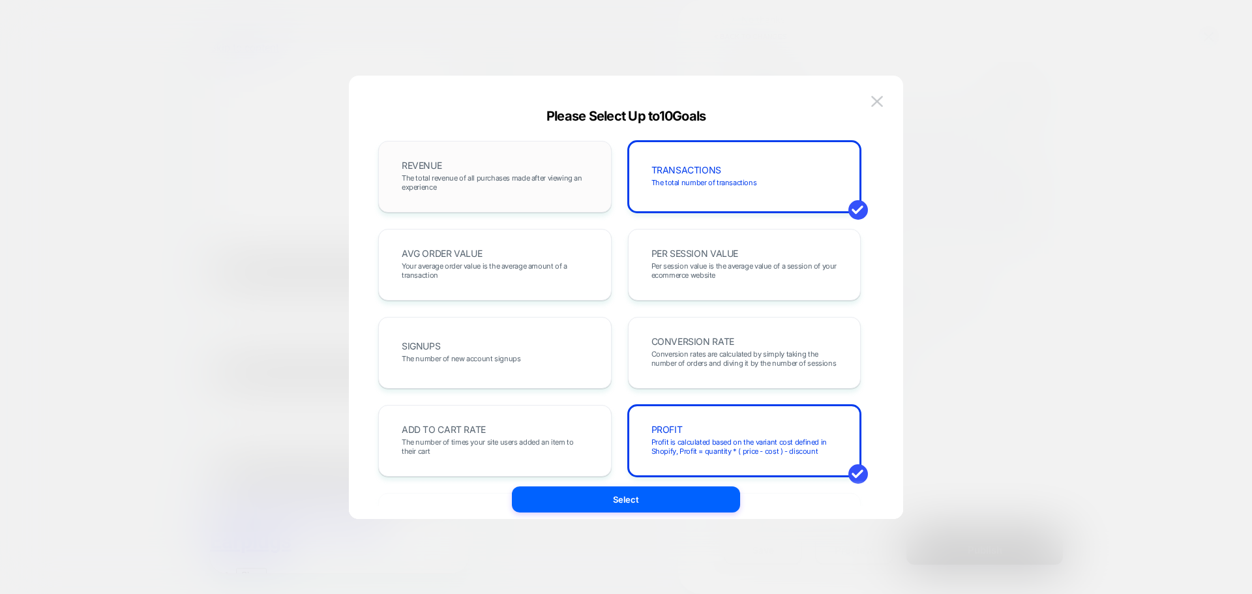
click at [591, 168] on div "REVENUE The total revenue of all purchases made after viewing an experience" at bounding box center [495, 177] width 206 height 44
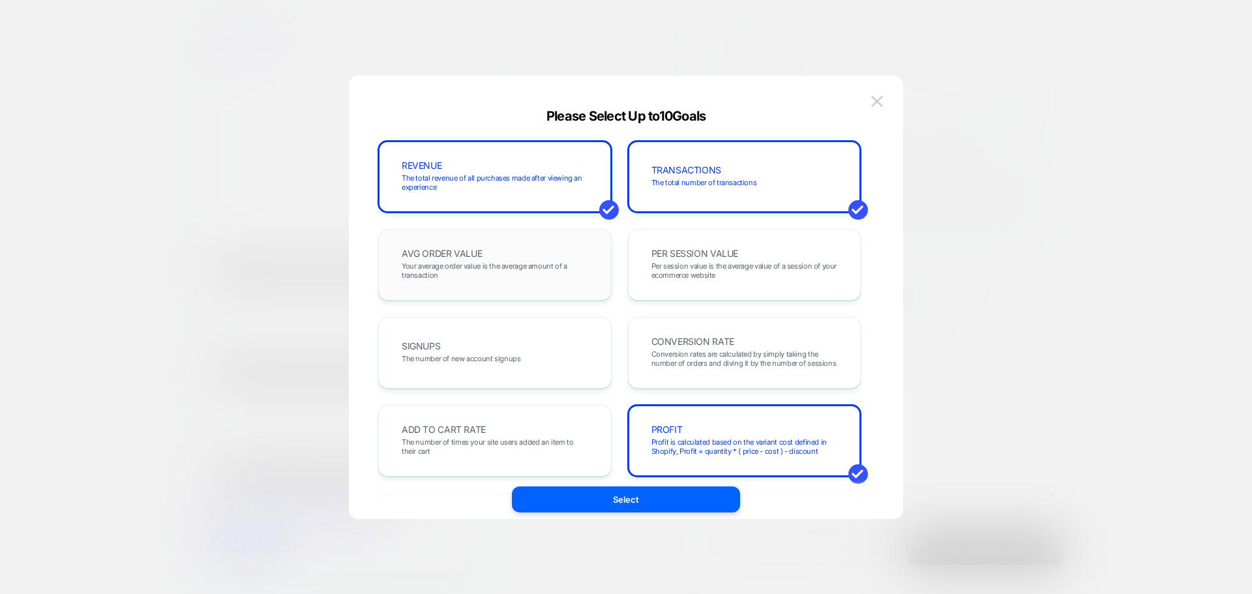
click at [542, 244] on div "AVG ORDER VALUE Your average order value is the average amount of a transaction" at bounding box center [495, 265] width 206 height 44
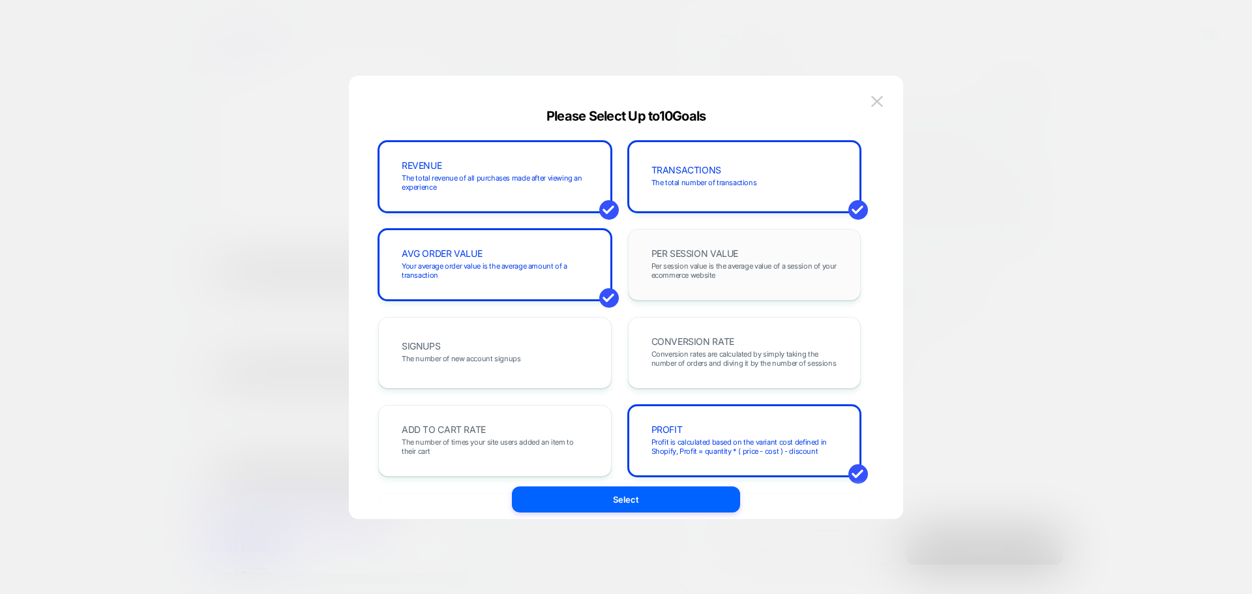
click at [726, 251] on span "PER SESSION VALUE" at bounding box center [694, 253] width 87 height 9
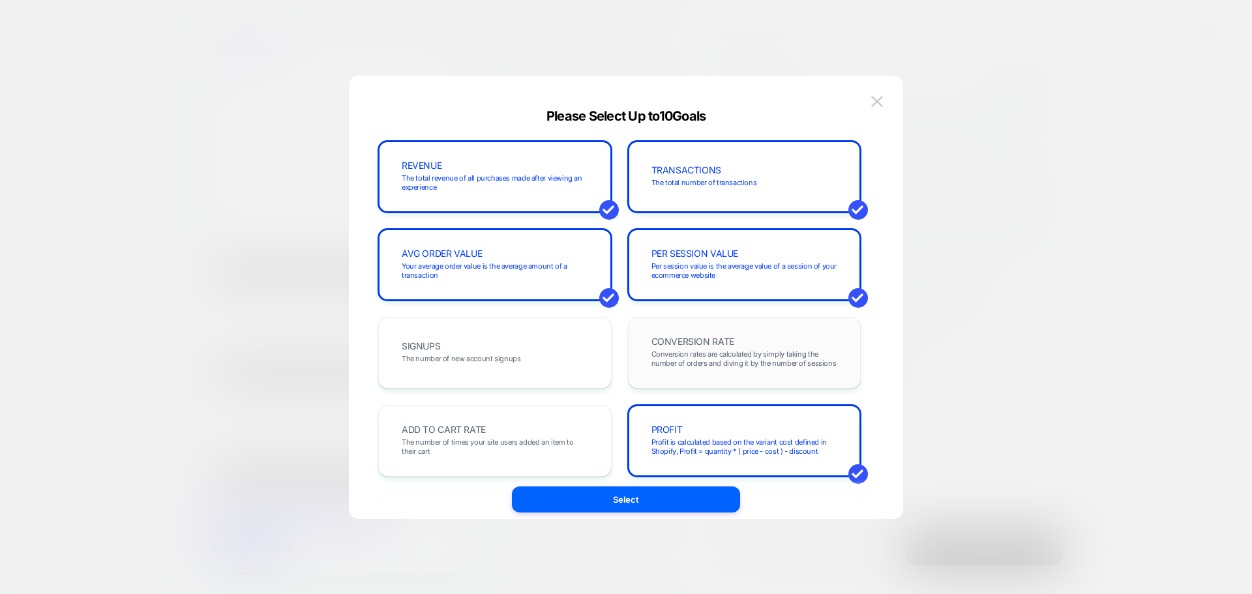
click at [728, 349] on div "CONVERSION RATE Conversion rates are calculated by simply taking the number of …" at bounding box center [744, 353] width 206 height 44
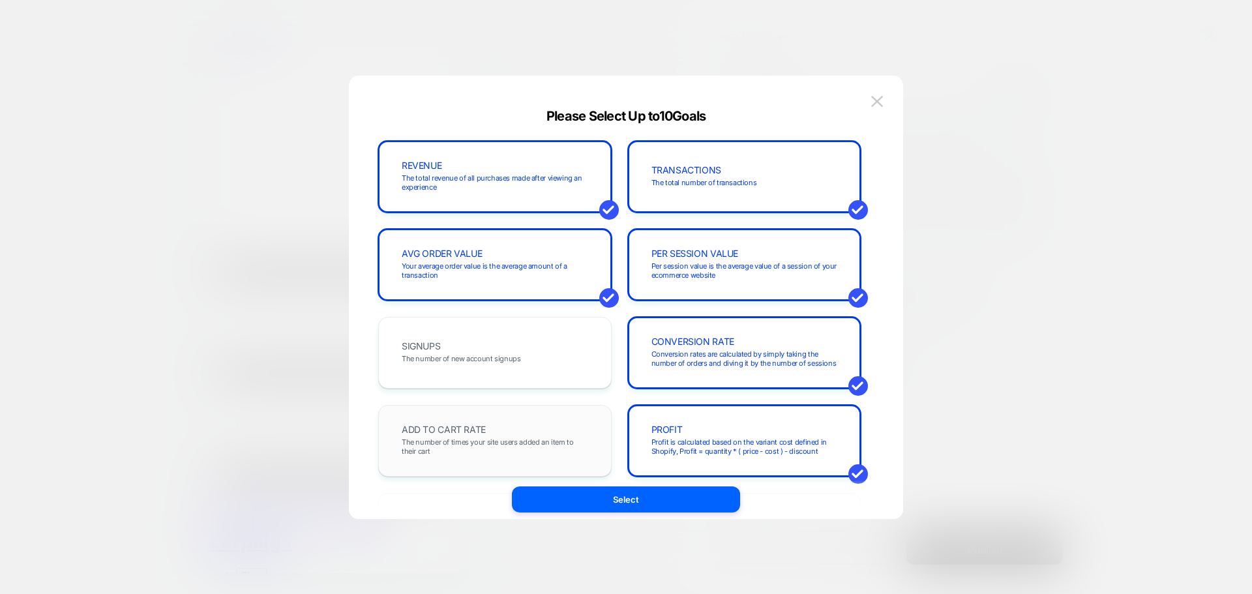
click at [499, 450] on span "The number of times your site users added an item to their cart" at bounding box center [495, 446] width 186 height 18
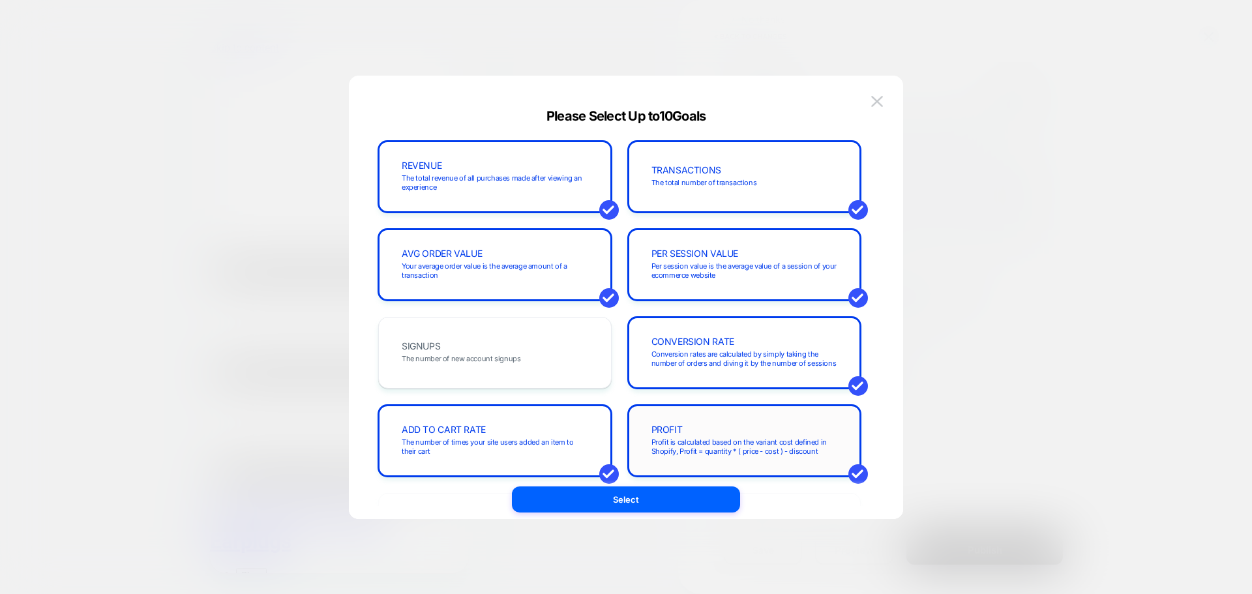
click at [794, 417] on div "PROFIT Profit is calculated based on the variant cost defined in Shopify, Profi…" at bounding box center [744, 441] width 233 height 72
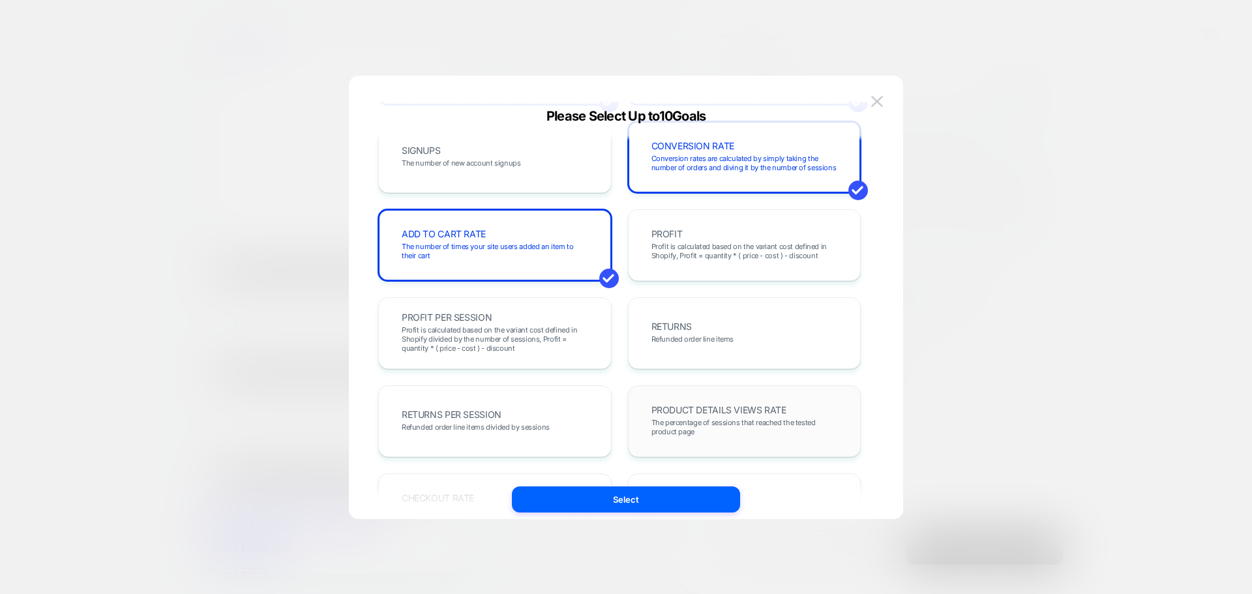
scroll to position [326, 0]
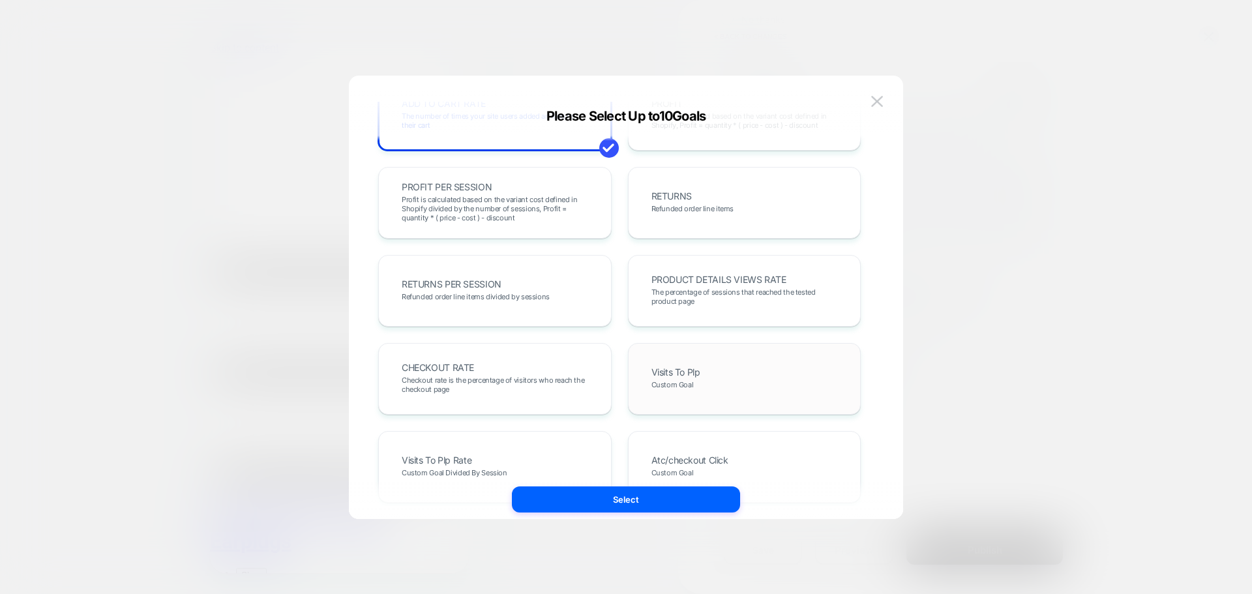
click at [742, 390] on div "Visits To Plp Custom Goal" at bounding box center [744, 379] width 206 height 44
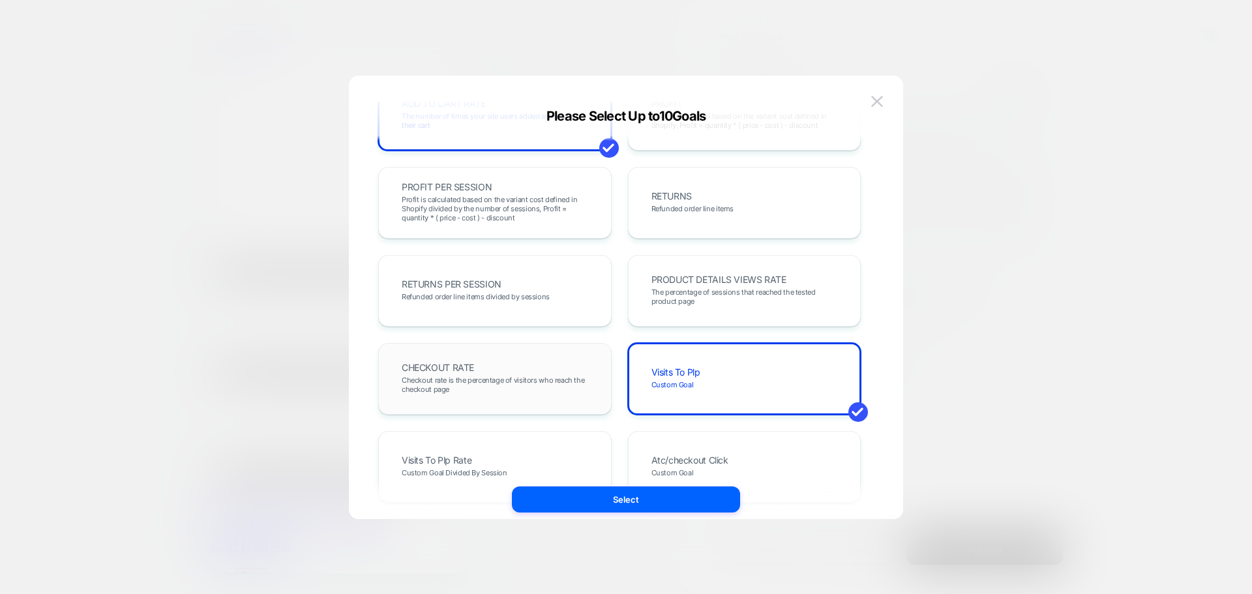
click at [591, 378] on div "CHECKOUT RATE Checkout rate is the percentage of visitors who reach the checkou…" at bounding box center [495, 379] width 206 height 44
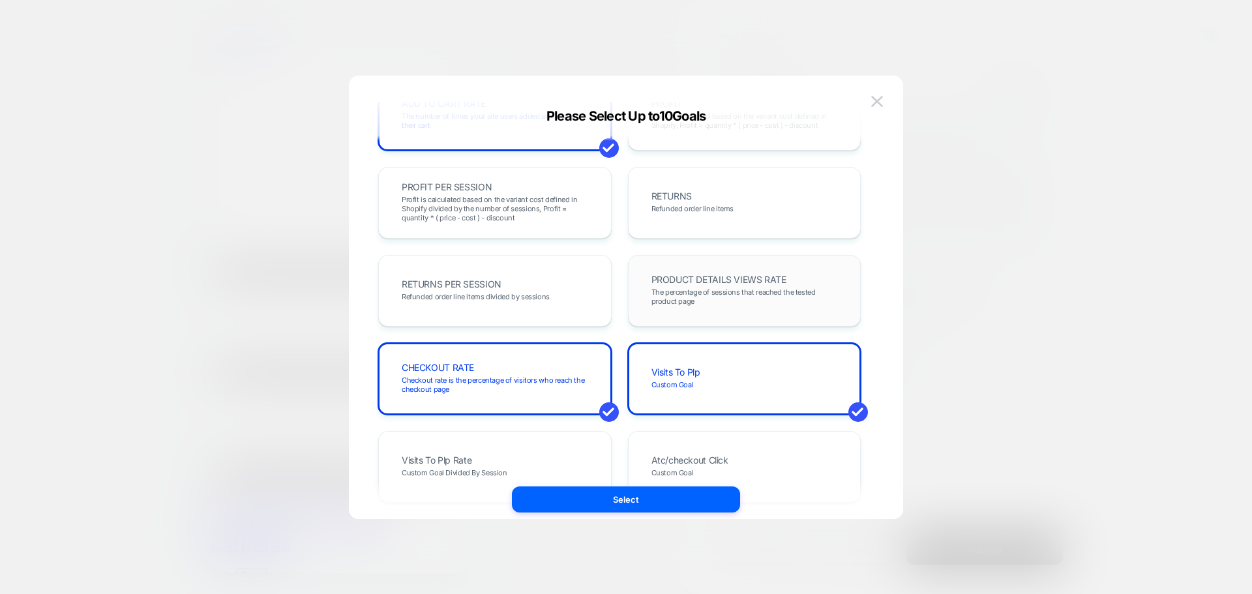
click at [701, 306] on div "PRODUCT DETAILS VIEWS RATE The percentage of sessions that reached the tested p…" at bounding box center [744, 291] width 206 height 44
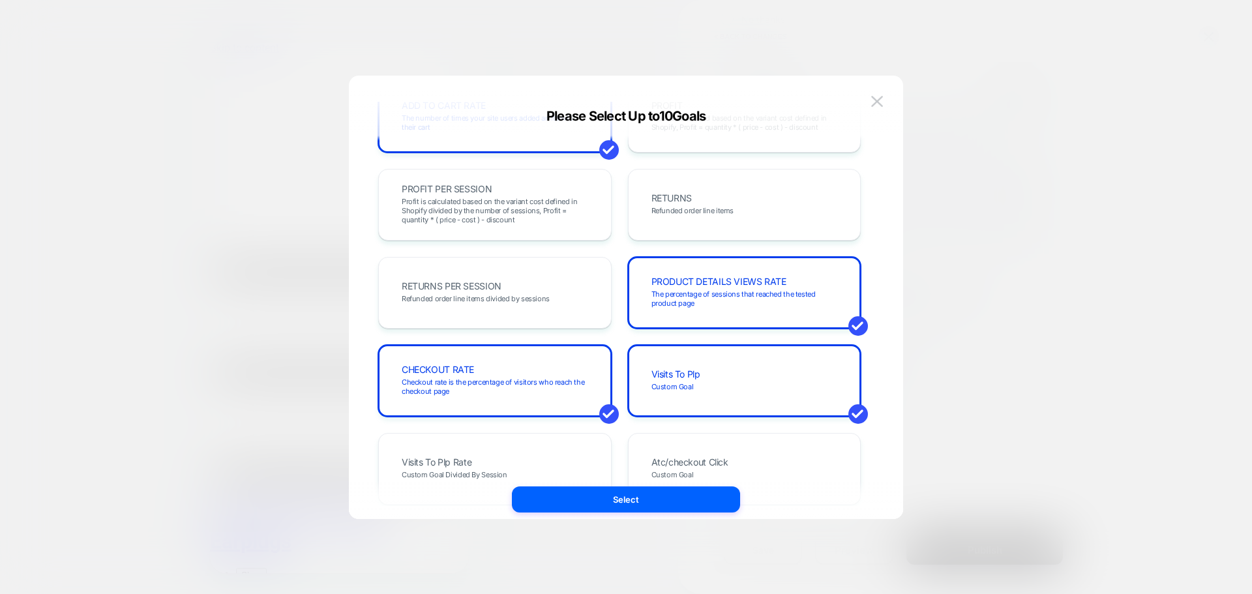
scroll to position [456, 0]
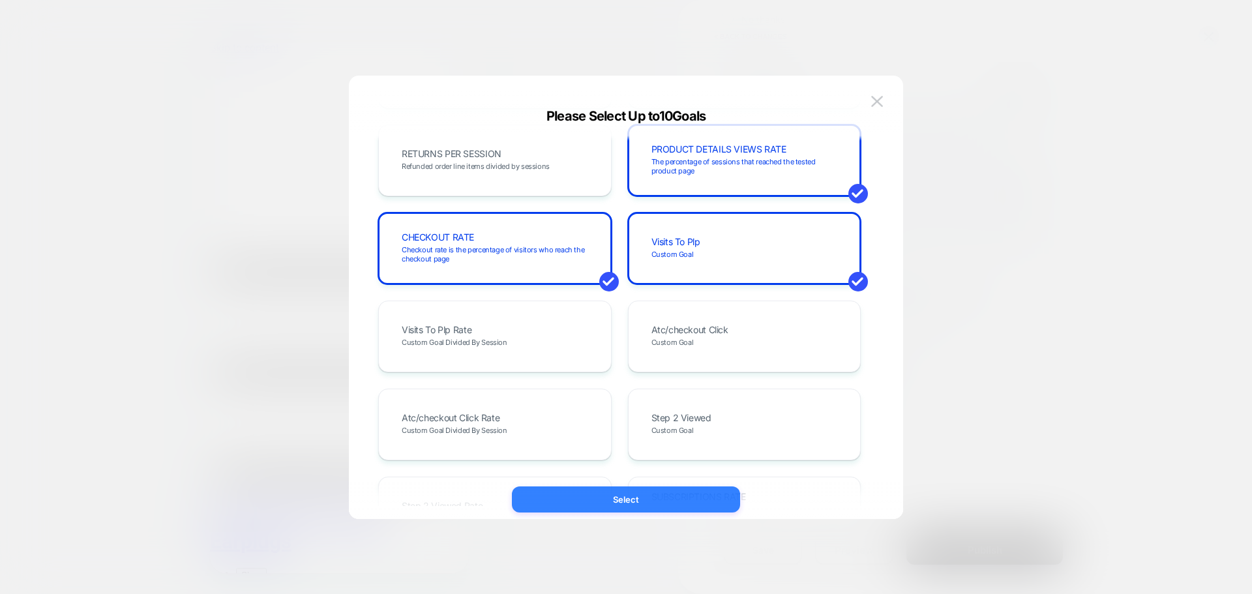
click at [682, 492] on button "Select" at bounding box center [626, 499] width 228 height 26
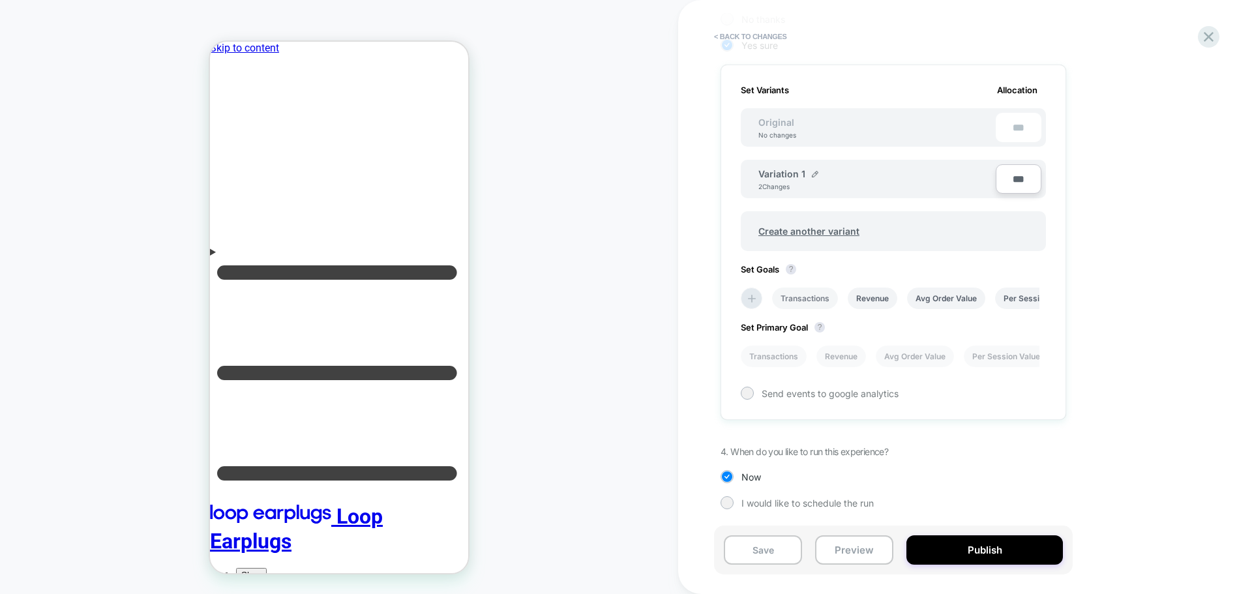
click at [815, 299] on li "Transactions" at bounding box center [805, 298] width 66 height 22
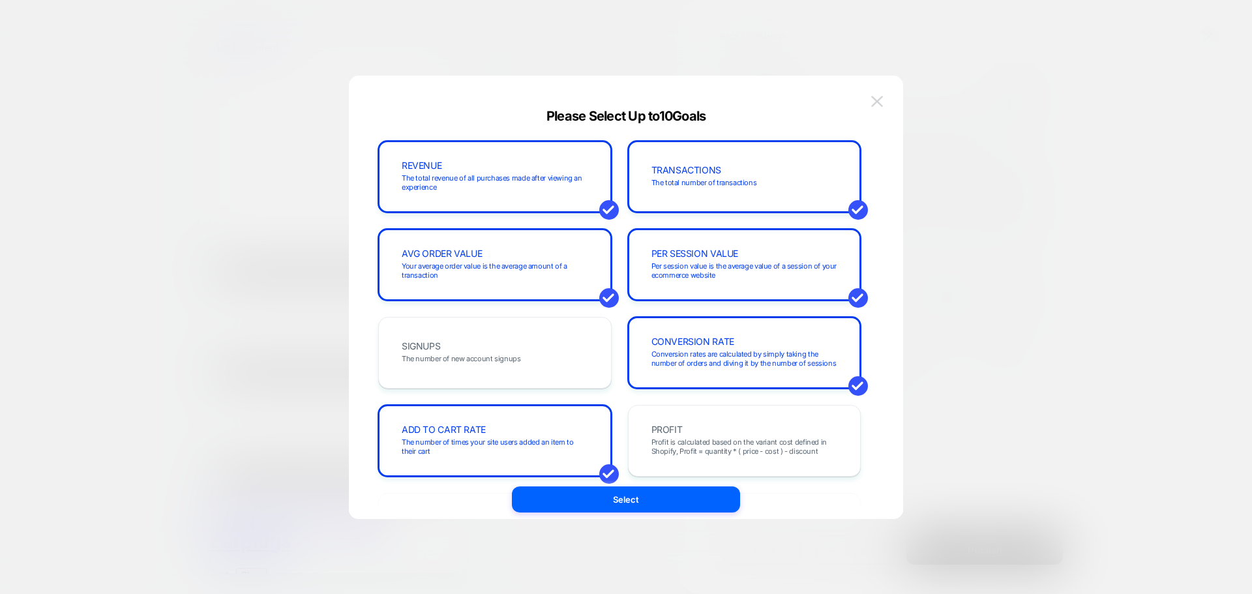
click at [882, 94] on button at bounding box center [877, 102] width 20 height 20
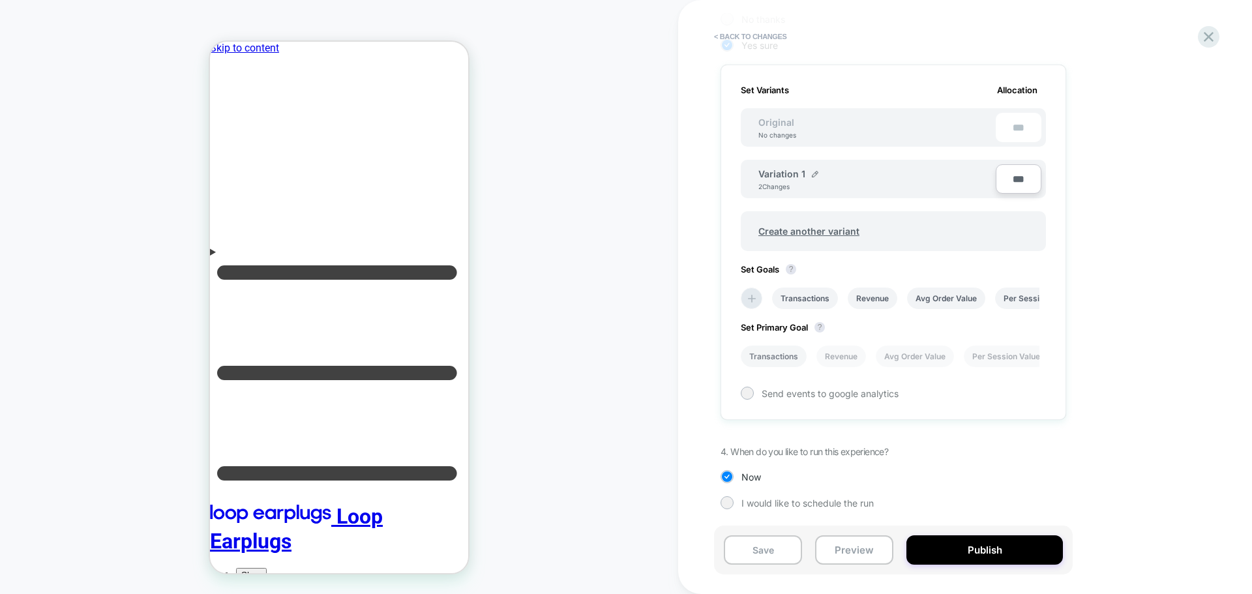
click at [790, 353] on li "Transactions" at bounding box center [774, 357] width 66 height 22
click at [941, 539] on button "Publish" at bounding box center [984, 549] width 156 height 29
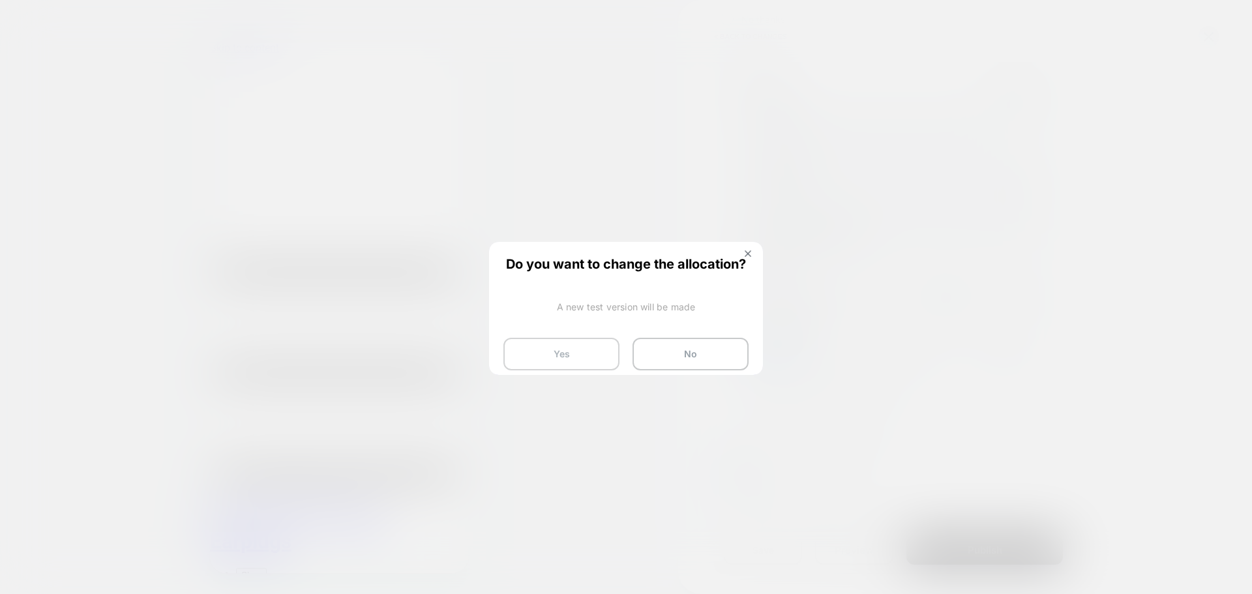
click at [525, 350] on button "Yes" at bounding box center [561, 354] width 116 height 33
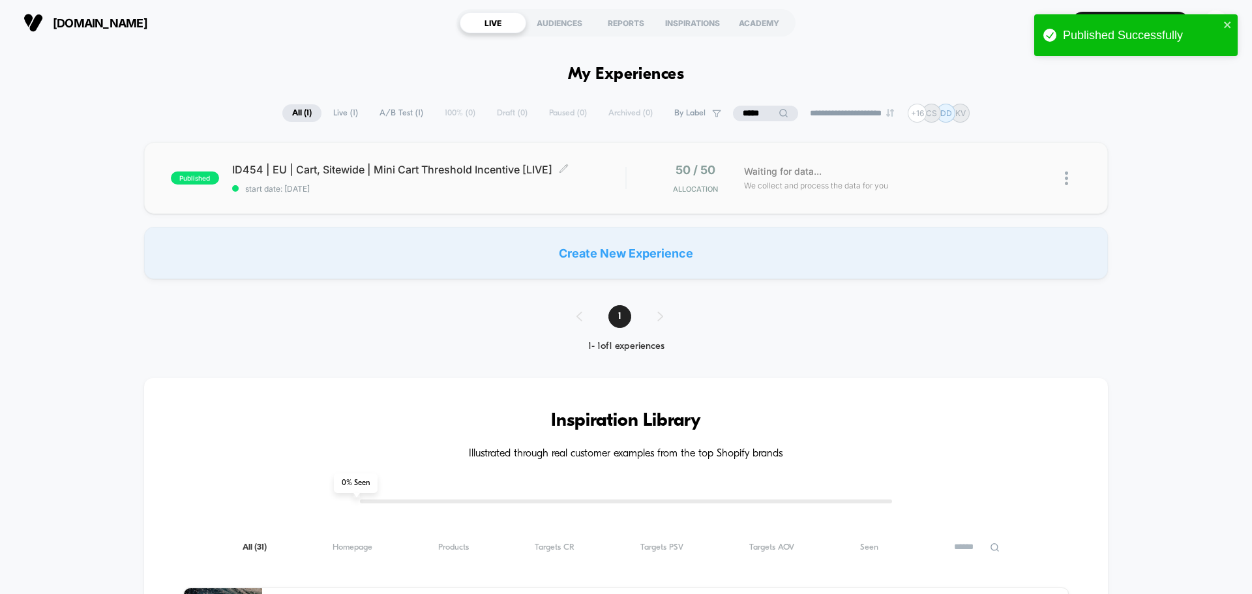
click at [385, 166] on span "ID454 | EU | Cart, Sitewide | Mini Cart Threshold Incentive [LIVE] Click to edi…" at bounding box center [428, 169] width 393 height 13
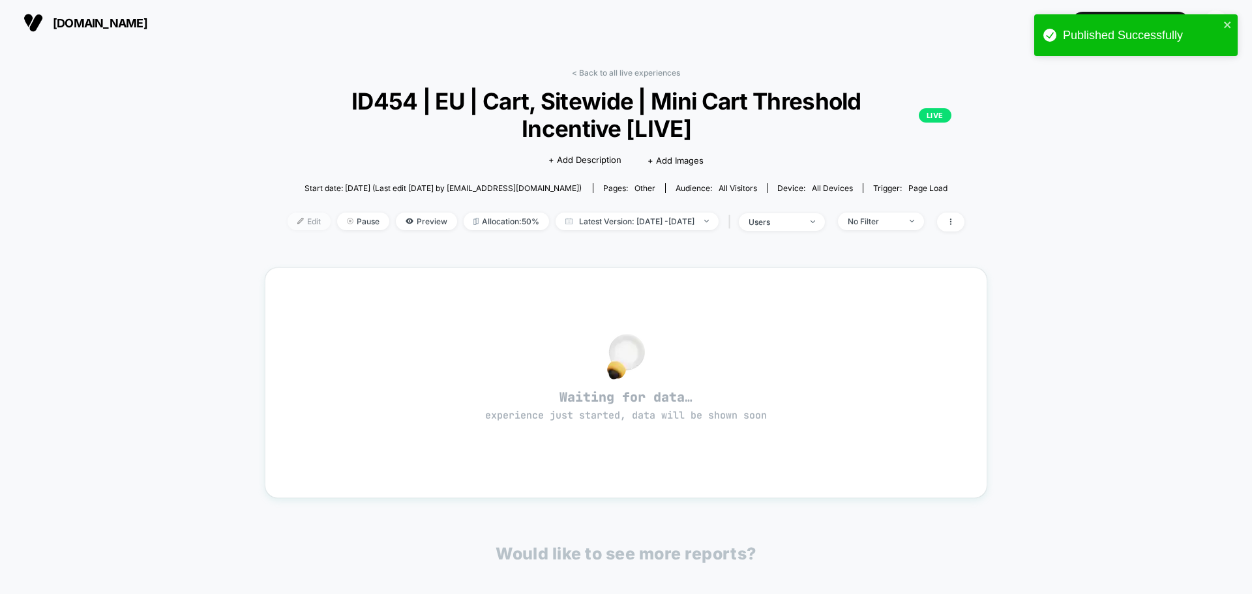
click at [295, 222] on span "Edit" at bounding box center [308, 222] width 43 height 18
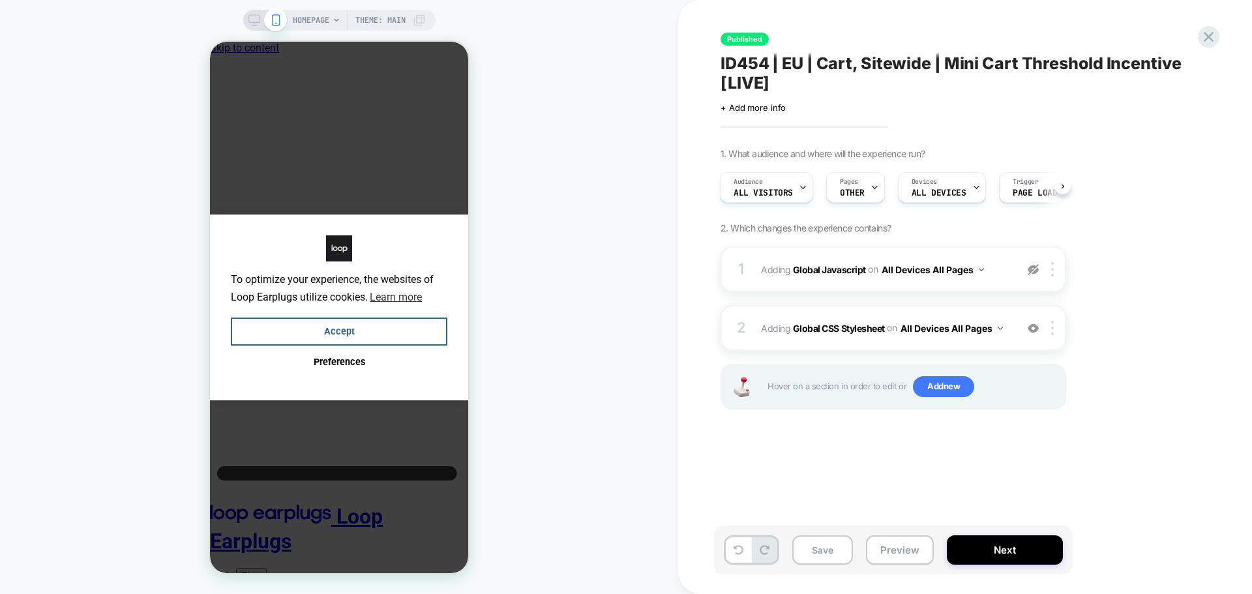
click at [1226, 29] on div "Published ID454 | EU | Cart, Sitewide | Mini Cart Threshold Incentive [LIVE] Cl…" at bounding box center [965, 297] width 574 height 594
click at [1202, 40] on icon at bounding box center [1208, 37] width 18 height 18
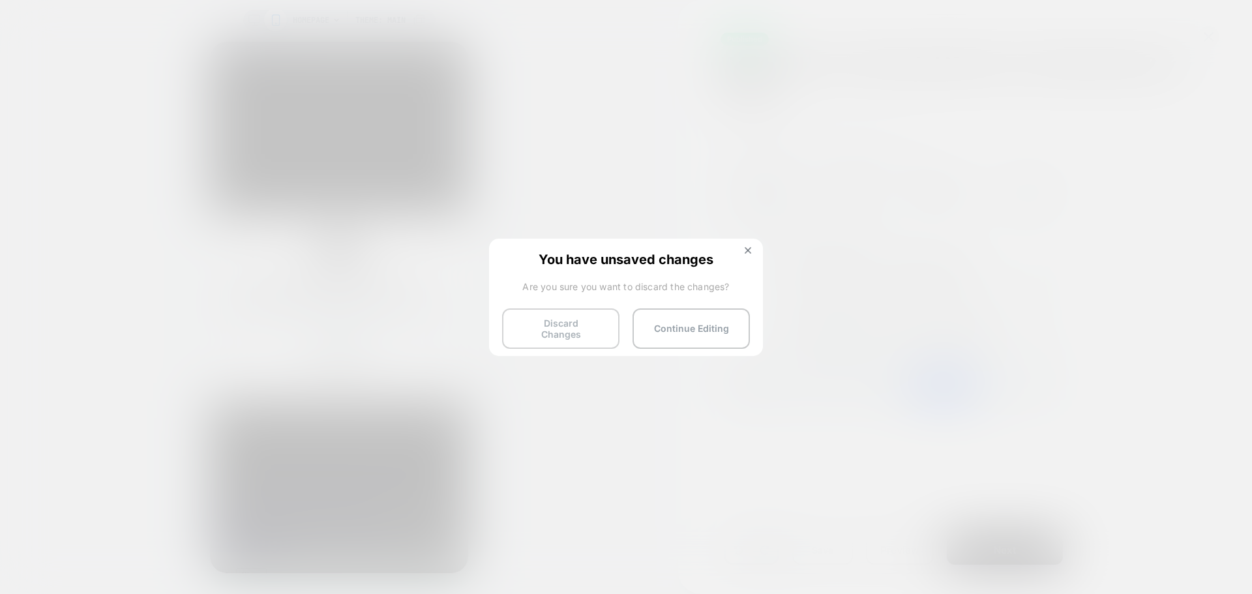
click at [558, 334] on button "Discard Changes" at bounding box center [560, 328] width 117 height 40
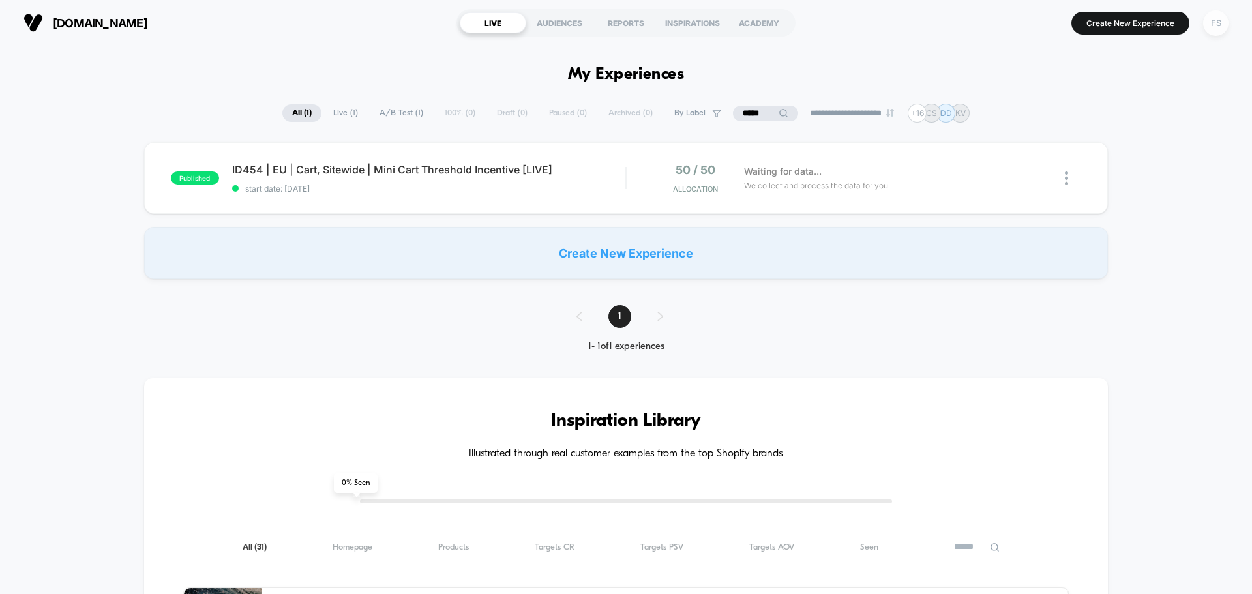
click at [1215, 25] on div "FS" at bounding box center [1215, 22] width 25 height 25
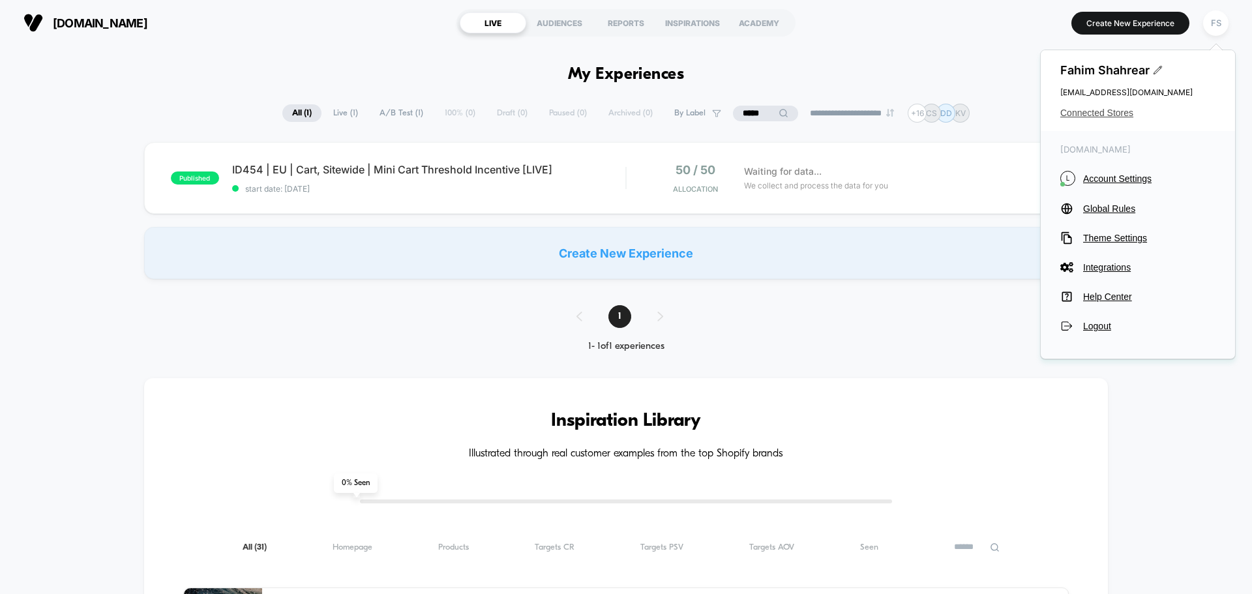
click at [1121, 110] on span "Connected Stores" at bounding box center [1137, 113] width 155 height 10
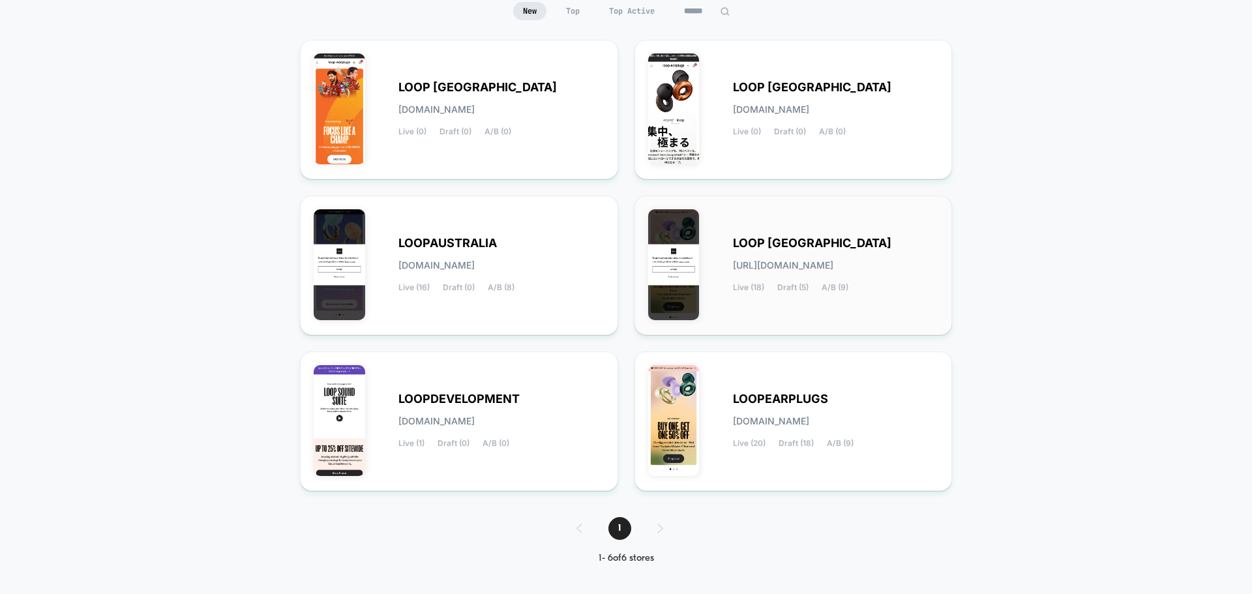
scroll to position [138, 0]
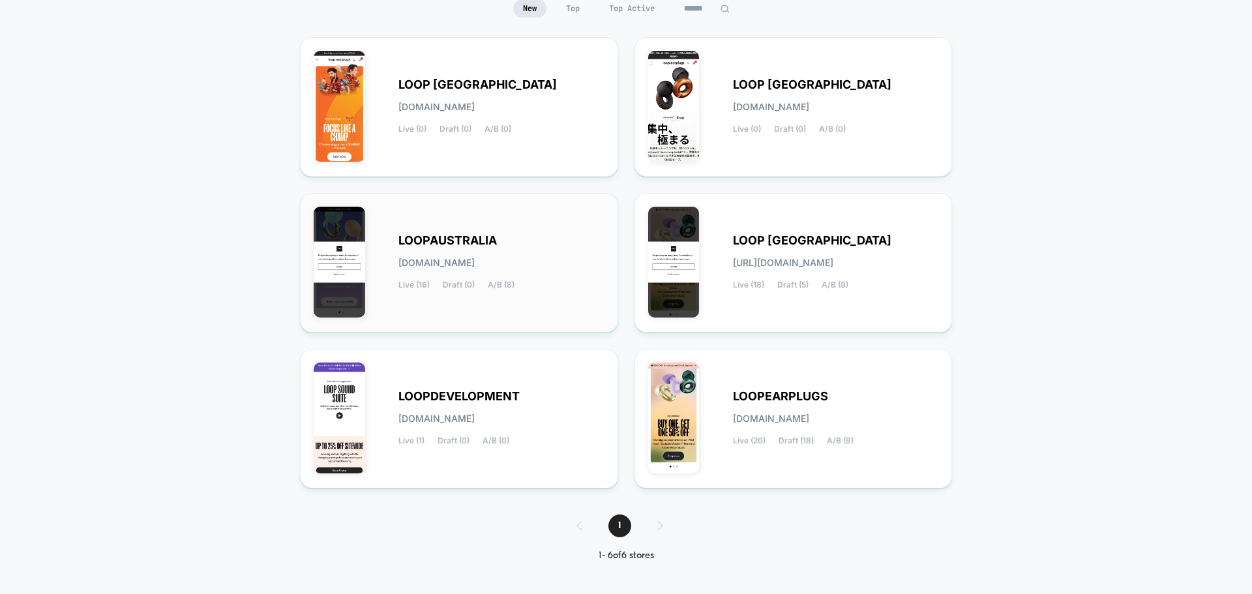
click at [568, 271] on div "LOOPAUSTRALIA loopaustralia.myshopify.com Live (16) Draft (0) A/B (8)" at bounding box center [501, 262] width 206 height 53
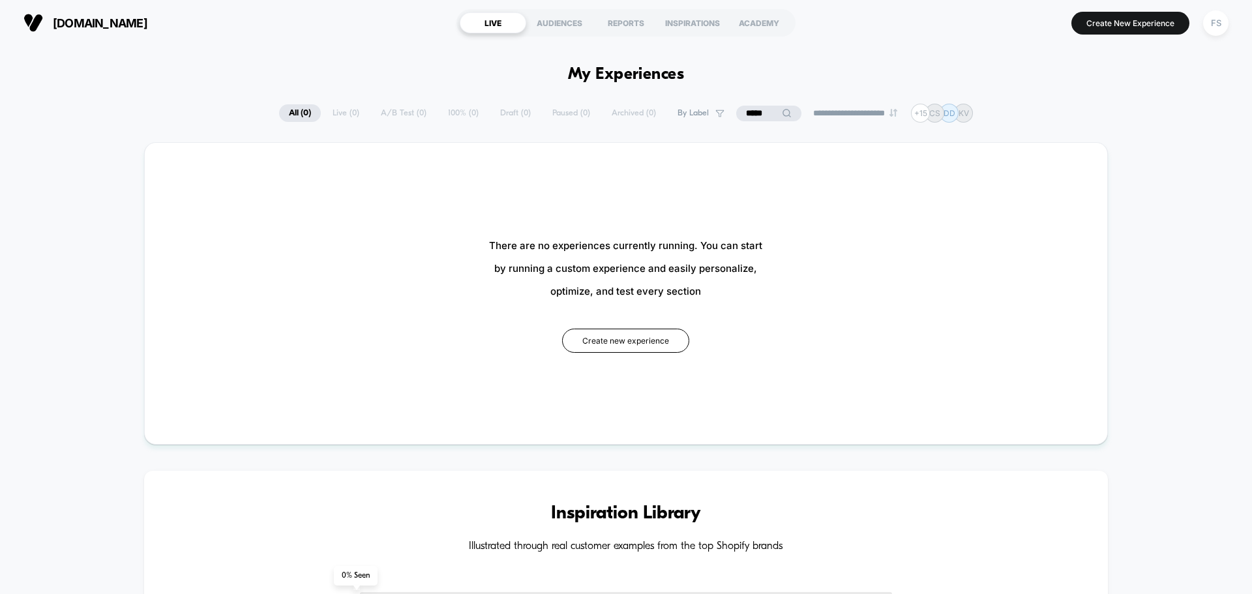
click at [739, 111] on input "*****" at bounding box center [768, 114] width 65 height 16
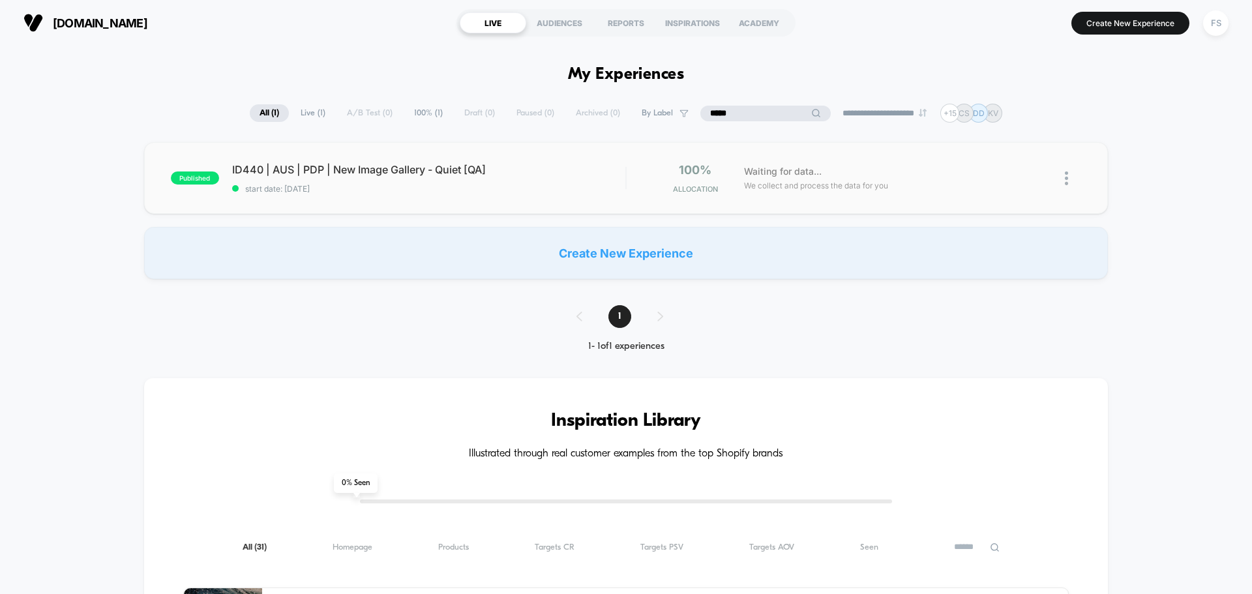
type input "*****"
click at [553, 150] on div "published ID440 | AUS | PDP | New Image Gallery - Quiet [QA] start date: 8/14/2…" at bounding box center [626, 178] width 964 height 72
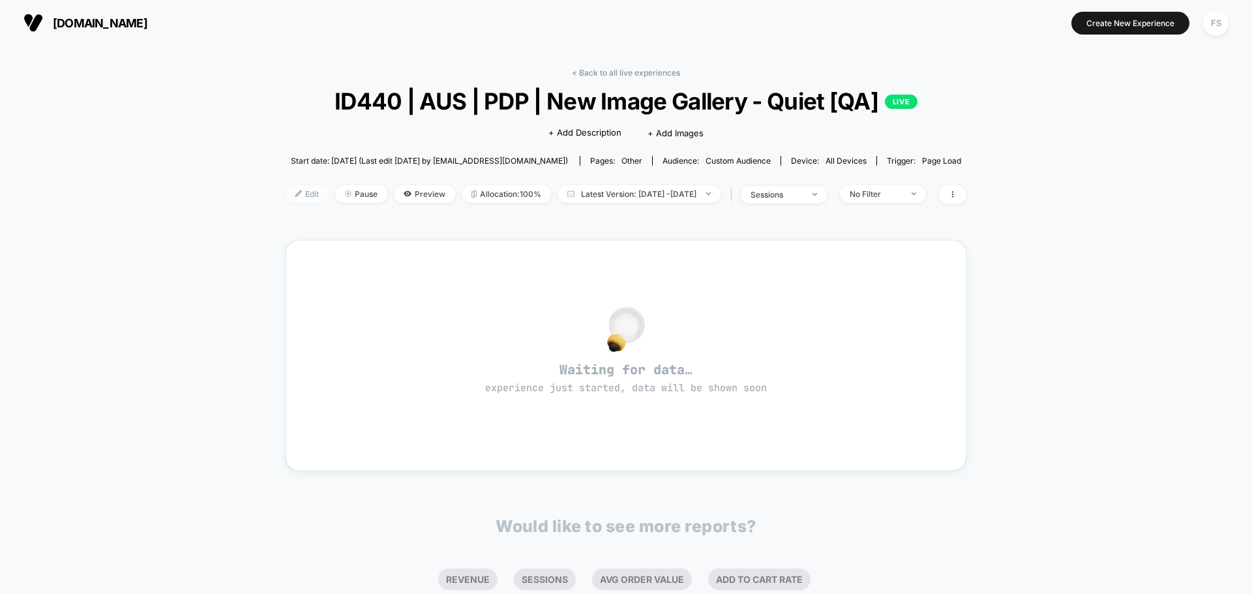
click at [286, 198] on span "Edit" at bounding box center [307, 194] width 43 height 18
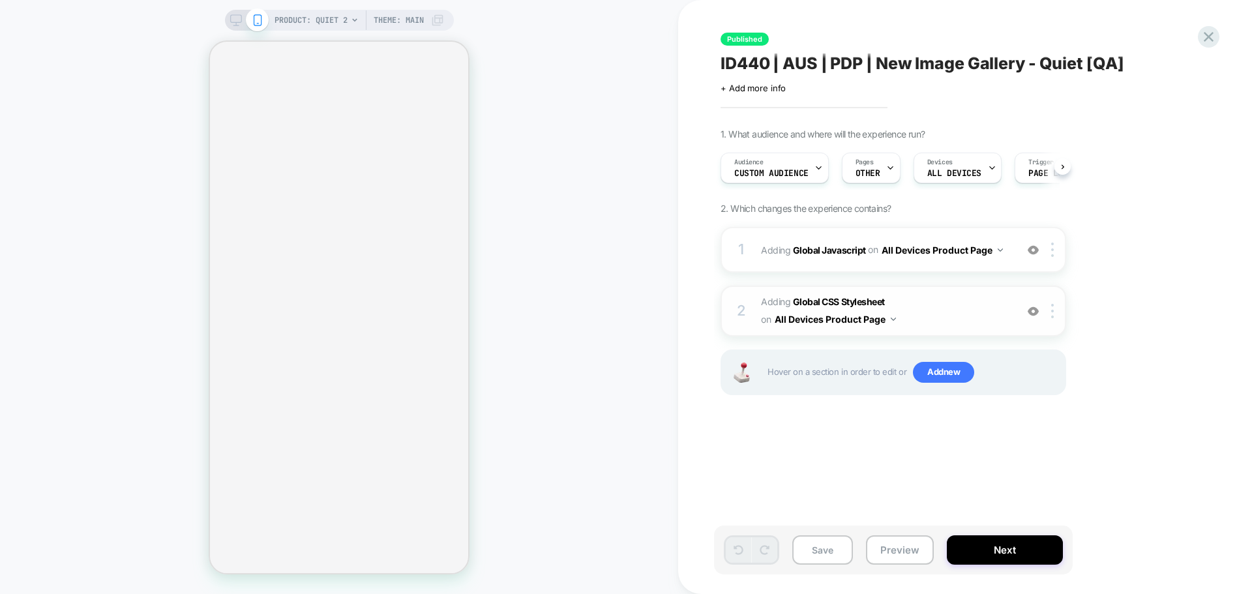
scroll to position [0, 1]
click at [836, 246] on b "Global Javascript" at bounding box center [829, 249] width 73 height 11
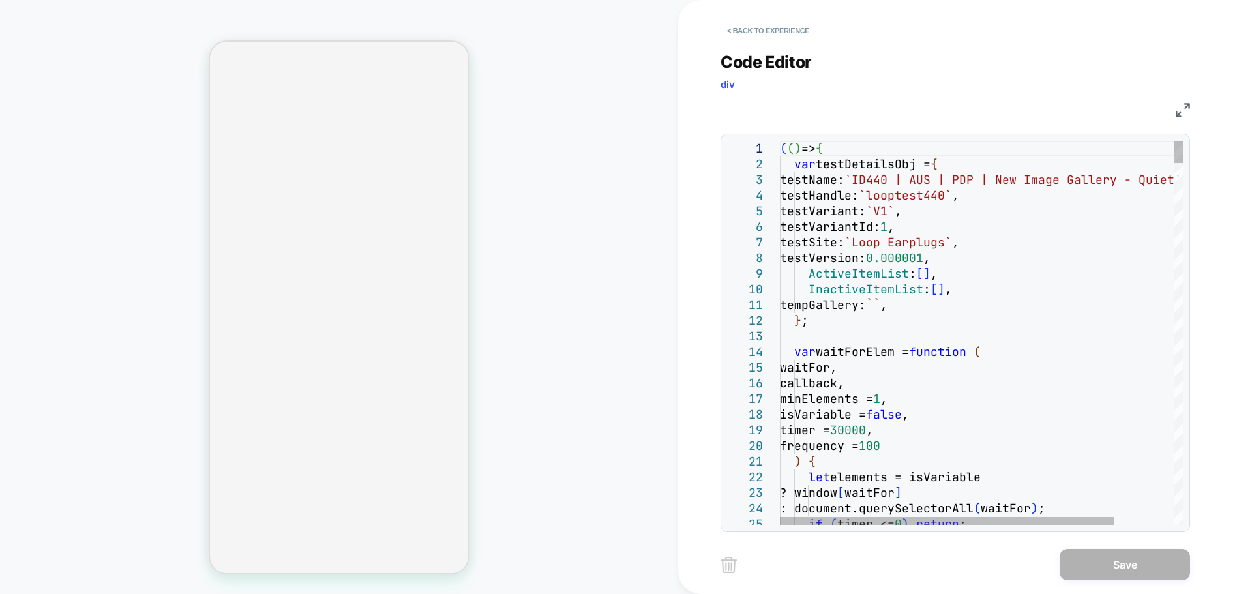
scroll to position [0, 0]
type textarea "**********"
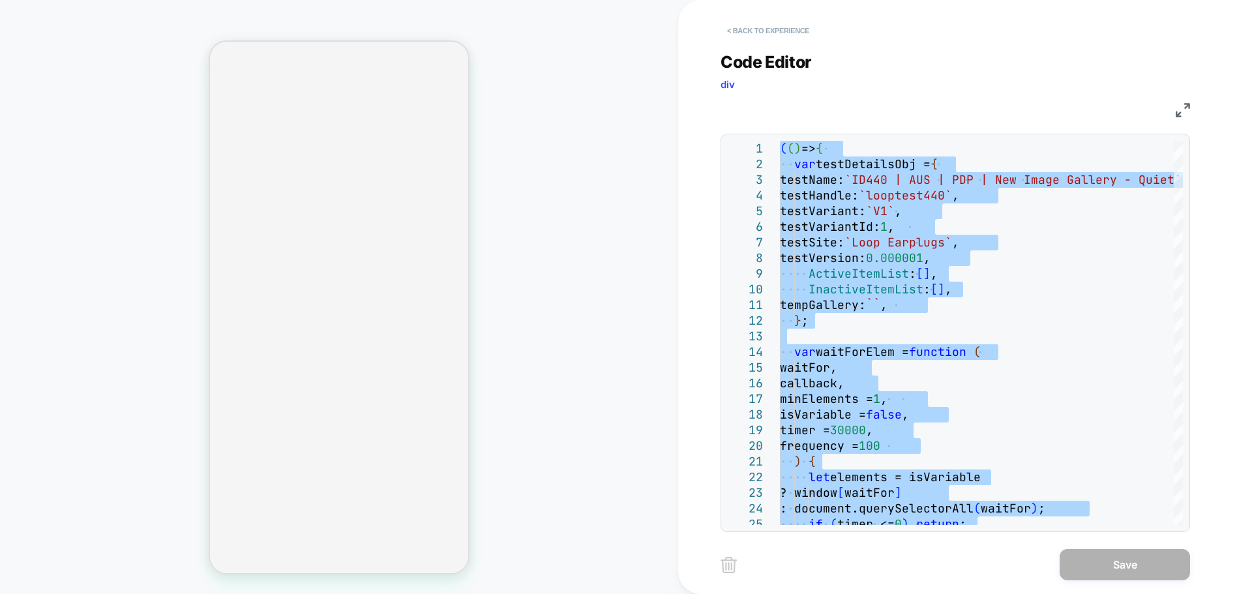
click at [774, 25] on button "< Back to experience" at bounding box center [767, 30] width 95 height 21
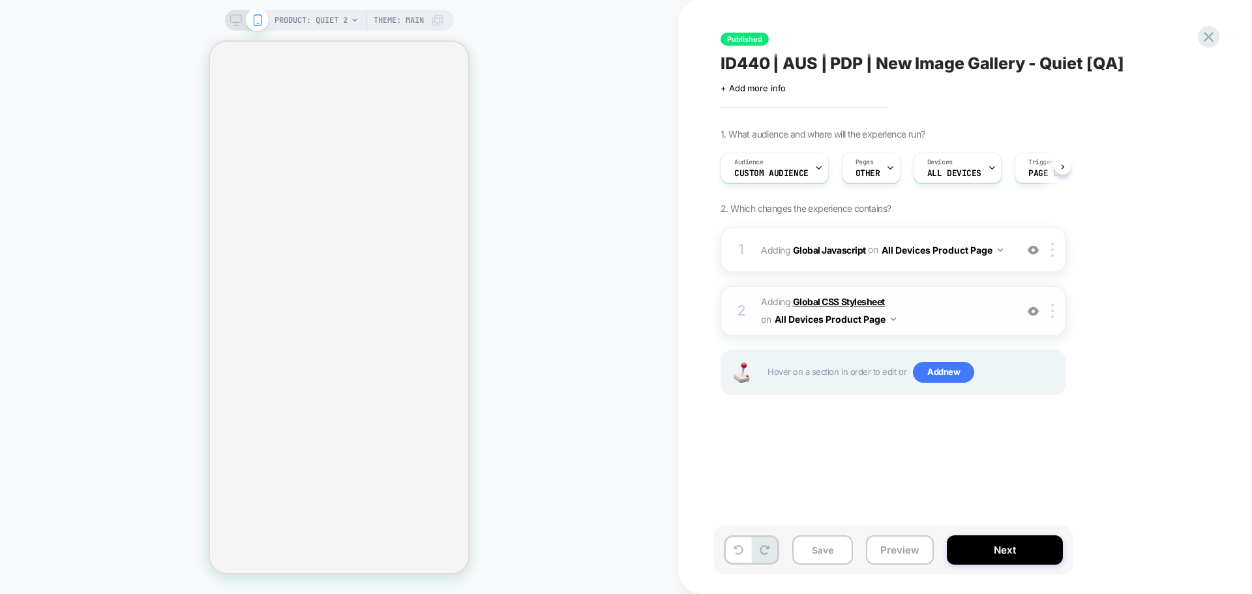
scroll to position [0, 1]
click at [835, 301] on b "Global CSS Stylesheet" at bounding box center [839, 301] width 92 height 11
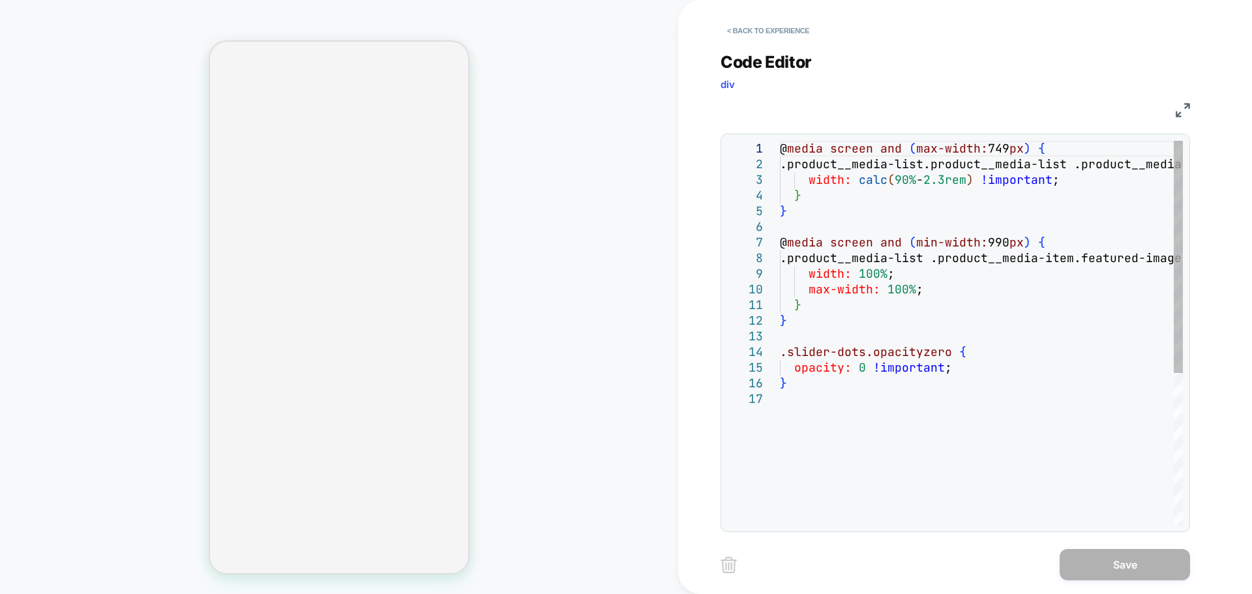
scroll to position [0, 0]
click at [1012, 333] on div "@ media screen and ( max-width: 749 px ) { .product__media-list.product__media-…" at bounding box center [981, 458] width 403 height 634
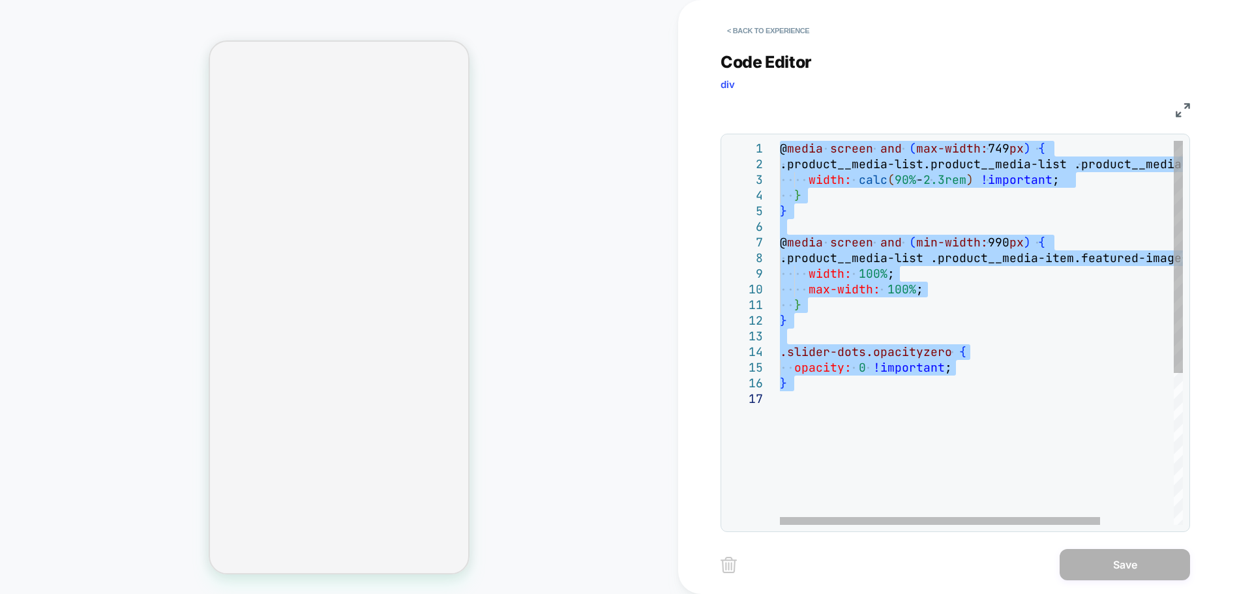
type textarea "**********"
click at [990, 308] on div "@ media screen and ( max-width: 749 px ) { .product__media-list.product__media-…" at bounding box center [1027, 458] width 495 height 634
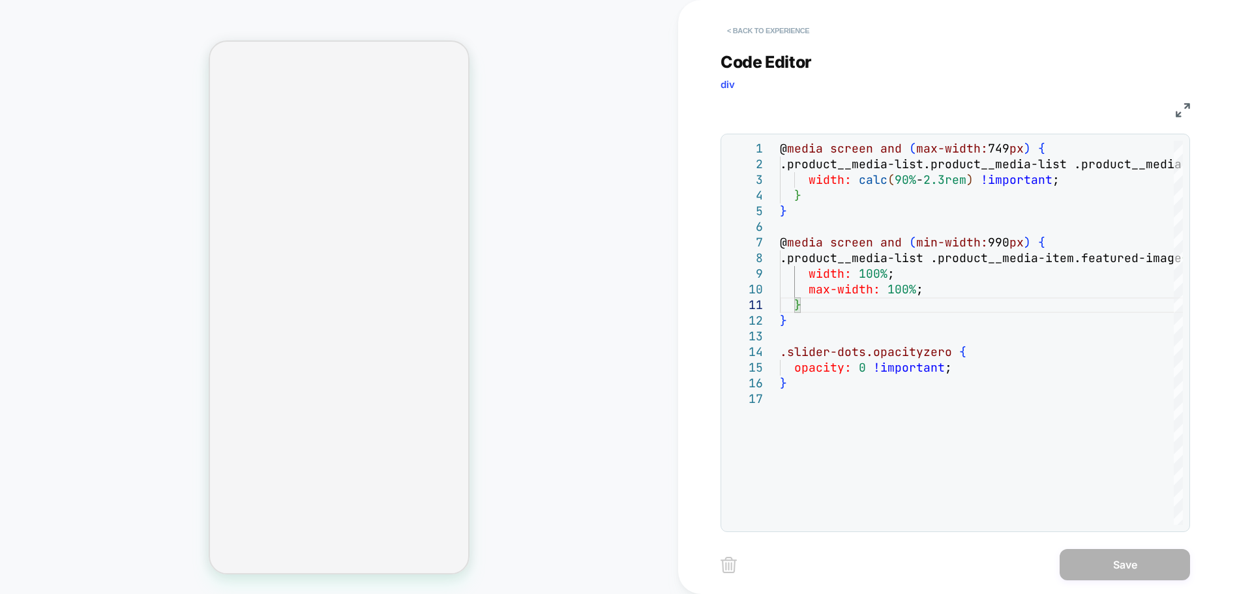
click at [779, 29] on button "< Back to experience" at bounding box center [767, 30] width 95 height 21
